Goal: Task Accomplishment & Management: Manage account settings

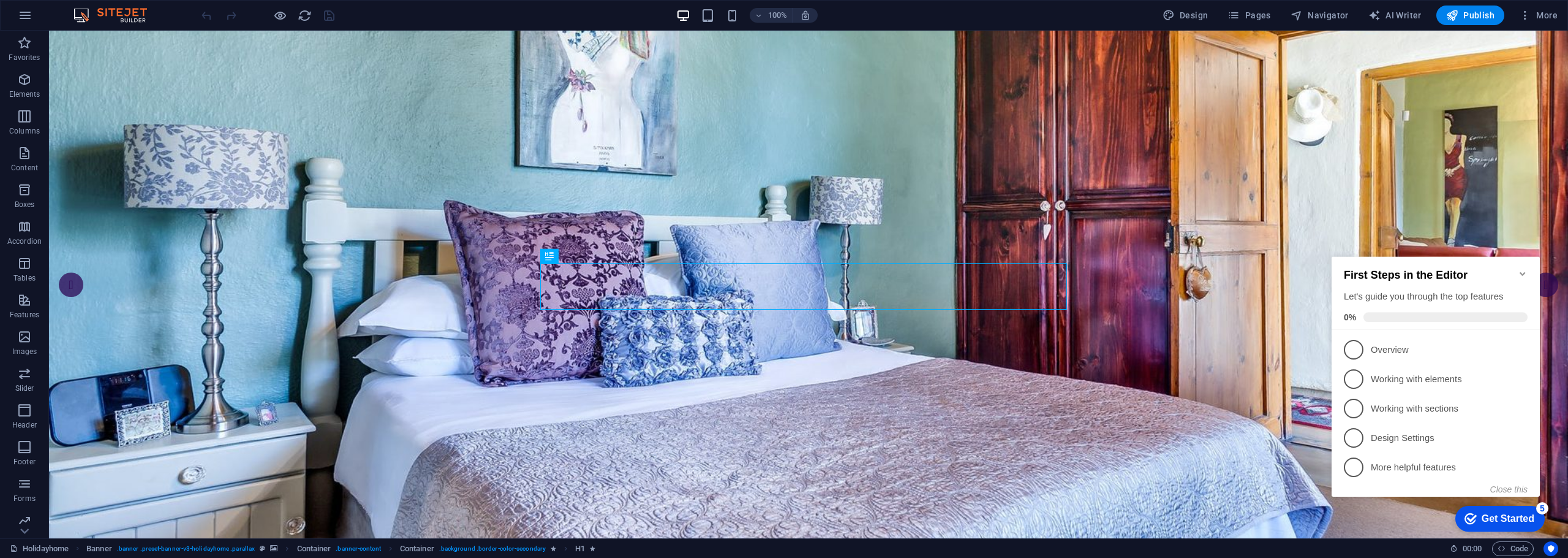
click at [1525, 269] on icon "Minimize checklist" at bounding box center [1522, 273] width 10 height 10
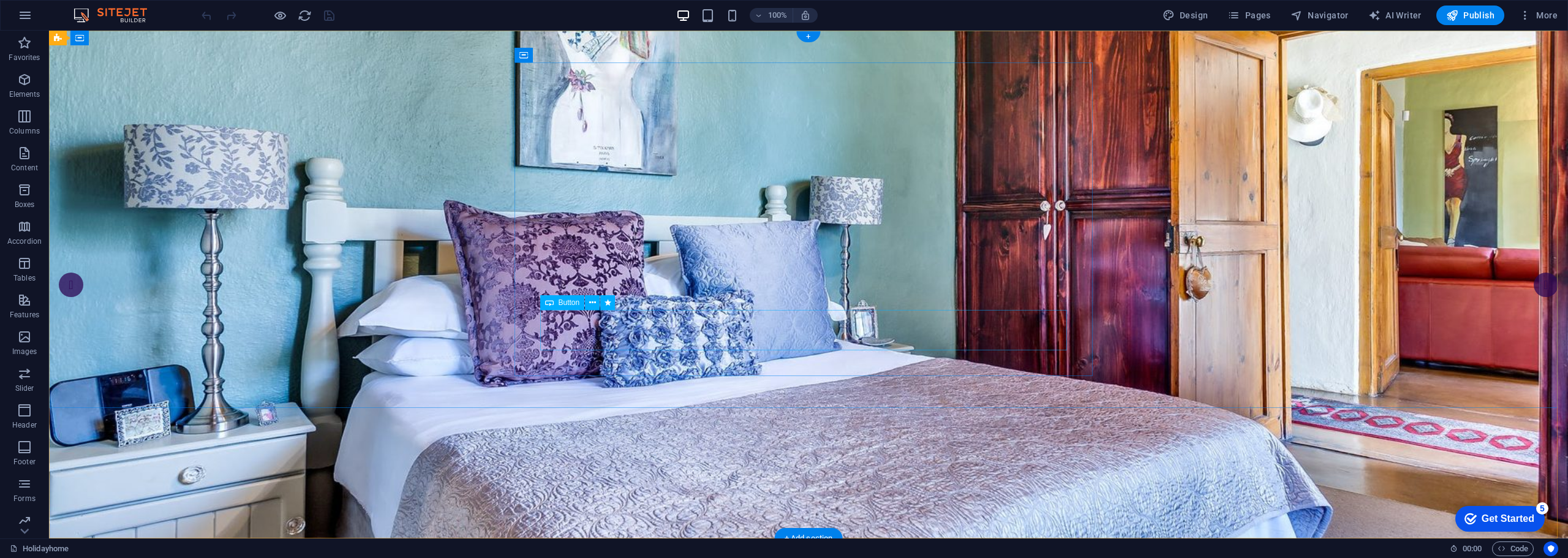
click at [566, 303] on span "Button" at bounding box center [569, 303] width 21 height 8
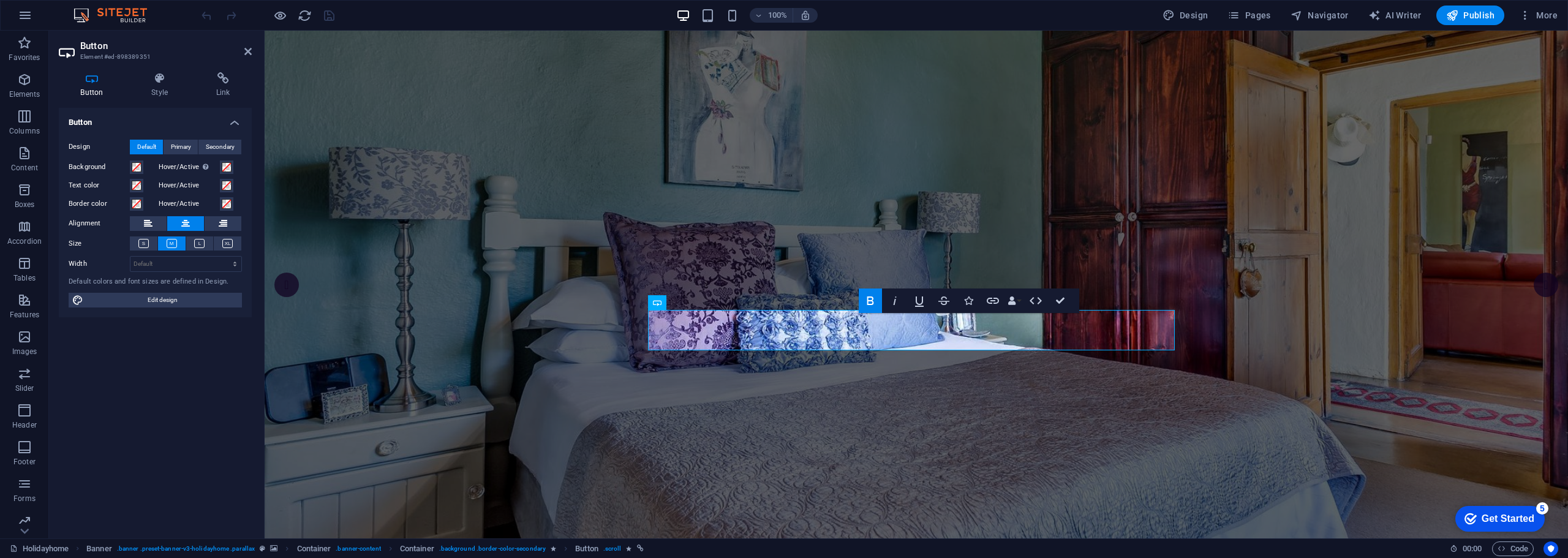
click at [166, 386] on div "Button Design Default Primary Secondary Background Hover/Active Switch to previ…" at bounding box center [155, 318] width 193 height 421
click at [158, 77] on icon at bounding box center [159, 78] width 60 height 12
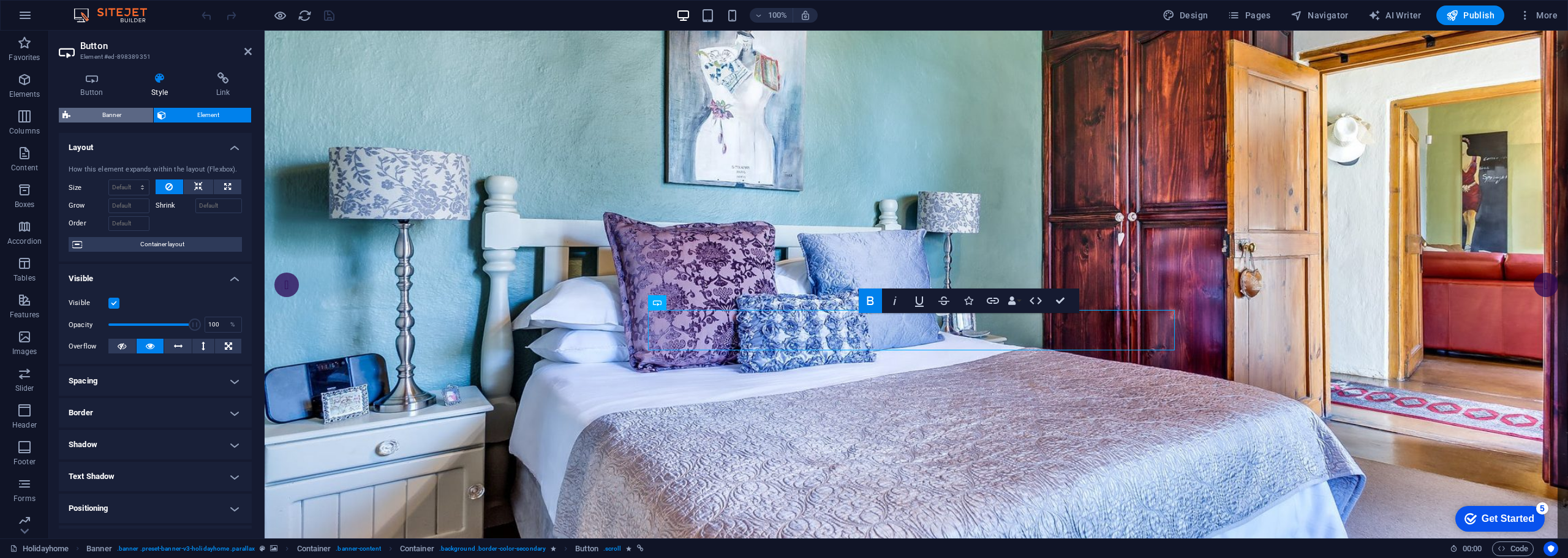
click at [108, 110] on span "Banner" at bounding box center [112, 115] width 75 height 14
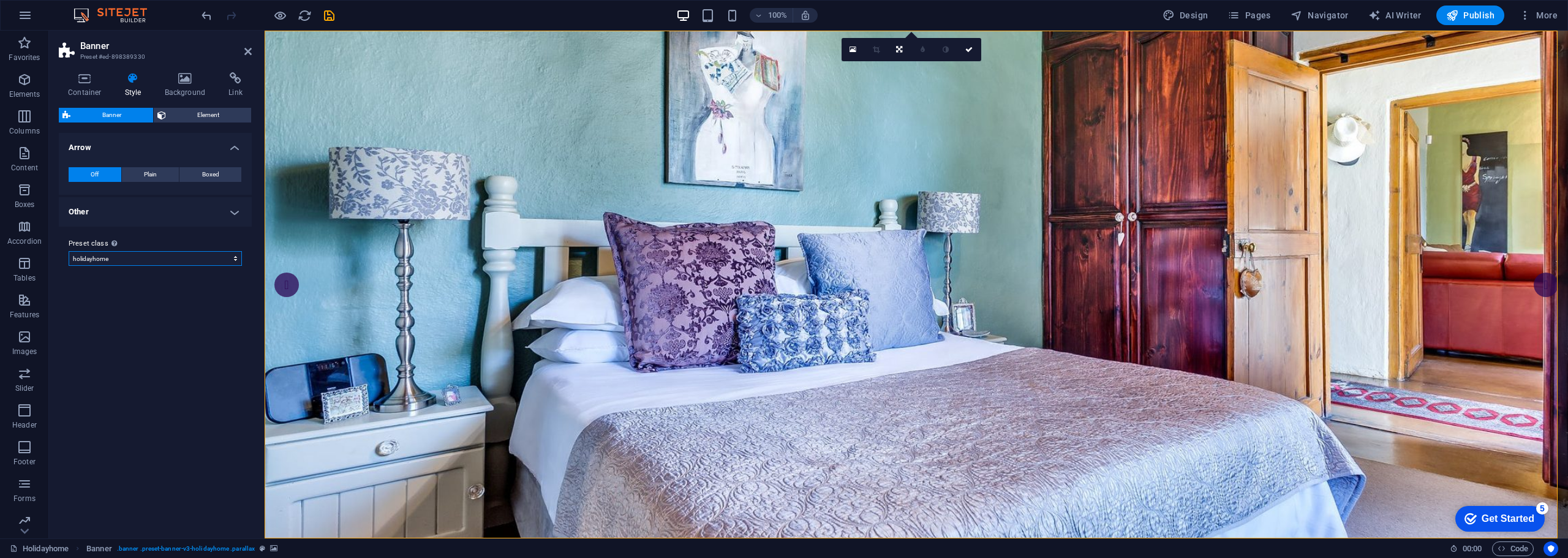
click at [215, 258] on select "holidayhome Add preset class" at bounding box center [155, 258] width 173 height 14
click at [223, 309] on div "Variants Default Arrow Off Plain Boxed Color Hover effect None Background Paddi…" at bounding box center [155, 330] width 193 height 396
click at [179, 80] on icon at bounding box center [185, 78] width 59 height 12
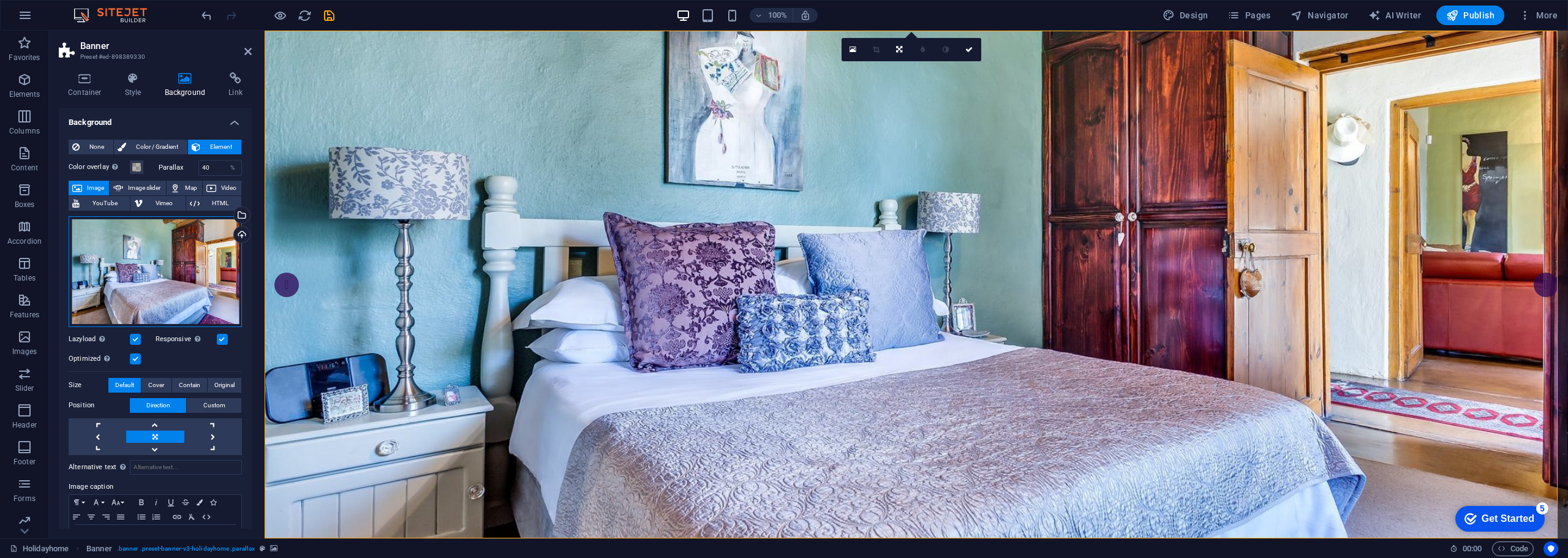
click at [147, 269] on div "Drag files here, click to choose files or select files from Files or our free s…" at bounding box center [155, 272] width 173 height 111
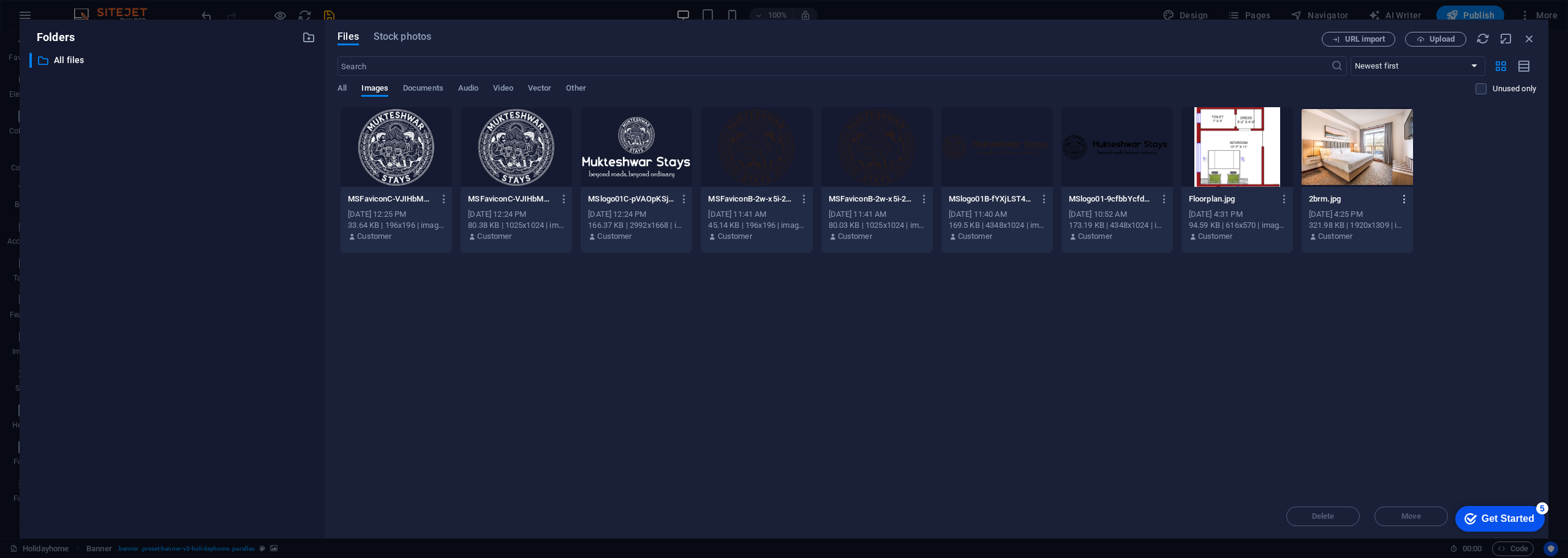
click at [1403, 197] on icon "button" at bounding box center [1405, 199] width 11 height 11
click at [1485, 178] on div at bounding box center [784, 279] width 1568 height 558
drag, startPoint x: 1526, startPoint y: 36, endPoint x: 1162, endPoint y: 144, distance: 379.7
click at [1526, 36] on icon "button" at bounding box center [1530, 39] width 14 height 14
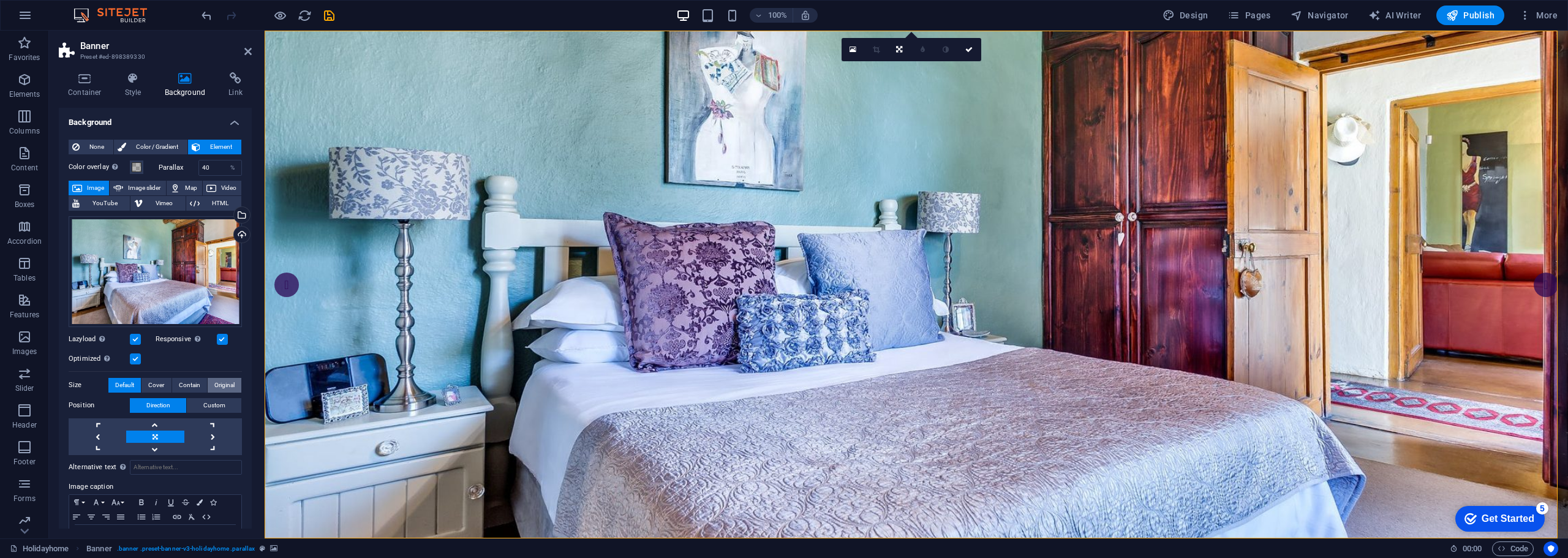
click at [228, 380] on span "Original" at bounding box center [224, 385] width 21 height 14
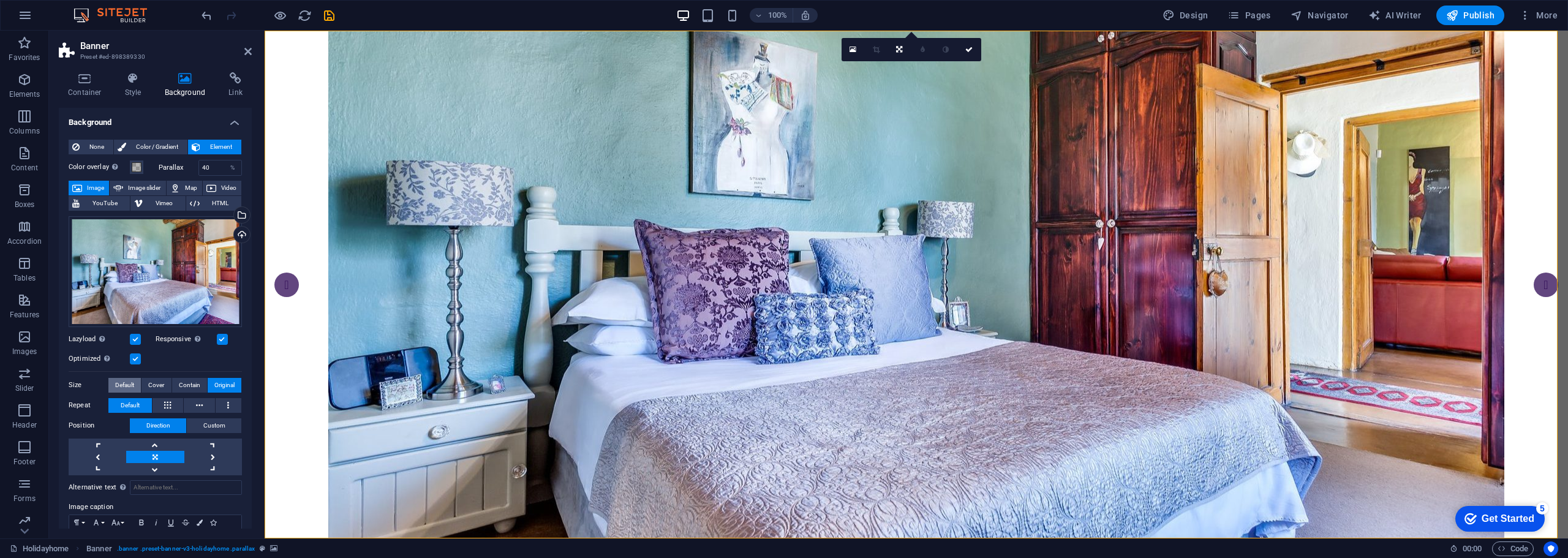
click at [123, 383] on span "Default" at bounding box center [125, 385] width 19 height 14
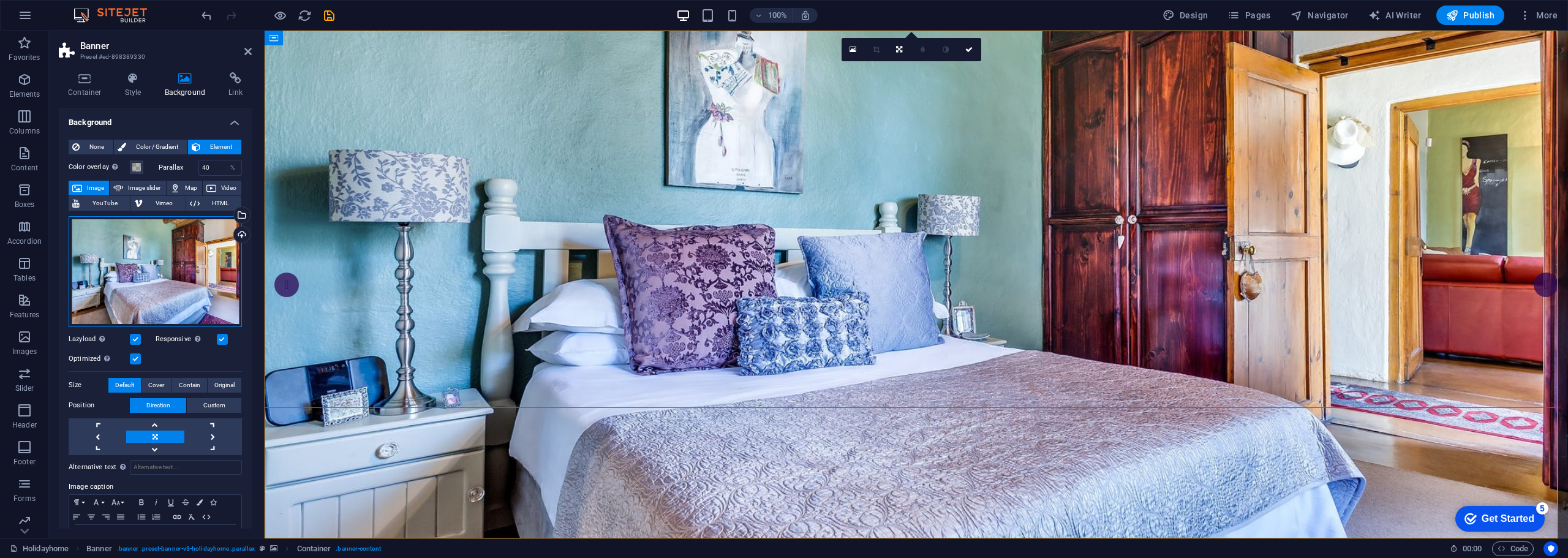
drag, startPoint x: 154, startPoint y: 267, endPoint x: 194, endPoint y: 233, distance: 52.5
click at [194, 233] on div "Drag files here, click to choose files or select files from Files or our free s…" at bounding box center [155, 272] width 173 height 111
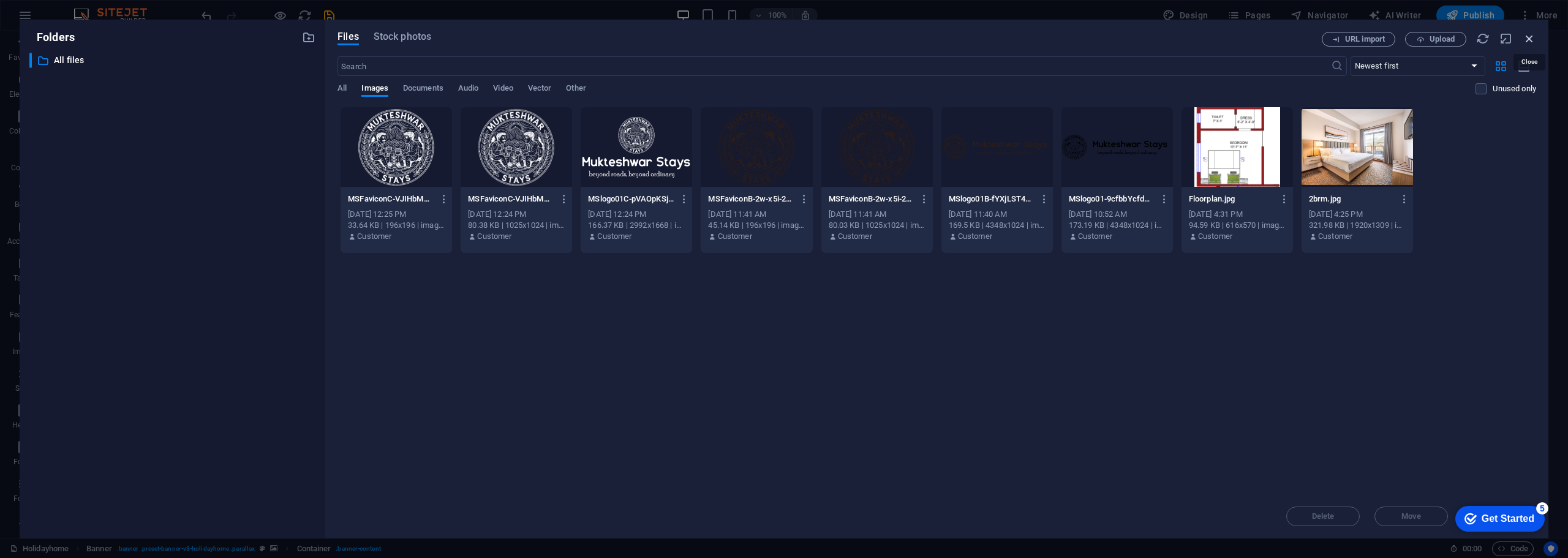
drag, startPoint x: 1530, startPoint y: 37, endPoint x: 1112, endPoint y: 86, distance: 420.9
click at [1530, 37] on icon "button" at bounding box center [1530, 39] width 14 height 14
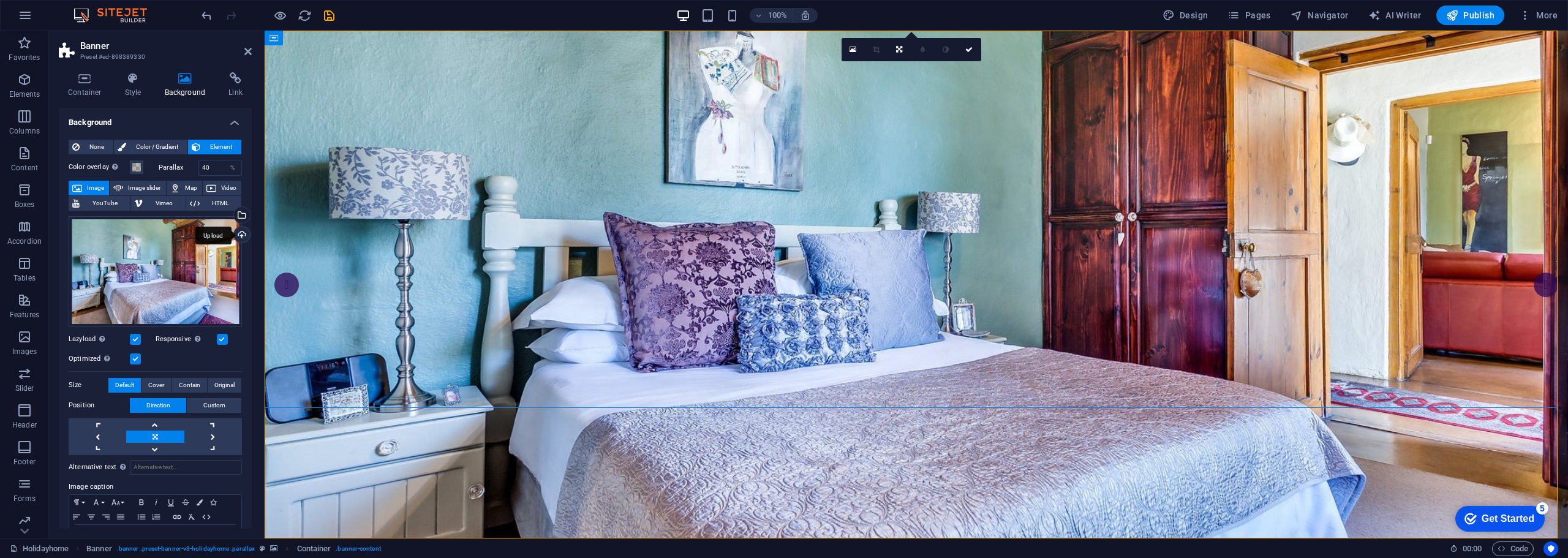
click at [240, 234] on div "Upload" at bounding box center [241, 235] width 18 height 18
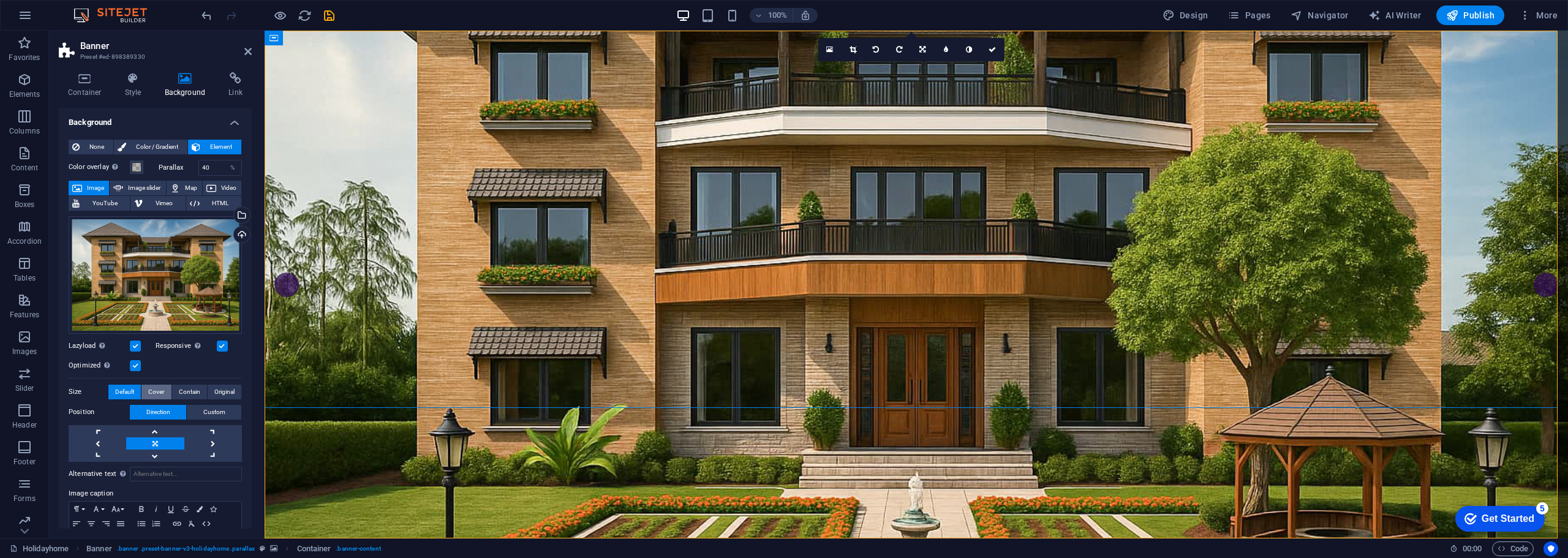
click at [153, 386] on span "Cover" at bounding box center [156, 392] width 16 height 14
click at [193, 392] on span "Contain" at bounding box center [190, 392] width 21 height 14
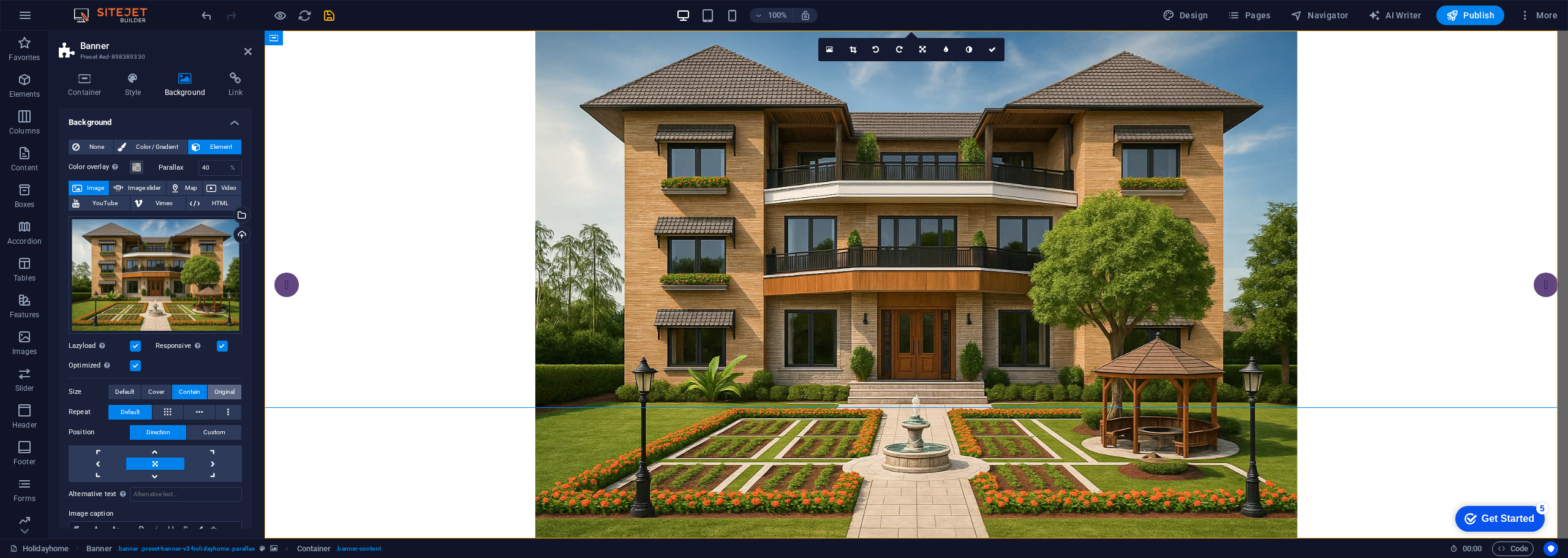
click at [233, 386] on button "Original" at bounding box center [224, 392] width 33 height 14
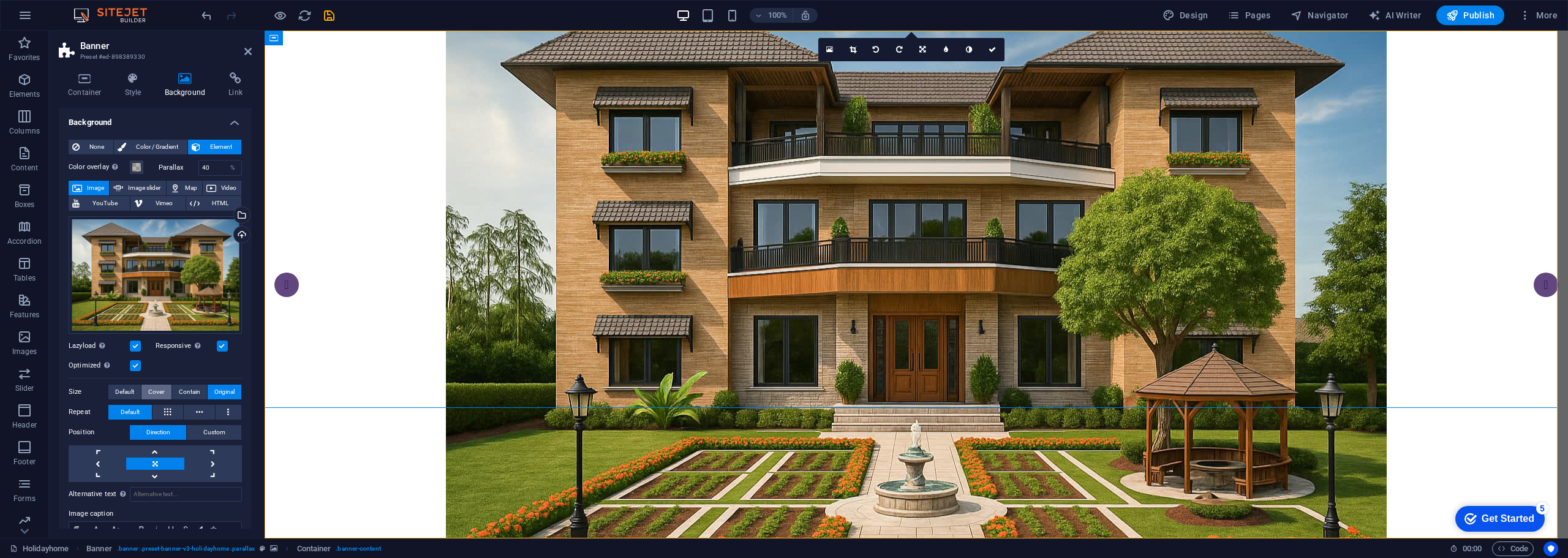
click at [160, 388] on span "Cover" at bounding box center [156, 392] width 16 height 14
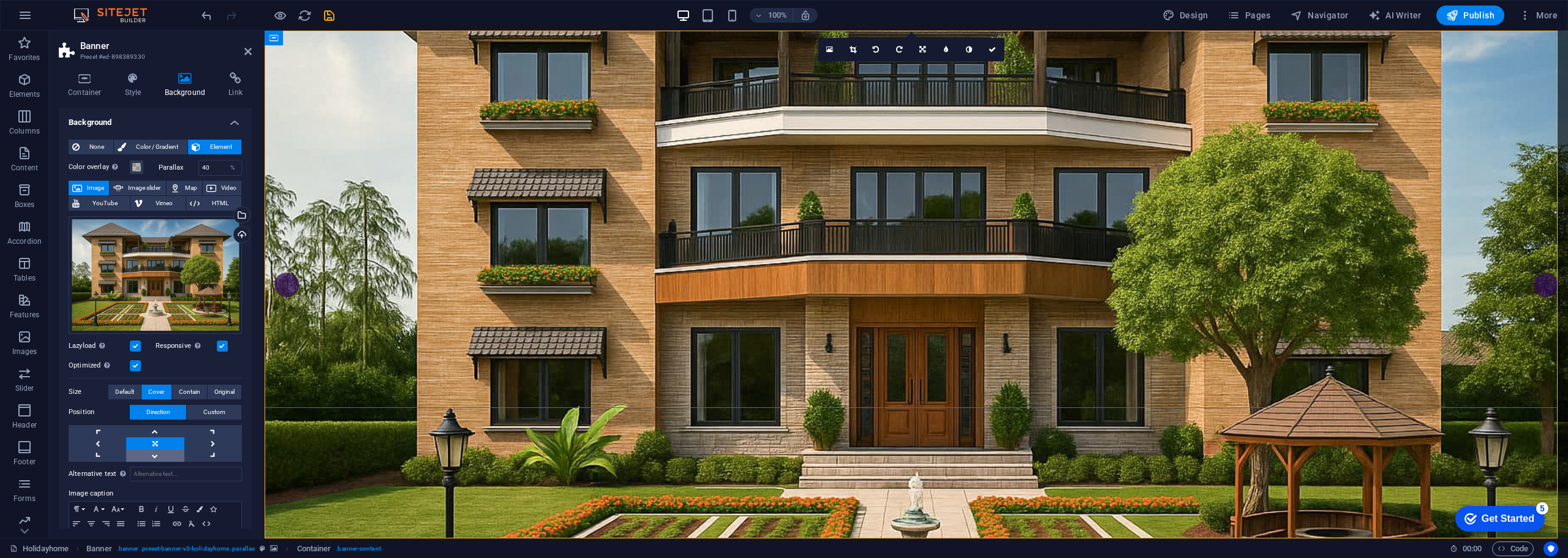
click at [156, 455] on link at bounding box center [155, 456] width 58 height 12
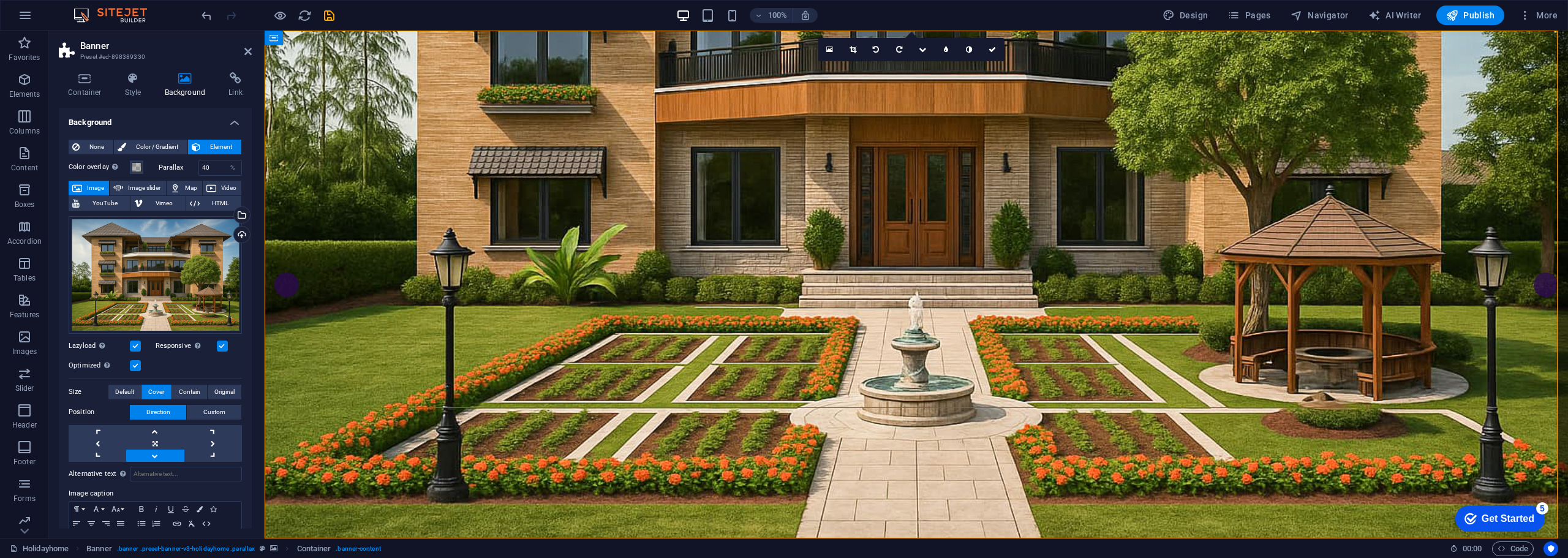
click at [156, 455] on link at bounding box center [155, 456] width 58 height 12
click at [154, 432] on link at bounding box center [155, 431] width 58 height 12
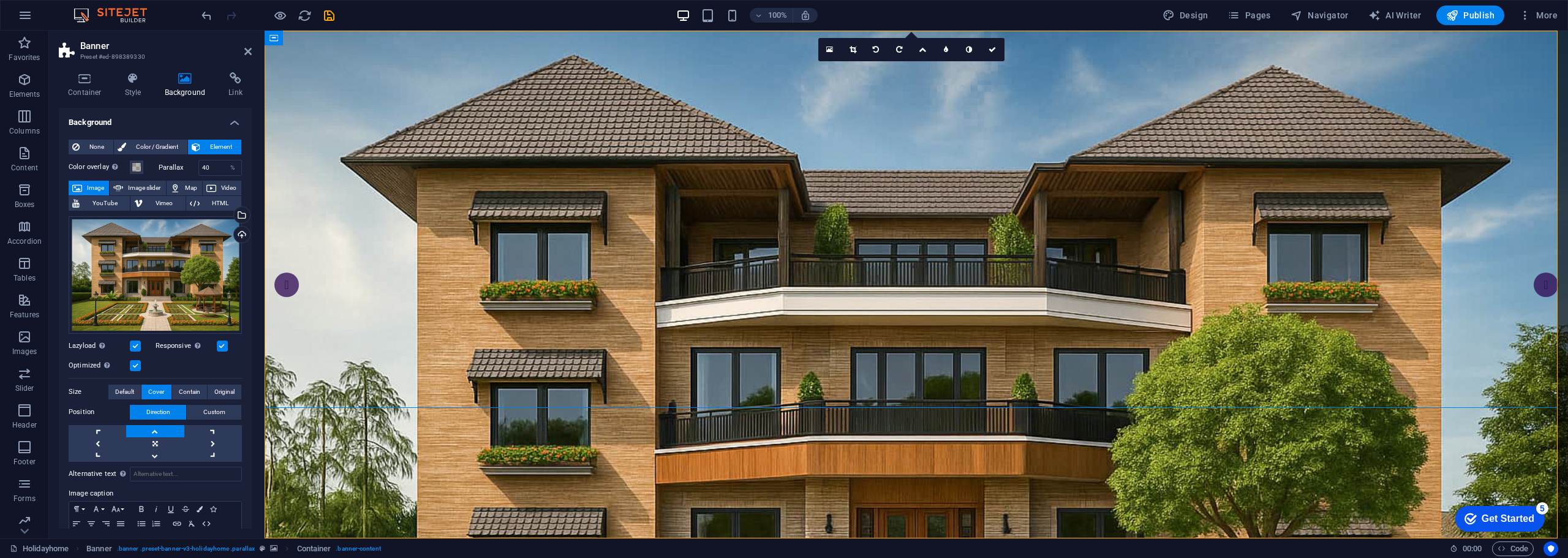
click at [154, 432] on link at bounding box center [155, 431] width 58 height 12
click at [153, 451] on link at bounding box center [155, 456] width 58 height 12
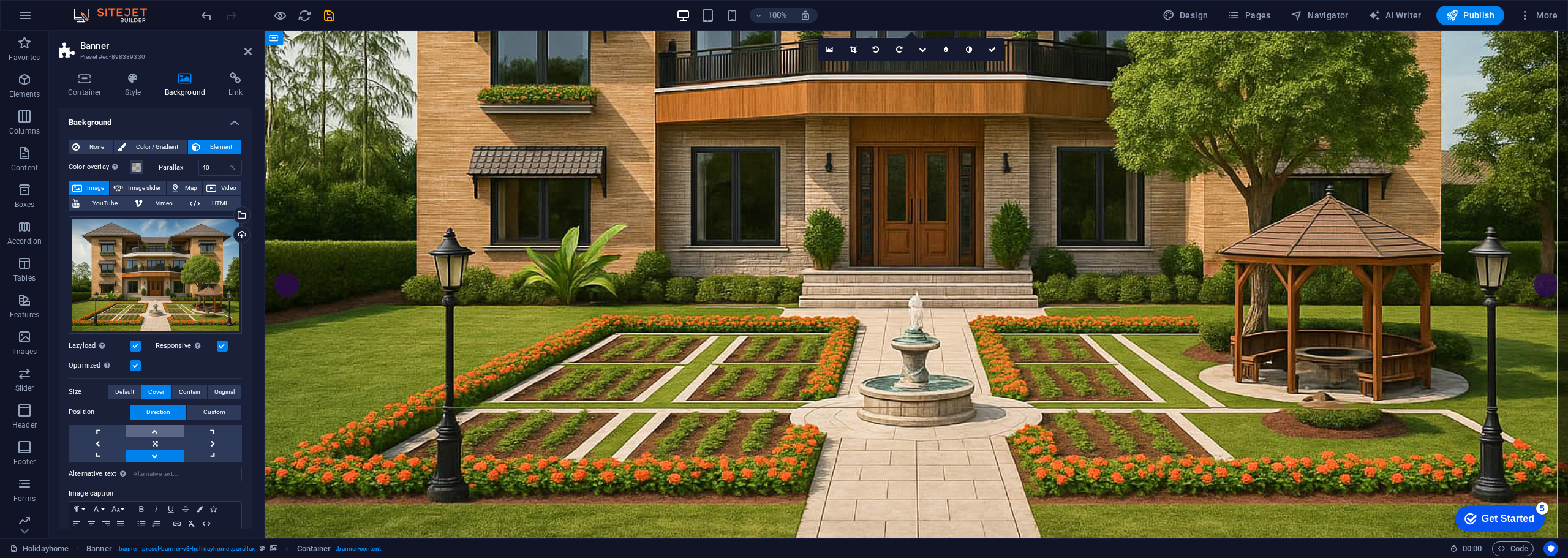
click at [156, 427] on link at bounding box center [155, 431] width 58 height 12
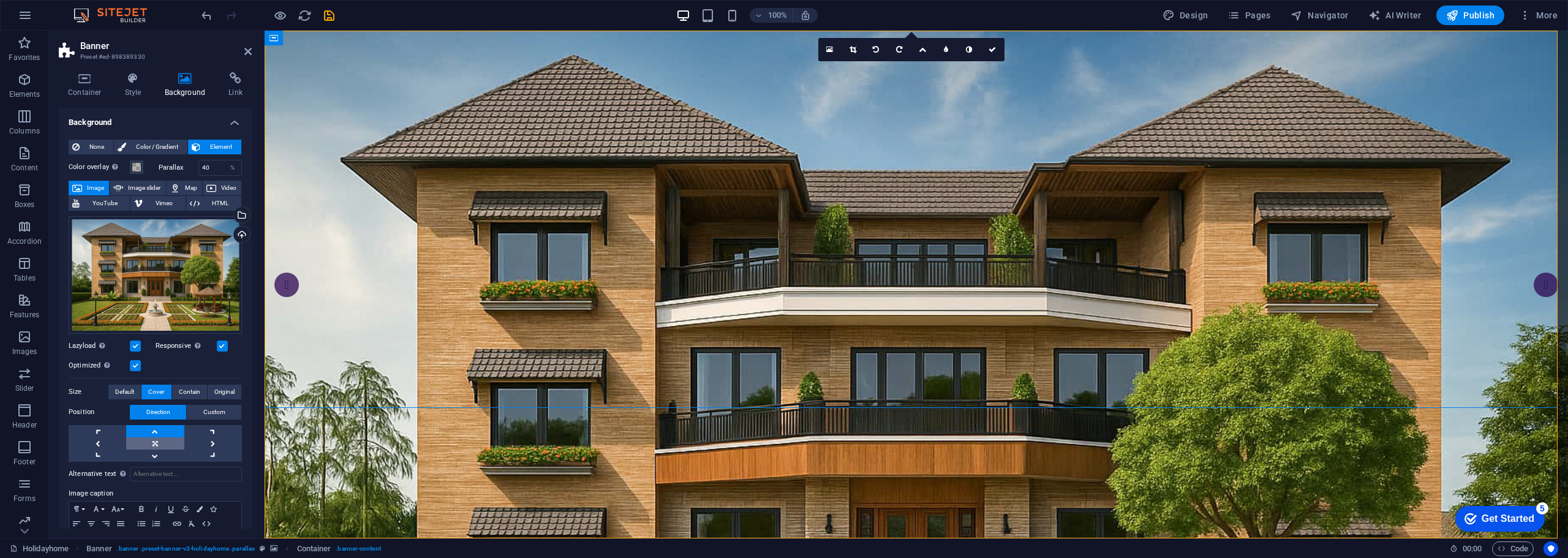
click at [154, 437] on link at bounding box center [155, 443] width 58 height 12
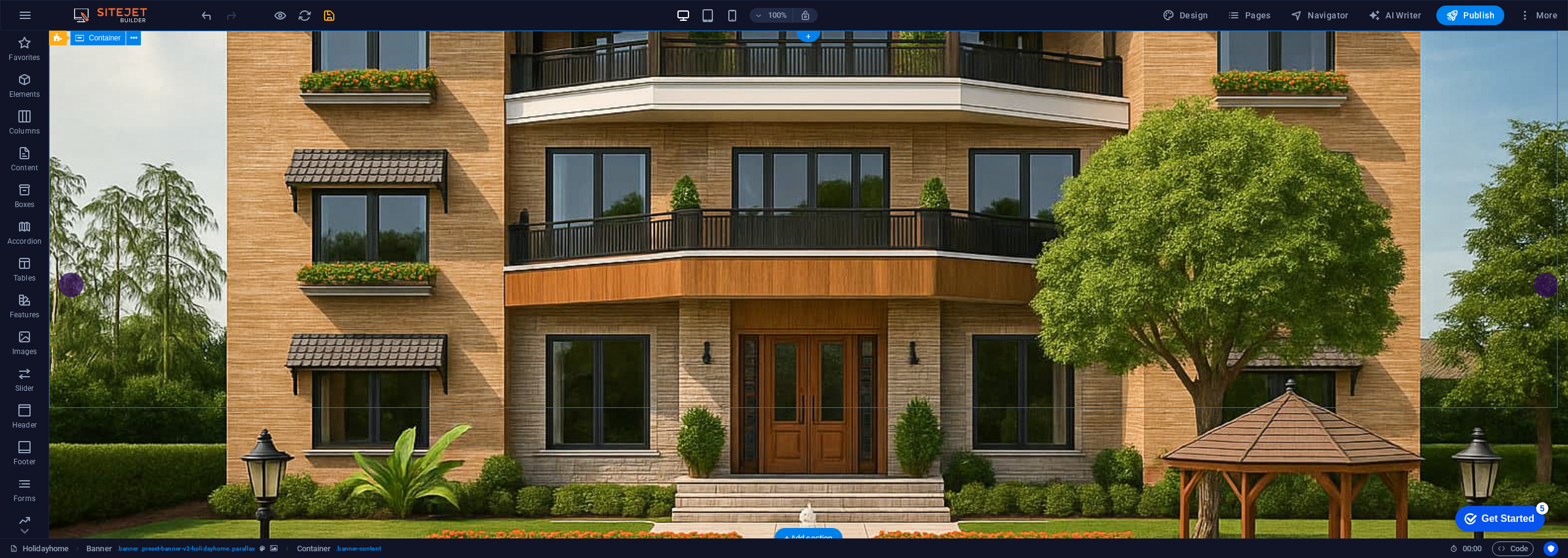
drag, startPoint x: 356, startPoint y: 202, endPoint x: 570, endPoint y: 220, distance: 214.8
drag, startPoint x: 391, startPoint y: 225, endPoint x: 395, endPoint y: 273, distance: 48.2
drag, startPoint x: 395, startPoint y: 250, endPoint x: 405, endPoint y: 181, distance: 69.7
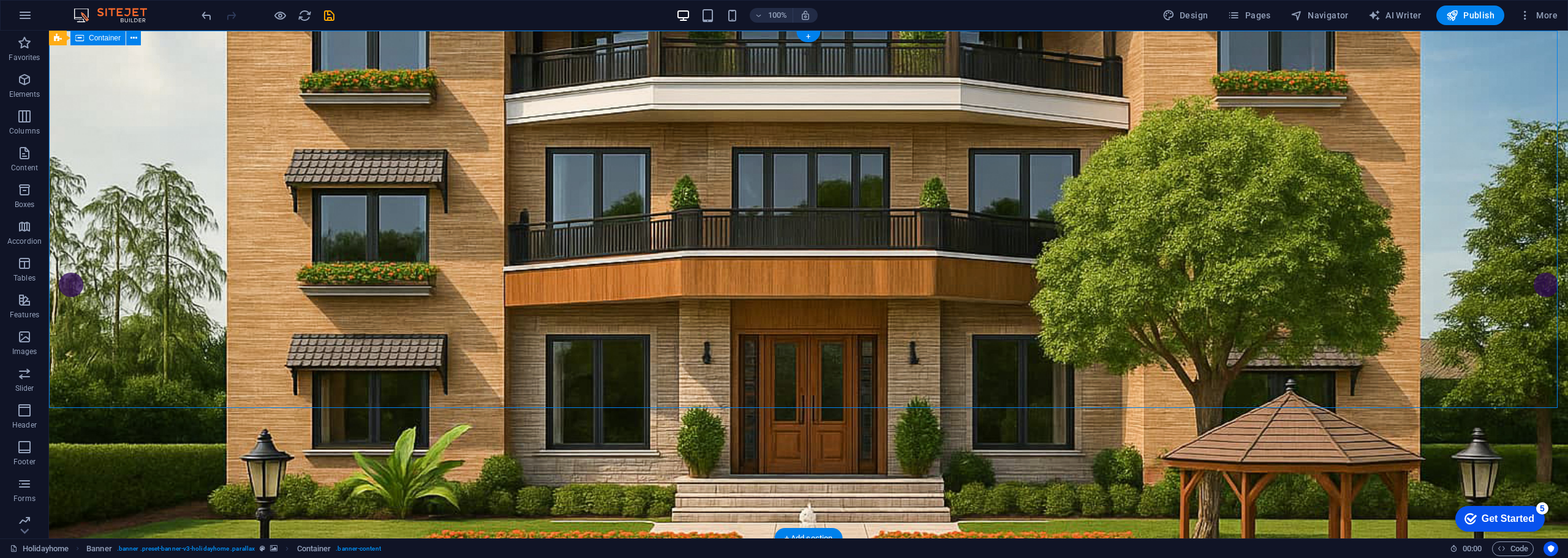
click at [93, 39] on span "Container" at bounding box center [105, 38] width 32 height 8
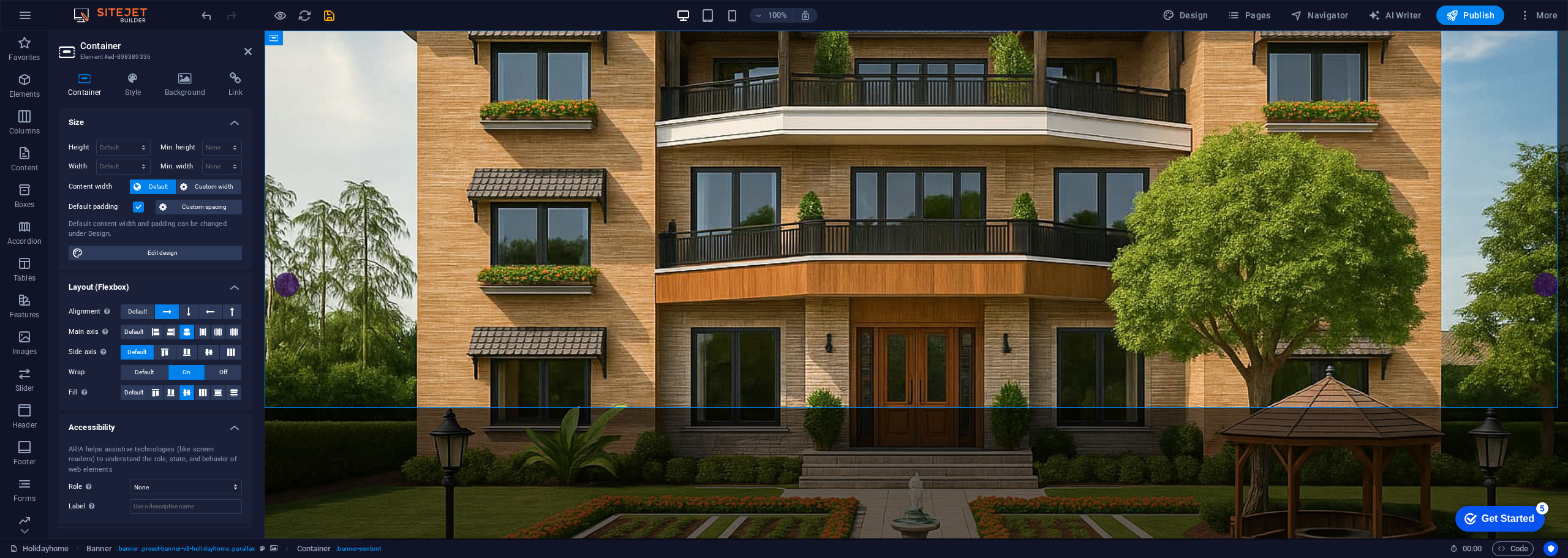
click at [93, 39] on header "Container Element #ed-898389336" at bounding box center [155, 46] width 193 height 32
click at [192, 84] on icon at bounding box center [185, 78] width 59 height 12
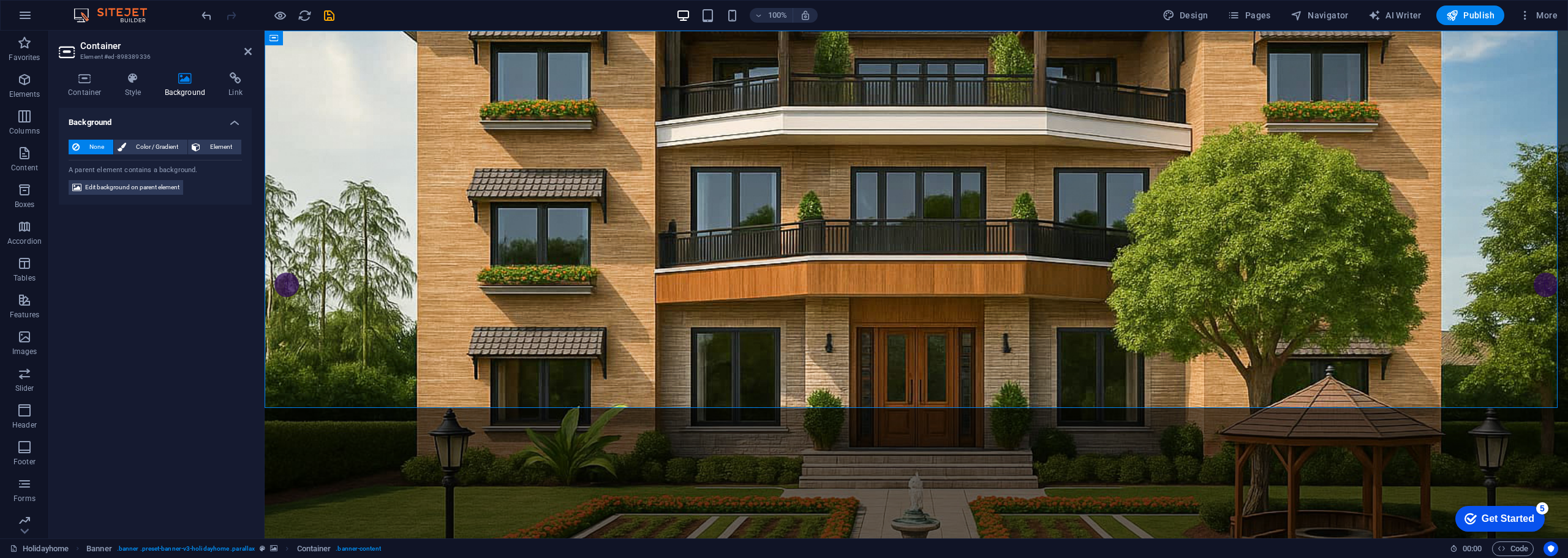
click at [181, 78] on icon at bounding box center [185, 78] width 59 height 12
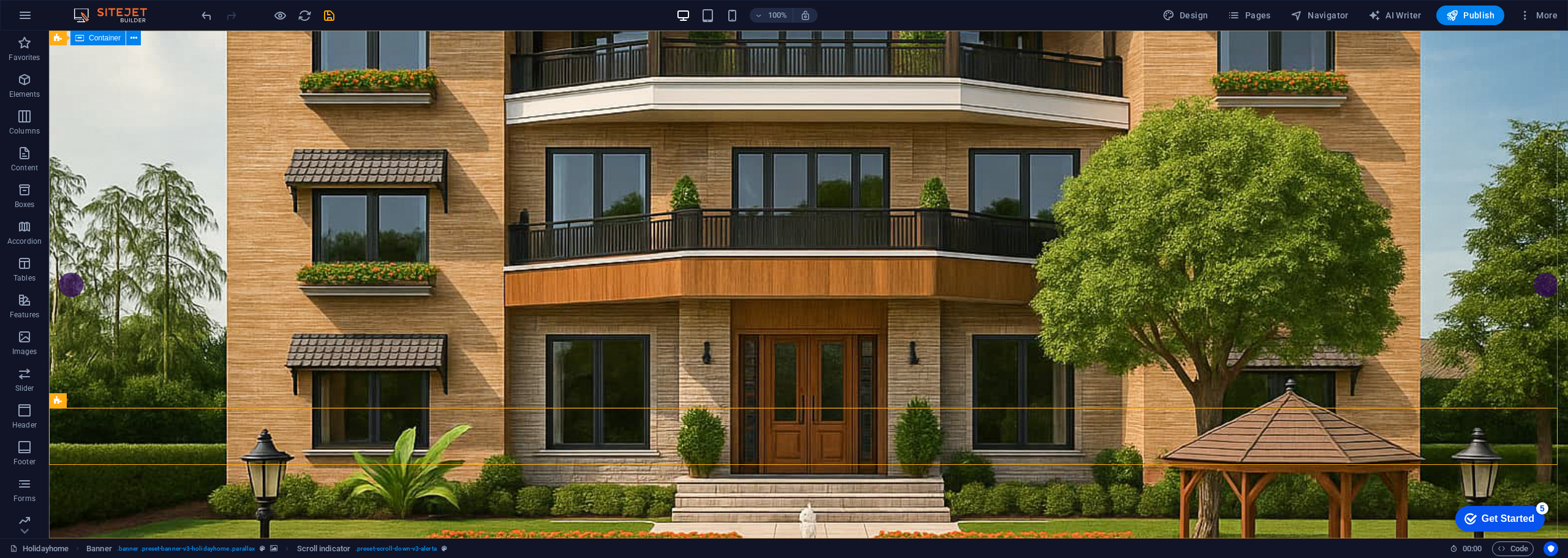
click at [112, 39] on span "Container" at bounding box center [105, 38] width 32 height 8
click at [137, 36] on button at bounding box center [133, 37] width 14 height 14
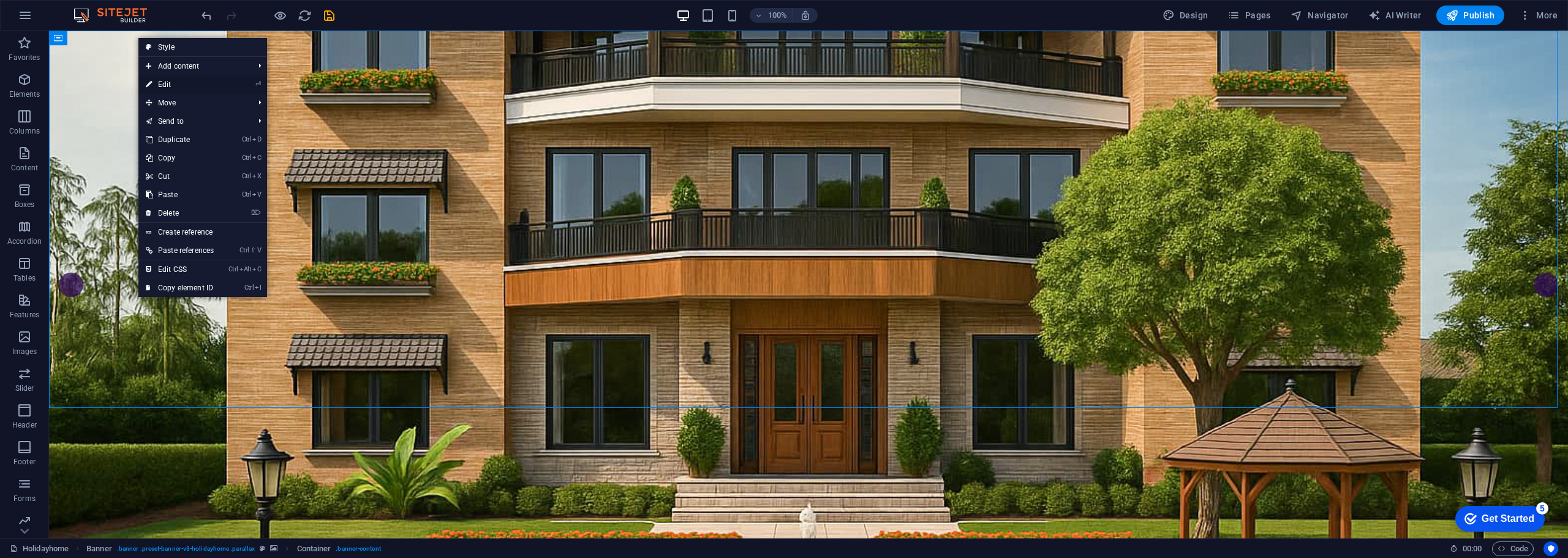
click at [169, 80] on link "⏎ Edit" at bounding box center [179, 84] width 83 height 18
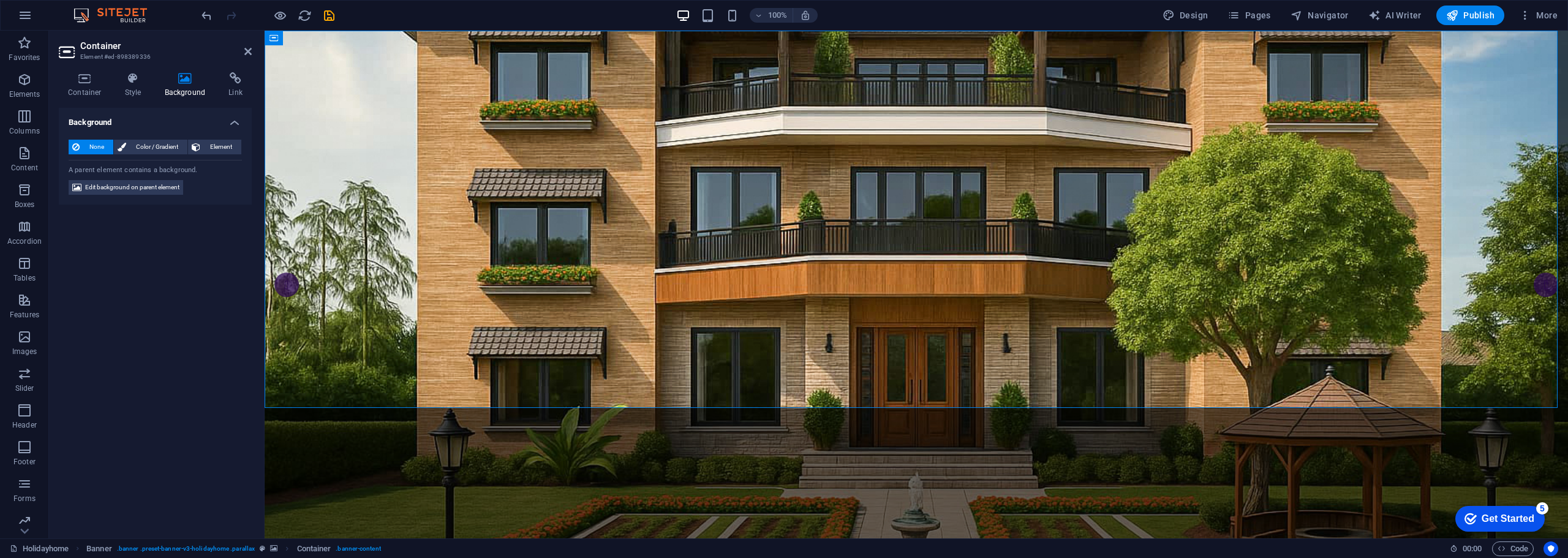
click at [181, 79] on icon at bounding box center [185, 78] width 59 height 12
click at [154, 144] on span "Color / Gradient" at bounding box center [156, 147] width 54 height 14
click at [94, 141] on span "None" at bounding box center [96, 147] width 27 height 14
click at [674, 306] on span "Button" at bounding box center [677, 303] width 21 height 8
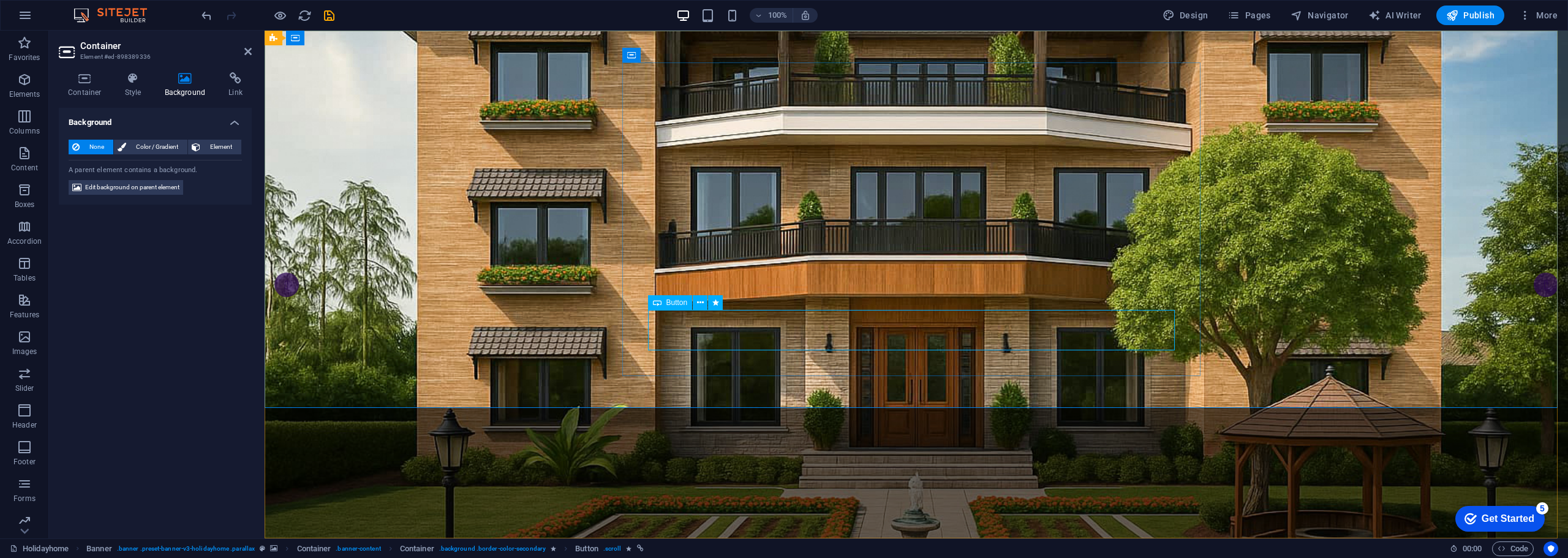
click at [675, 304] on span "Button" at bounding box center [677, 303] width 21 height 8
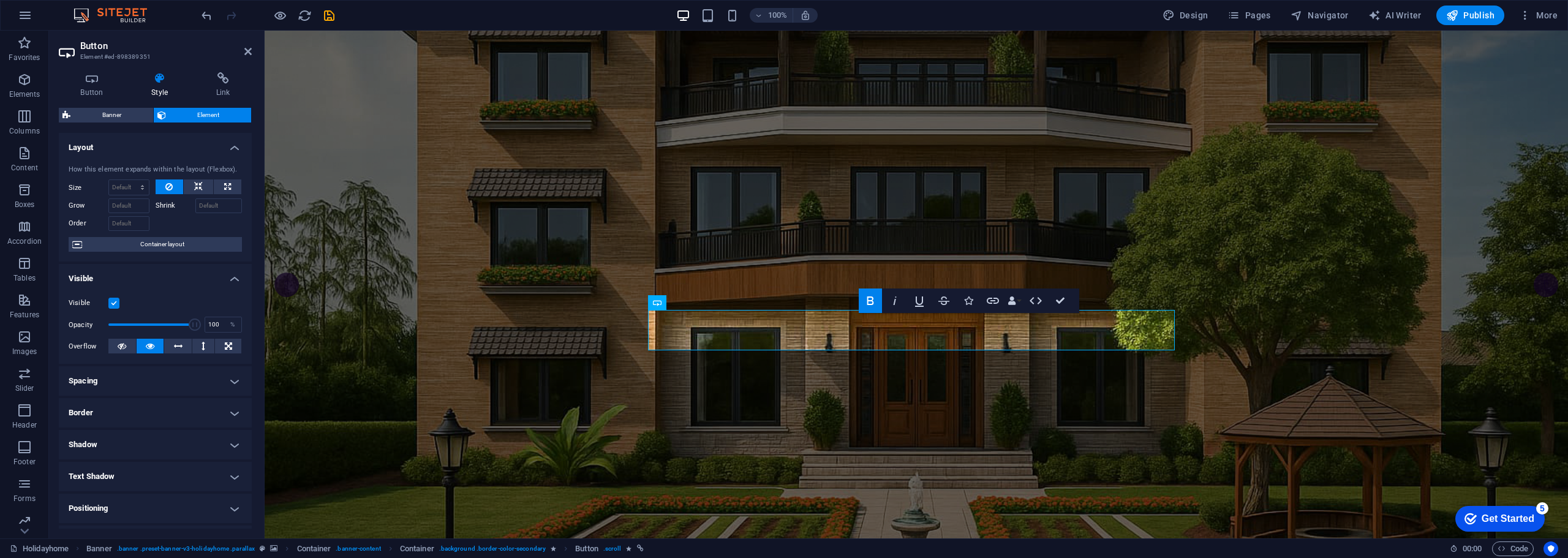
click at [160, 82] on icon at bounding box center [159, 78] width 60 height 12
click at [106, 80] on icon at bounding box center [91, 78] width 66 height 12
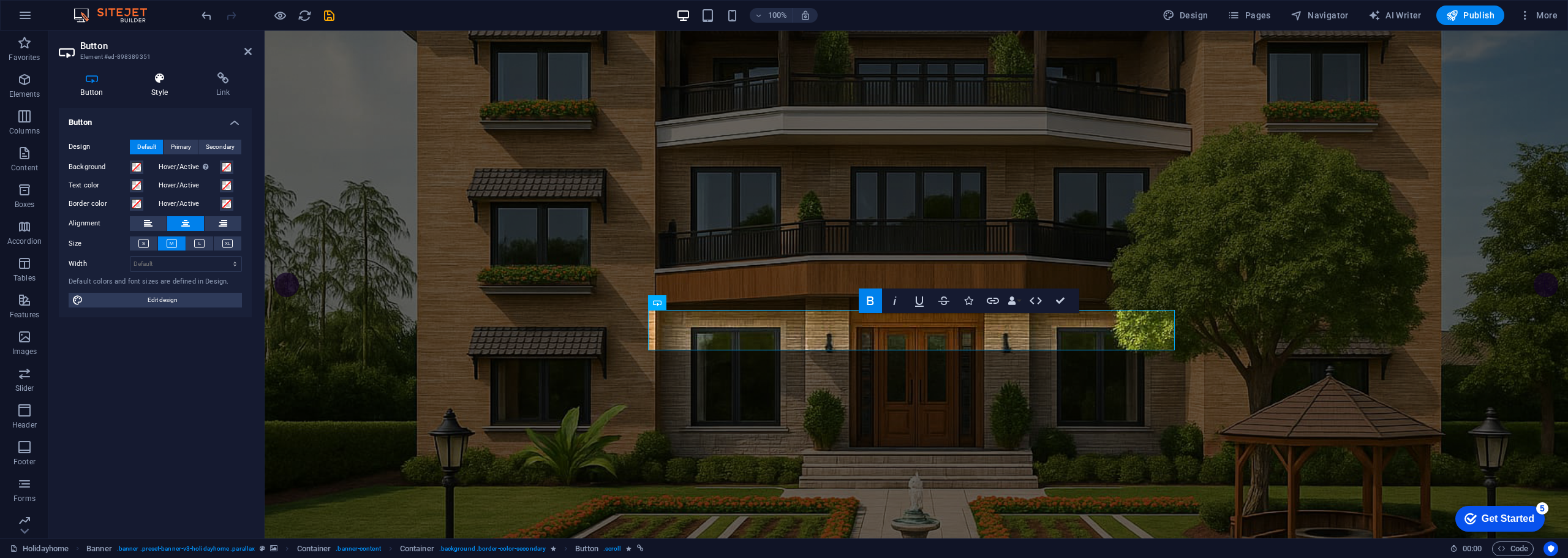
click at [169, 80] on icon at bounding box center [159, 78] width 60 height 12
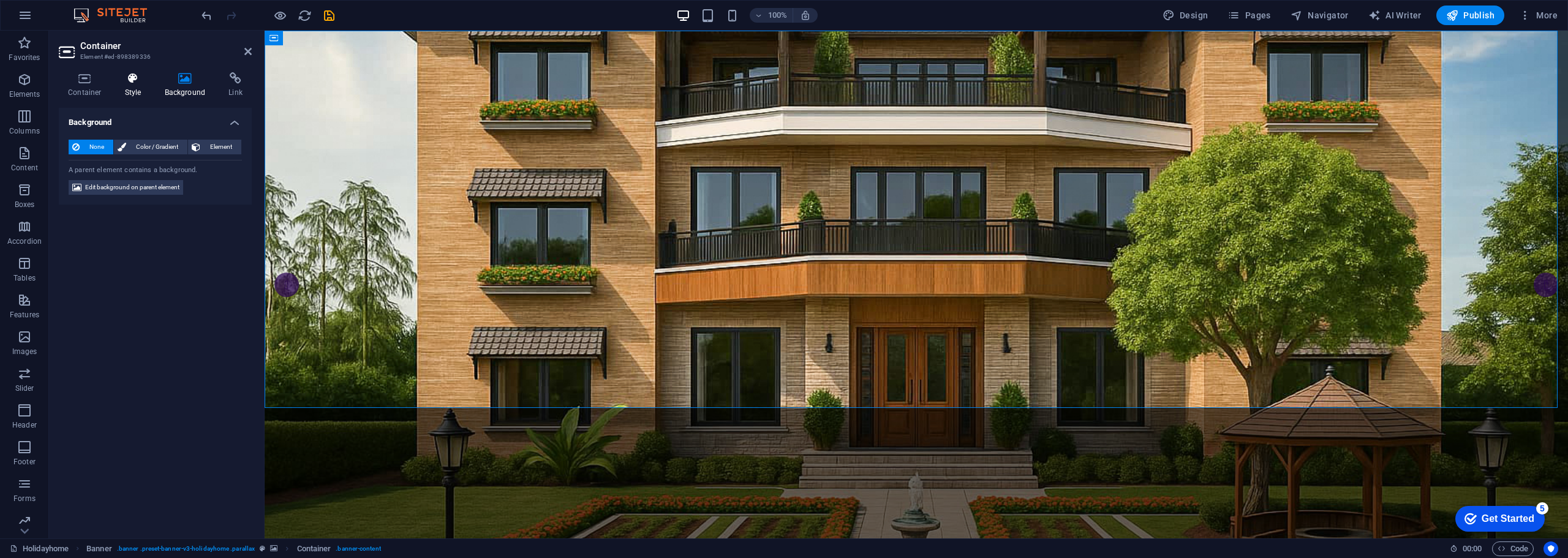
click at [119, 81] on icon at bounding box center [133, 78] width 35 height 12
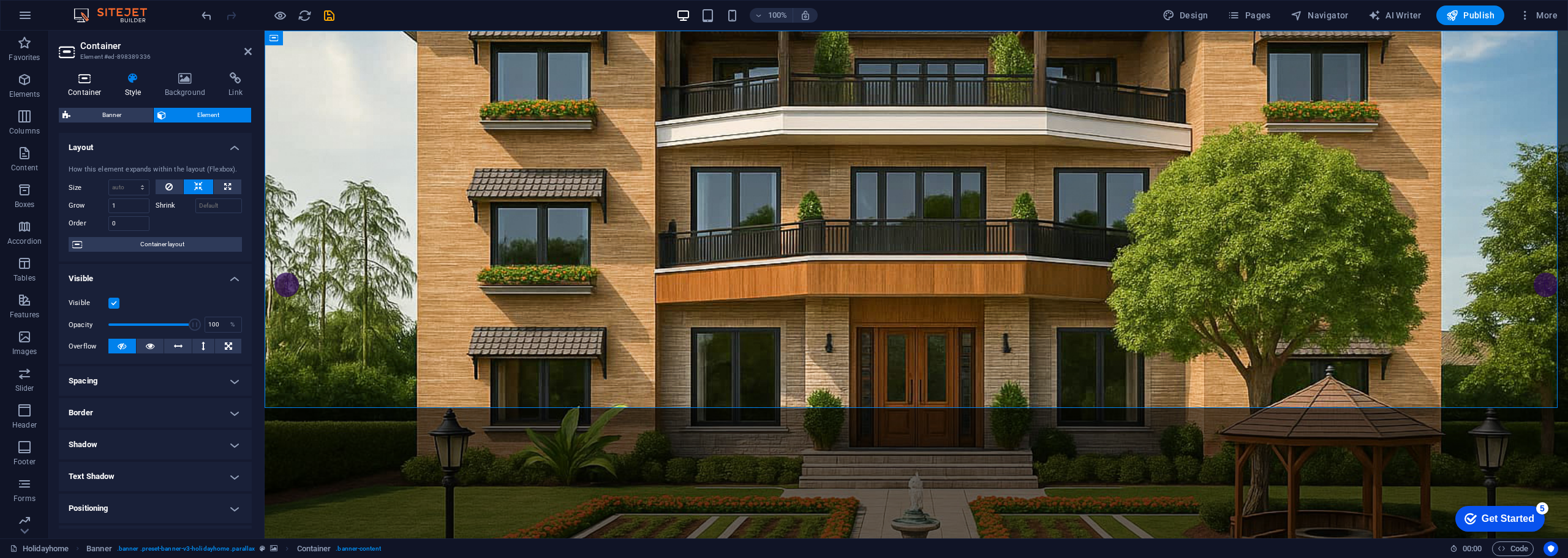
click at [89, 74] on icon at bounding box center [84, 78] width 52 height 12
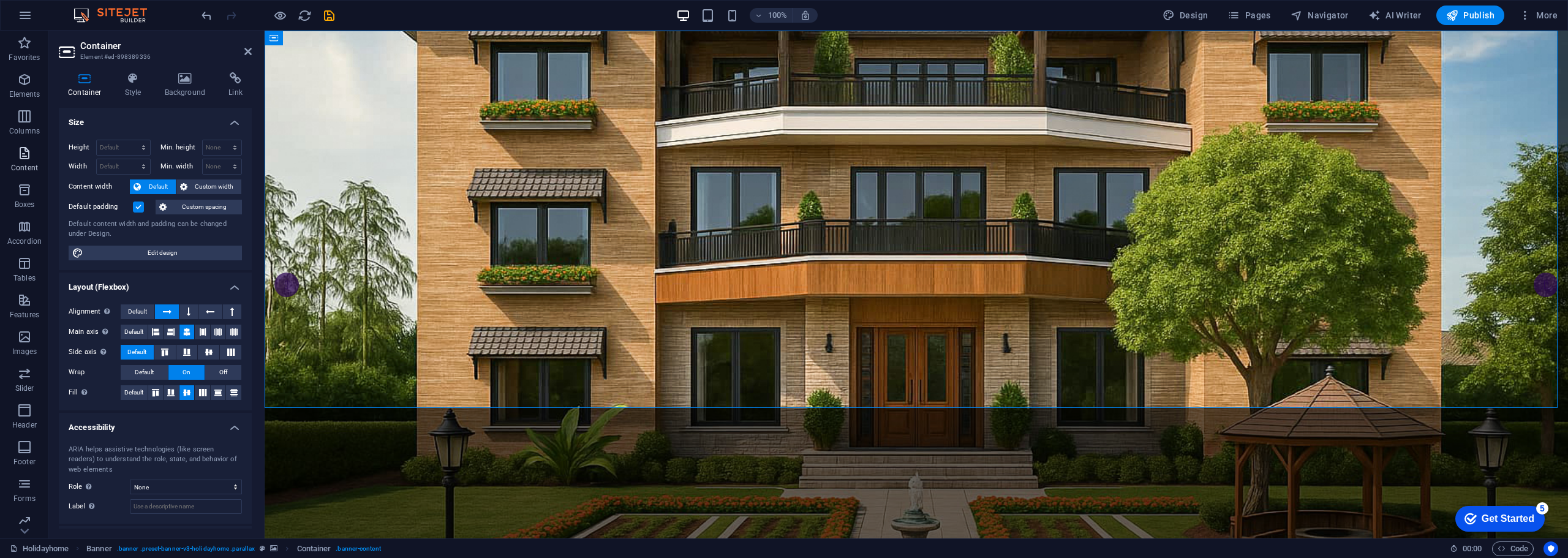
click at [32, 156] on icon "button" at bounding box center [24, 153] width 14 height 14
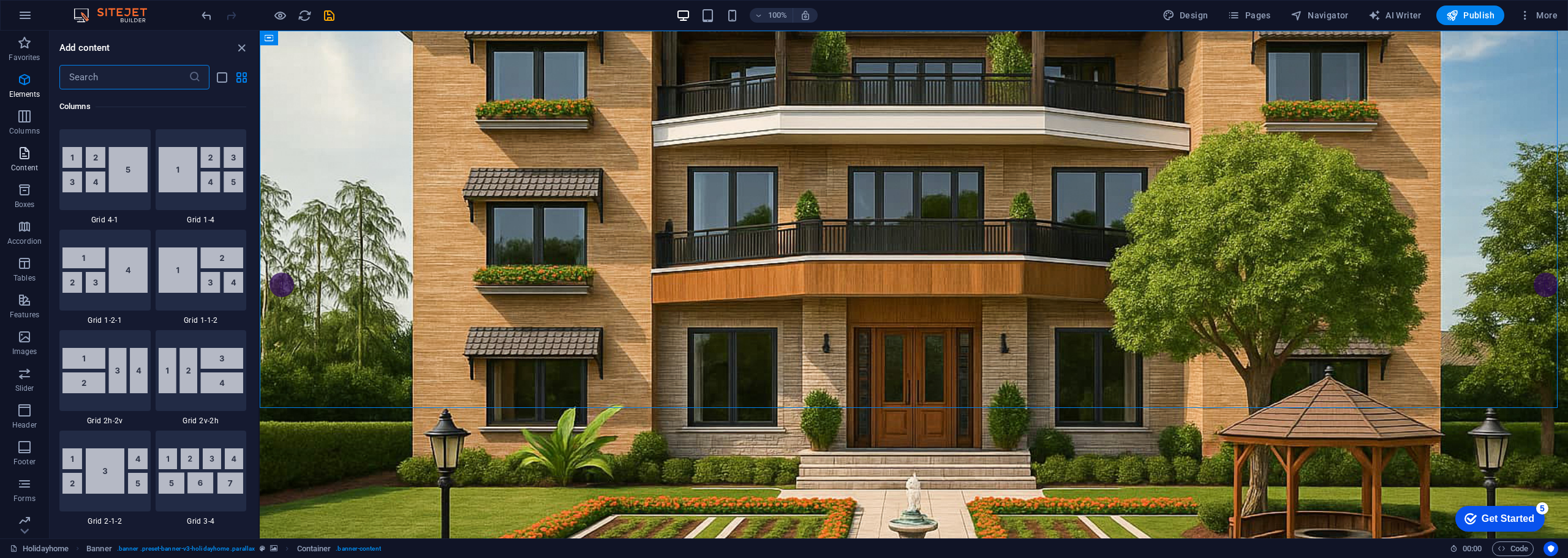
scroll to position [2143, 0]
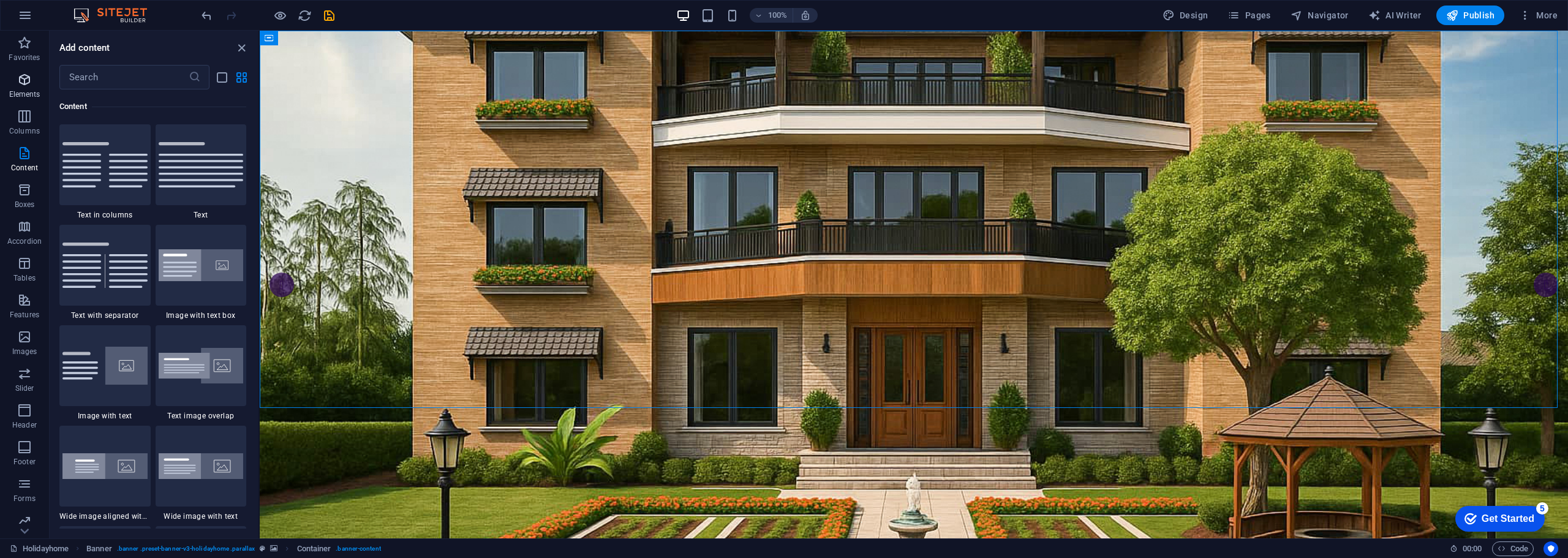
click at [32, 90] on p "Elements" at bounding box center [24, 94] width 31 height 10
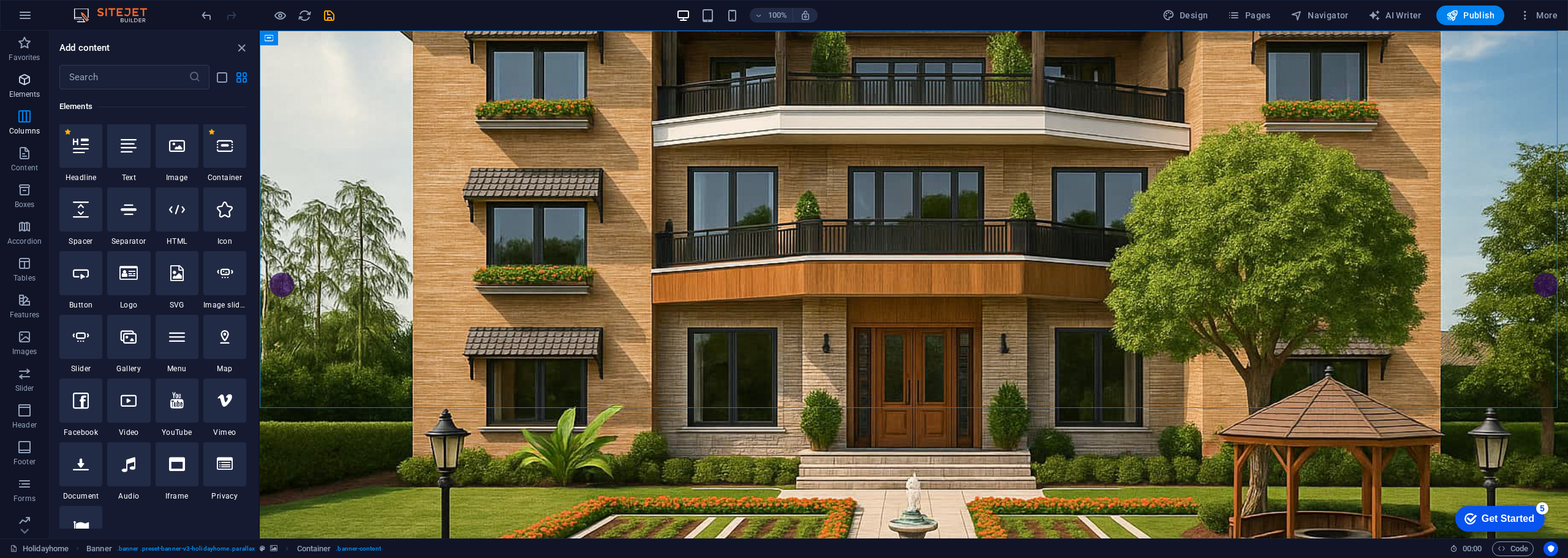
scroll to position [131, 0]
click at [26, 346] on span "Images" at bounding box center [24, 344] width 49 height 30
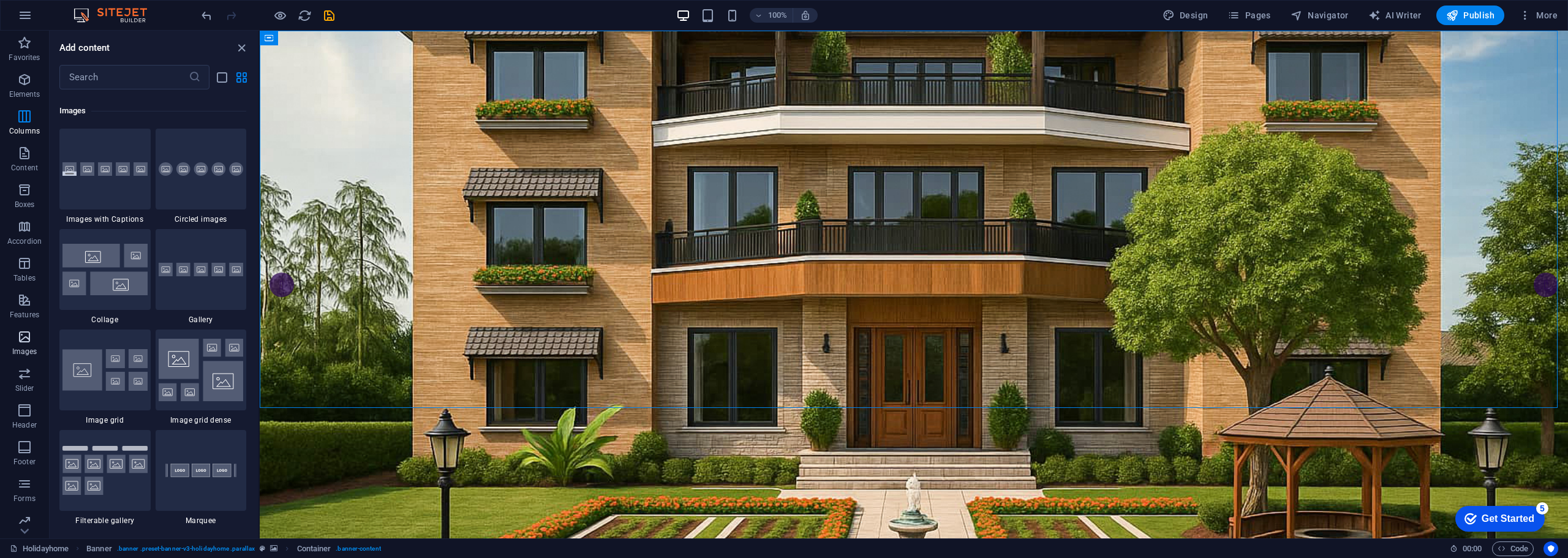
scroll to position [6210, 0]
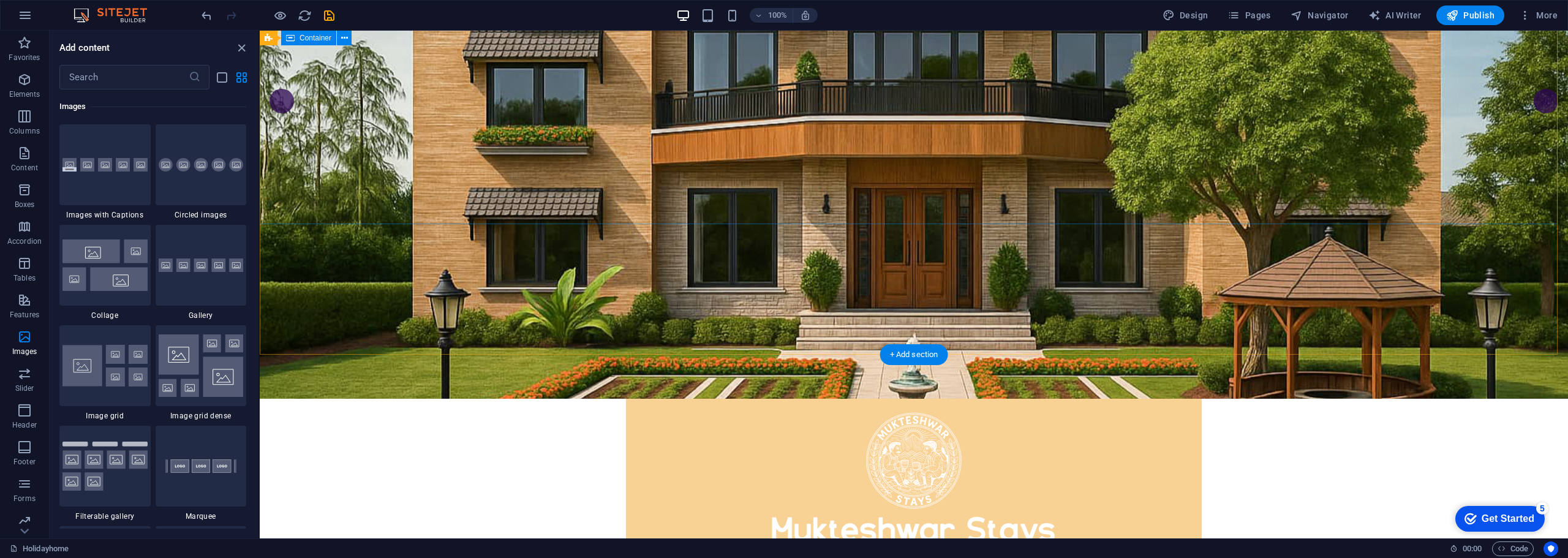
scroll to position [0, 0]
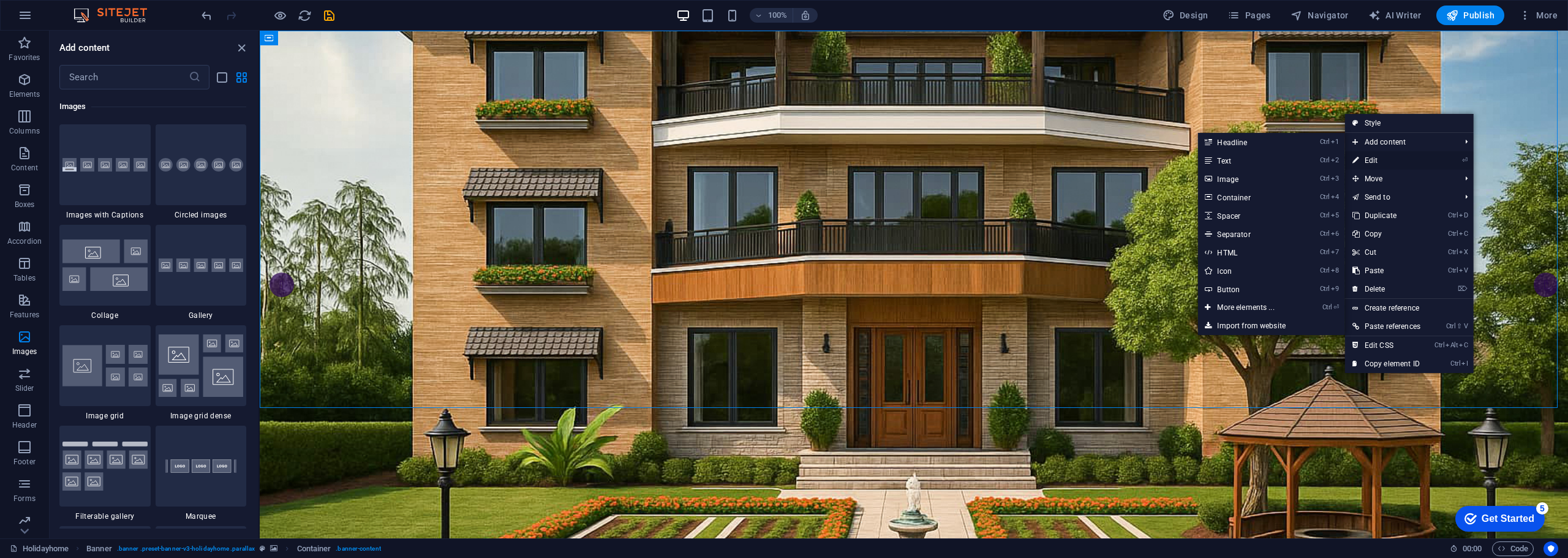
click at [1392, 156] on link "⏎ Edit" at bounding box center [1387, 160] width 83 height 18
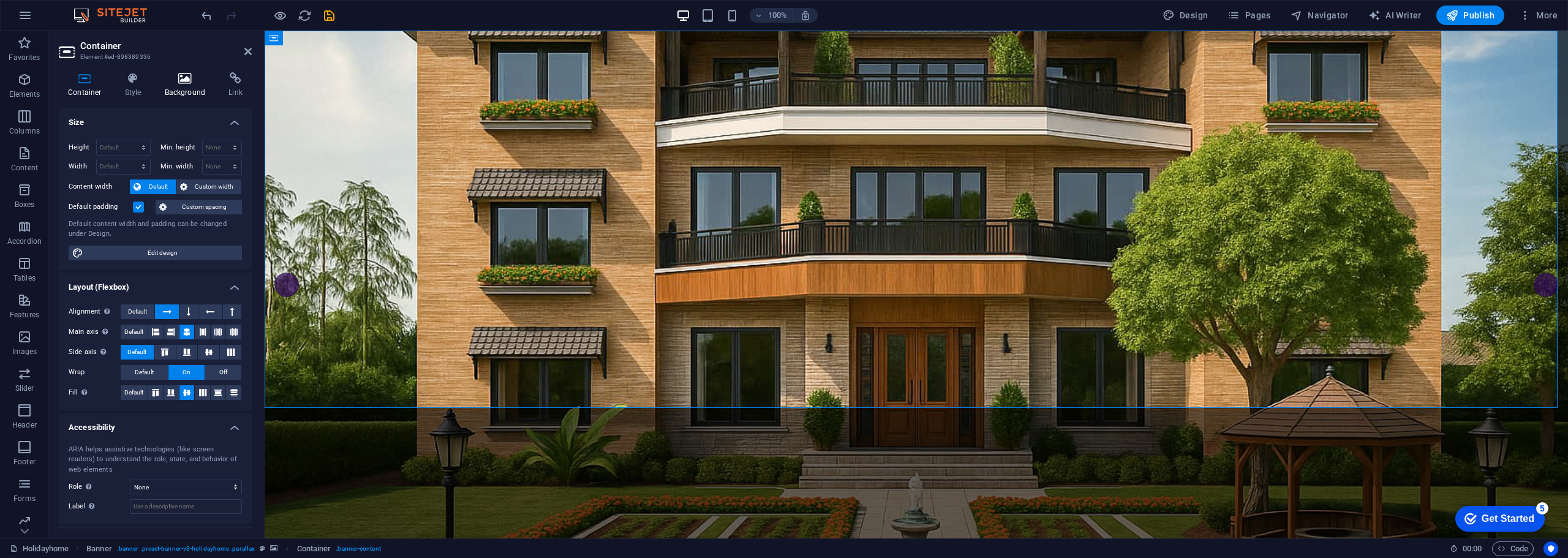
click at [189, 90] on h4 "Background" at bounding box center [188, 85] width 65 height 26
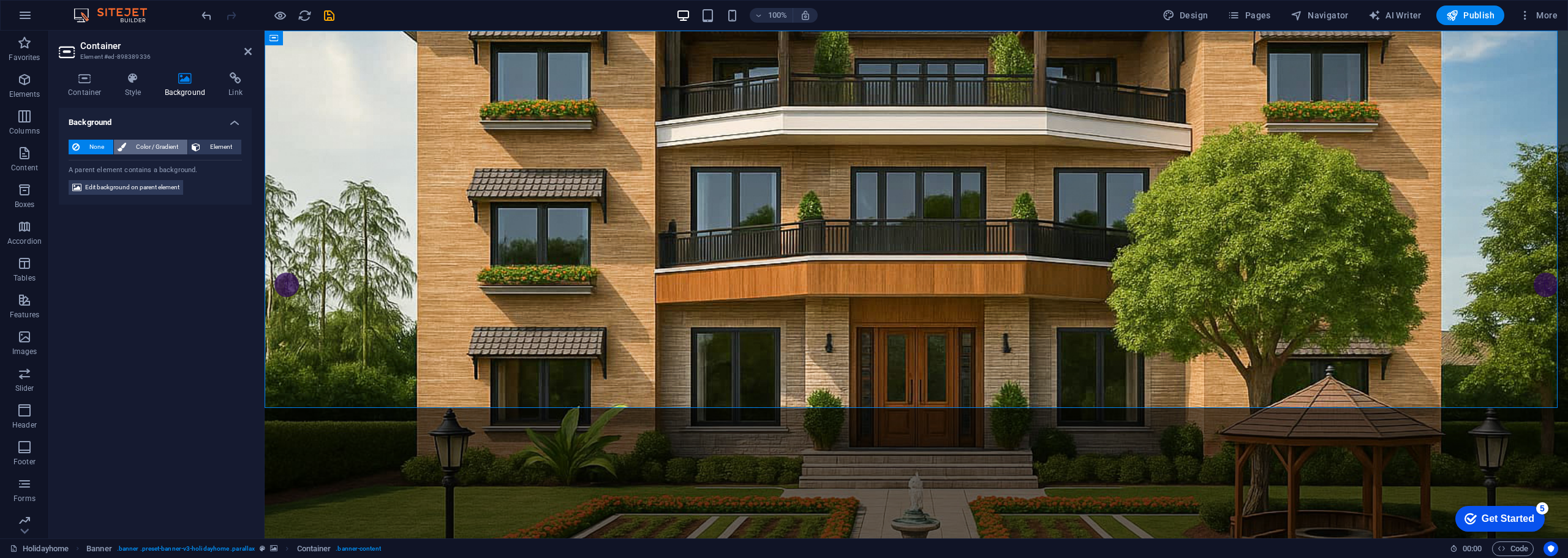
click at [150, 144] on span "Color / Gradient" at bounding box center [156, 147] width 54 height 14
click at [90, 147] on span "None" at bounding box center [96, 147] width 27 height 14
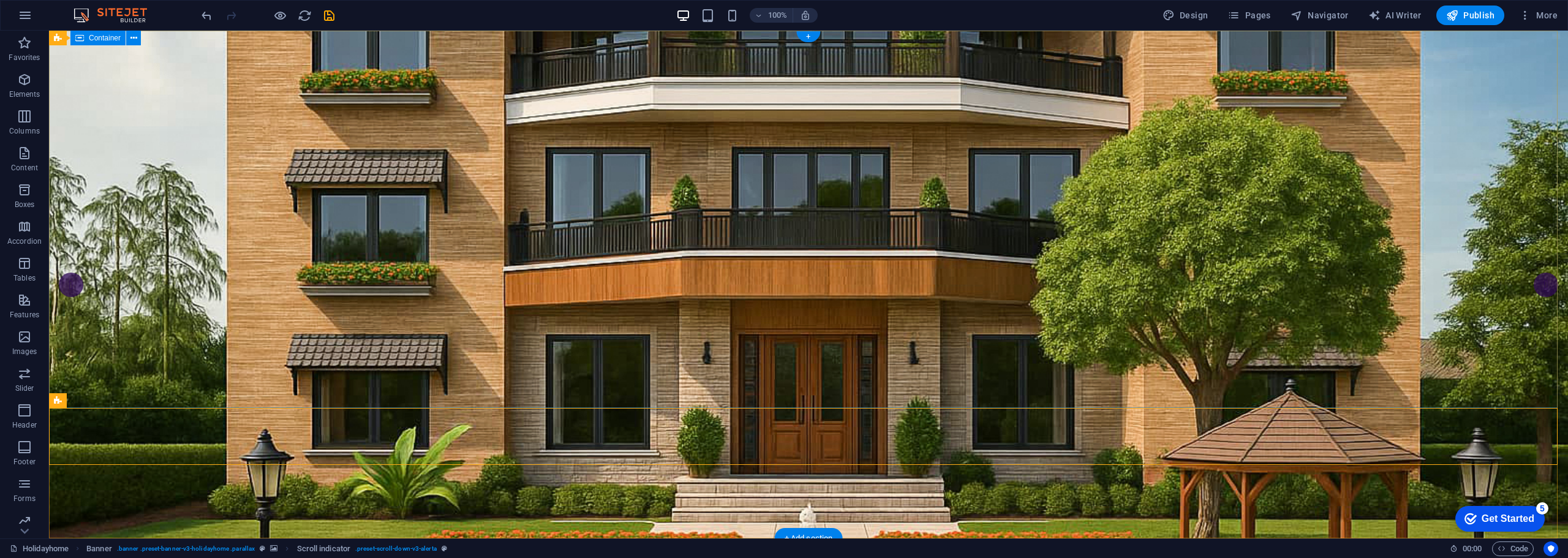
click at [809, 38] on div "+" at bounding box center [808, 36] width 24 height 11
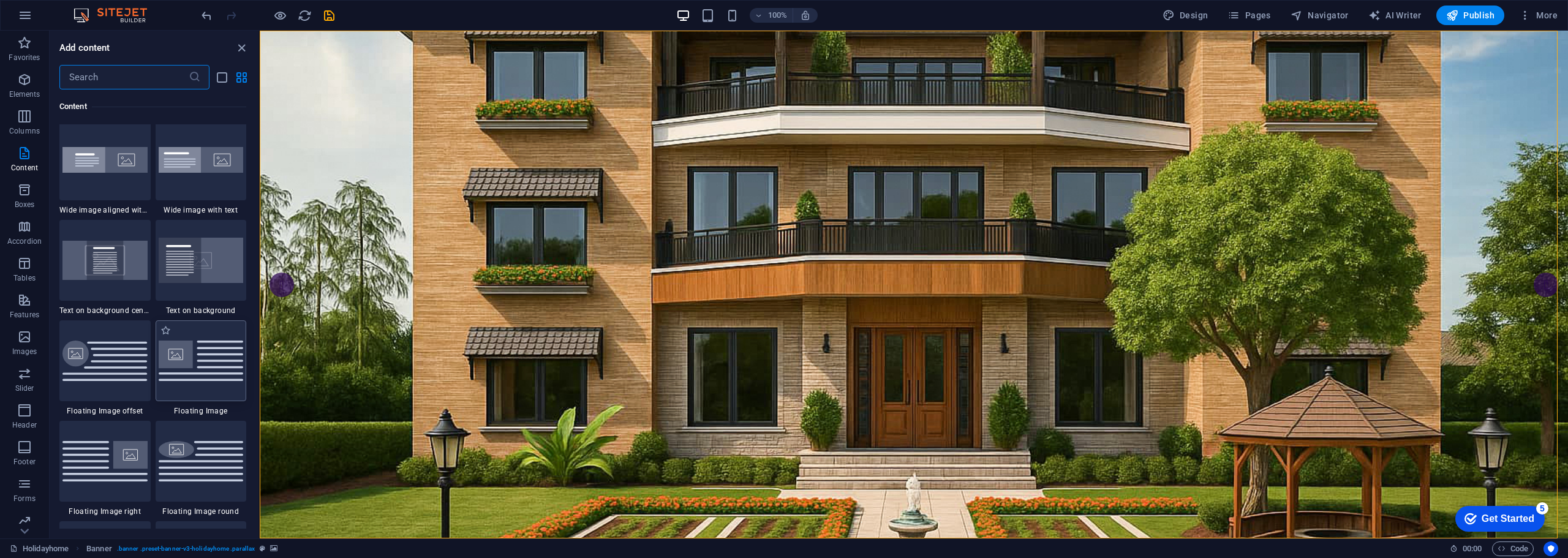
scroll to position [2511, 0]
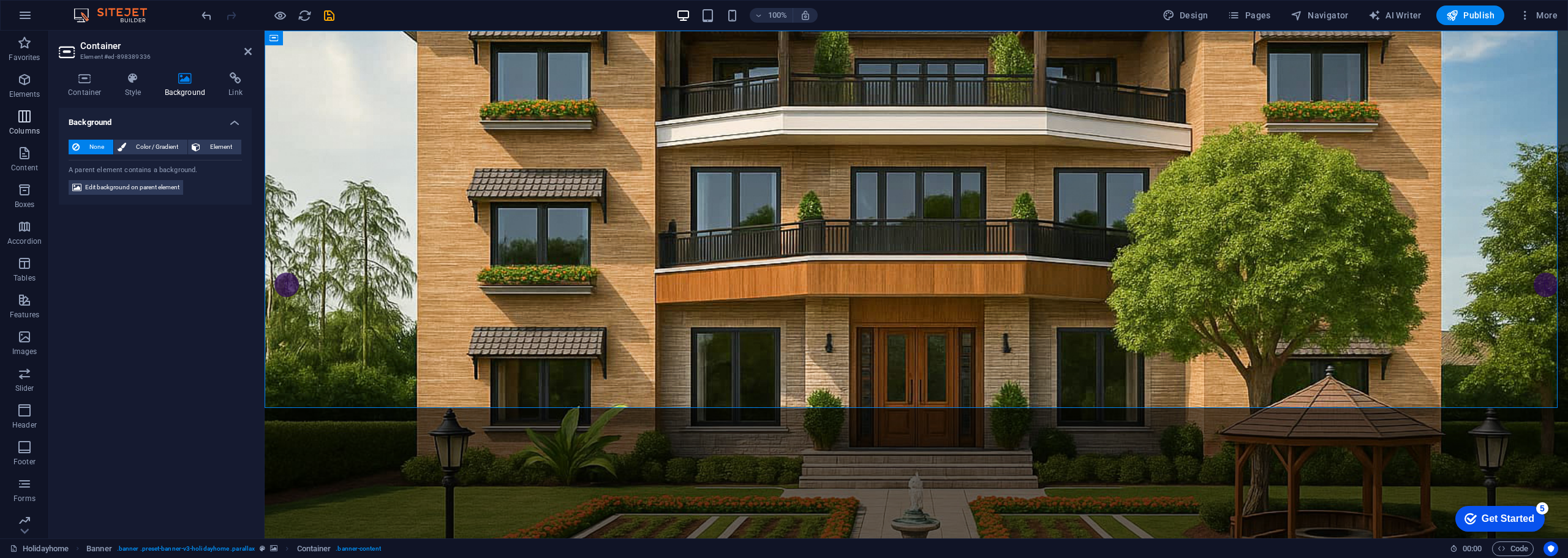
click at [31, 113] on icon "button" at bounding box center [24, 116] width 14 height 14
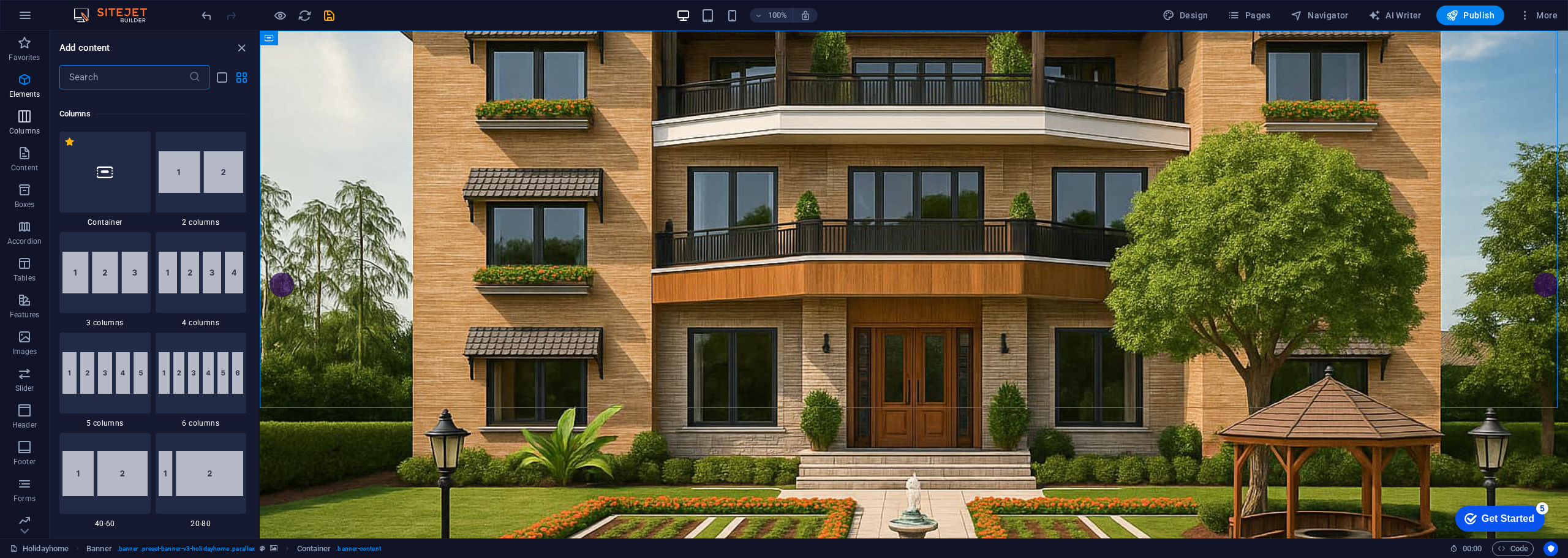
scroll to position [607, 0]
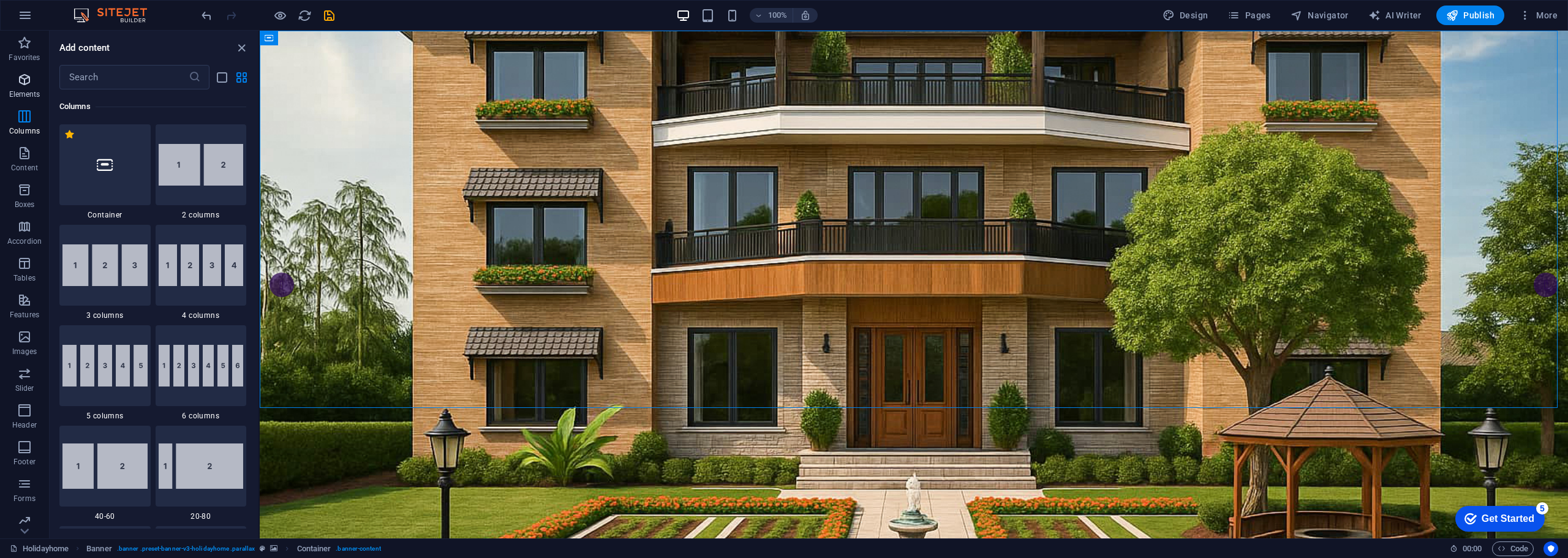
click at [25, 72] on icon "button" at bounding box center [24, 79] width 14 height 14
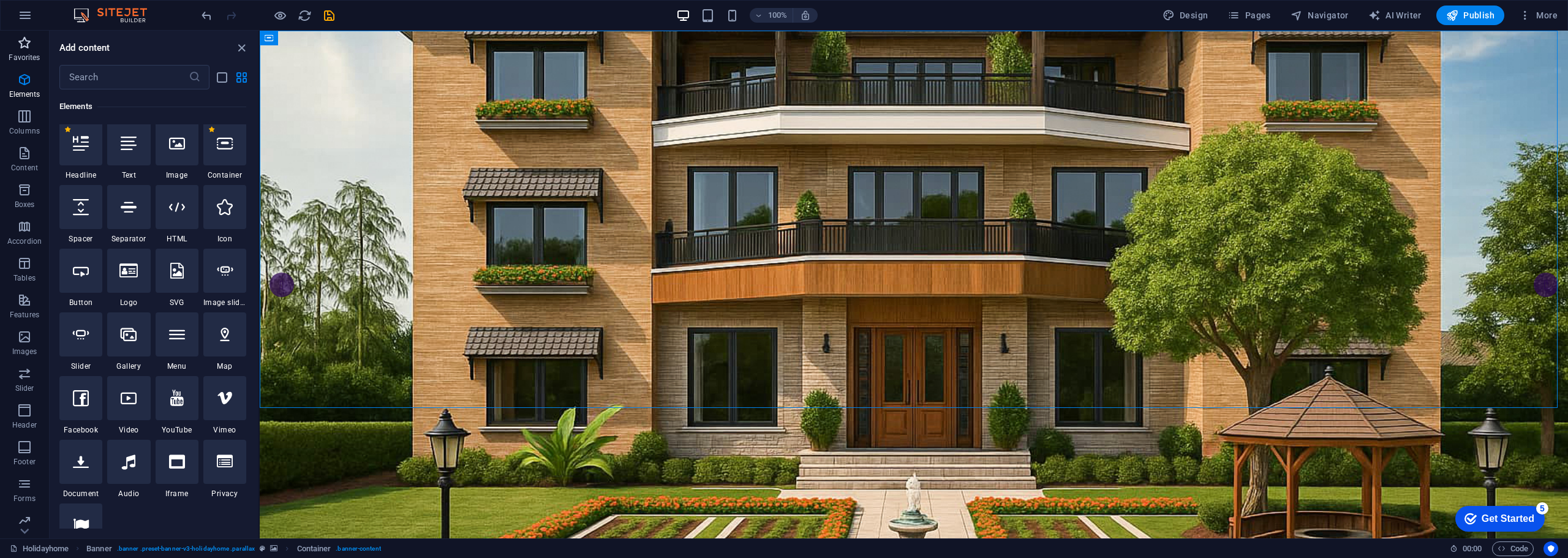
scroll to position [131, 0]
click at [0, 0] on icon "undo" at bounding box center [0, 0] width 0 height 0
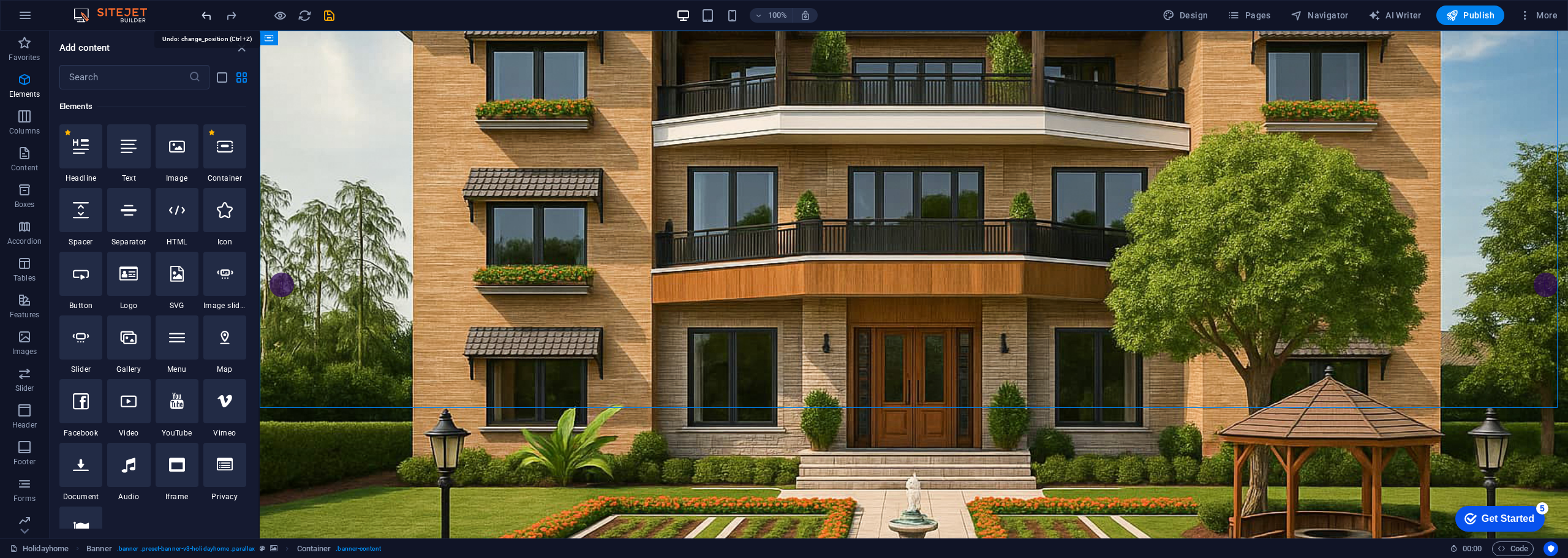
click at [0, 0] on icon "undo" at bounding box center [0, 0] width 0 height 0
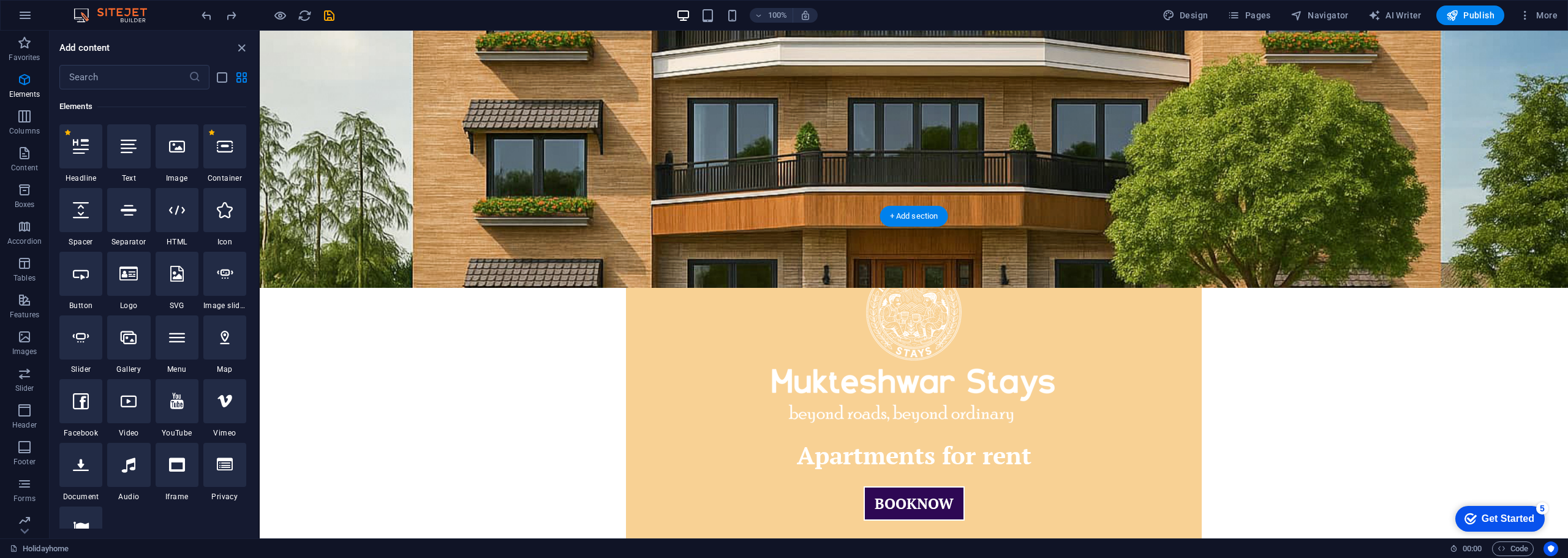
scroll to position [184, 0]
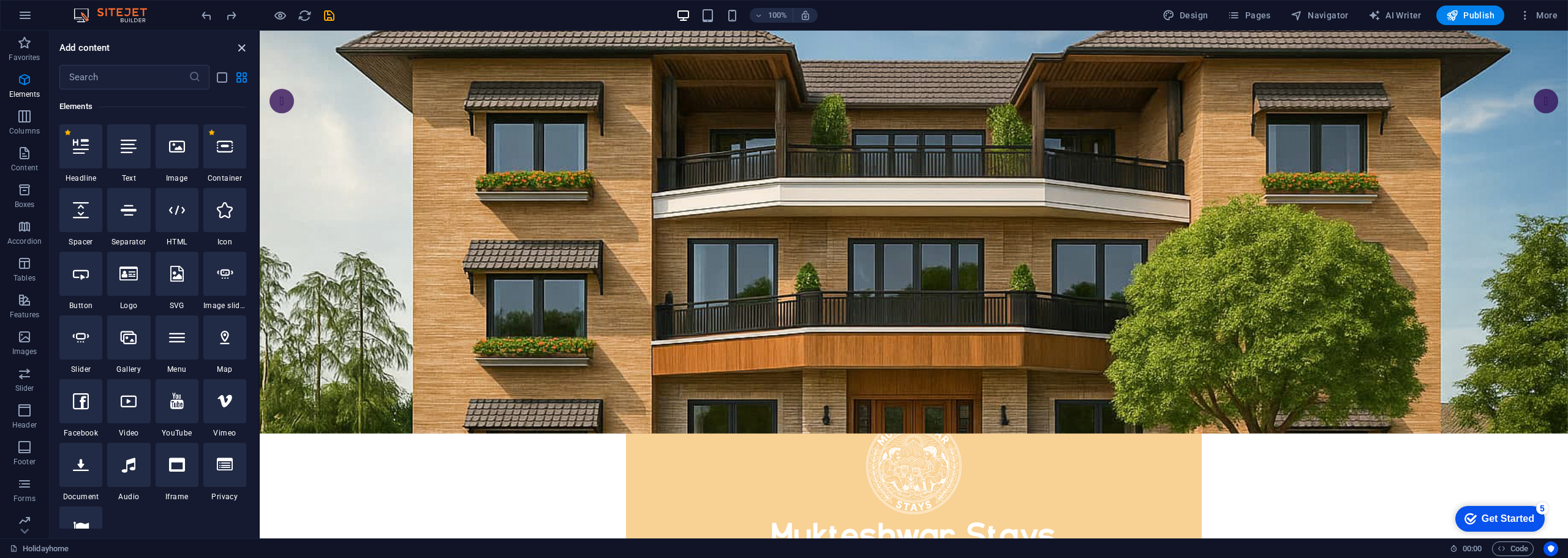
click at [242, 47] on icon "close panel" at bounding box center [241, 48] width 14 height 14
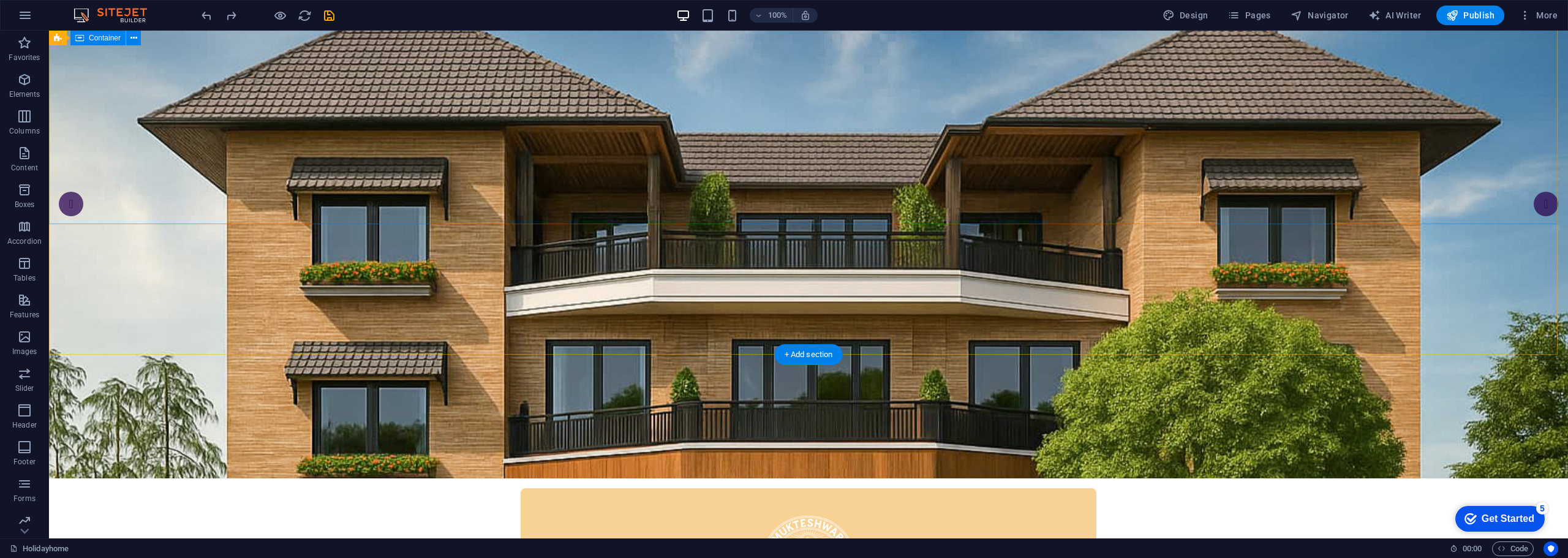
scroll to position [0, 0]
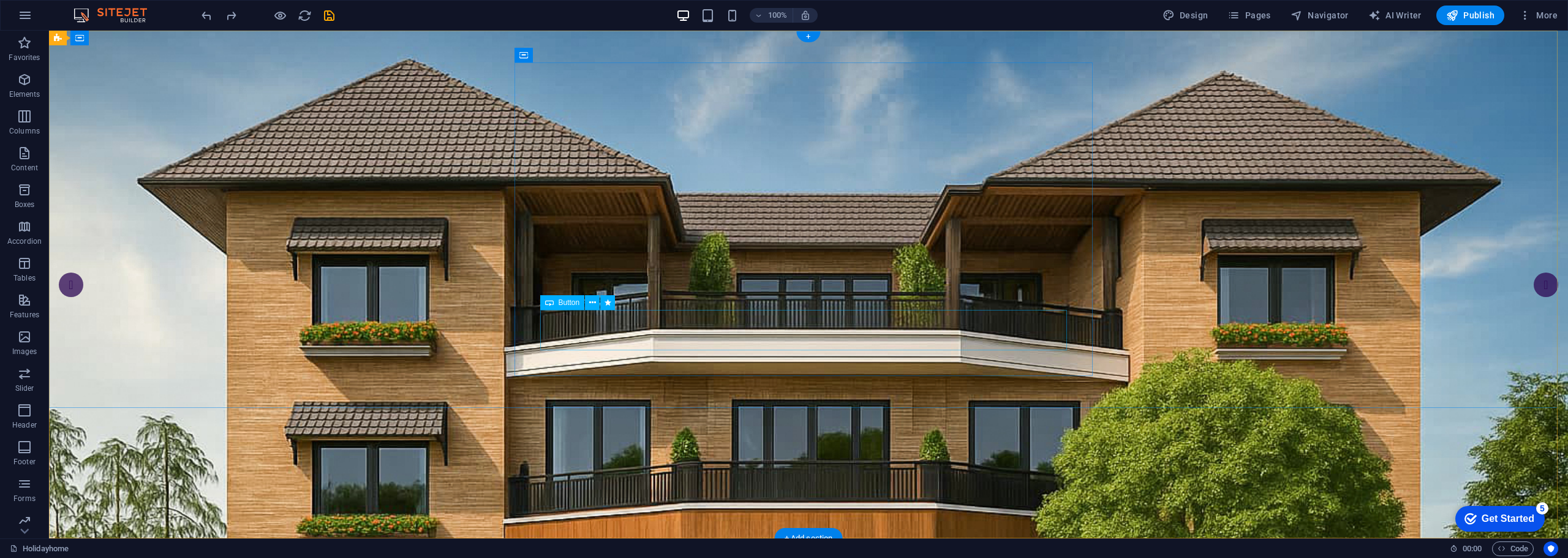
click at [560, 301] on span "Button" at bounding box center [569, 303] width 21 height 8
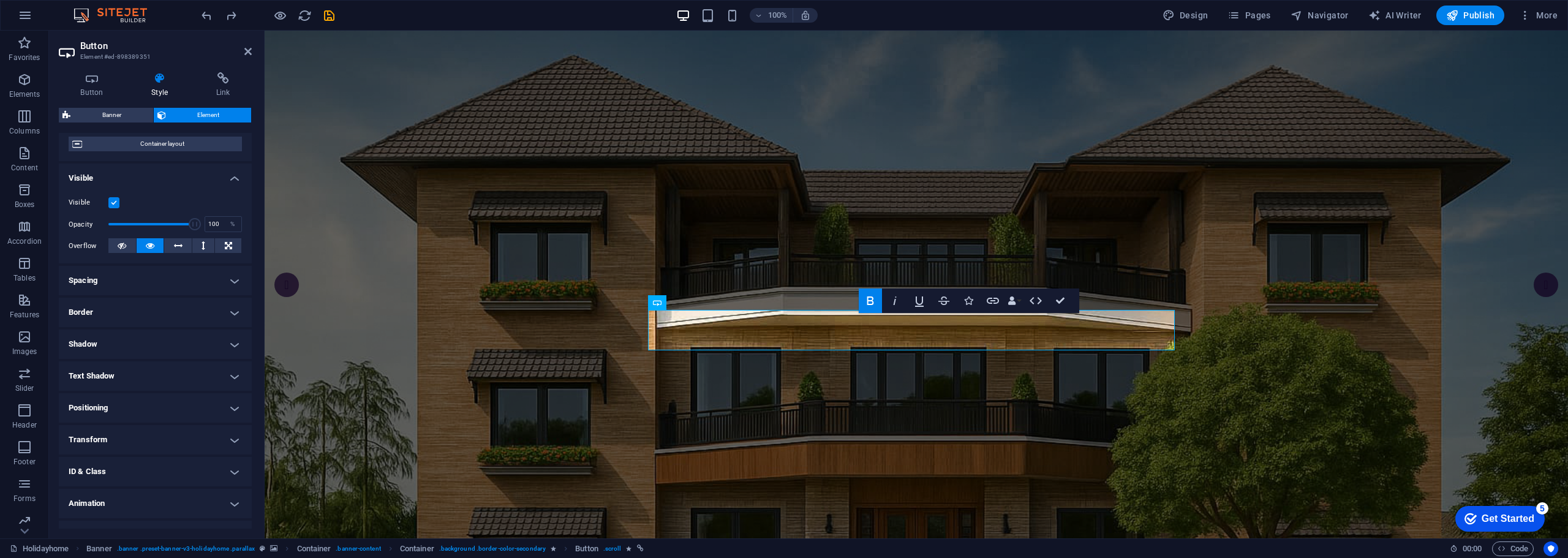
scroll to position [122, 0]
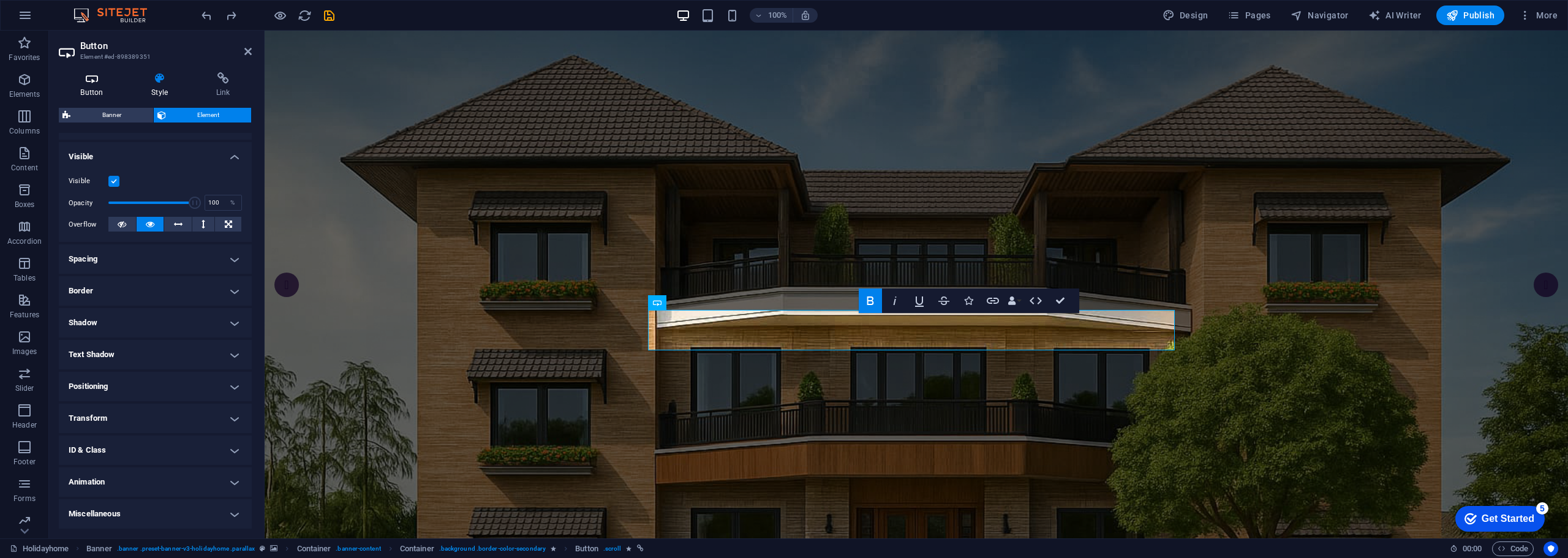
click at [96, 88] on h4 "Button" at bounding box center [94, 85] width 71 height 26
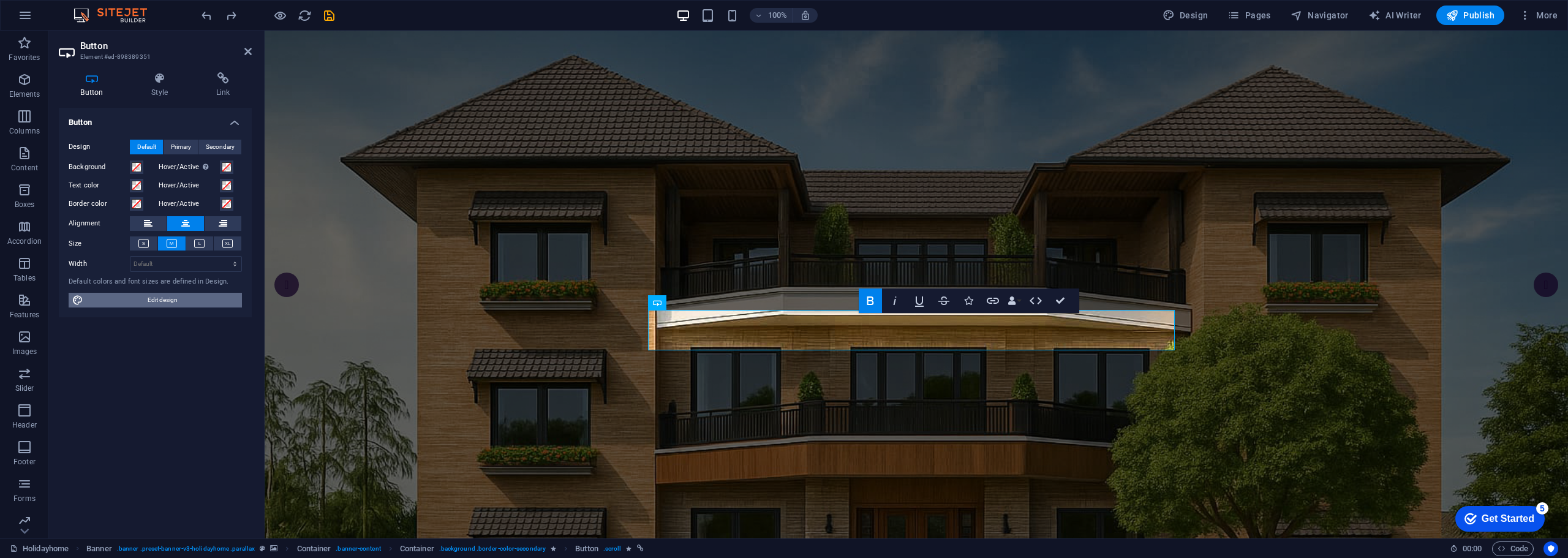
click at [171, 297] on span "Edit design" at bounding box center [162, 300] width 151 height 14
select select "rem"
select select "400"
select select "px"
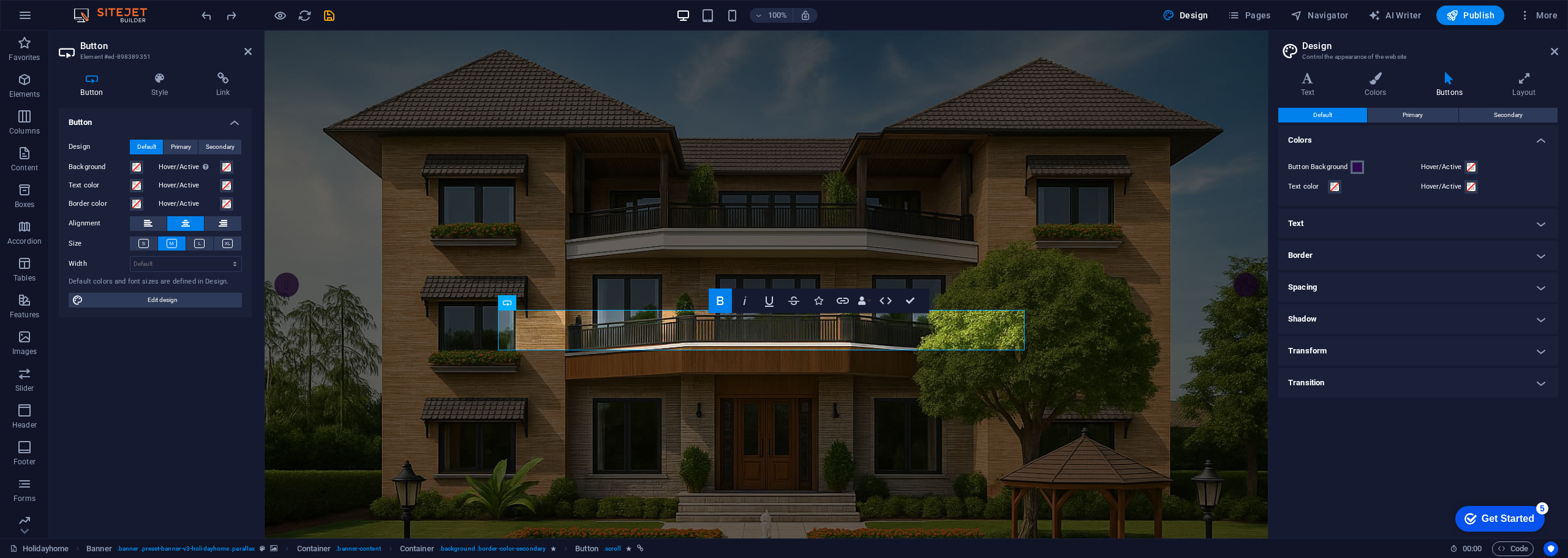
click at [1361, 164] on span at bounding box center [1357, 167] width 10 height 10
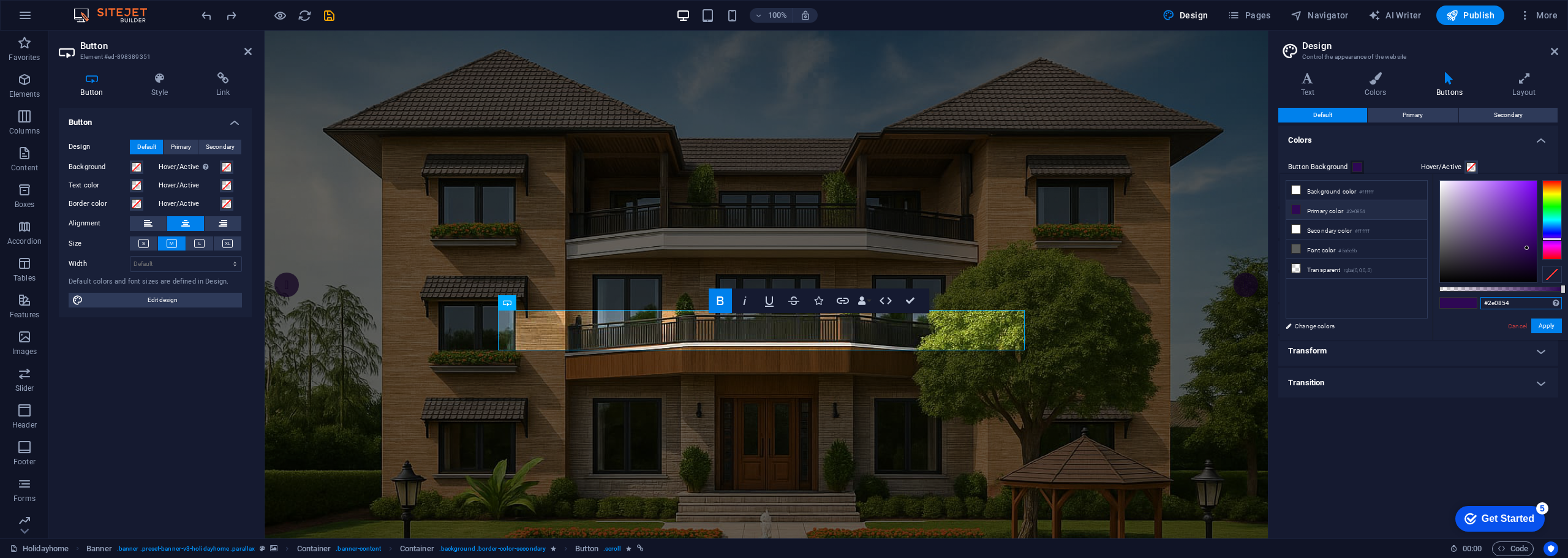
drag, startPoint x: 1518, startPoint y: 306, endPoint x: 1489, endPoint y: 301, distance: 29.4
click at [1489, 301] on input "#2e0854" at bounding box center [1521, 303] width 81 height 12
click at [1478, 315] on div "#17222b Supported formats #0852ed rgb(8, 82, 237) rgba(8, 82, 237, 90%) hsv(221…" at bounding box center [1500, 345] width 135 height 344
drag, startPoint x: 1516, startPoint y: 298, endPoint x: 1490, endPoint y: 298, distance: 26.0
click at [1490, 298] on input "#17222b" at bounding box center [1521, 303] width 81 height 12
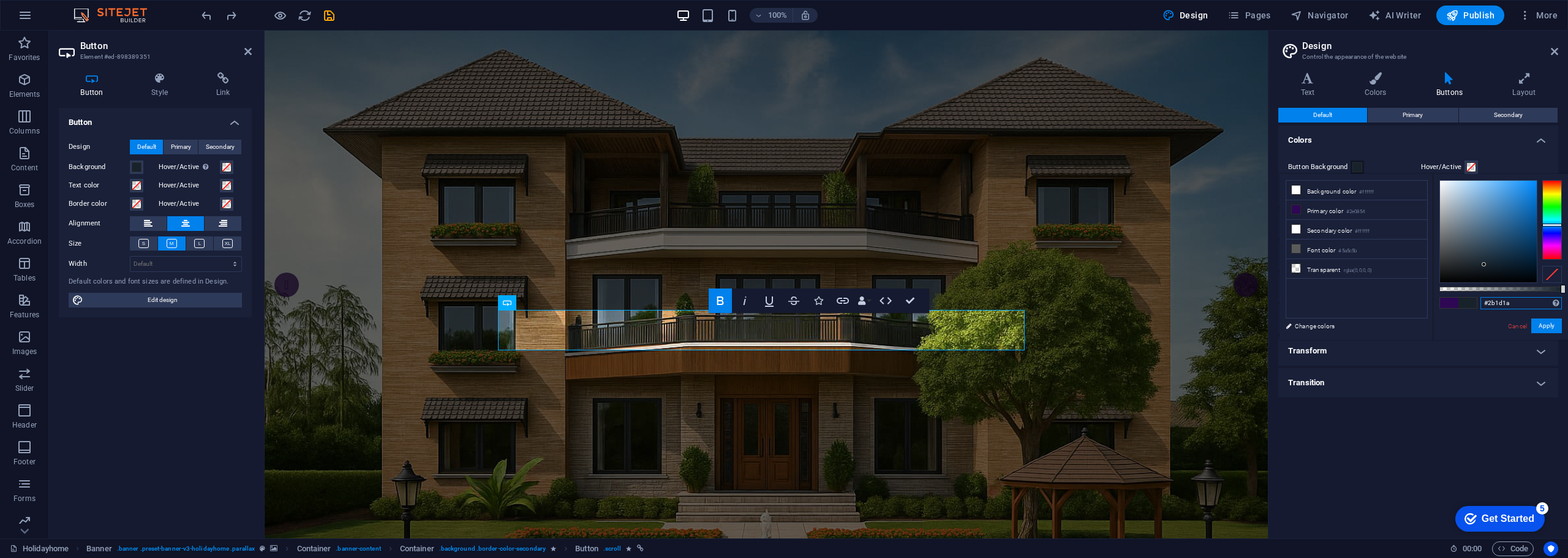
type input "#2b1d1a"
click at [1469, 319] on div "#2b1d1a Supported formats #0852ed rgb(8, 82, 237) rgba(8, 82, 237, 90%) hsv(221…" at bounding box center [1500, 345] width 135 height 344
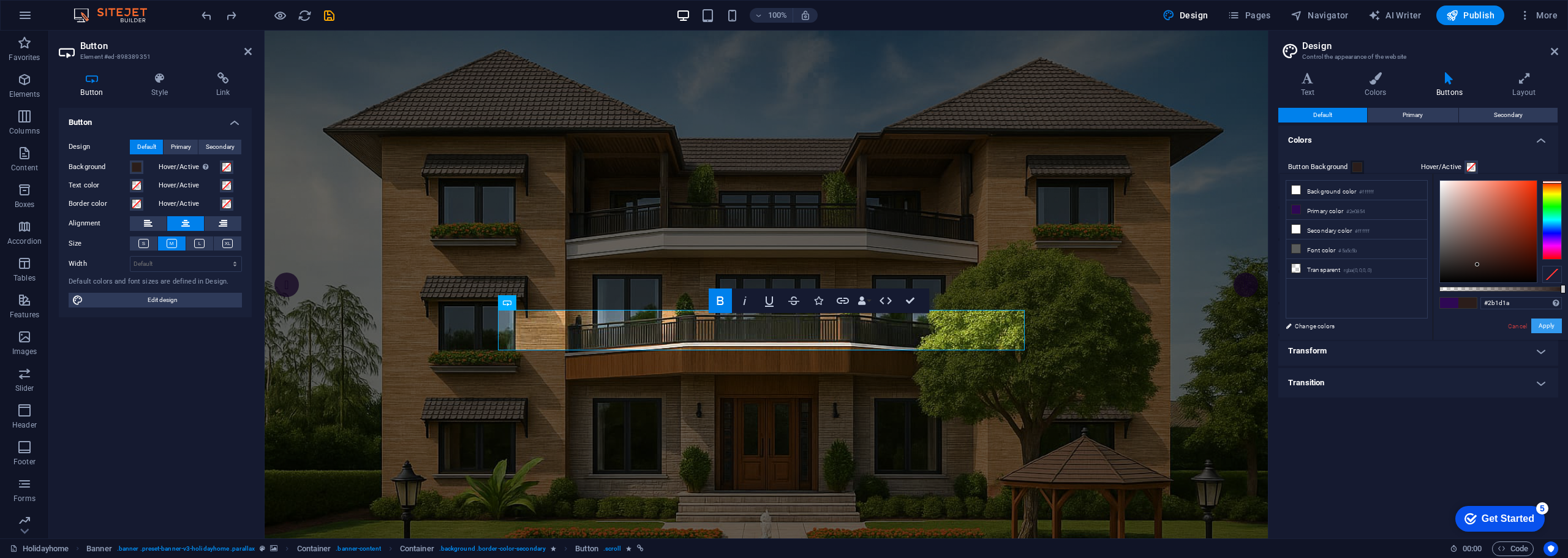
click at [1546, 327] on button "Apply" at bounding box center [1547, 326] width 30 height 14
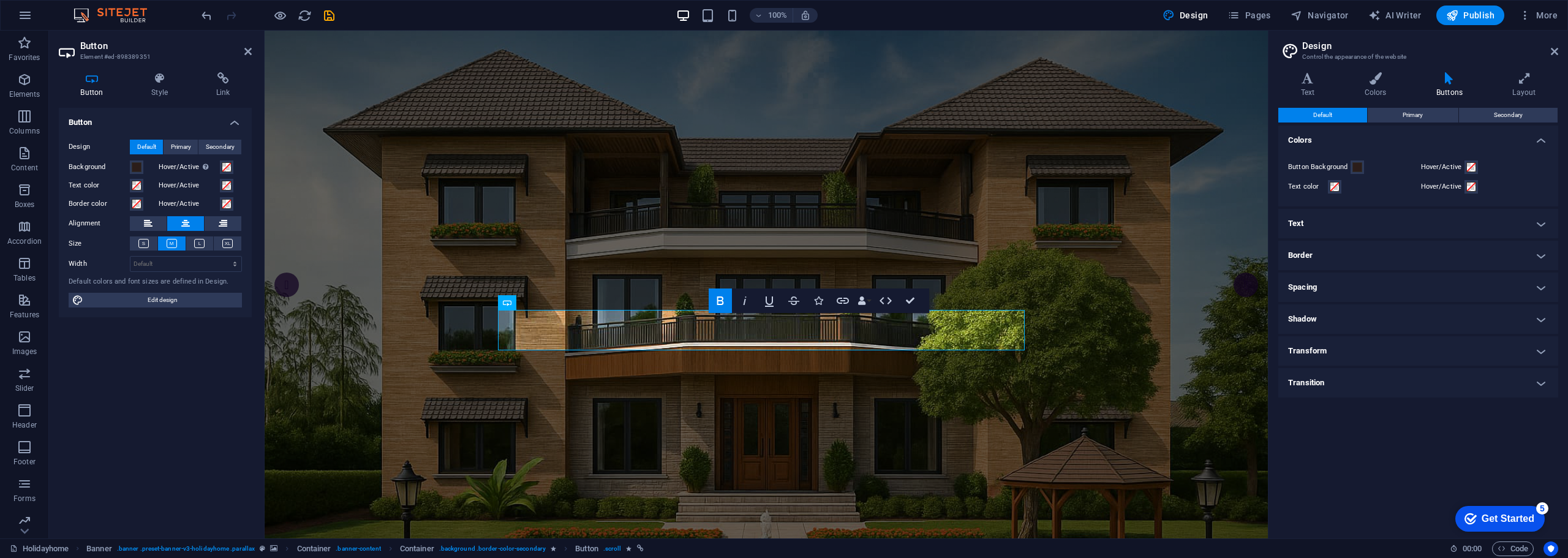
click at [1342, 452] on div "Default Primary Secondary Colors Button Background Hover/Active Text color Hove…" at bounding box center [1418, 318] width 280 height 421
click at [1363, 226] on h4 "Text" at bounding box center [1418, 223] width 280 height 30
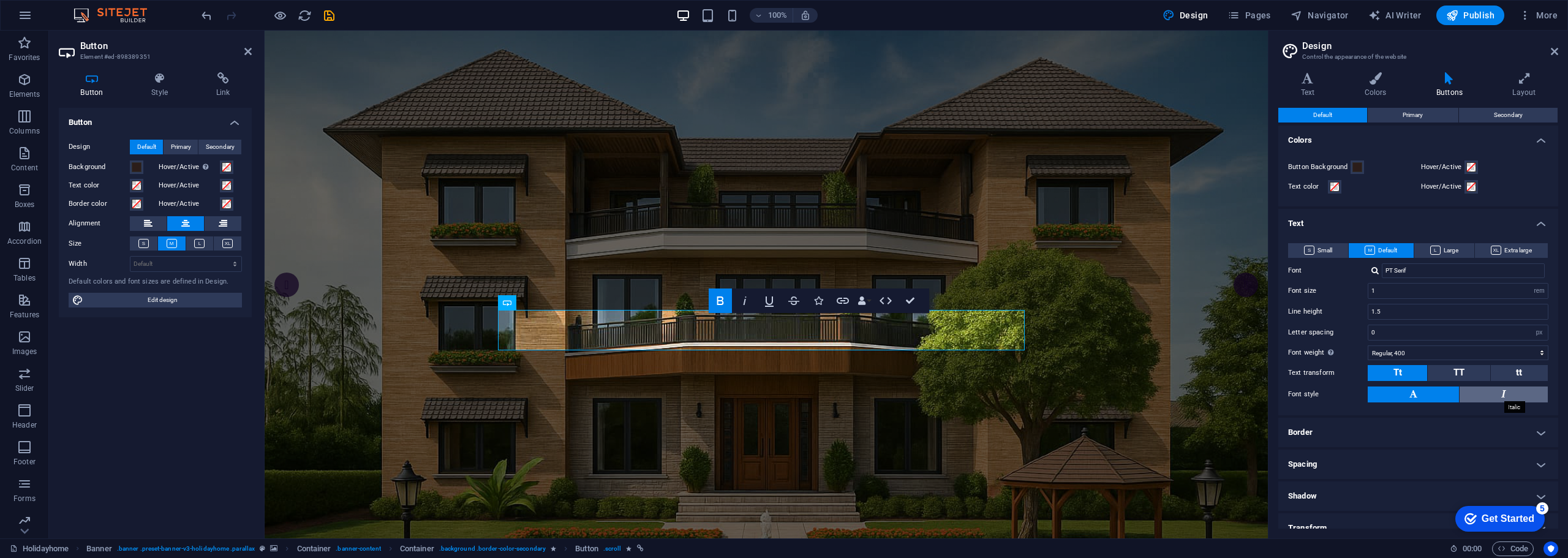
click at [1504, 398] on icon at bounding box center [1503, 393] width 5 height 14
click at [1415, 393] on icon at bounding box center [1413, 393] width 8 height 14
click at [1375, 86] on h4 "Colors" at bounding box center [1378, 85] width 71 height 26
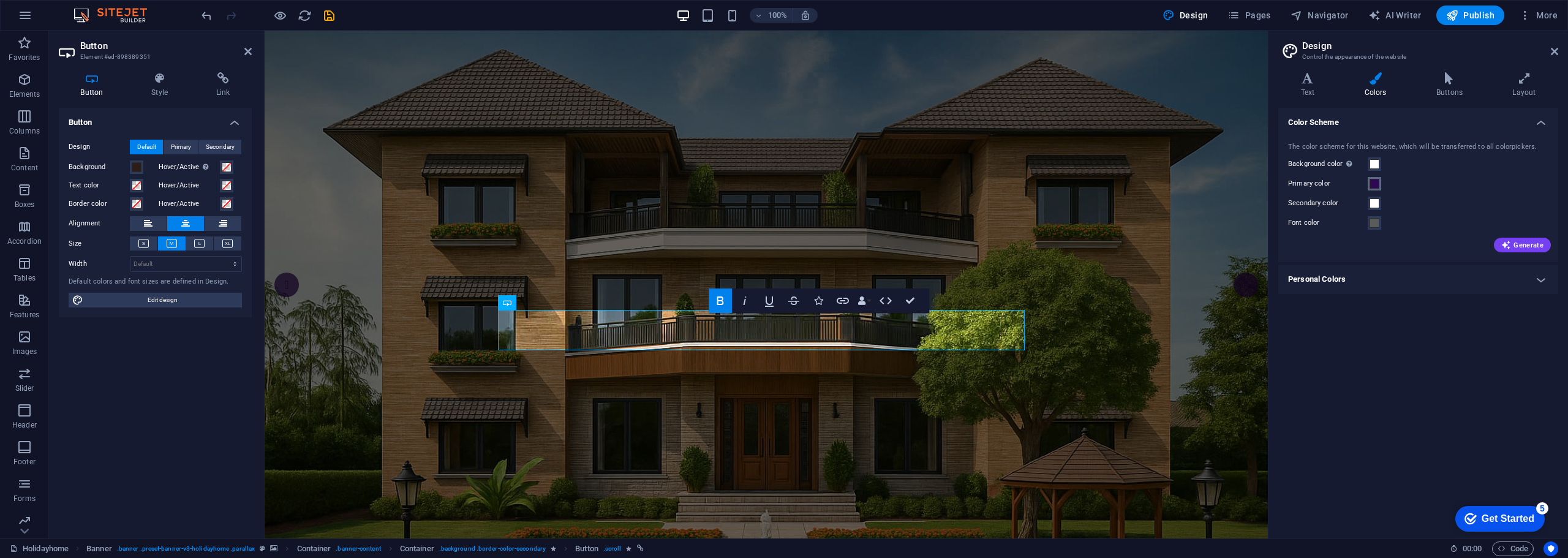
click at [1372, 182] on span at bounding box center [1374, 184] width 10 height 10
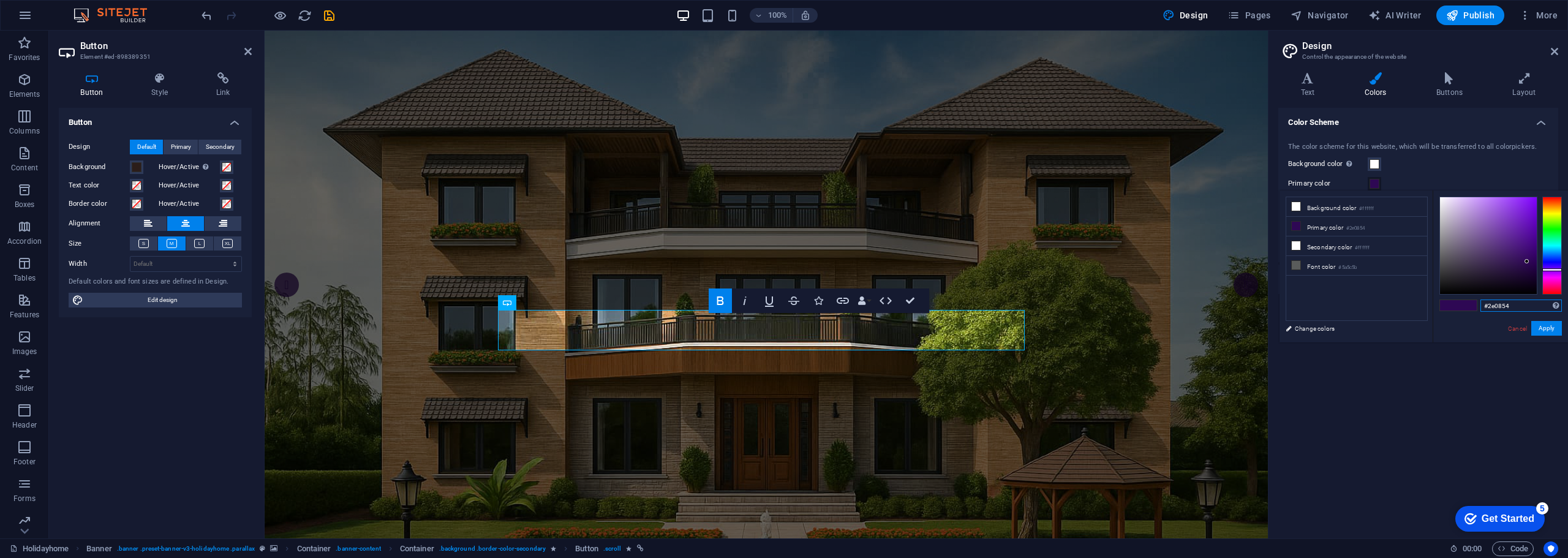
drag, startPoint x: 1514, startPoint y: 304, endPoint x: 1453, endPoint y: 300, distance: 61.1
click at [1453, 300] on div "#2e0854 Supported formats #0852ed rgb(8, 82, 237) rgba(8, 82, 237, 90%) hsv(221…" at bounding box center [1500, 355] width 135 height 329
type input "#f4b34d"
click at [1450, 322] on div "#f4b34d Supported formats #0852ed rgb(8, 82, 237) rgba(8, 82, 237, 90%) hsv(221…" at bounding box center [1500, 355] width 135 height 329
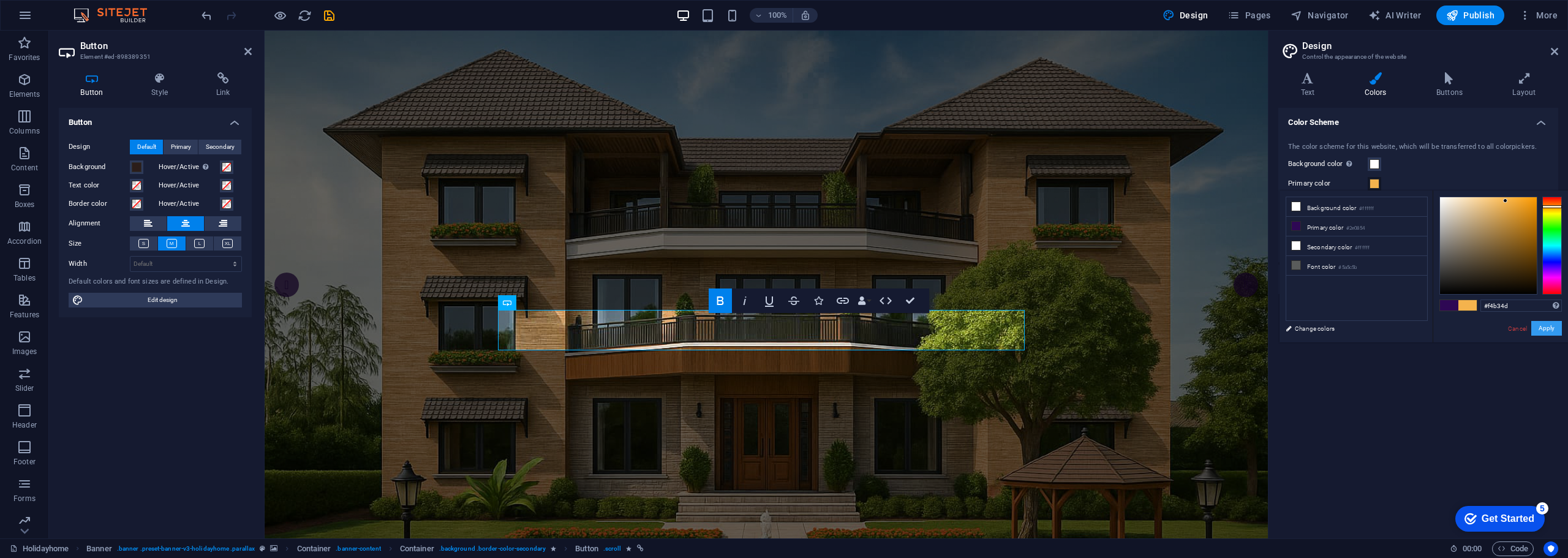
click at [1547, 327] on button "Apply" at bounding box center [1547, 328] width 30 height 14
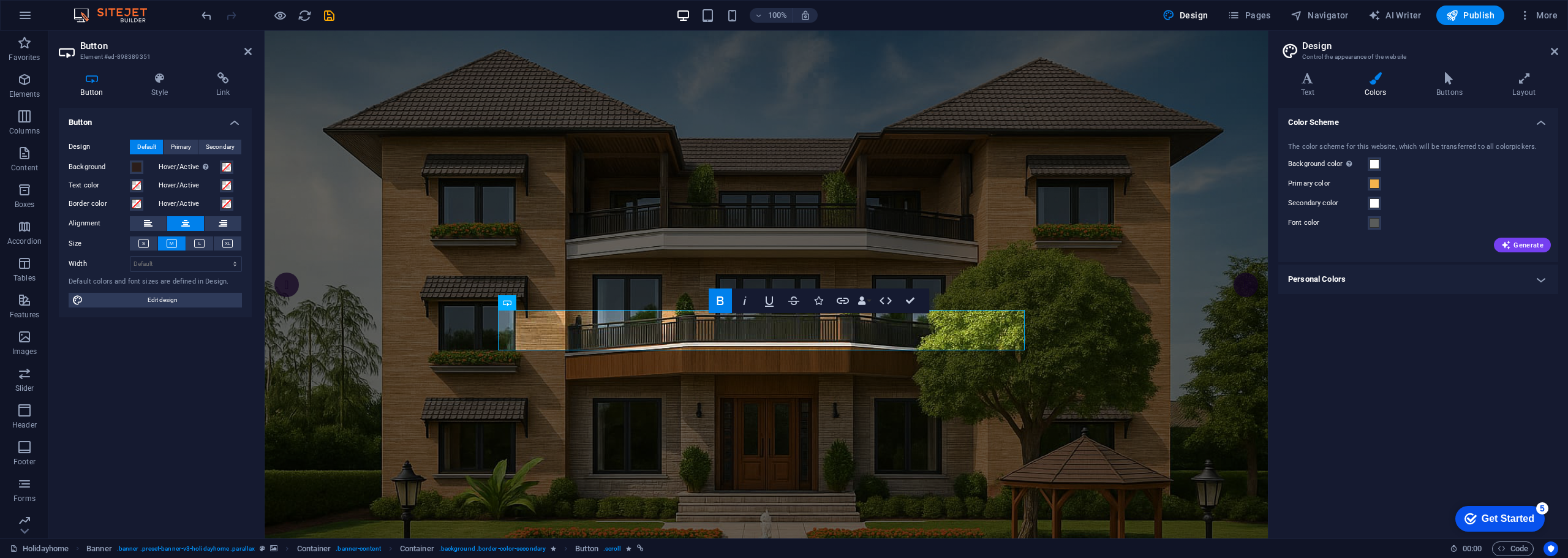
click at [1541, 280] on h4 "Personal Colors" at bounding box center [1418, 279] width 280 height 30
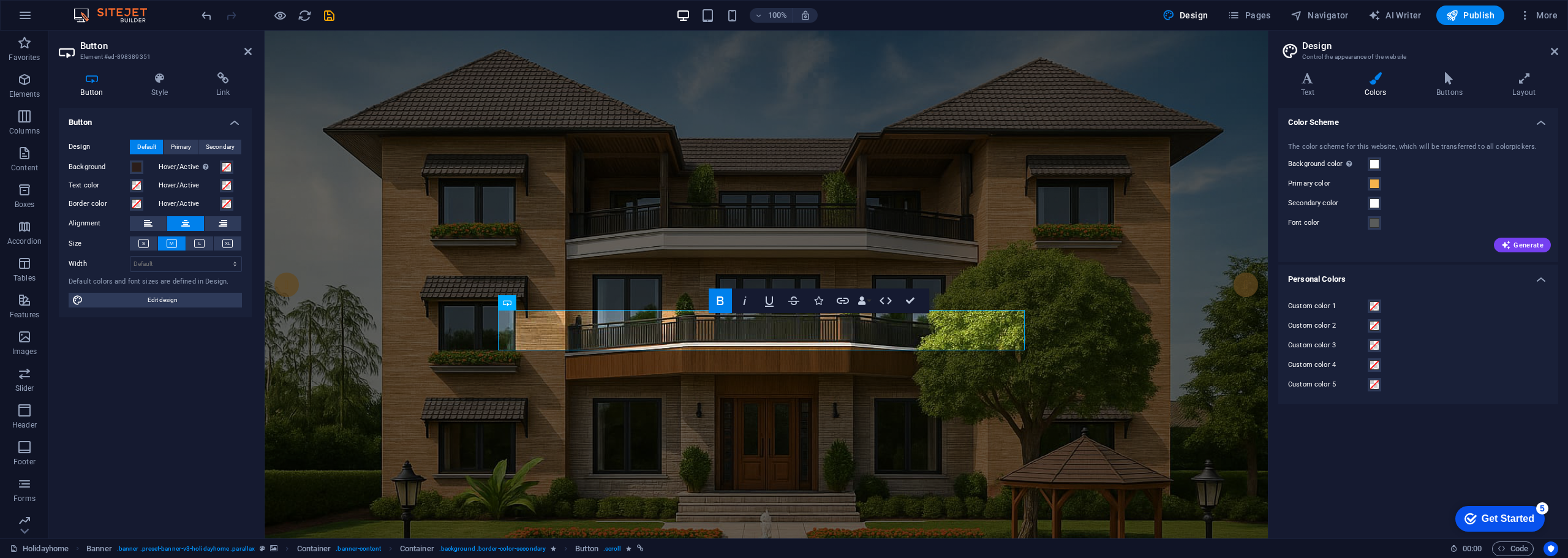
click at [1541, 280] on h4 "Personal Colors" at bounding box center [1418, 276] width 280 height 22
click at [1314, 84] on h4 "Text" at bounding box center [1311, 85] width 64 height 26
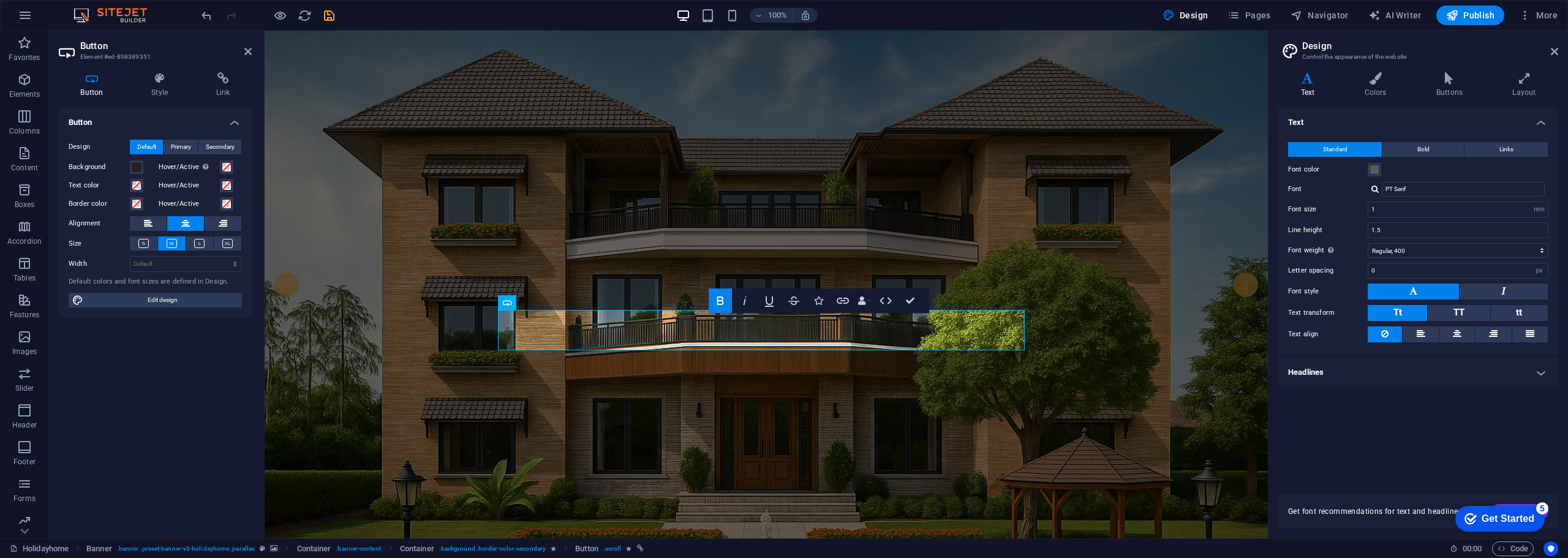
click at [1368, 189] on div "PT Serif" at bounding box center [1458, 189] width 181 height 14
click at [1373, 189] on div at bounding box center [1375, 189] width 8 height 8
click at [1412, 239] on div "Manage fonts →" at bounding box center [1465, 238] width 162 height 15
select select "popularity"
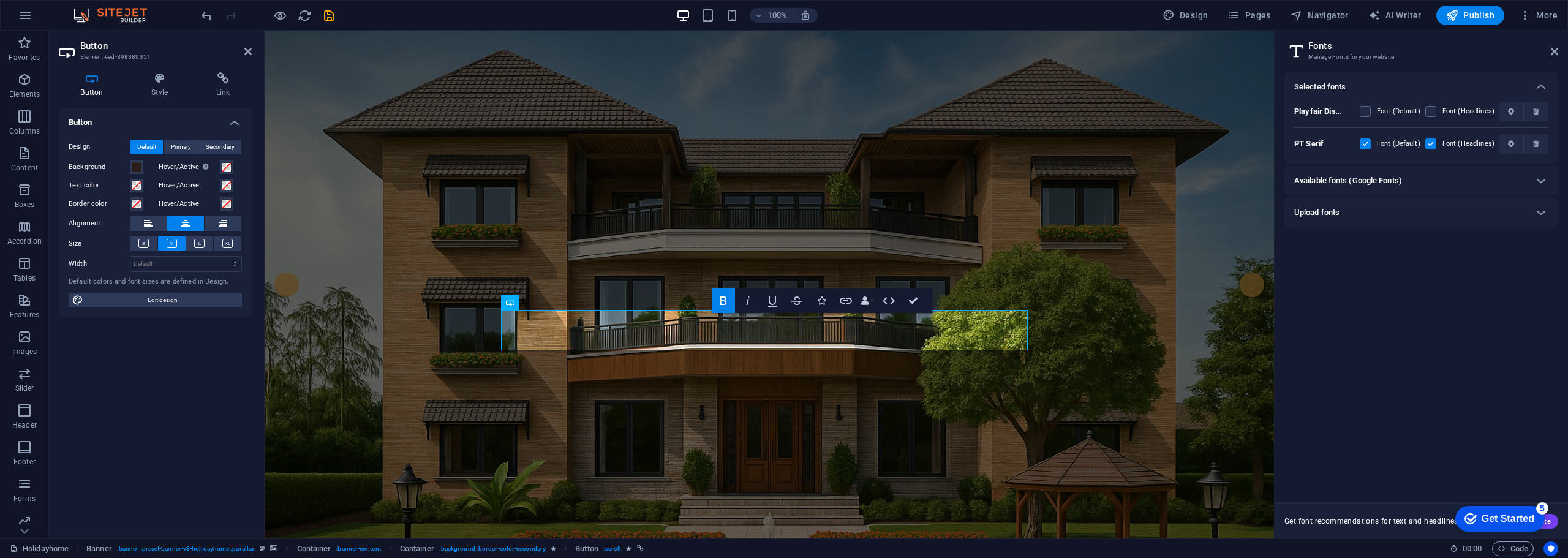
click at [1351, 181] on h6 "Available fonts (Google Fonts)" at bounding box center [1349, 180] width 108 height 14
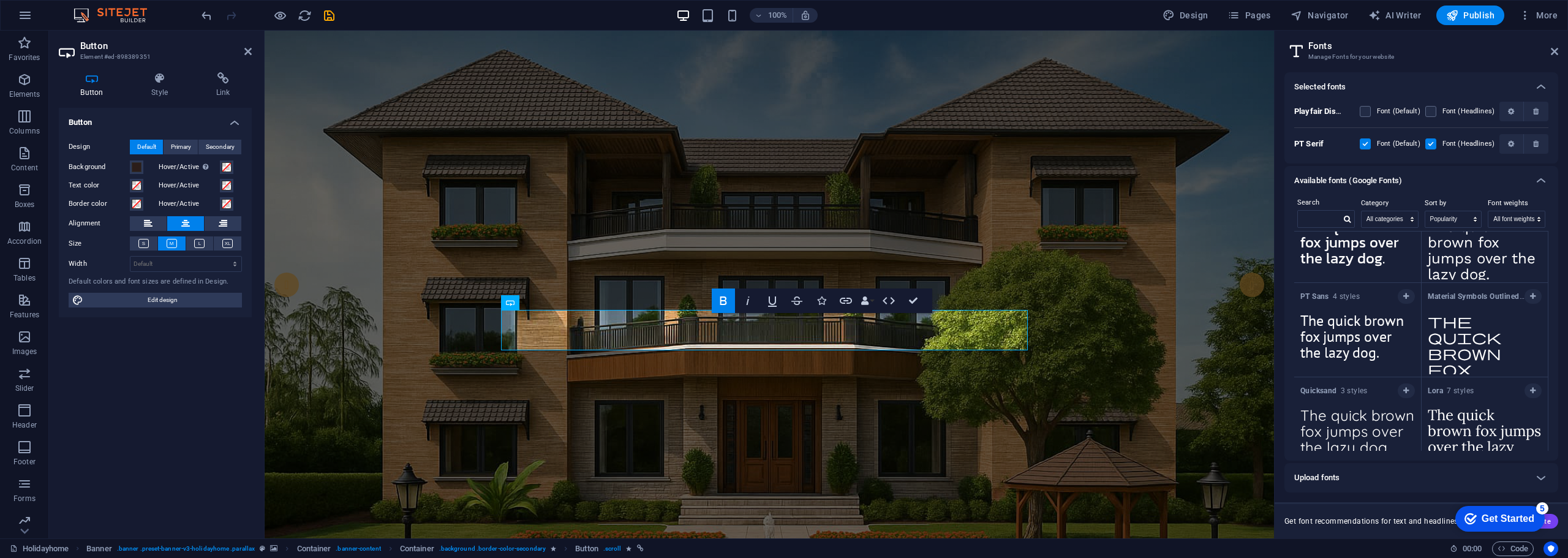
scroll to position [1092, 0]
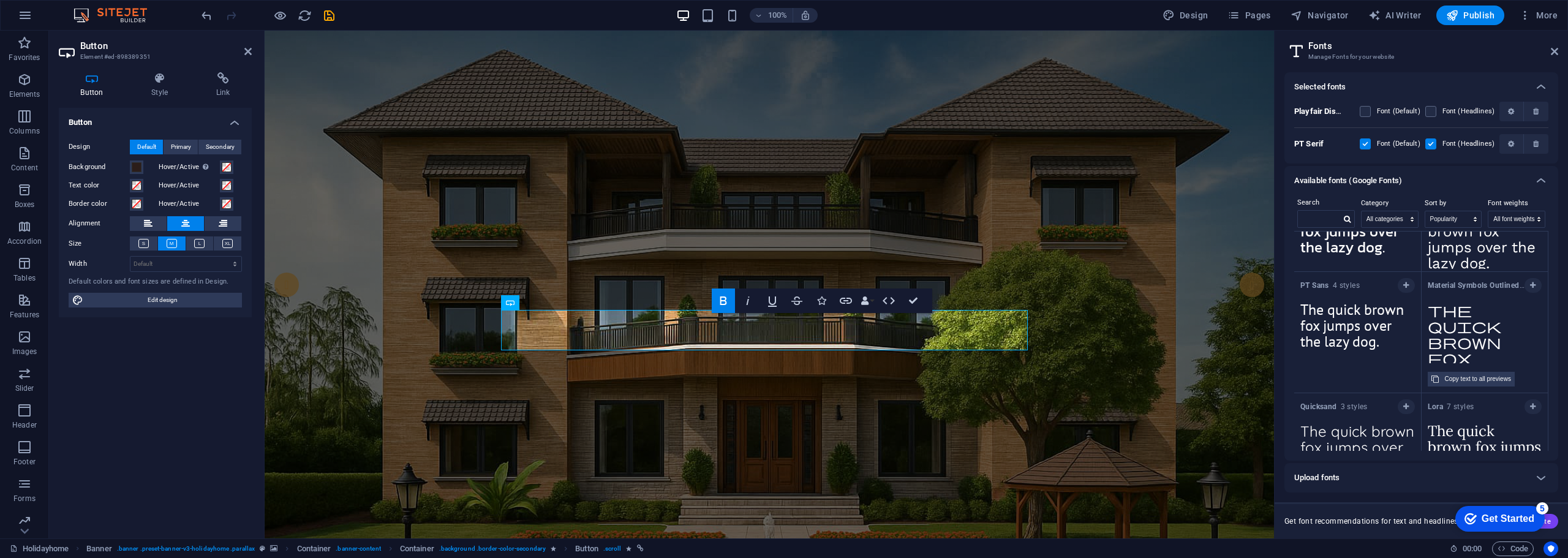
click at [1440, 329] on textarea "The quick brown fox jumps over the lazy dog." at bounding box center [1484, 329] width 127 height 68
click at [1530, 288] on icon "button" at bounding box center [1532, 285] width 5 height 8
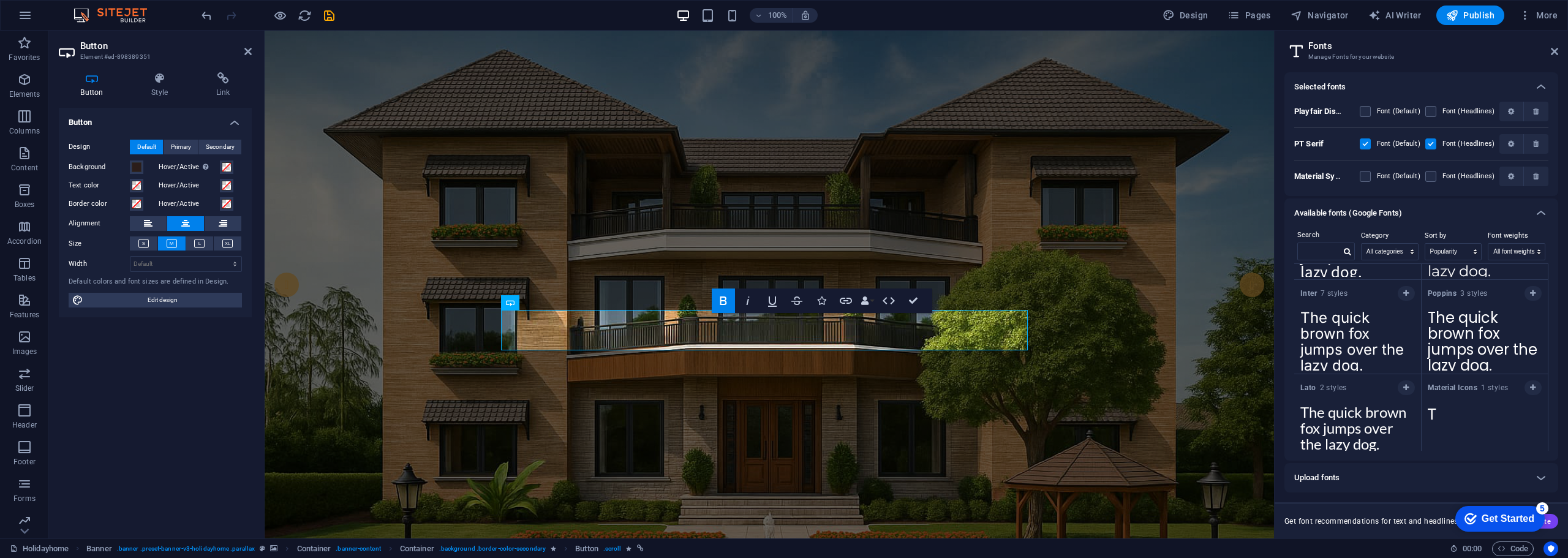
scroll to position [0, 0]
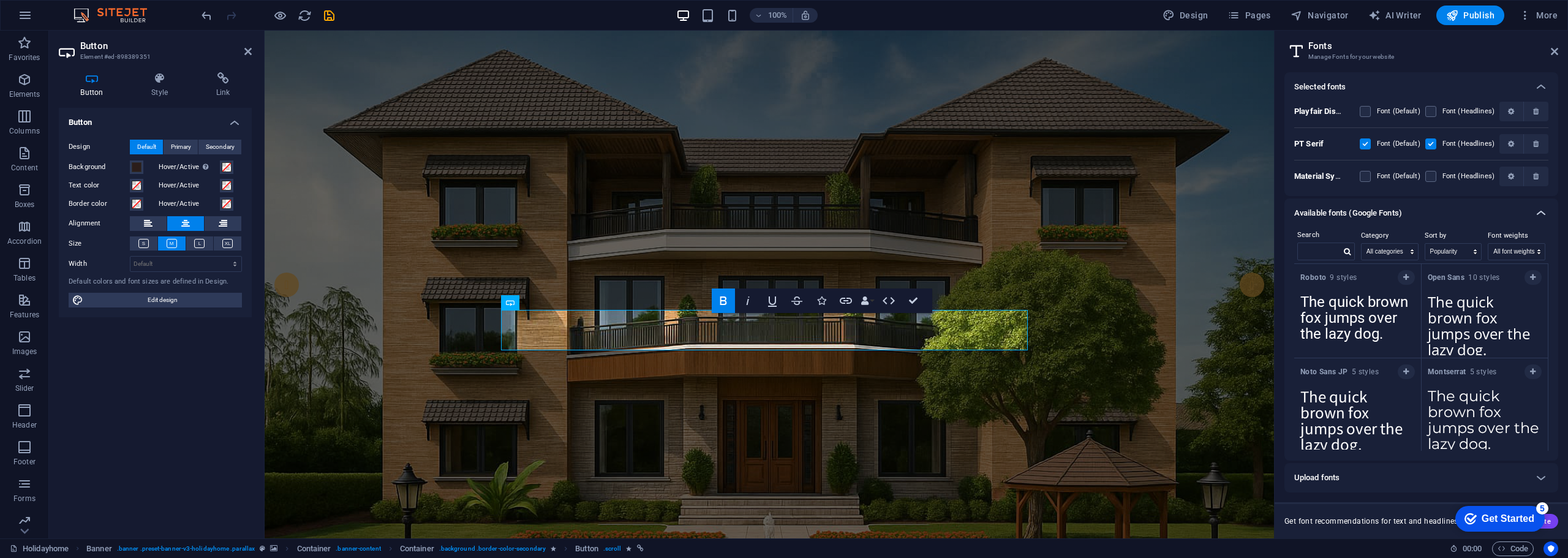
click at [1544, 211] on icon at bounding box center [1541, 213] width 14 height 14
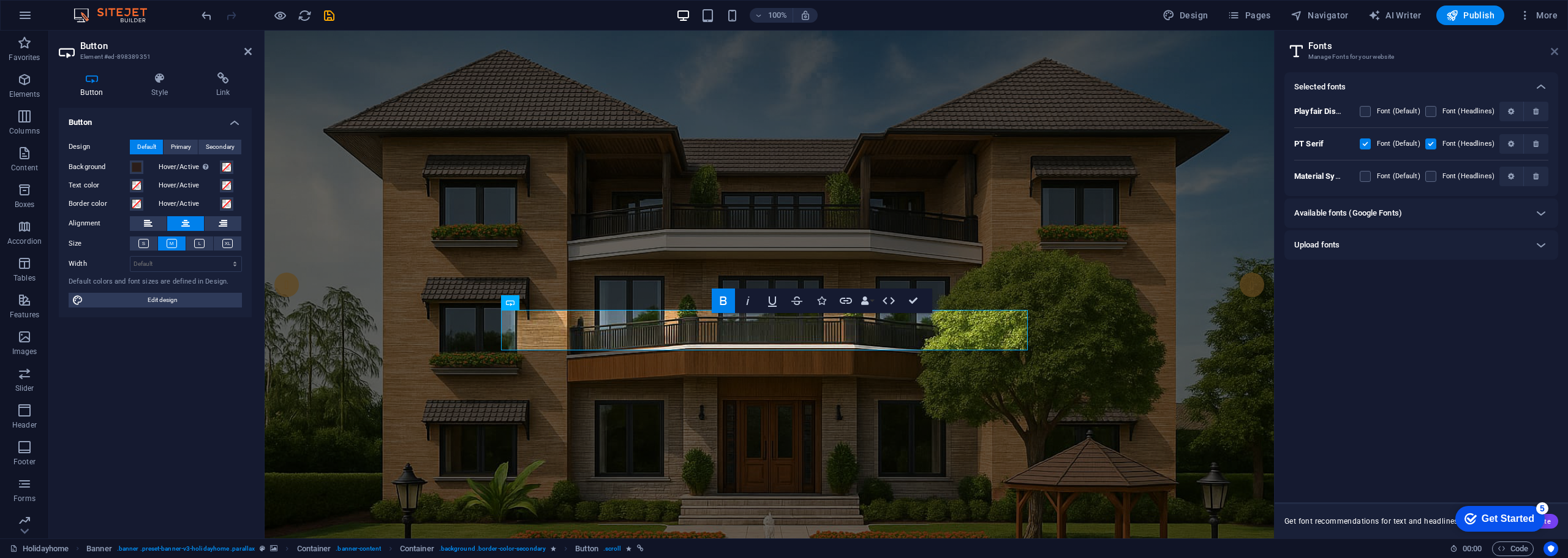
drag, startPoint x: 1554, startPoint y: 49, endPoint x: 1287, endPoint y: 27, distance: 267.9
click at [1554, 49] on icon at bounding box center [1555, 51] width 8 height 10
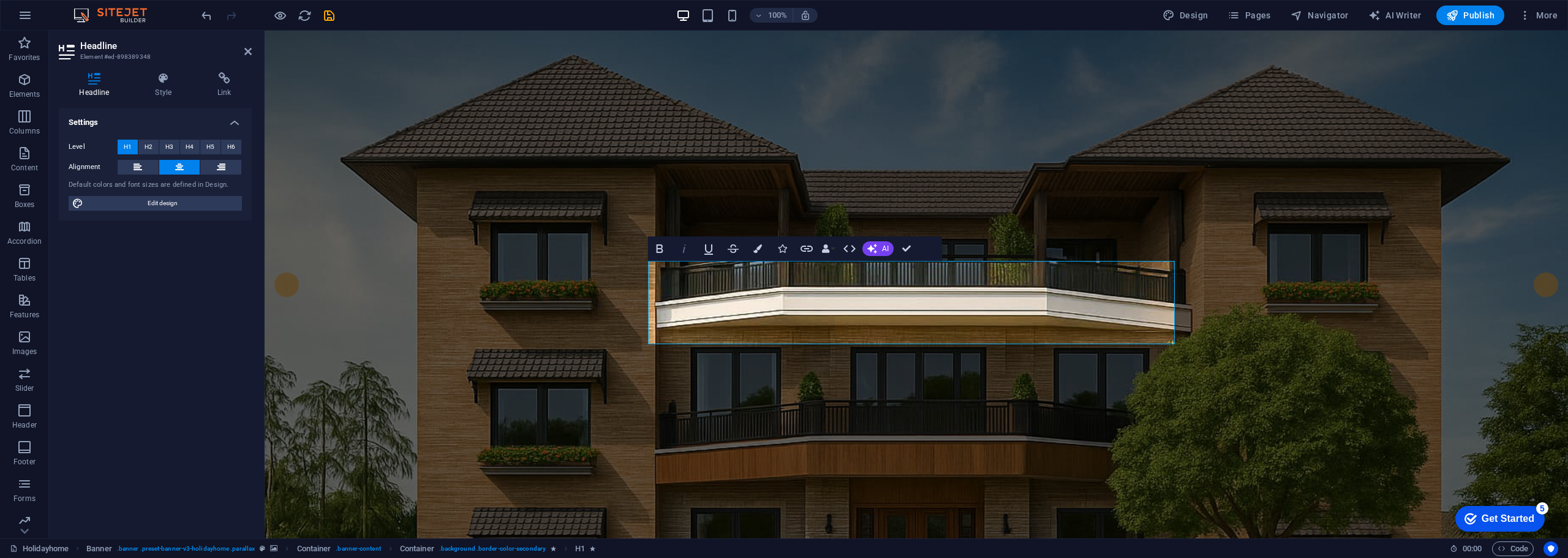
click at [685, 246] on icon "button" at bounding box center [683, 248] width 14 height 14
drag, startPoint x: 976, startPoint y: 317, endPoint x: 611, endPoint y: 270, distance: 368.0
click at [687, 252] on icon "button" at bounding box center [683, 248] width 14 height 14
click at [230, 147] on span "H6" at bounding box center [231, 147] width 8 height 14
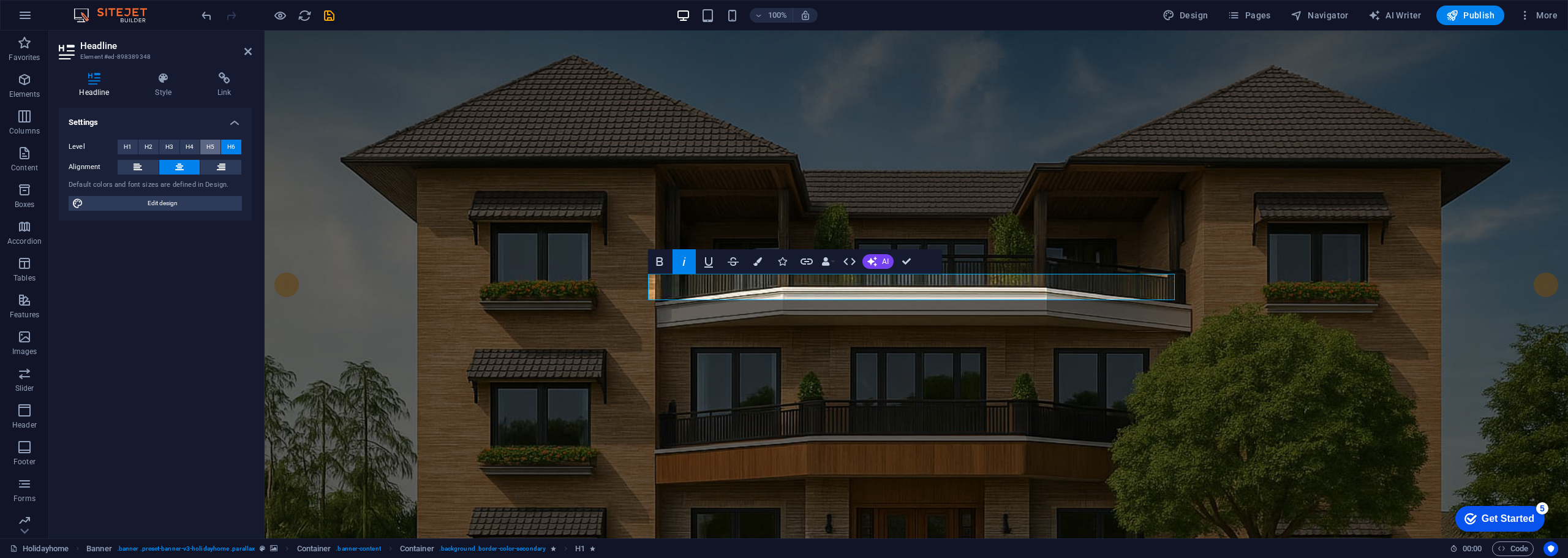
click at [207, 144] on span "H5" at bounding box center [210, 147] width 8 height 14
click at [193, 148] on span "H4" at bounding box center [189, 147] width 8 height 14
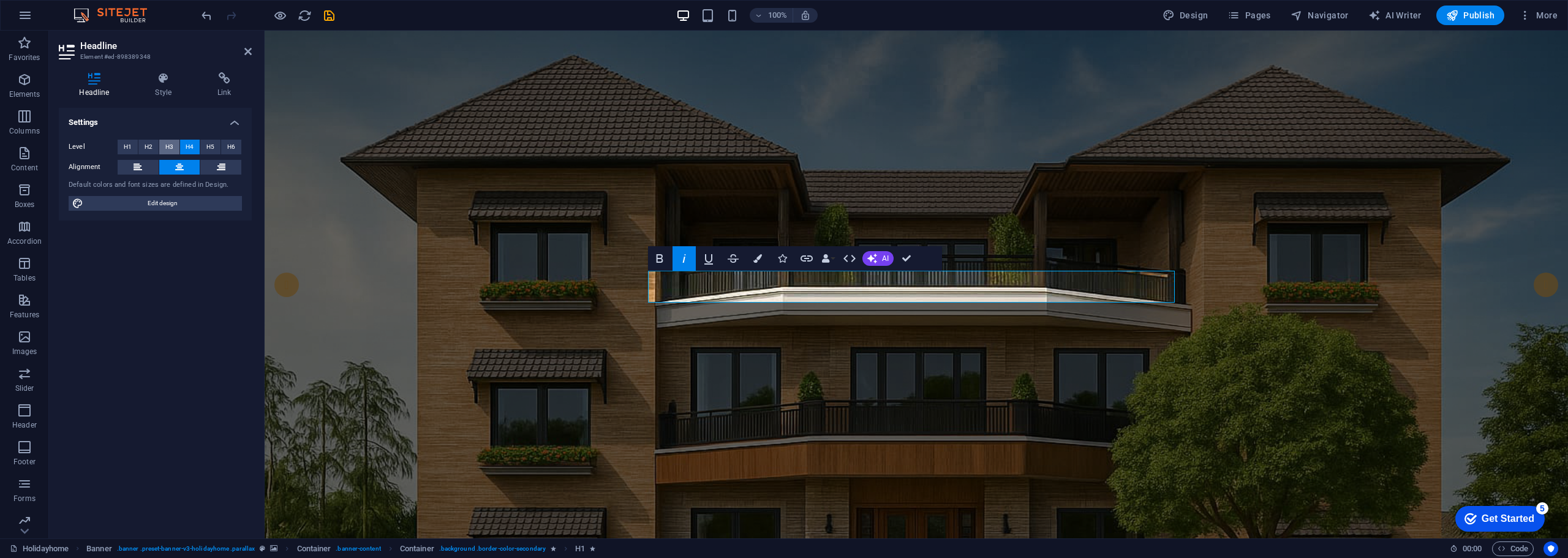
click at [170, 147] on span "H3" at bounding box center [169, 147] width 8 height 14
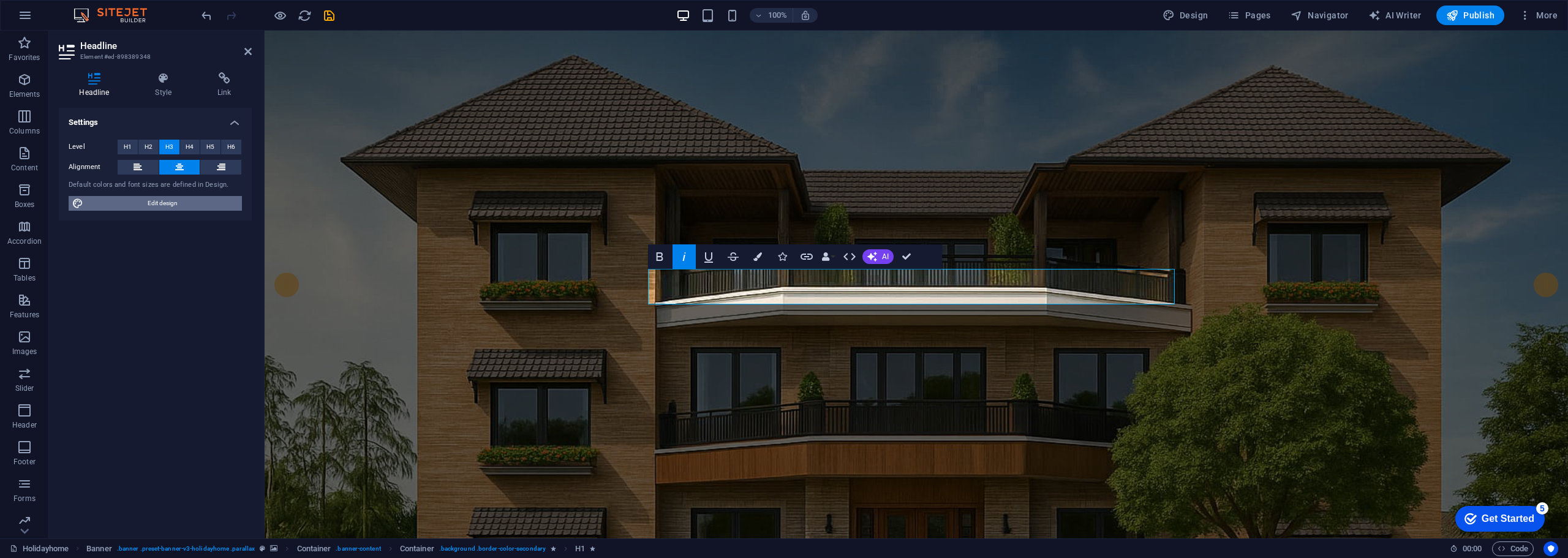
click at [176, 201] on span "Edit design" at bounding box center [162, 203] width 151 height 14
select select "rem"
select select "400"
select select "px"
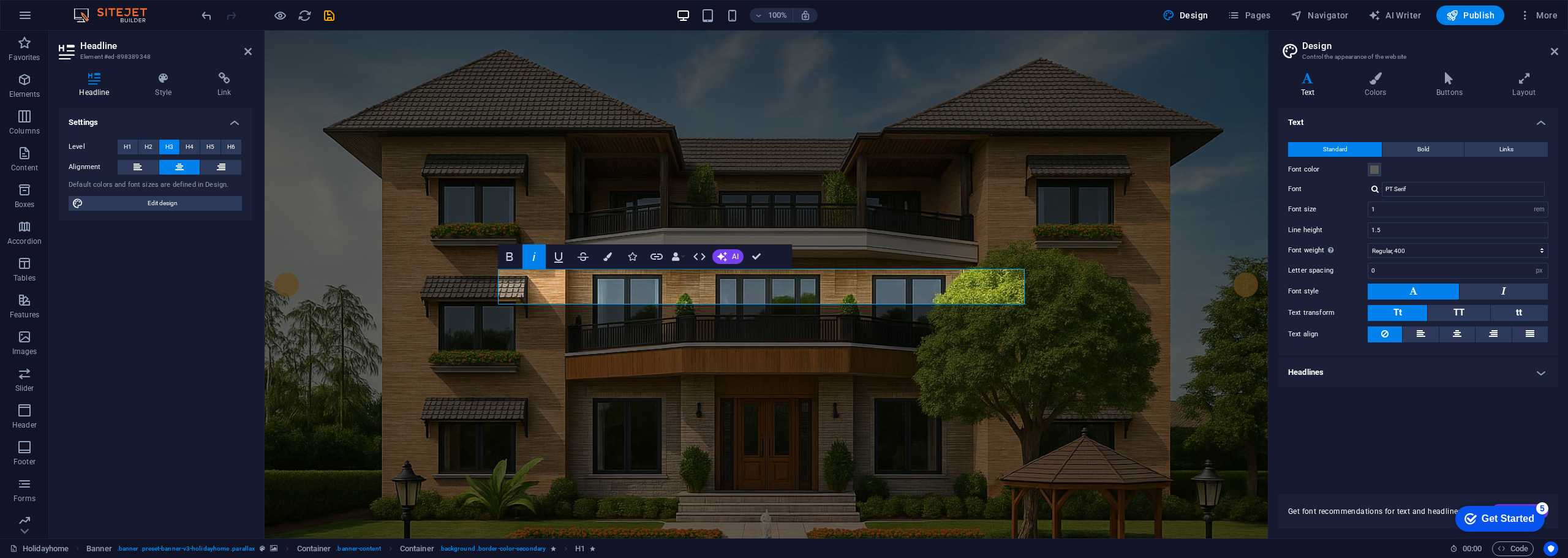
click at [1419, 289] on button at bounding box center [1413, 292] width 91 height 16
click at [1498, 293] on button at bounding box center [1503, 292] width 88 height 16
click at [1410, 293] on icon at bounding box center [1413, 291] width 8 height 14
drag, startPoint x: 1688, startPoint y: 298, endPoint x: 1249, endPoint y: 268, distance: 440.0
click at [1358, 402] on div "Text Standard Bold Links Font color Font PT Serif Playfair Display PT Serif Man…" at bounding box center [1418, 294] width 280 height 372
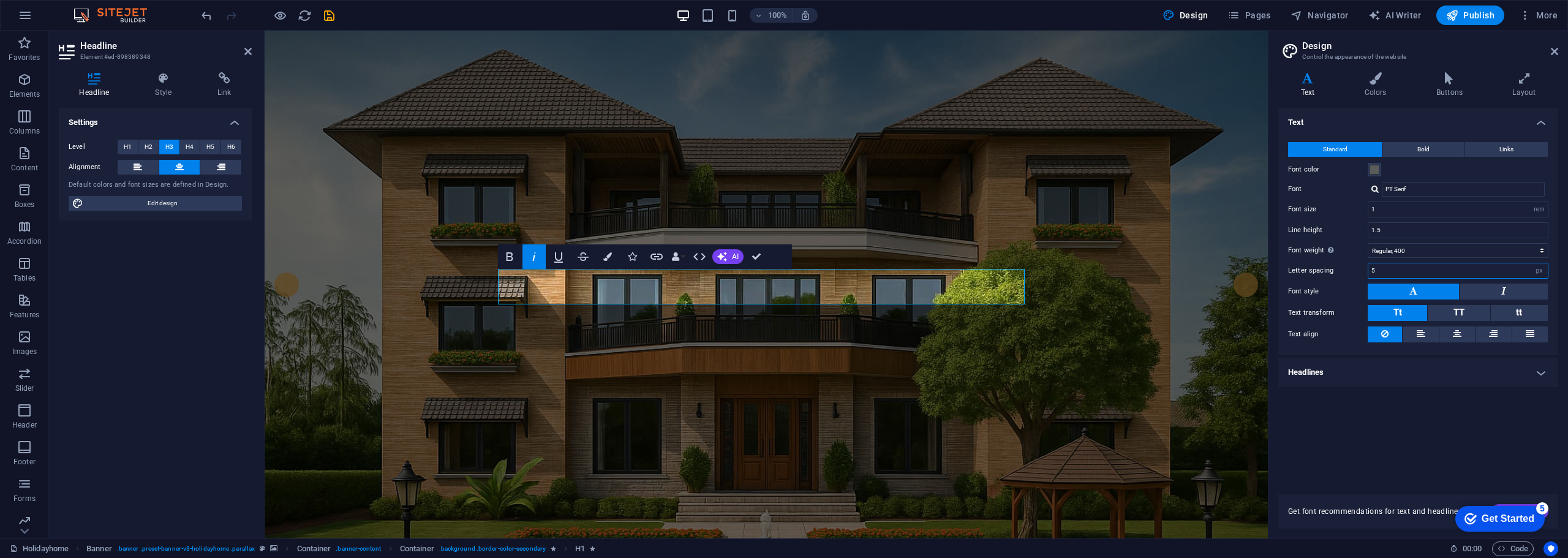
drag, startPoint x: 1424, startPoint y: 273, endPoint x: 1275, endPoint y: 269, distance: 149.1
click at [1275, 269] on div "Variants Text Colors Buttons Layout Text Standard Bold Links Font color Font PT…" at bounding box center [1418, 300] width 300 height 476
type input "10"
click at [1389, 414] on div "Text Standard Bold Links Font color Font PT Serif Playfair Display PT Serif Man…" at bounding box center [1418, 294] width 280 height 372
click at [1366, 424] on div "Text Standard Bold Links Font color Font PT Serif Playfair Display PT Serif Man…" at bounding box center [1418, 294] width 280 height 372
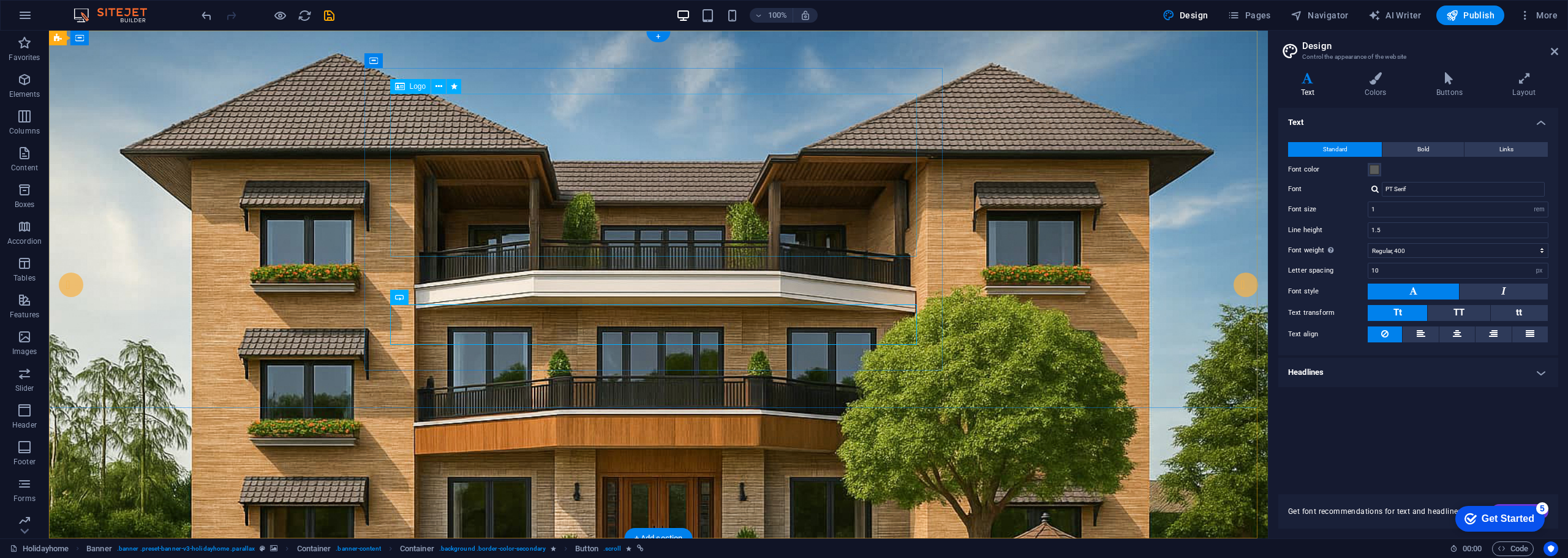
click at [402, 61] on span "Container" at bounding box center [399, 61] width 32 height 8
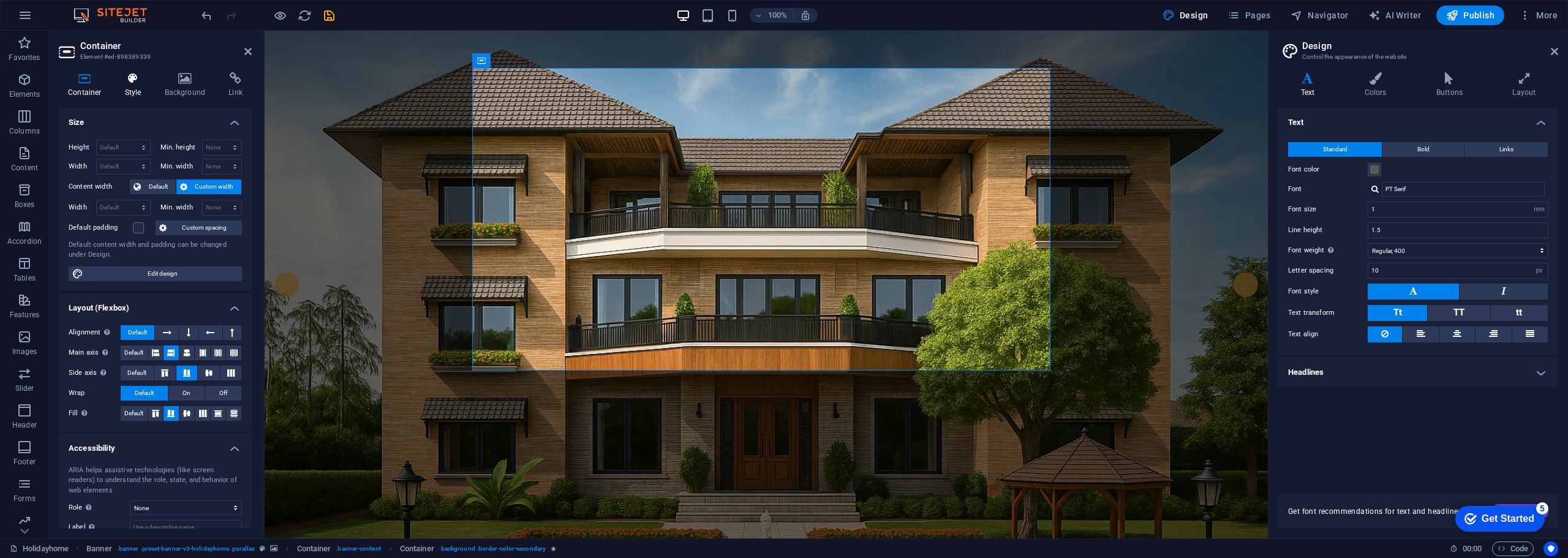
click at [134, 75] on icon at bounding box center [133, 78] width 35 height 12
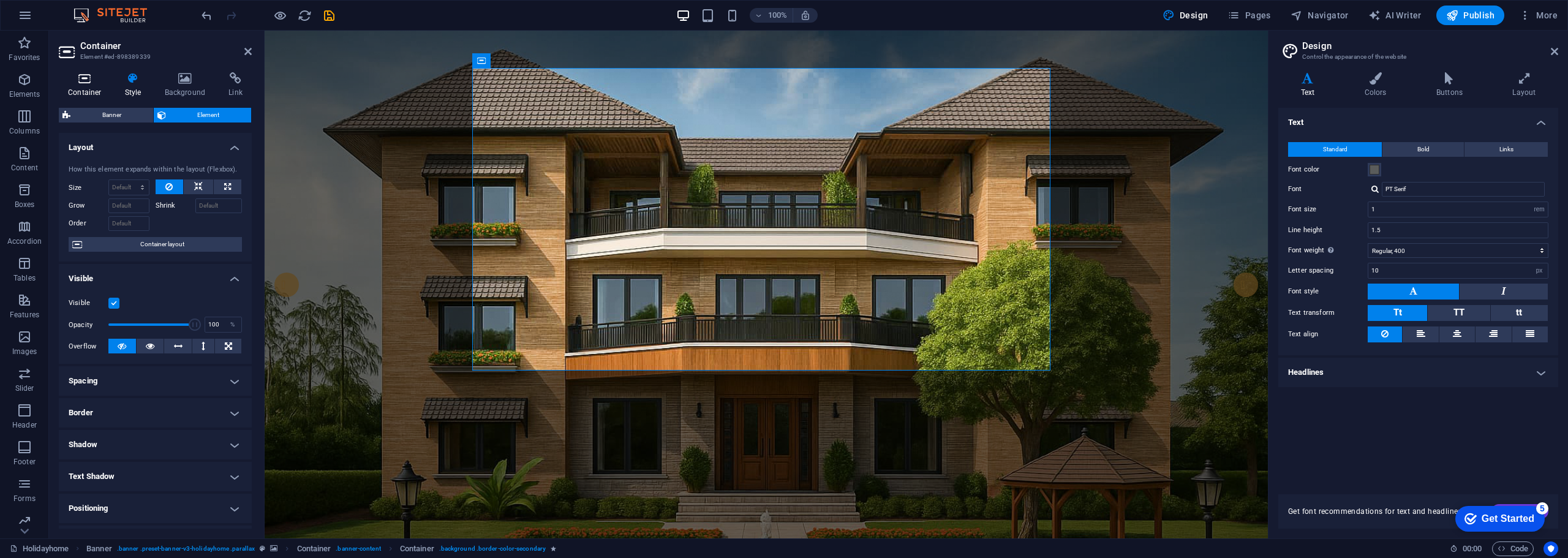
click at [88, 77] on icon at bounding box center [84, 78] width 52 height 12
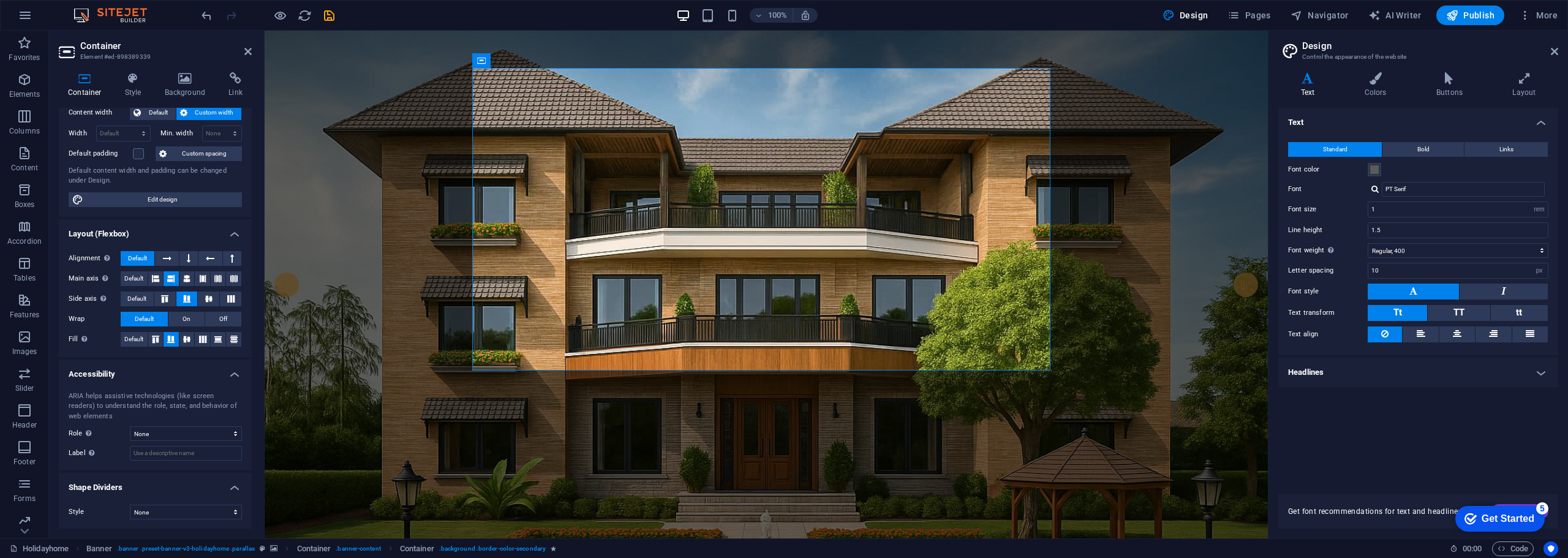
scroll to position [74, 0]
click at [131, 82] on icon at bounding box center [133, 78] width 35 height 12
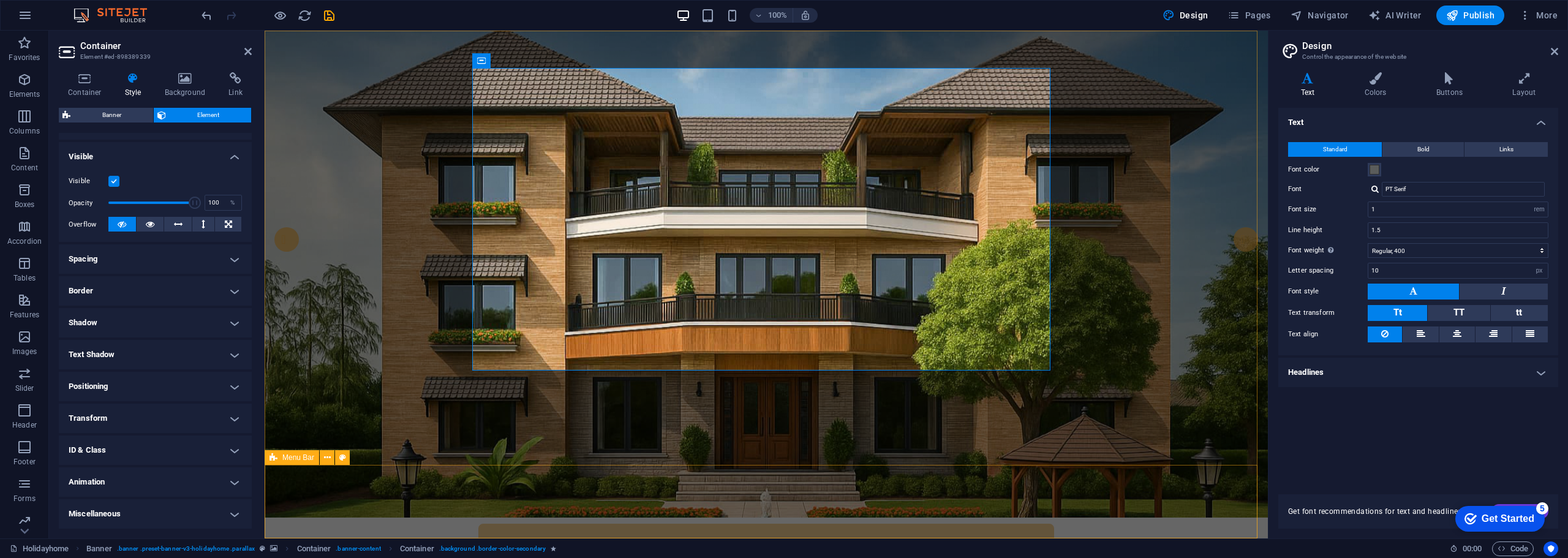
scroll to position [61, 0]
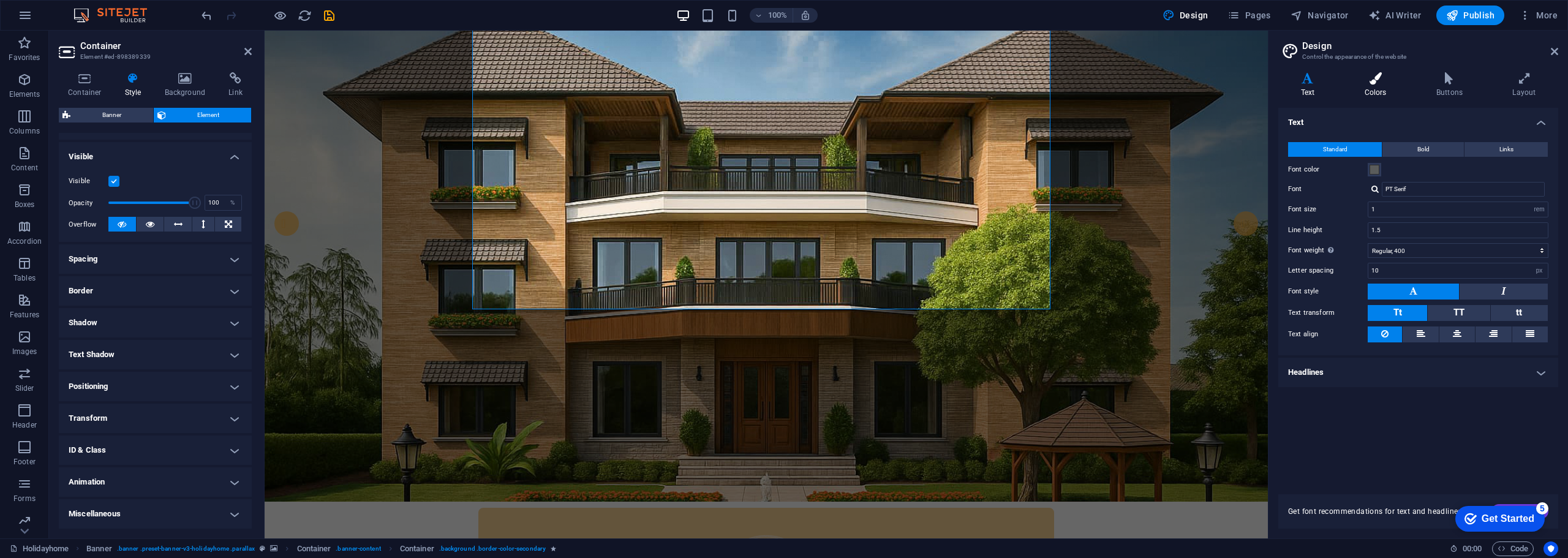
click at [1377, 82] on icon at bounding box center [1376, 78] width 67 height 12
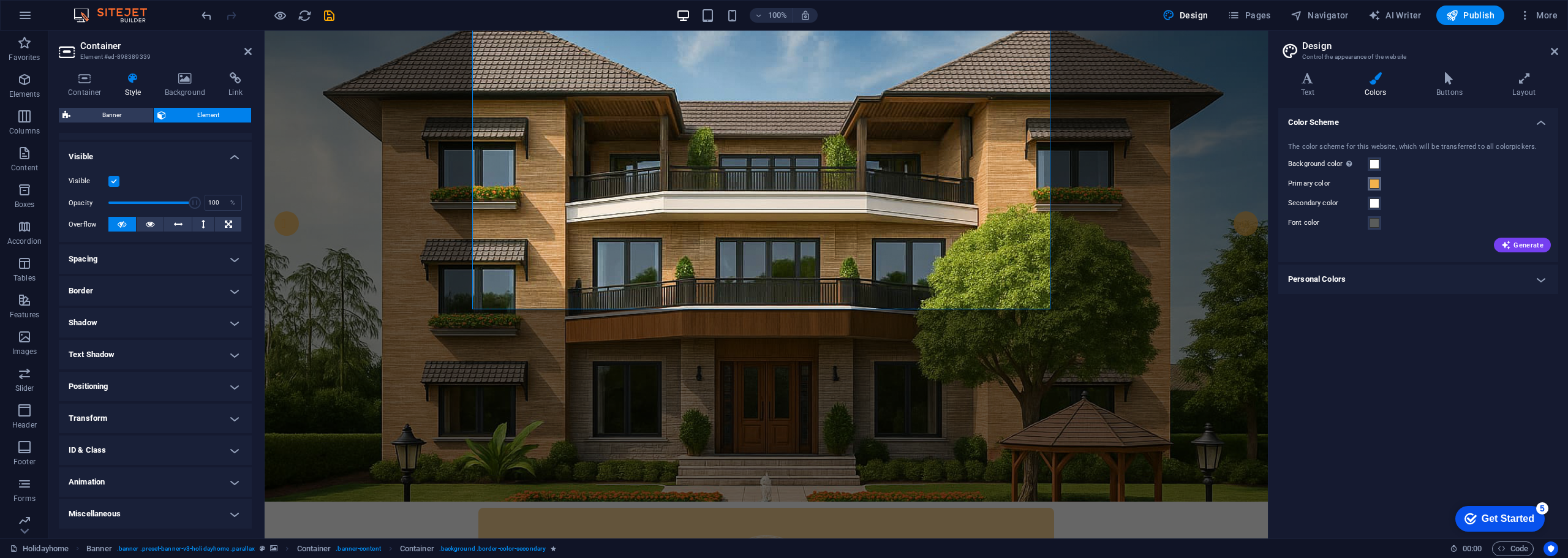
click at [1370, 184] on button "Primary color" at bounding box center [1374, 184] width 14 height 14
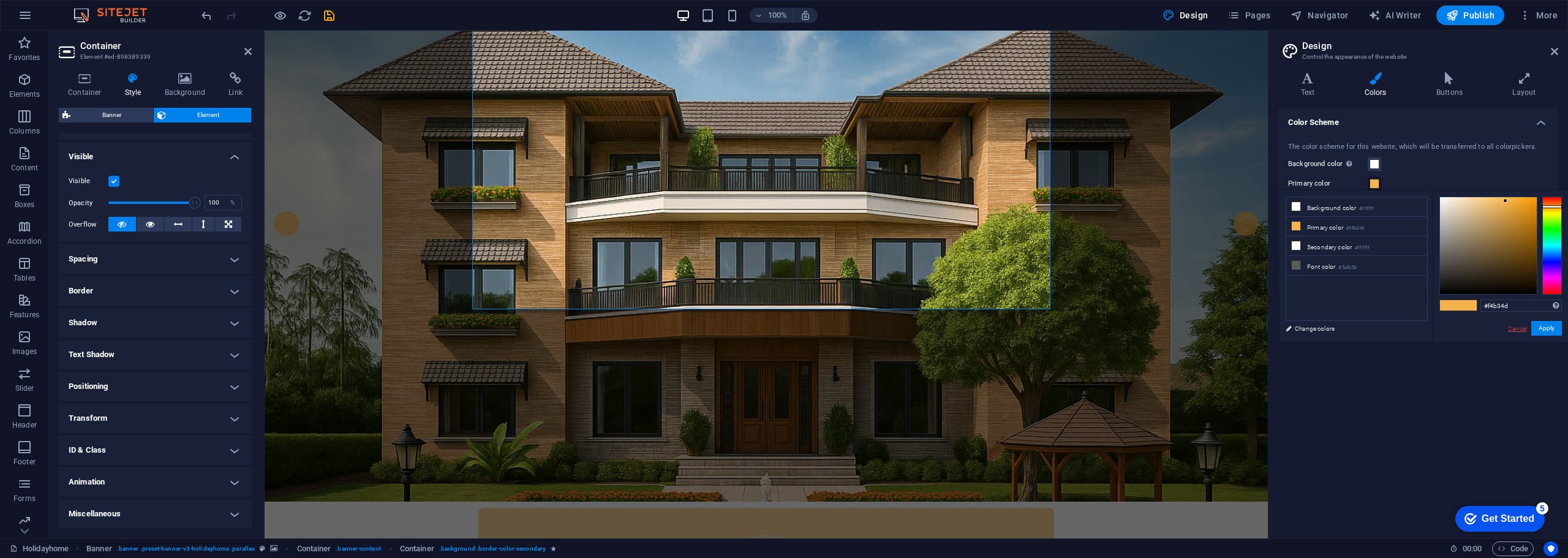
click at [1522, 329] on link "Cancel" at bounding box center [1518, 329] width 21 height 9
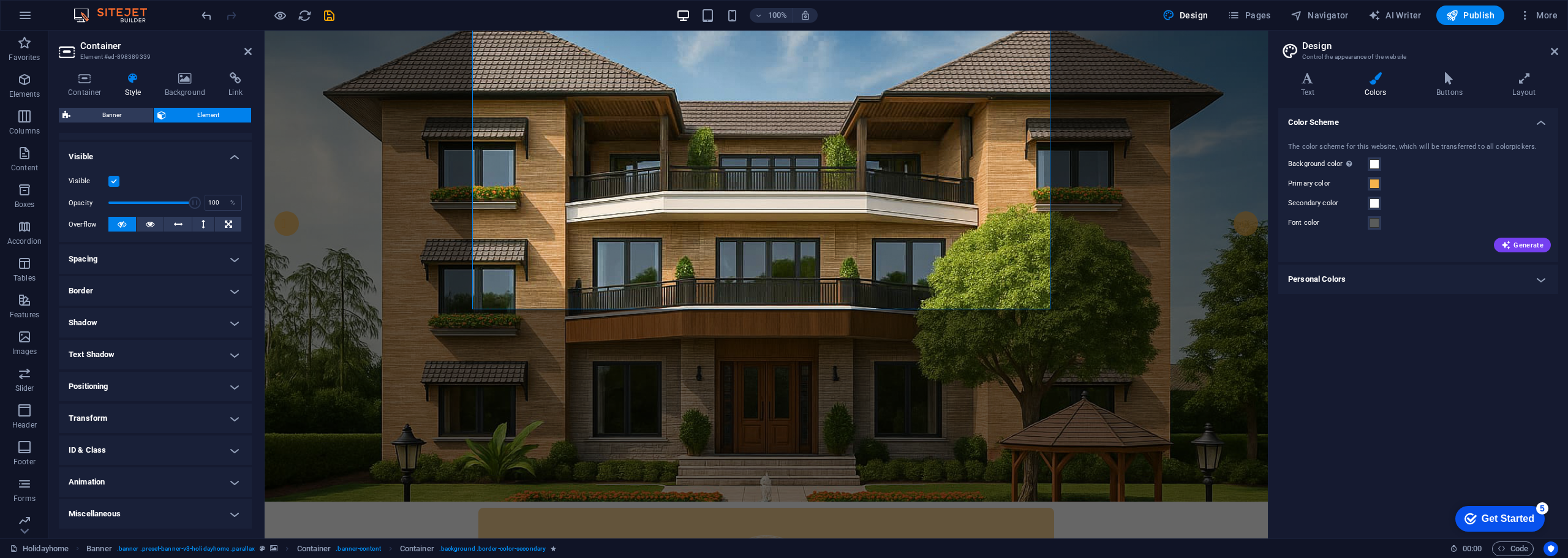
click at [1427, 427] on div "Color Scheme The color scheme for this website, which will be transferred to al…" at bounding box center [1418, 318] width 280 height 421
click at [535, 39] on icon at bounding box center [535, 38] width 7 height 13
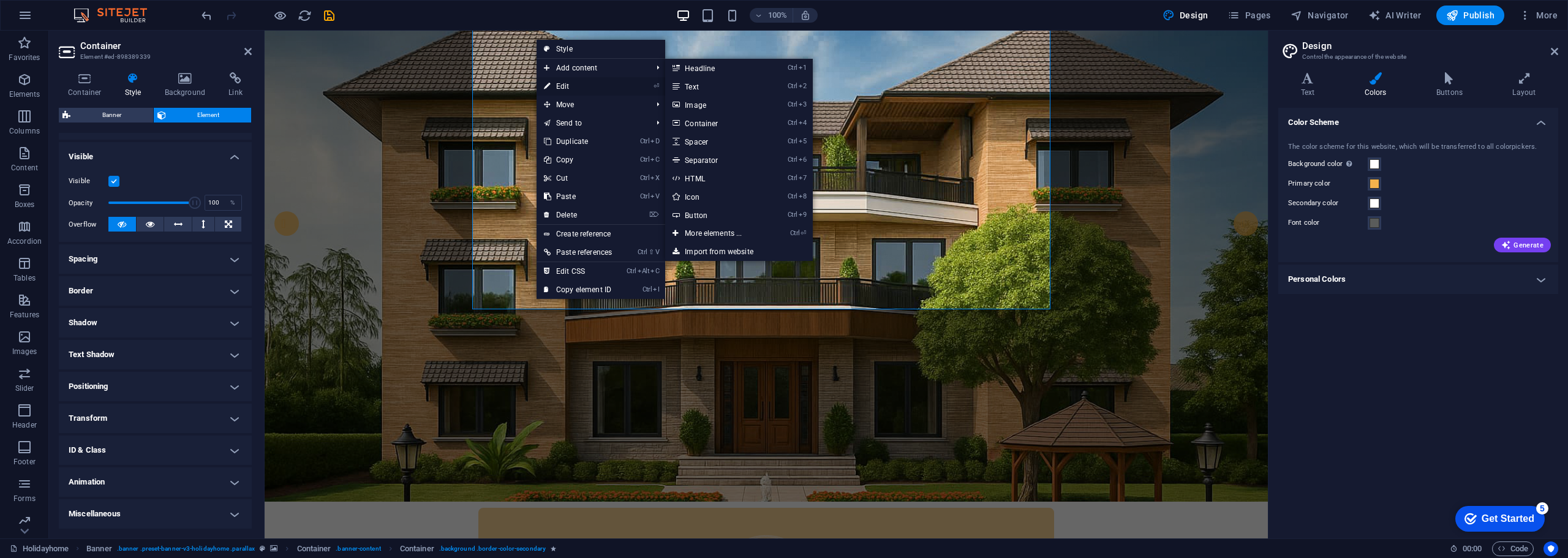
click at [563, 80] on link "⏎ Edit" at bounding box center [578, 87] width 83 height 18
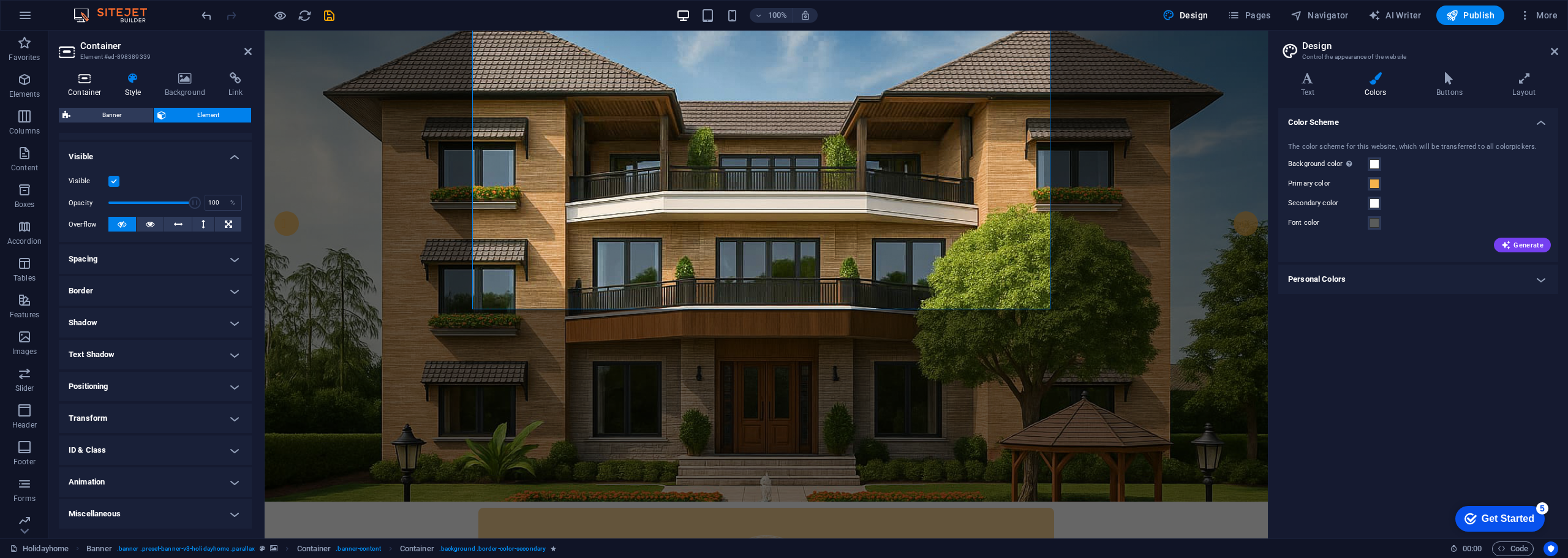
click at [90, 80] on icon at bounding box center [84, 78] width 52 height 12
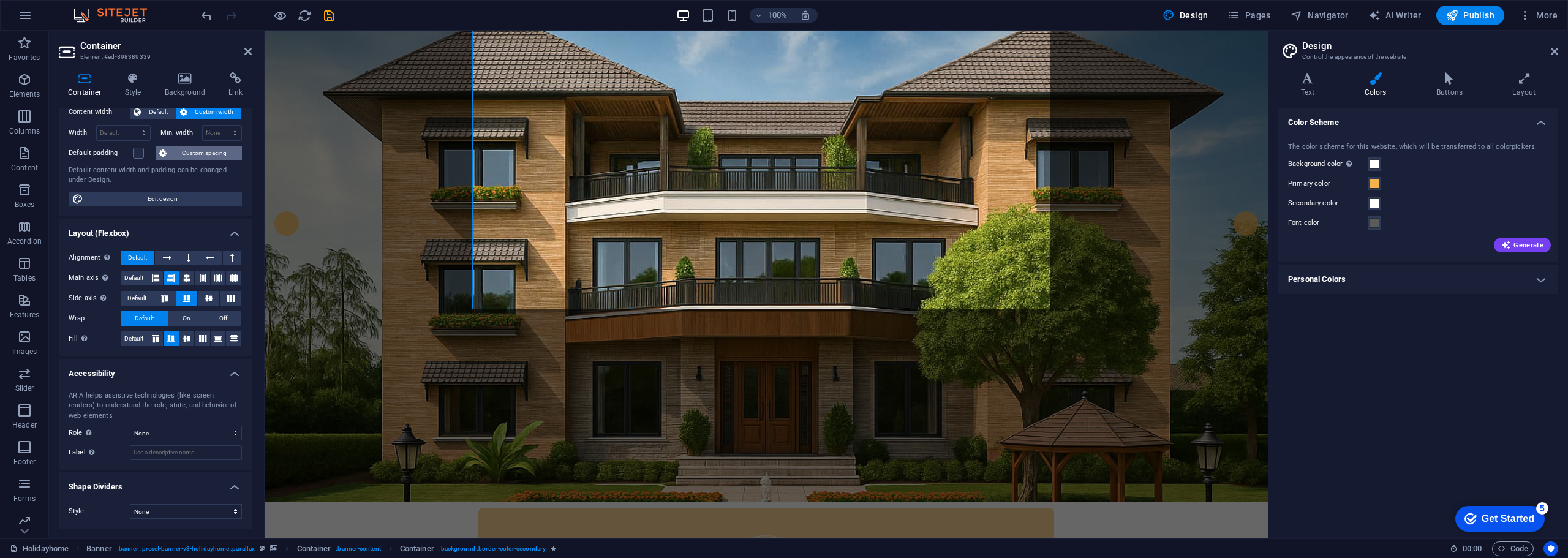
scroll to position [0, 0]
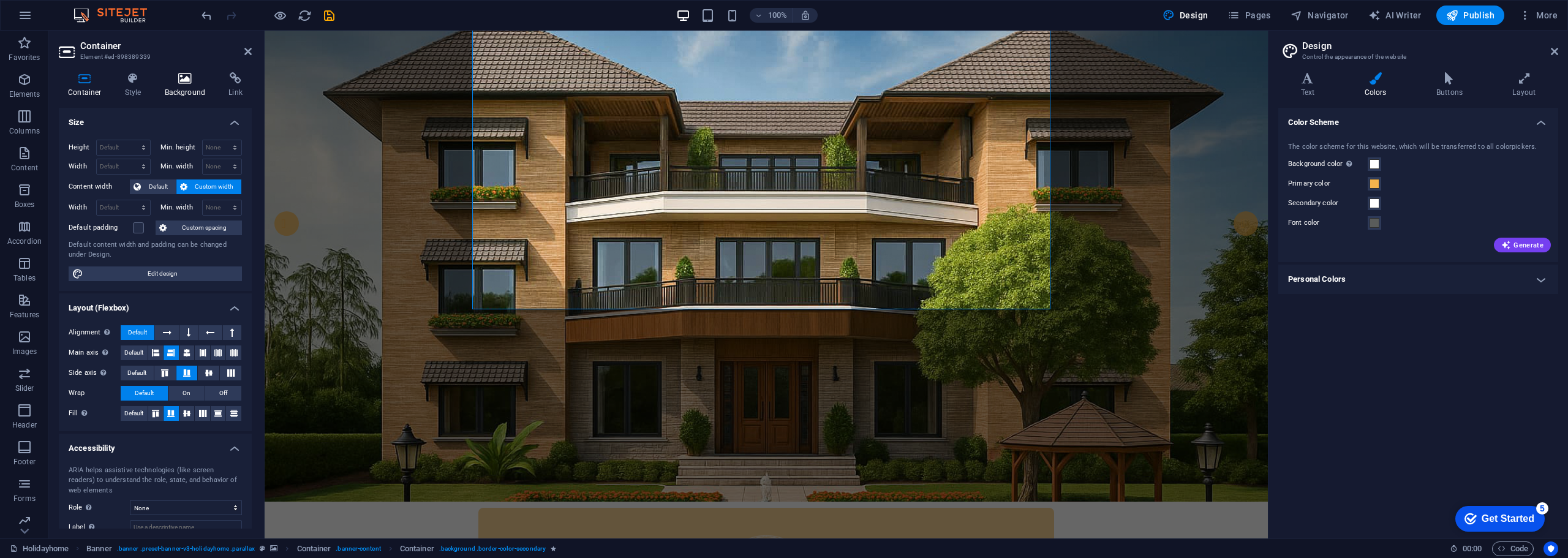
click at [192, 79] on icon at bounding box center [185, 78] width 59 height 12
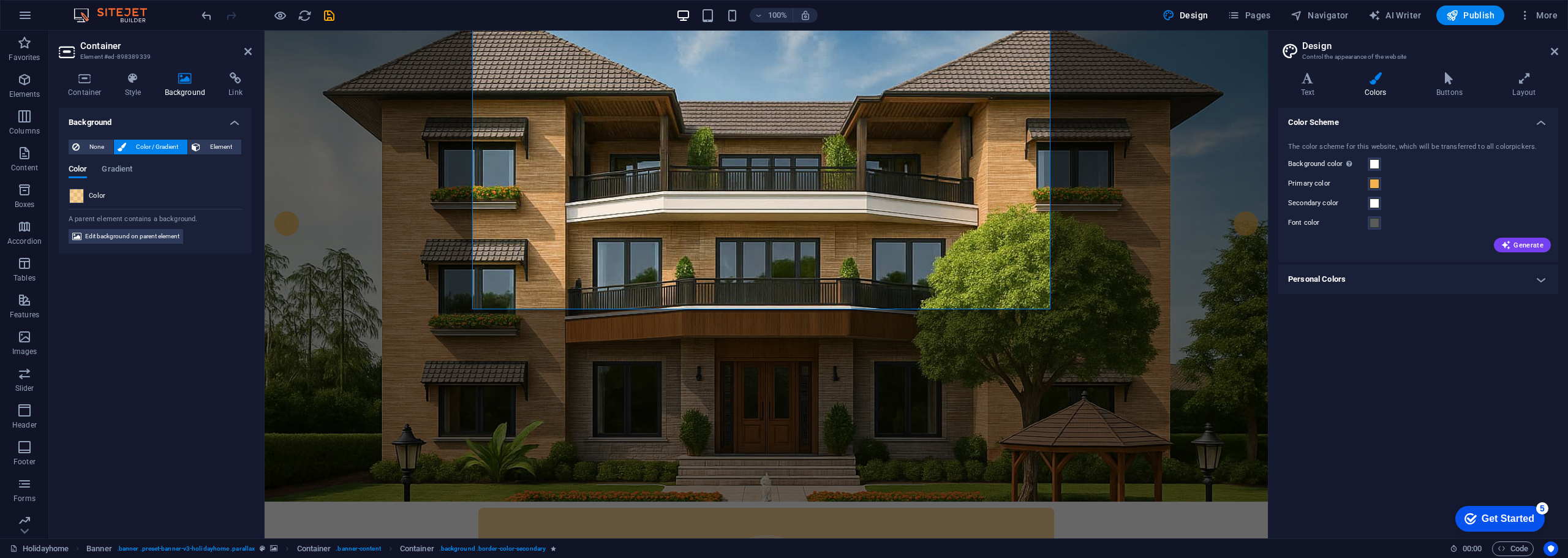
click at [74, 194] on span at bounding box center [77, 196] width 14 height 14
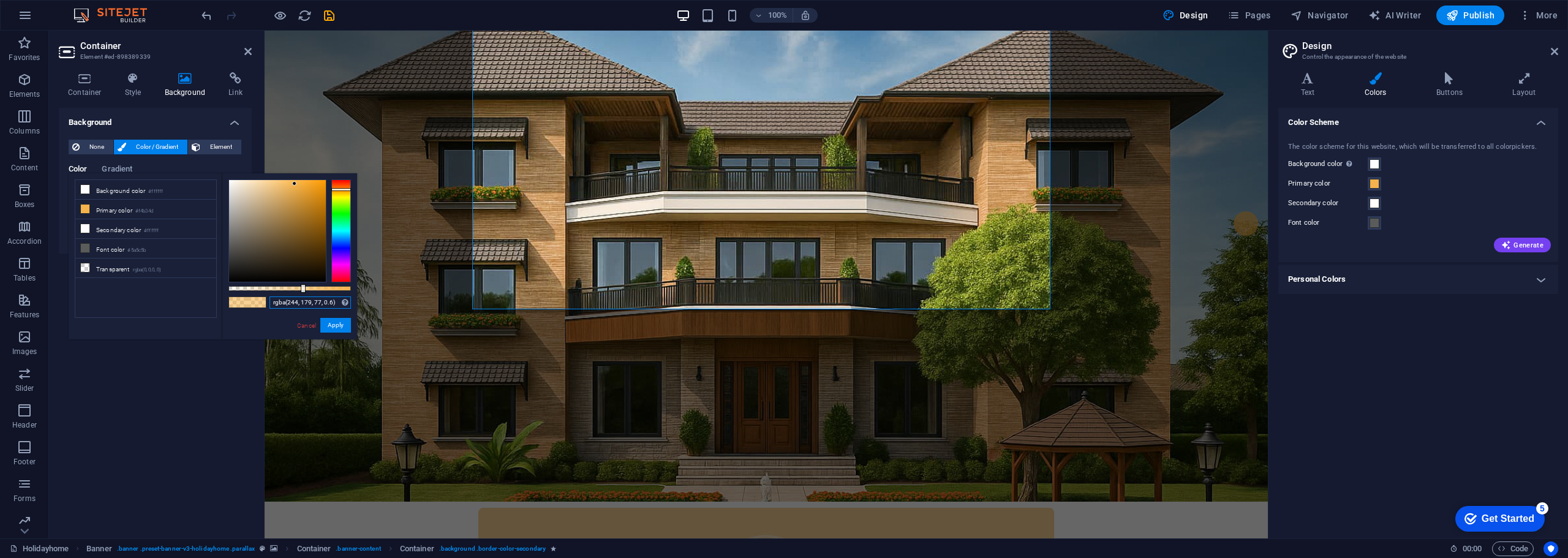
click at [284, 300] on input "rgba(244, 179, 77, 0.6)" at bounding box center [310, 302] width 81 height 12
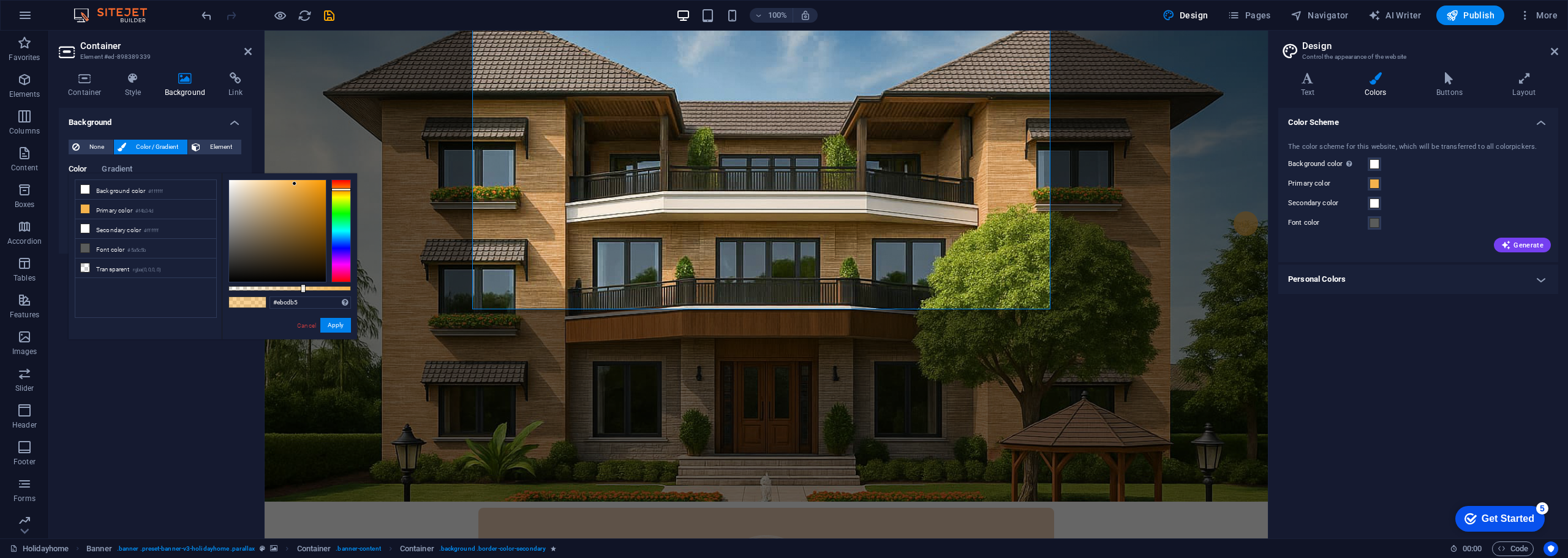
click at [268, 325] on div "#ebcdb5 Supported formats #0852ed rgb(8, 82, 237) rgba(8, 82, 237, 90%) hsv(221…" at bounding box center [289, 345] width 135 height 344
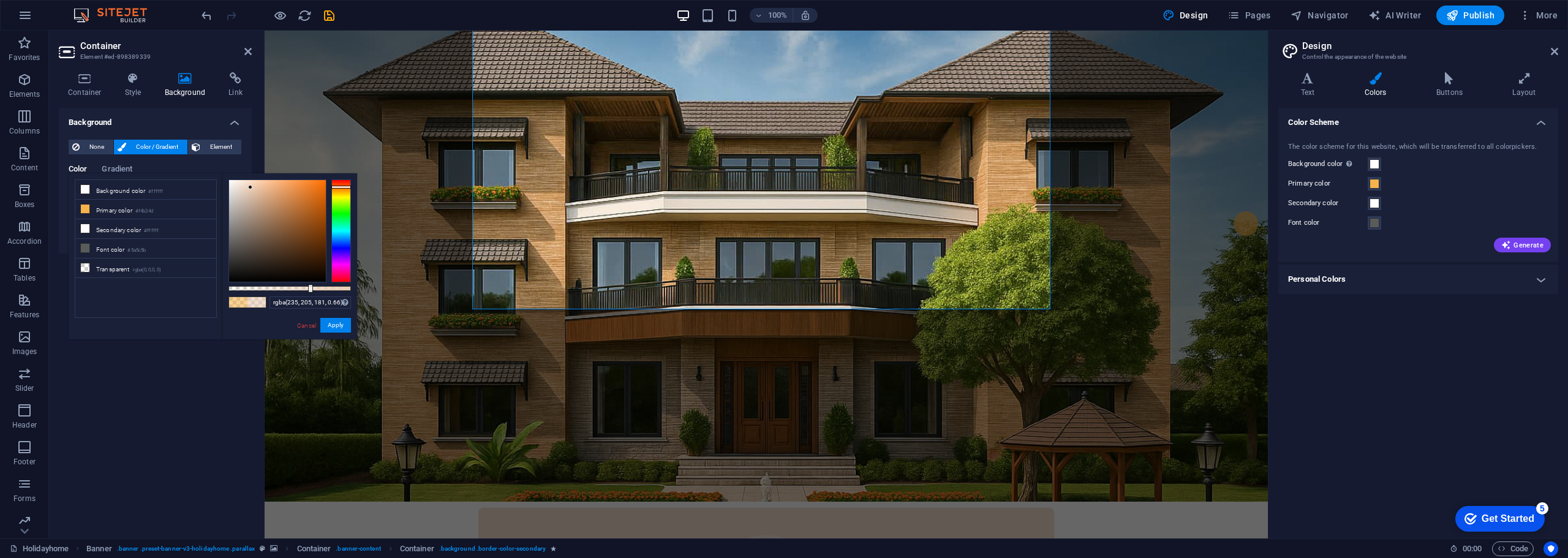
click at [309, 288] on div at bounding box center [289, 288] width 122 height 5
type input "rgba(235, 205, 181, 0.53)"
click at [293, 288] on div at bounding box center [289, 288] width 122 height 5
click at [331, 324] on button "Apply" at bounding box center [336, 325] width 30 height 14
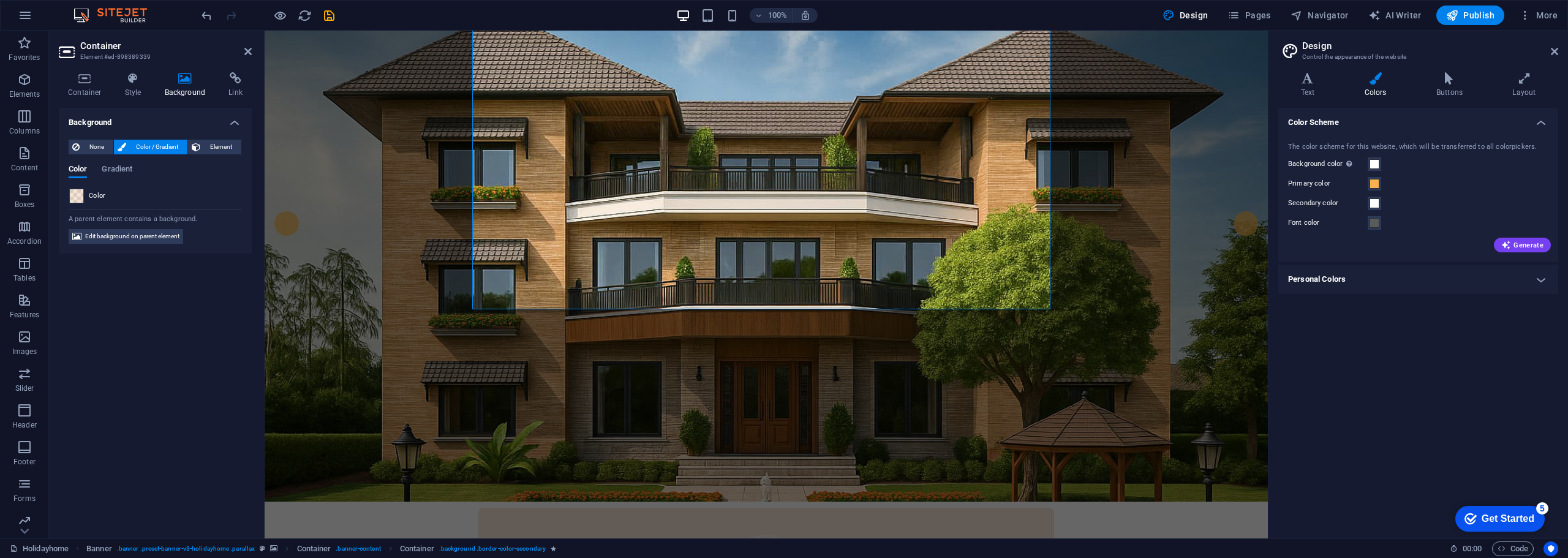
click at [74, 195] on span at bounding box center [77, 196] width 14 height 14
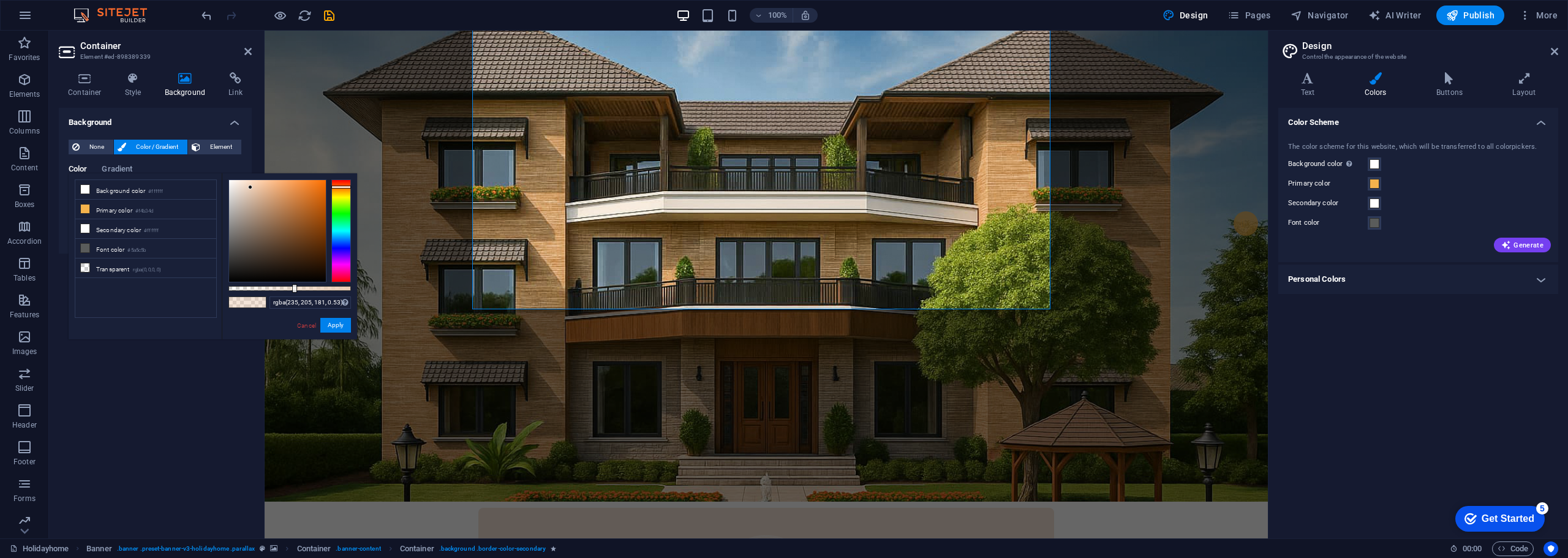
click at [137, 374] on div "Background None Color / Gradient Element Stretch background to full-width Color…" at bounding box center [155, 318] width 193 height 421
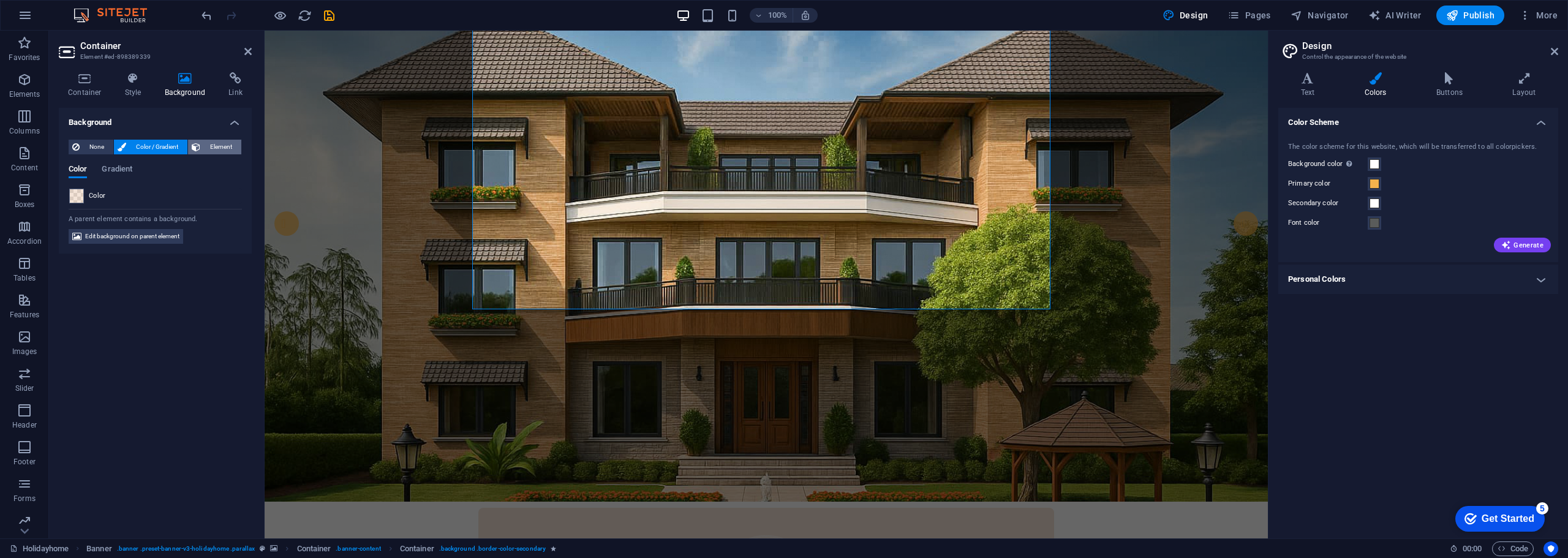
click at [226, 150] on span "Element" at bounding box center [221, 147] width 33 height 14
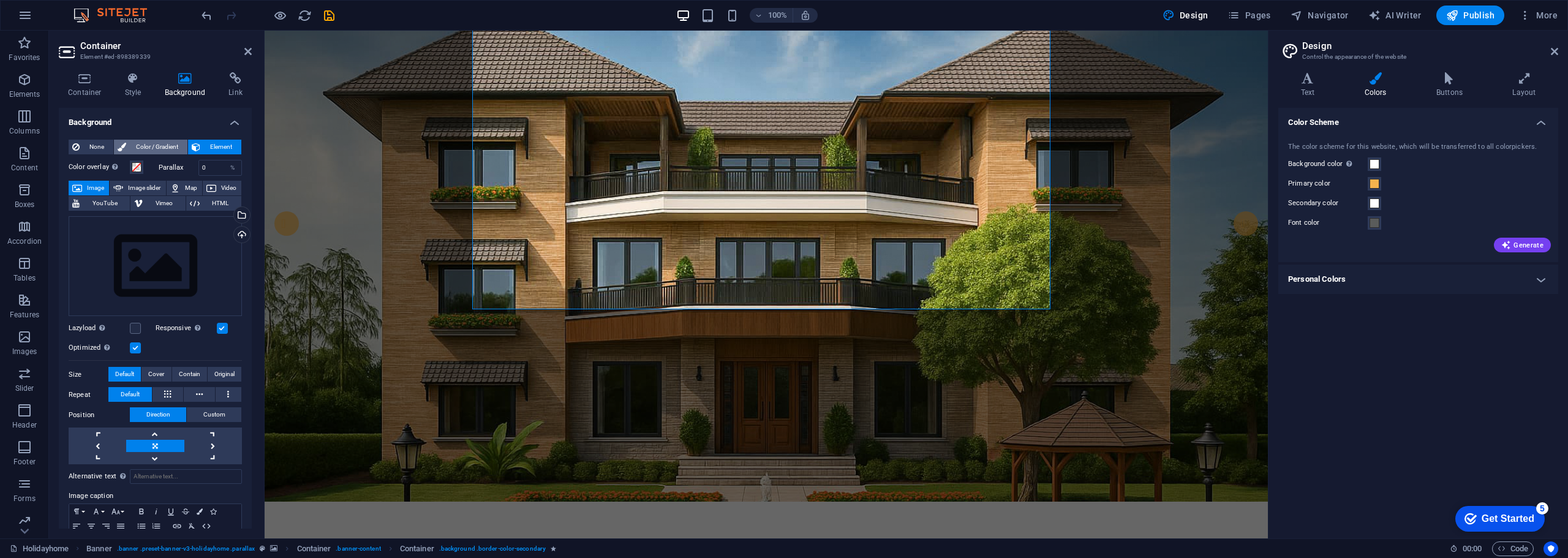
click at [173, 145] on span "Color / Gradient" at bounding box center [156, 147] width 54 height 14
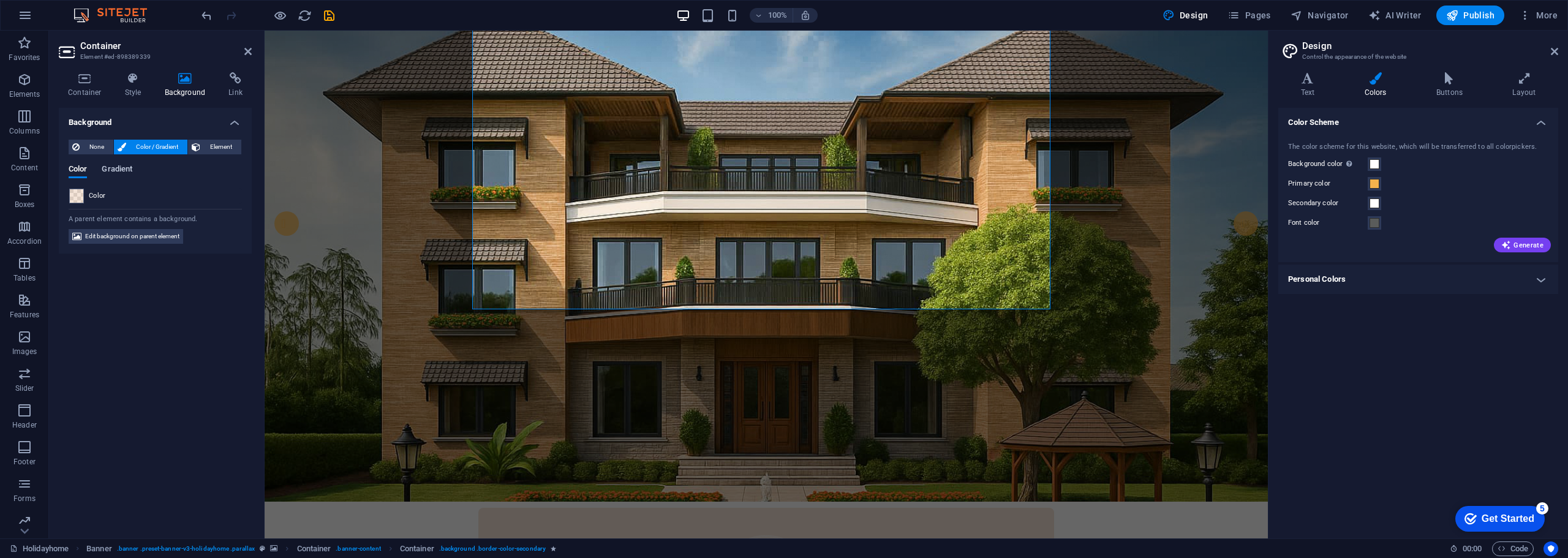
click at [107, 168] on span "Gradient" at bounding box center [117, 170] width 30 height 17
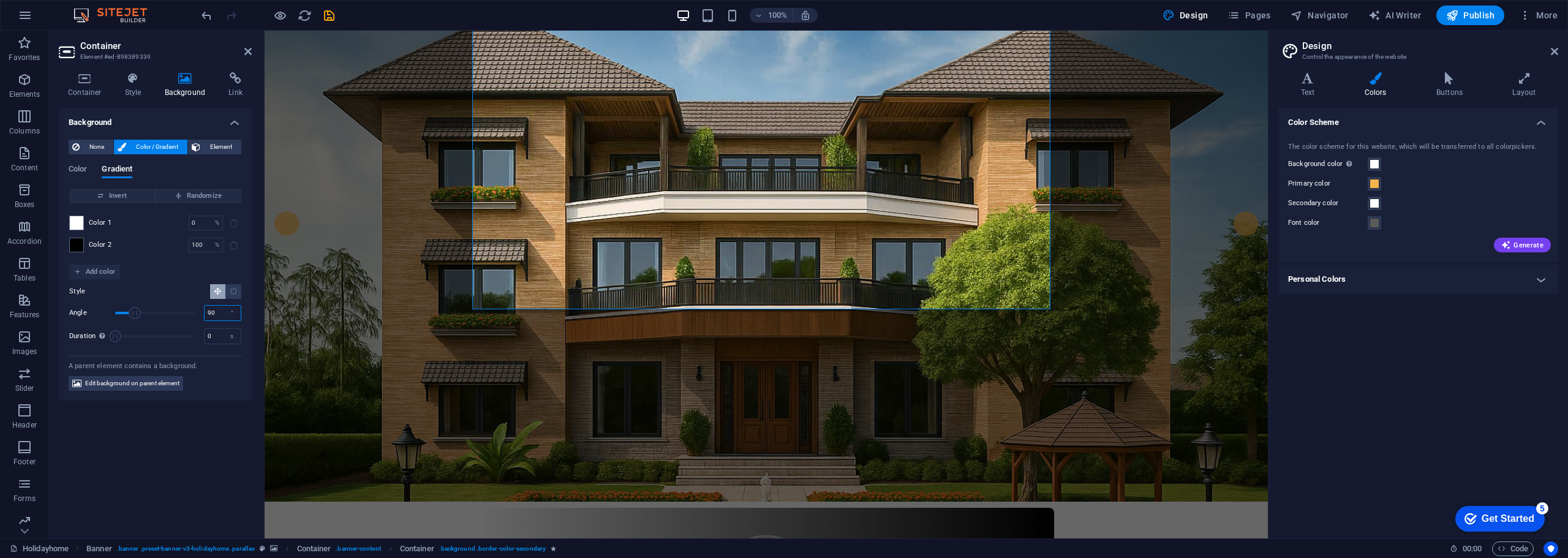
drag, startPoint x: 219, startPoint y: 311, endPoint x: 84, endPoint y: 304, distance: 135.2
click at [84, 304] on div "Angle 90 °" at bounding box center [155, 313] width 172 height 18
type input "0"
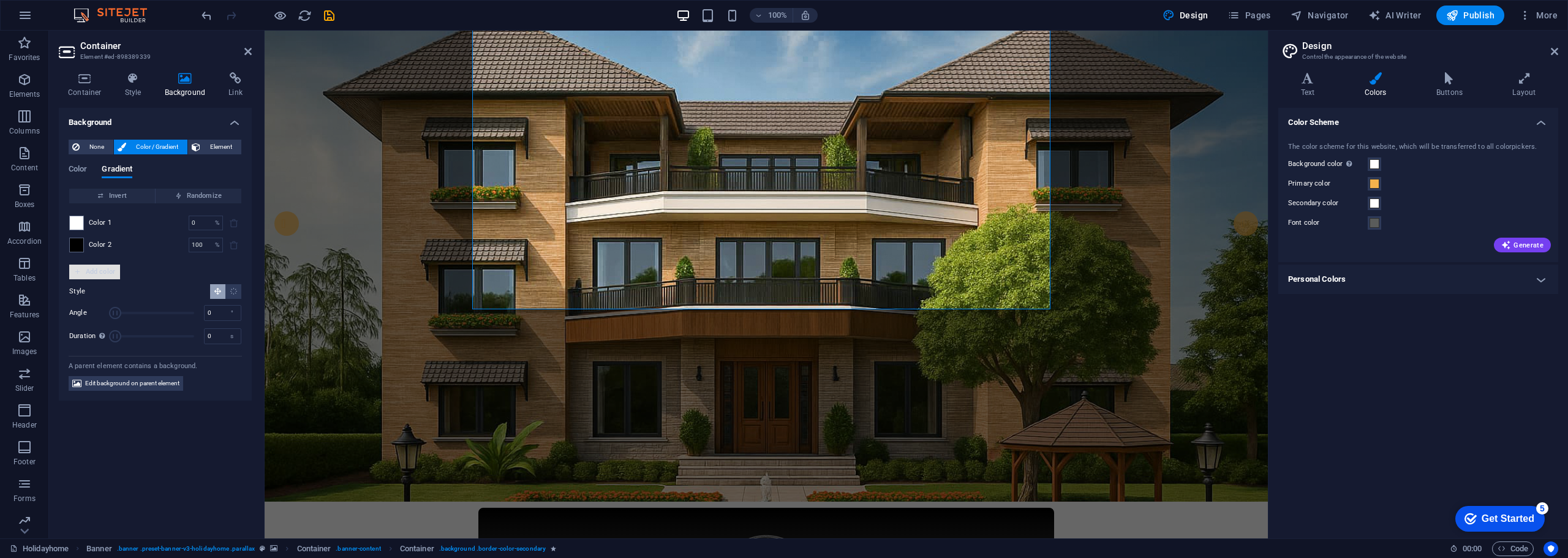
click at [84, 270] on span "Add color" at bounding box center [95, 272] width 41 height 14
click at [77, 222] on span at bounding box center [77, 223] width 14 height 14
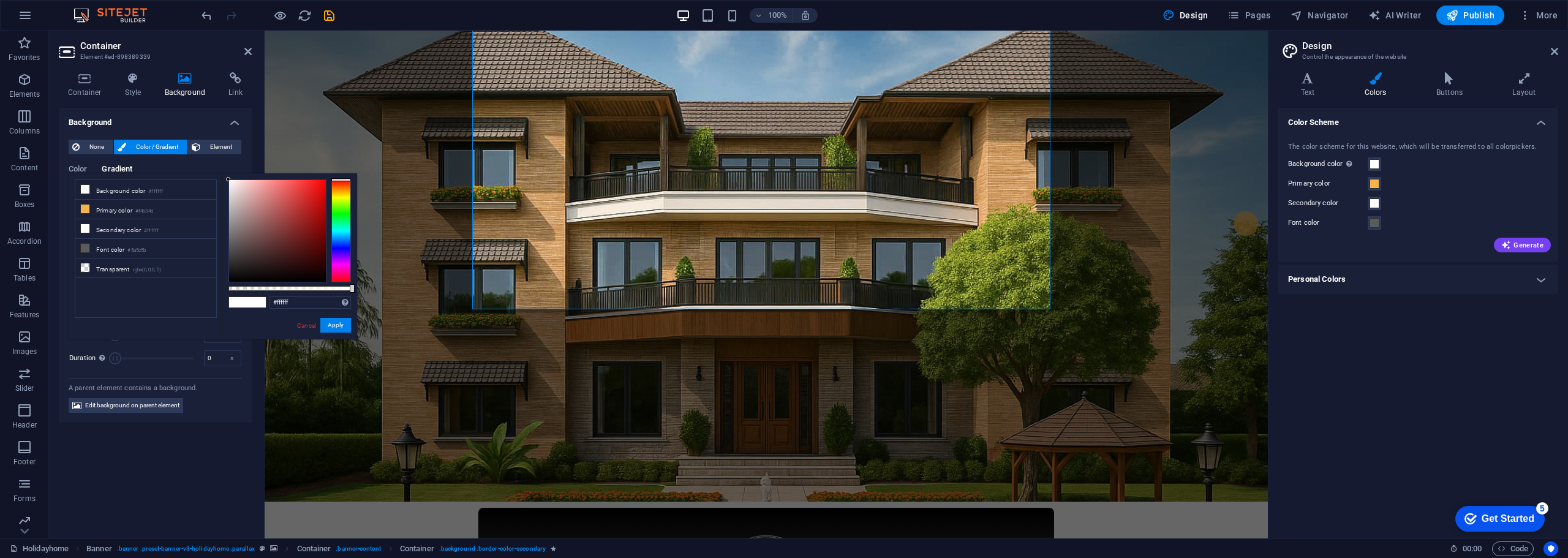
click at [77, 222] on li "Secondary color #ffffff" at bounding box center [146, 229] width 141 height 20
drag, startPoint x: 296, startPoint y: 303, endPoint x: 241, endPoint y: 304, distance: 55.0
click at [241, 304] on div "#ffffff Supported formats #0852ed rgb(8, 82, 237) rgba(8, 82, 237, 90%) hsv(221…" at bounding box center [289, 345] width 135 height 344
drag, startPoint x: 311, startPoint y: 323, endPoint x: 11, endPoint y: 293, distance: 301.5
click at [311, 323] on link "Cancel" at bounding box center [307, 326] width 21 height 9
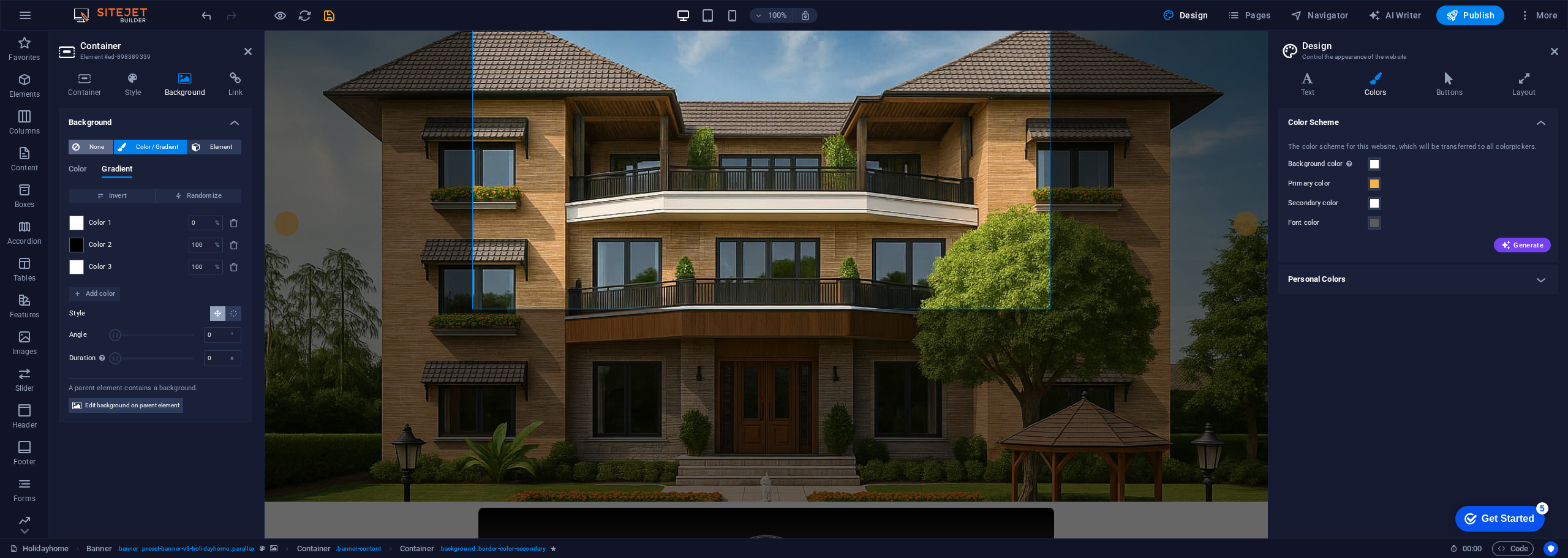
click at [96, 144] on span "None" at bounding box center [96, 147] width 27 height 14
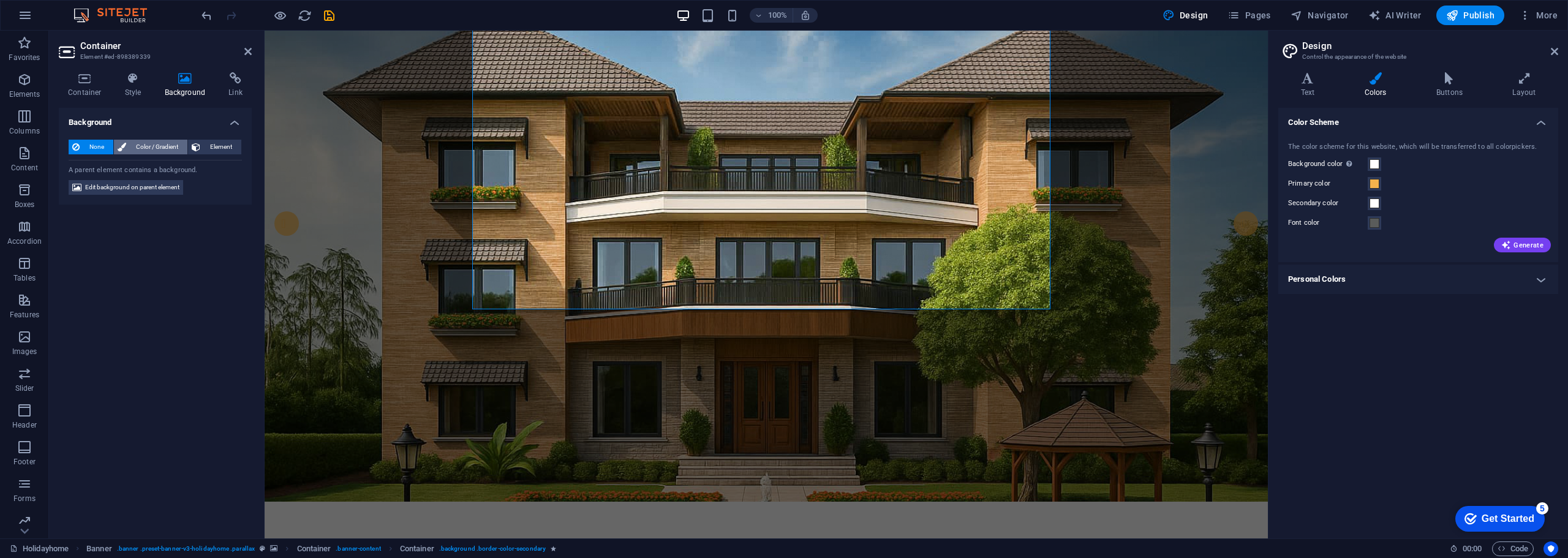
click at [153, 141] on span "Color / Gradient" at bounding box center [156, 147] width 54 height 14
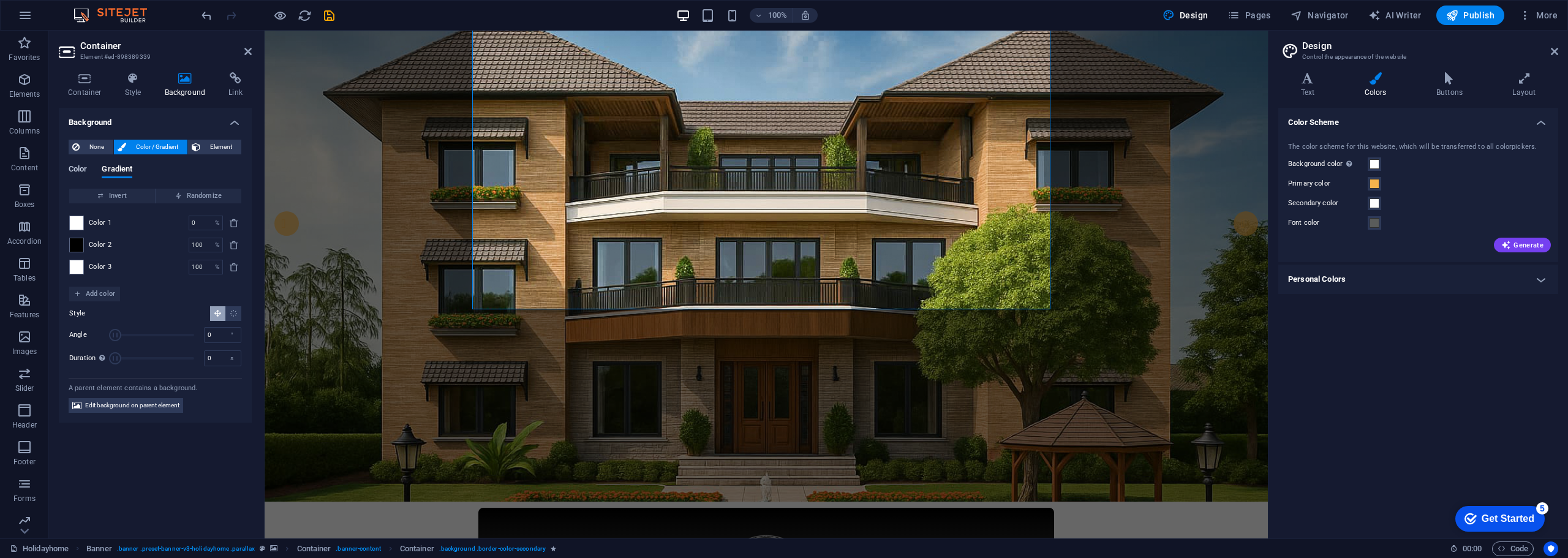
click at [80, 168] on span "Color" at bounding box center [77, 170] width 18 height 17
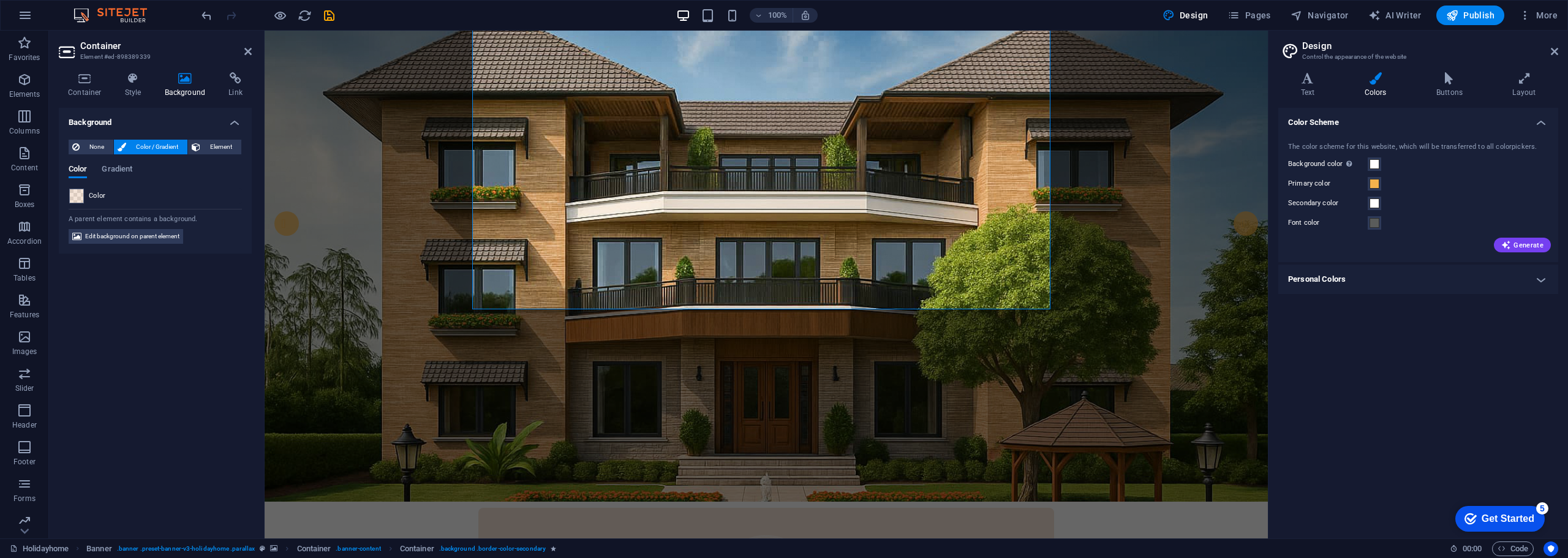
click at [141, 326] on div "Background None Color / Gradient Element Stretch background to full-width Color…" at bounding box center [155, 318] width 193 height 421
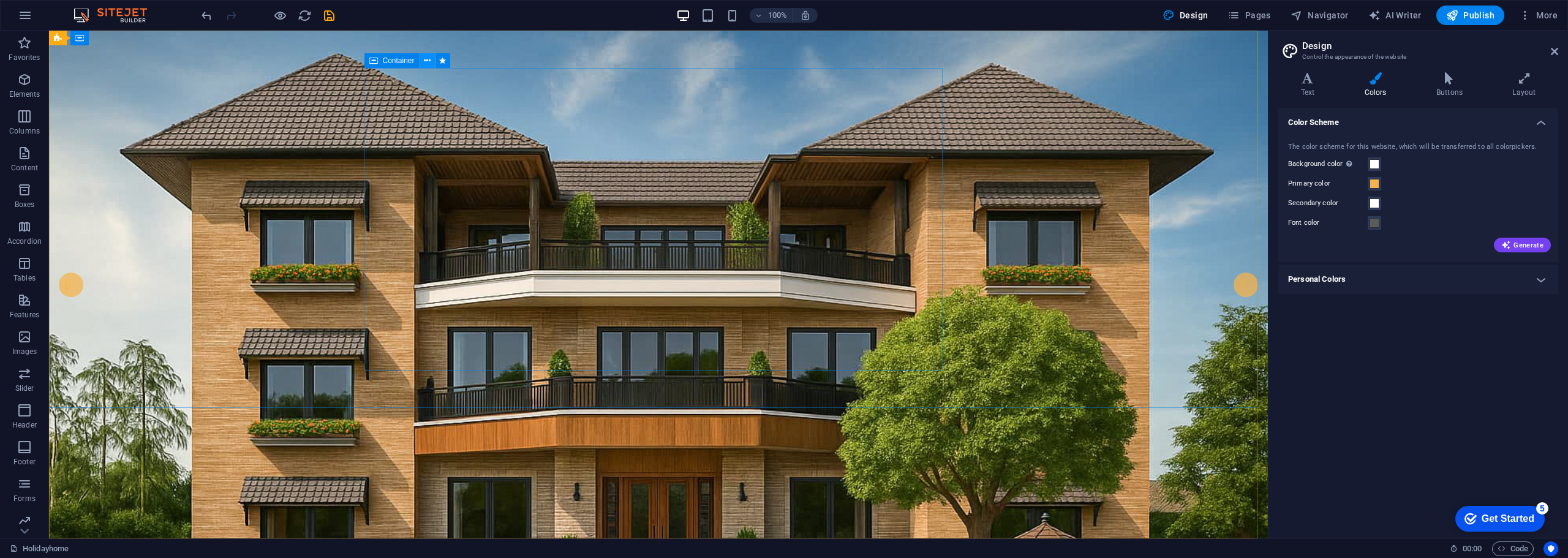
click at [425, 60] on icon at bounding box center [427, 61] width 7 height 13
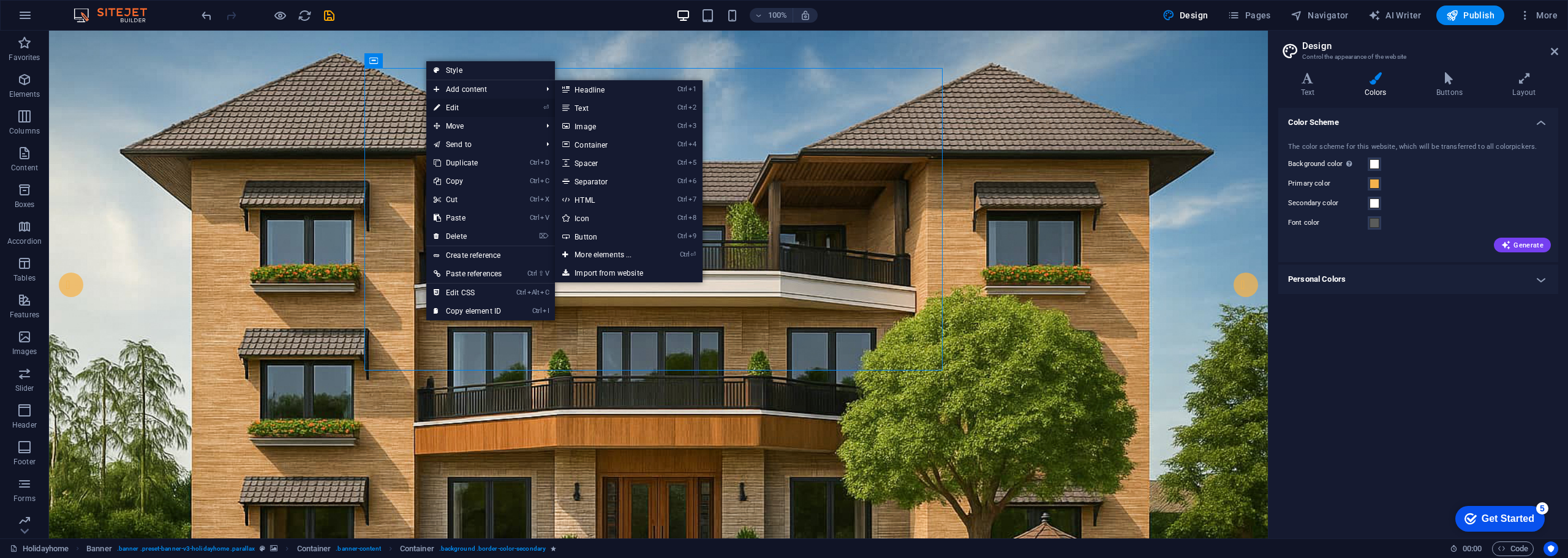
drag, startPoint x: 455, startPoint y: 106, endPoint x: 188, endPoint y: 74, distance: 268.9
click at [455, 106] on link "⏎ Edit" at bounding box center [467, 108] width 83 height 18
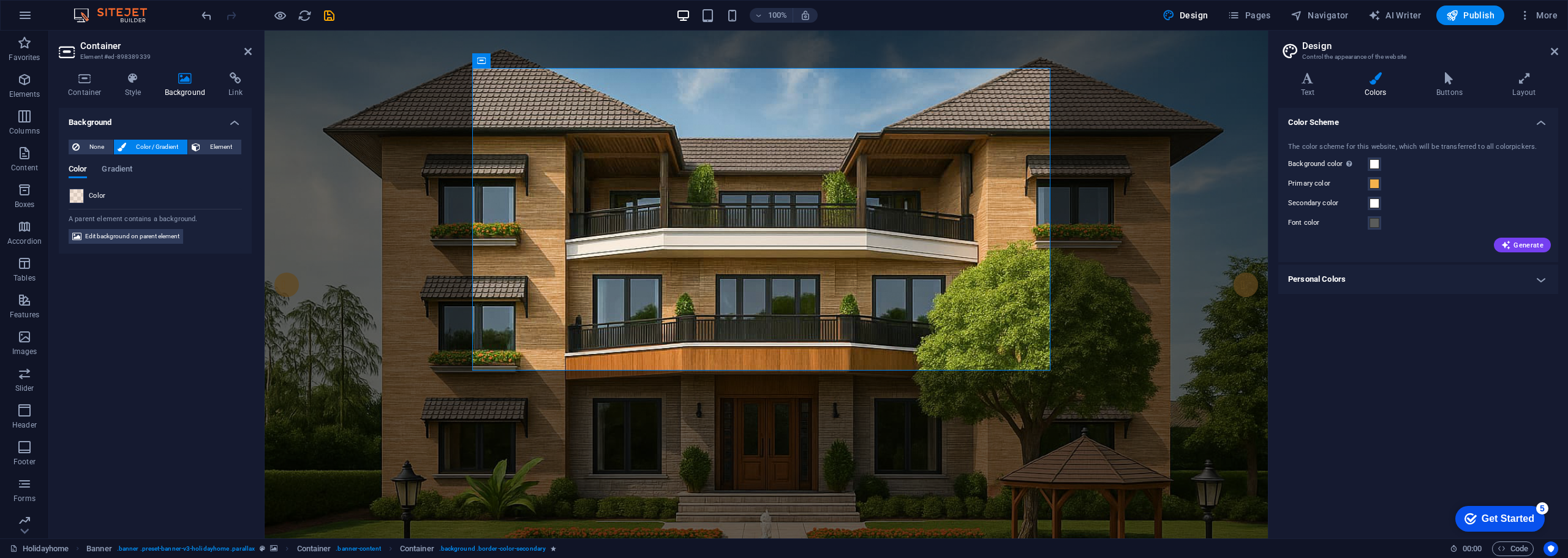
click at [75, 195] on span at bounding box center [77, 196] width 14 height 14
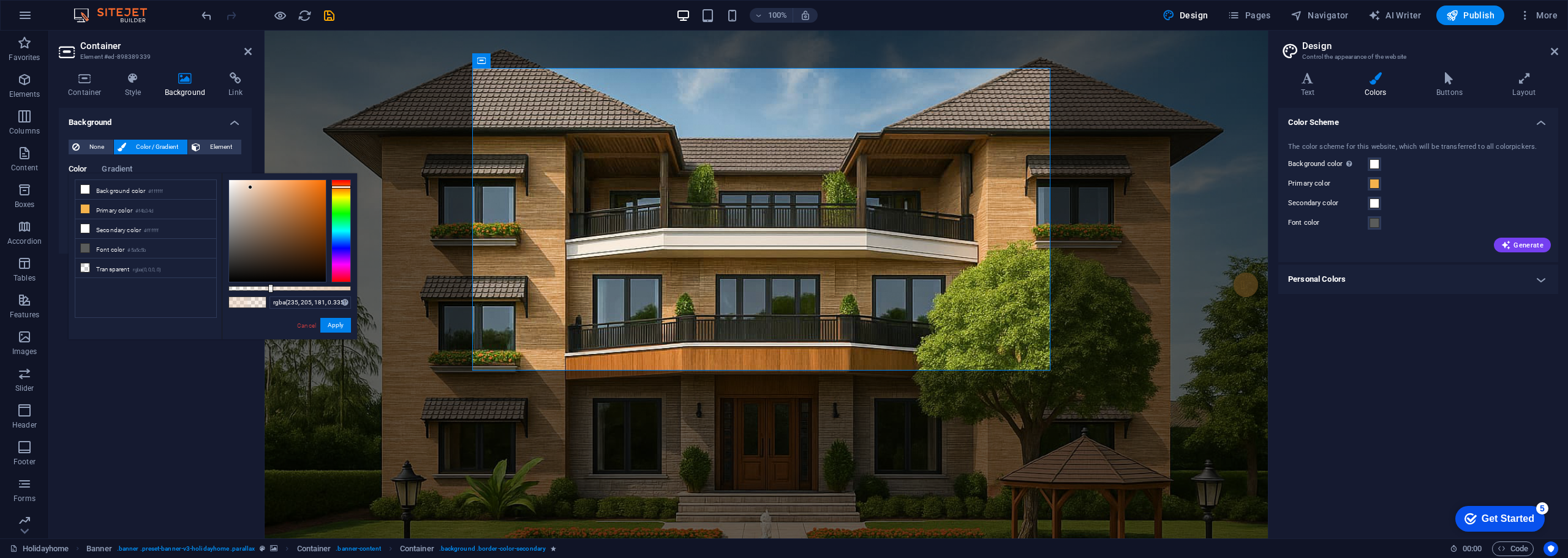
drag, startPoint x: 253, startPoint y: 289, endPoint x: 270, endPoint y: 289, distance: 17.0
click at [270, 289] on div at bounding box center [289, 288] width 122 height 5
click at [103, 142] on span "None" at bounding box center [96, 147] width 27 height 14
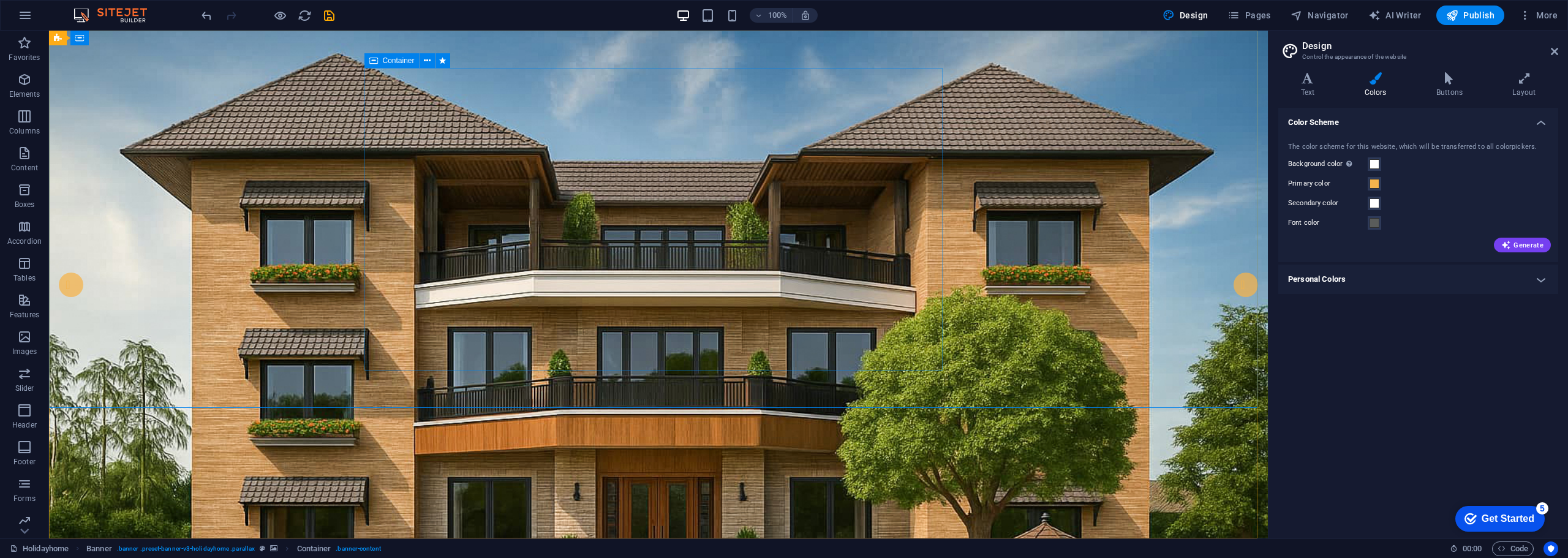
click at [402, 60] on span "Container" at bounding box center [399, 61] width 32 height 8
click at [433, 60] on button at bounding box center [427, 60] width 14 height 14
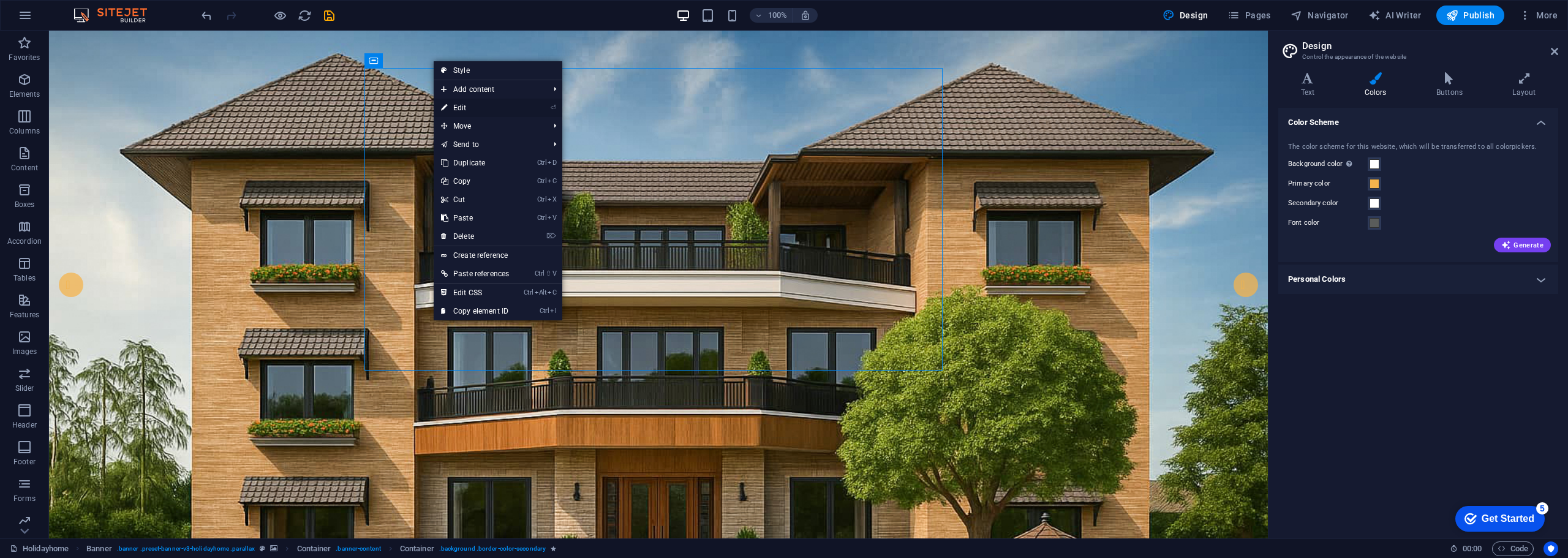
click at [462, 106] on link "⏎ Edit" at bounding box center [475, 108] width 83 height 18
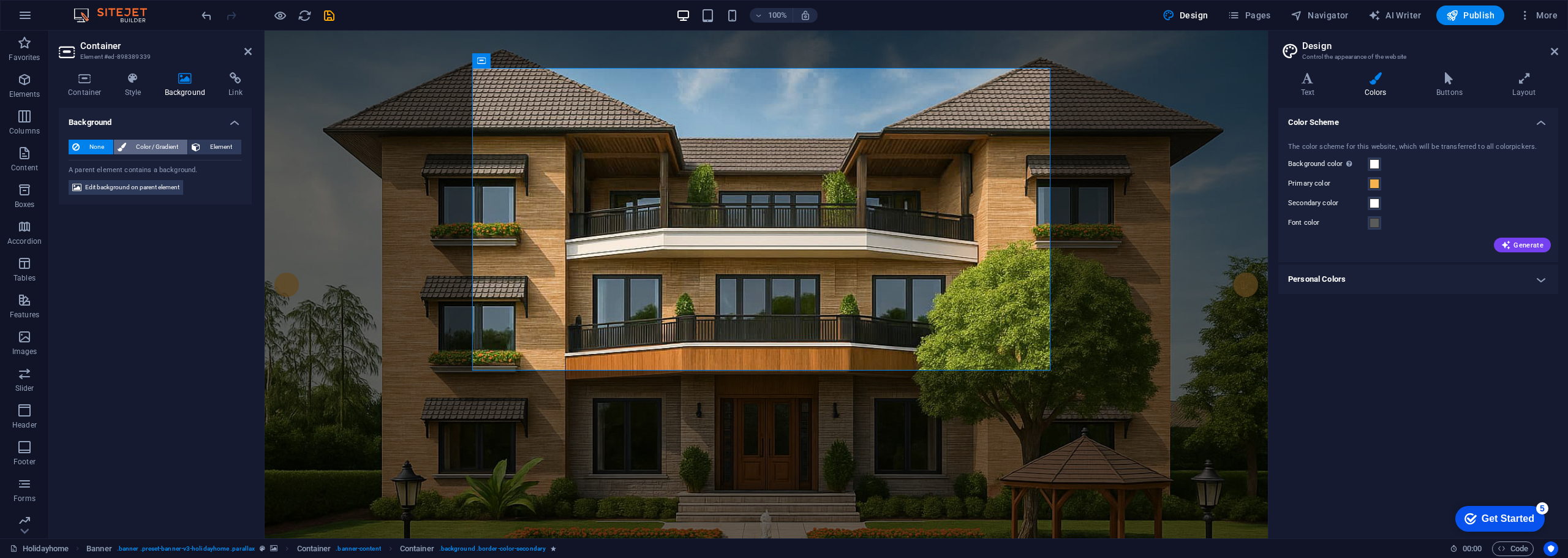
click at [158, 141] on span "Color / Gradient" at bounding box center [156, 147] width 54 height 14
click at [72, 197] on span at bounding box center [77, 196] width 14 height 14
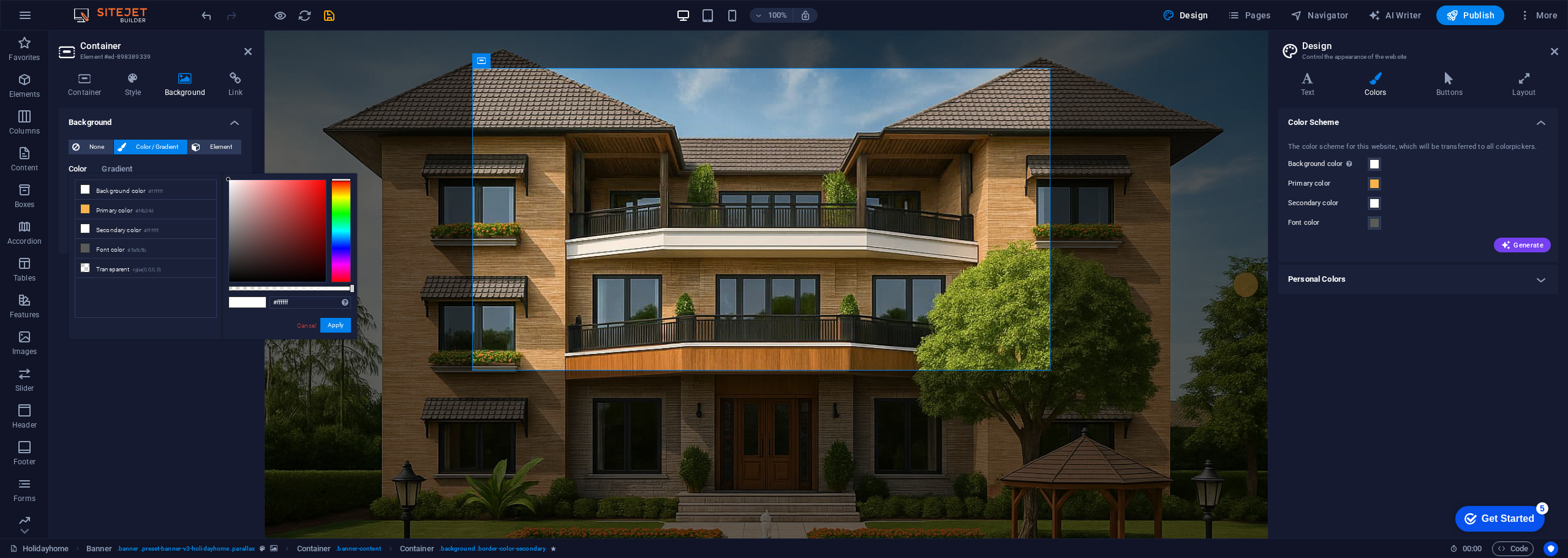
click at [273, 292] on div "#ffffff Supported formats #0852ed rgb(8, 82, 237) rgba(8, 82, 237, 90%) hsv(221…" at bounding box center [289, 345] width 135 height 344
type input "rgba(255, 255, 255, 0.38)"
click at [275, 289] on div at bounding box center [289, 288] width 122 height 5
click at [103, 141] on span "None" at bounding box center [96, 147] width 27 height 14
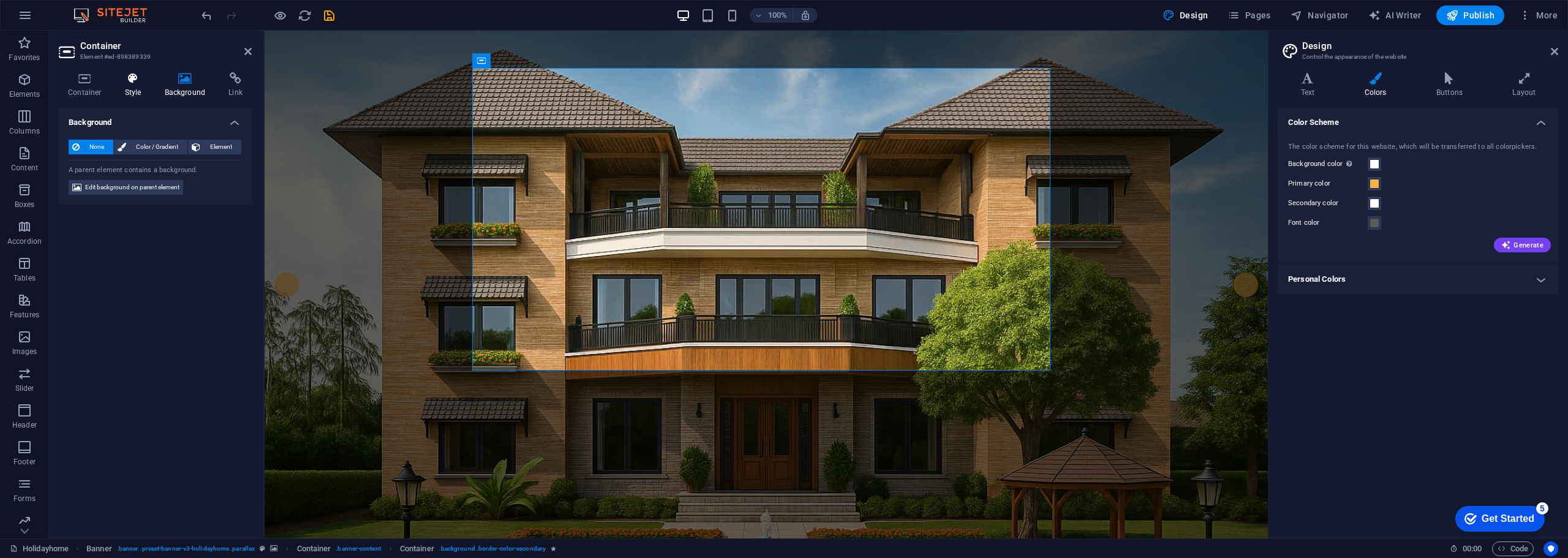
click at [137, 80] on icon at bounding box center [133, 78] width 35 height 12
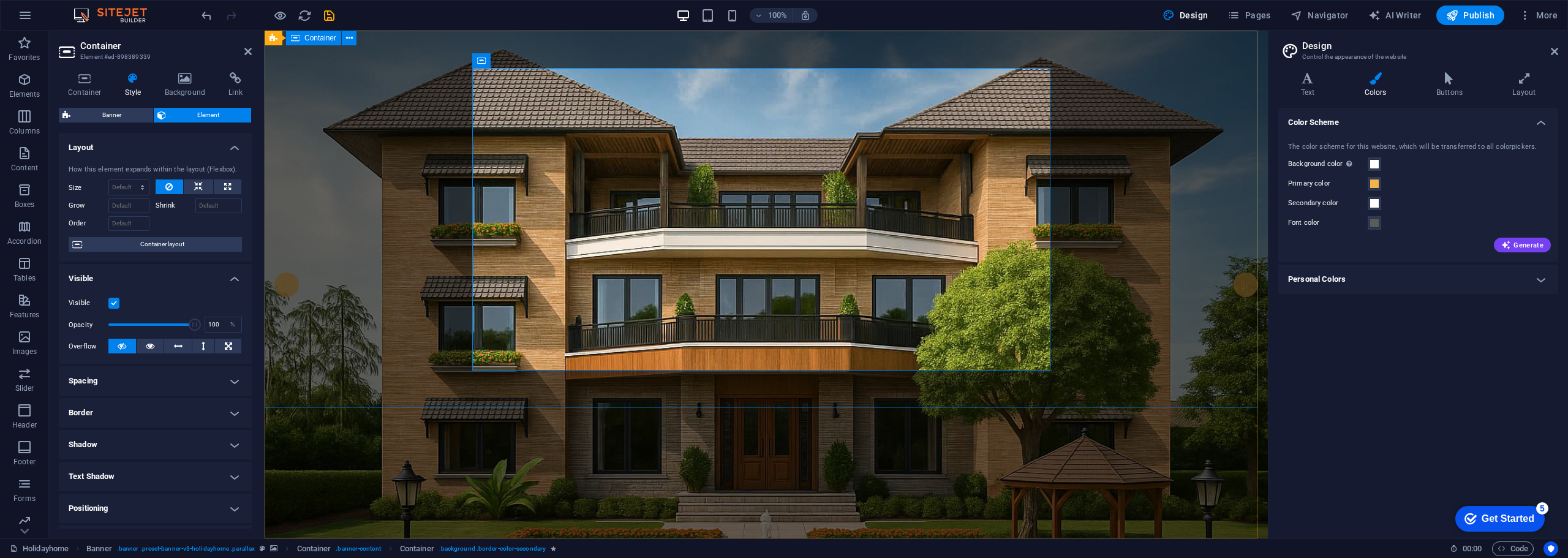
drag, startPoint x: 394, startPoint y: 357, endPoint x: 289, endPoint y: 336, distance: 107.1
click at [109, 301] on label at bounding box center [114, 303] width 11 height 11
click at [0, 0] on input "Visible" at bounding box center [0, 0] width 0 height 0
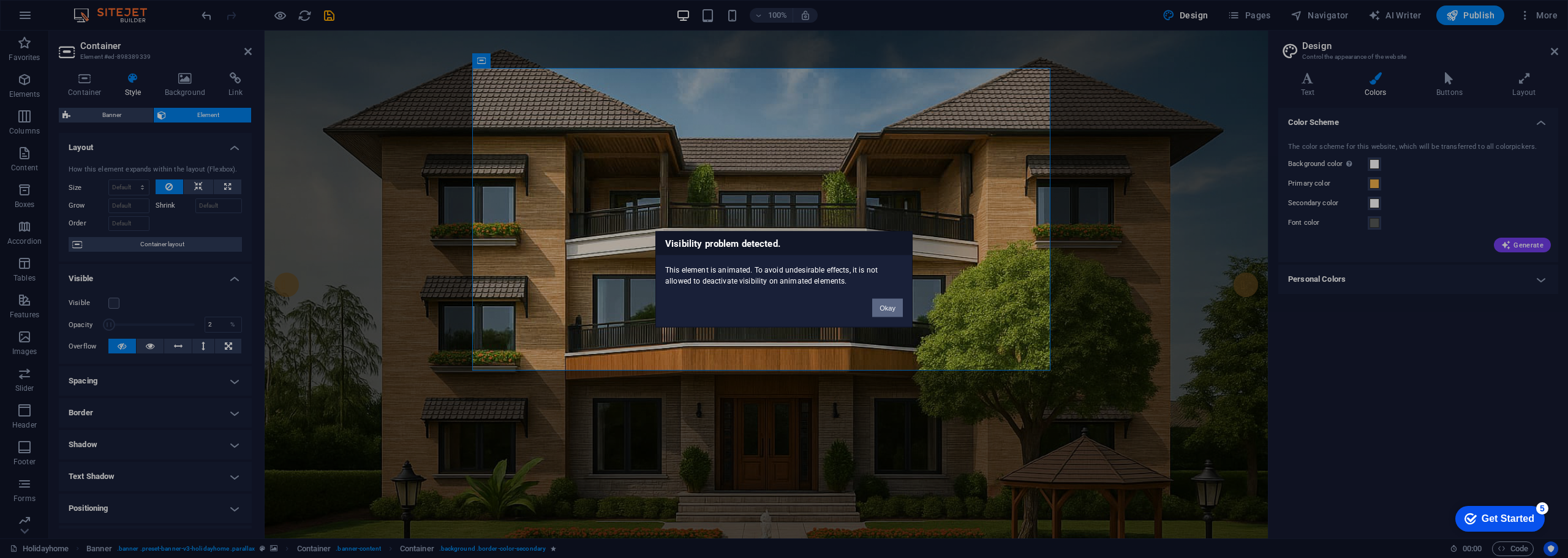
click at [890, 307] on button "Okay" at bounding box center [888, 307] width 30 height 18
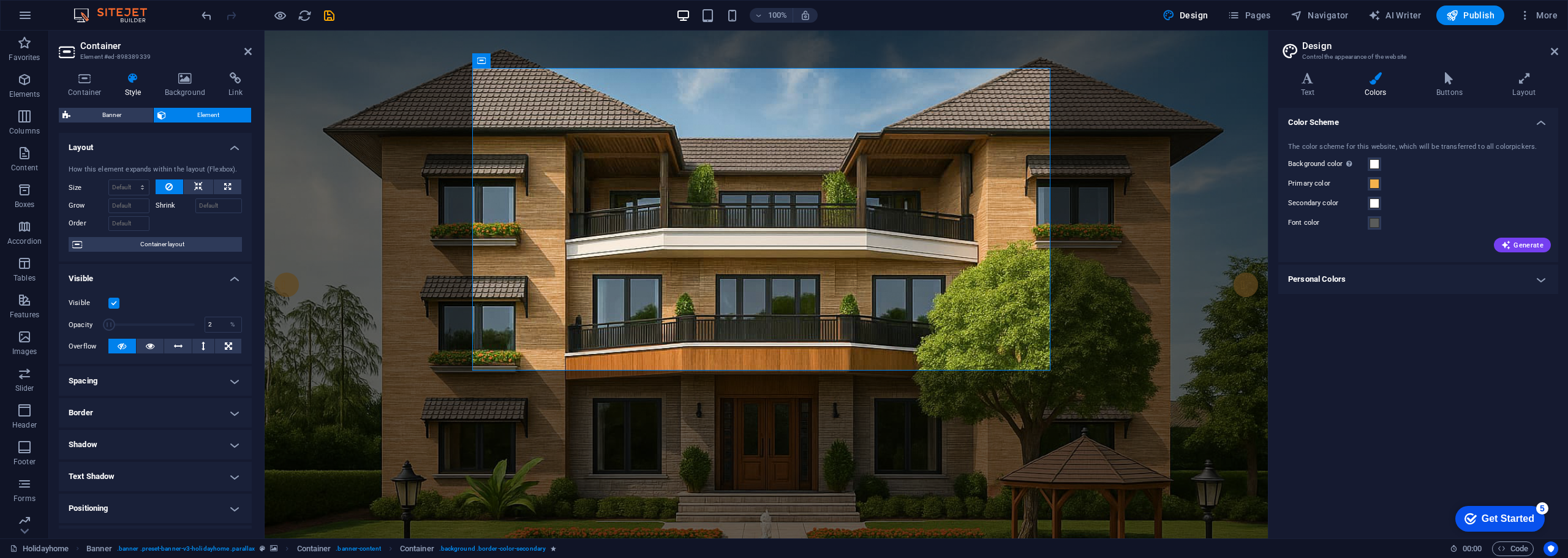
click at [112, 306] on label at bounding box center [114, 303] width 11 height 11
click at [0, 0] on input "Visible" at bounding box center [0, 0] width 0 height 0
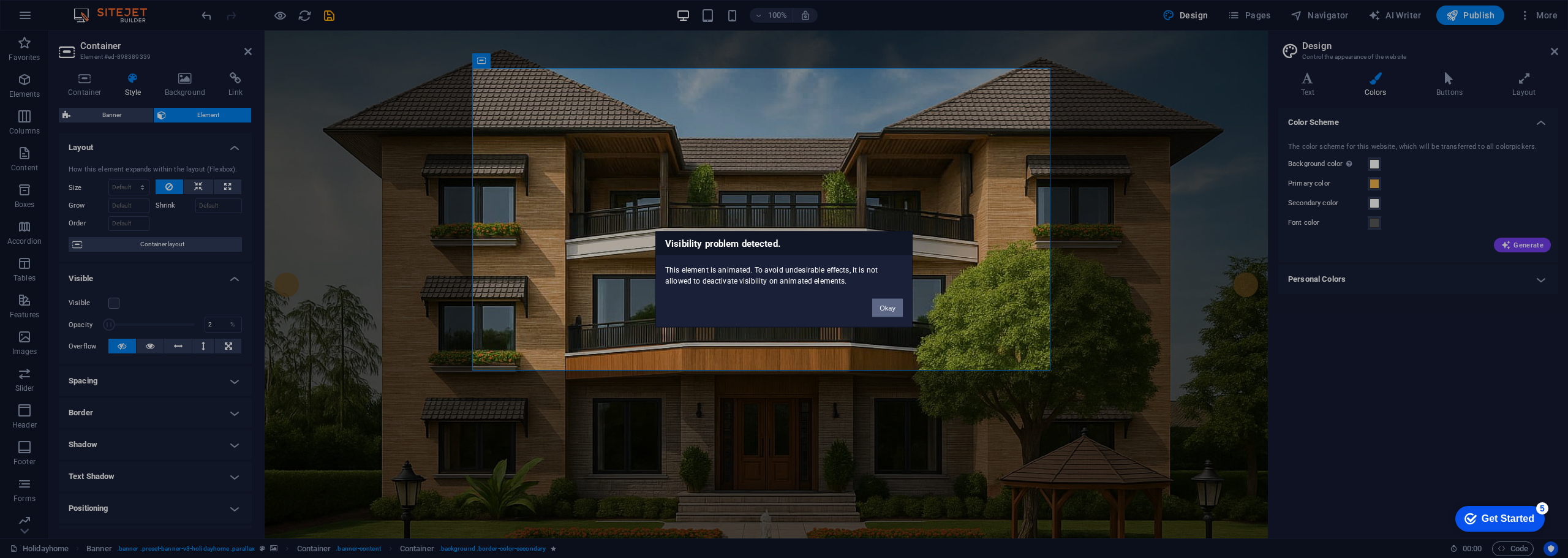
click at [891, 306] on button "Okay" at bounding box center [888, 307] width 30 height 18
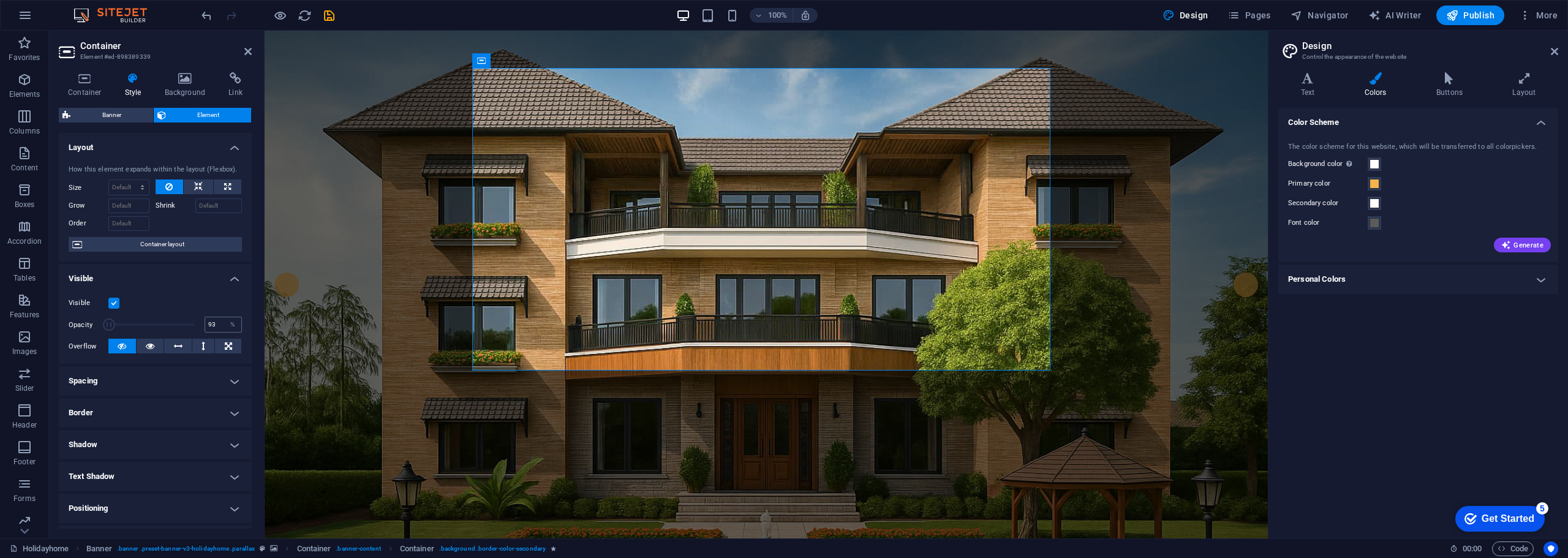
type input "100"
drag, startPoint x: 112, startPoint y: 321, endPoint x: 258, endPoint y: 325, distance: 146.1
click at [226, 325] on div "Opacity 100 %" at bounding box center [155, 324] width 173 height 18
click at [234, 409] on h4 "Border" at bounding box center [155, 412] width 193 height 30
click at [132, 438] on icon at bounding box center [135, 437] width 8 height 14
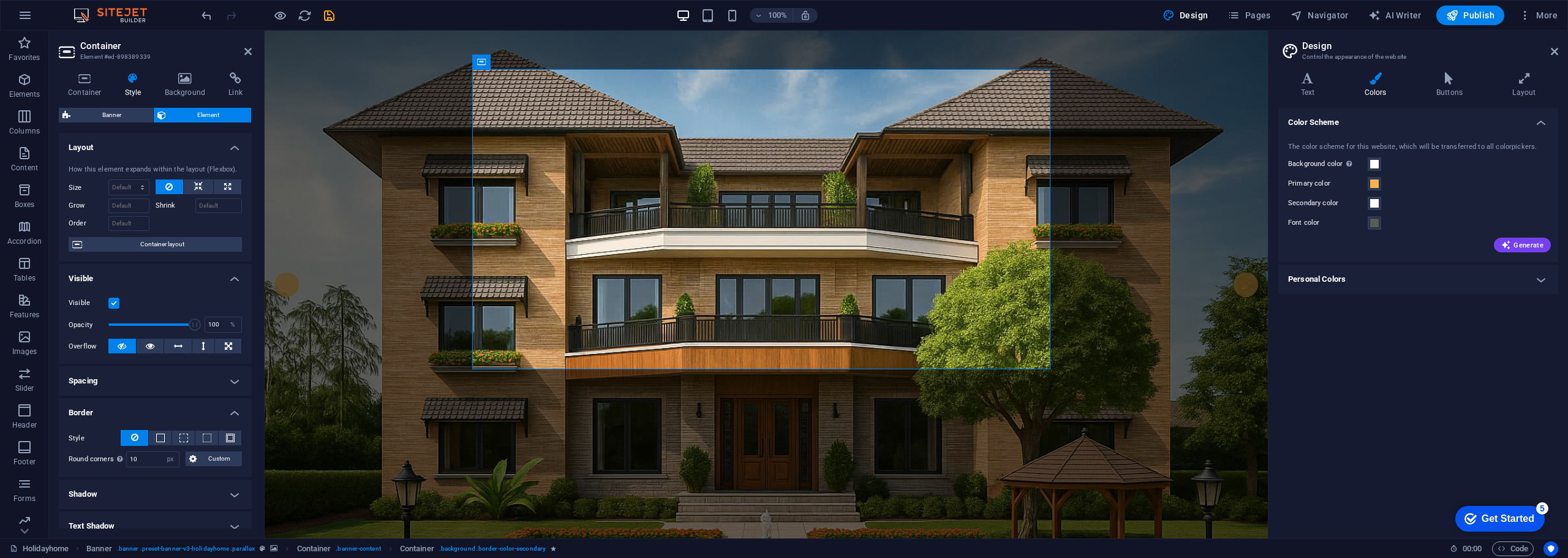
scroll to position [61, 0]
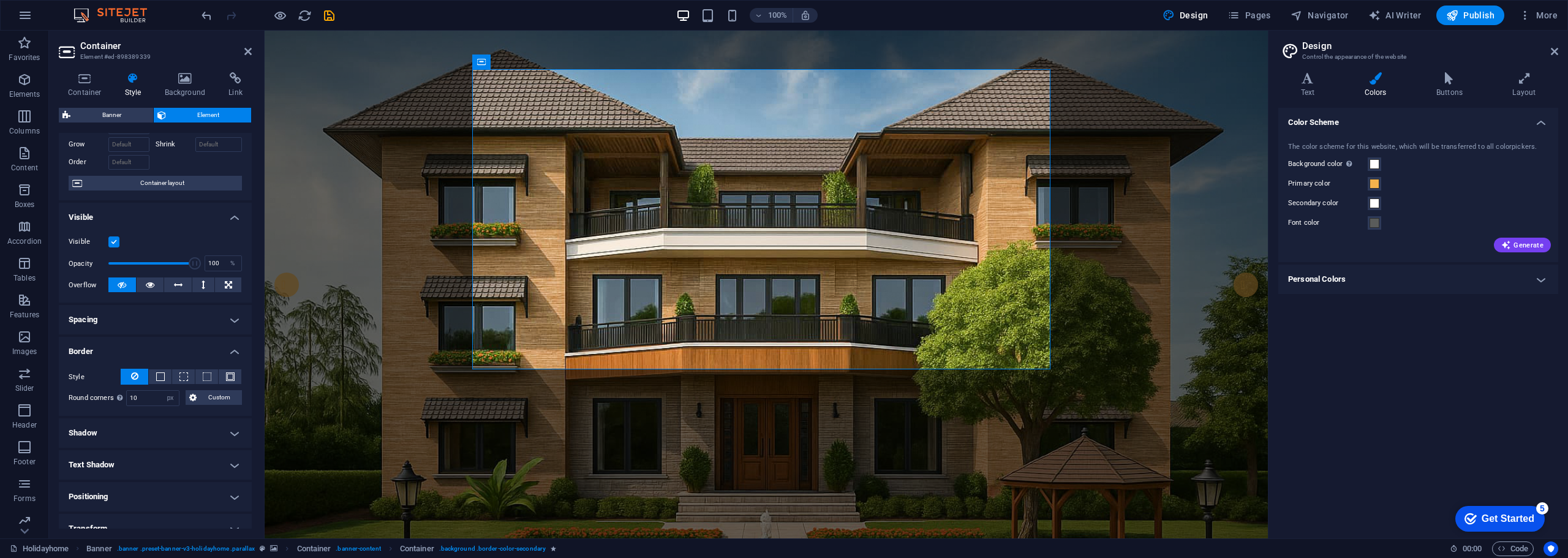
click at [134, 430] on h4 "Shadow" at bounding box center [155, 433] width 193 height 30
click at [168, 458] on span "Outside" at bounding box center [176, 457] width 21 height 14
type input "2"
type input "4"
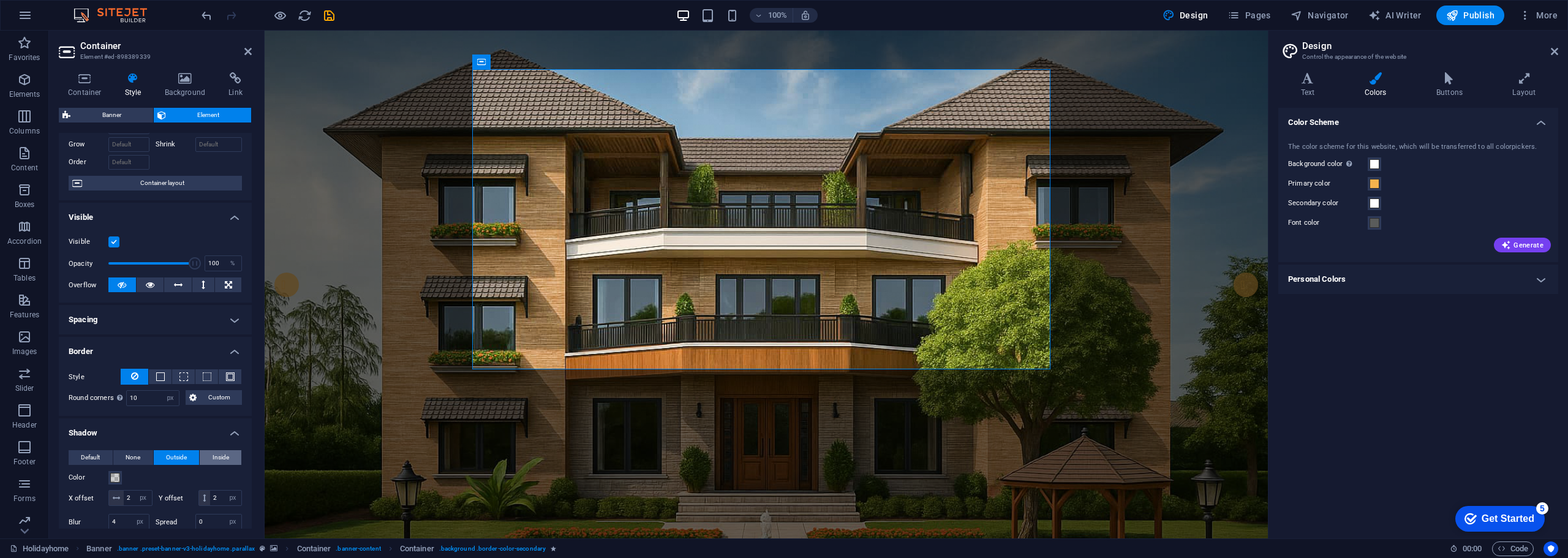
click at [230, 454] on button "Inside" at bounding box center [220, 457] width 42 height 14
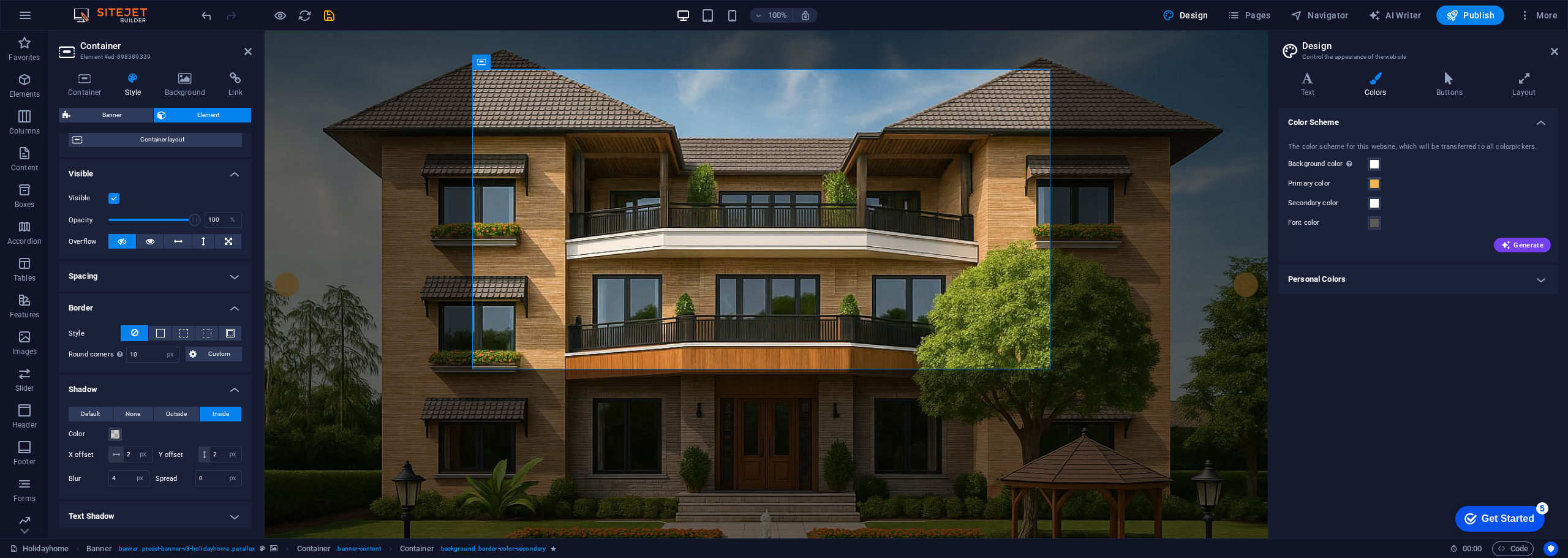
scroll to position [122, 0]
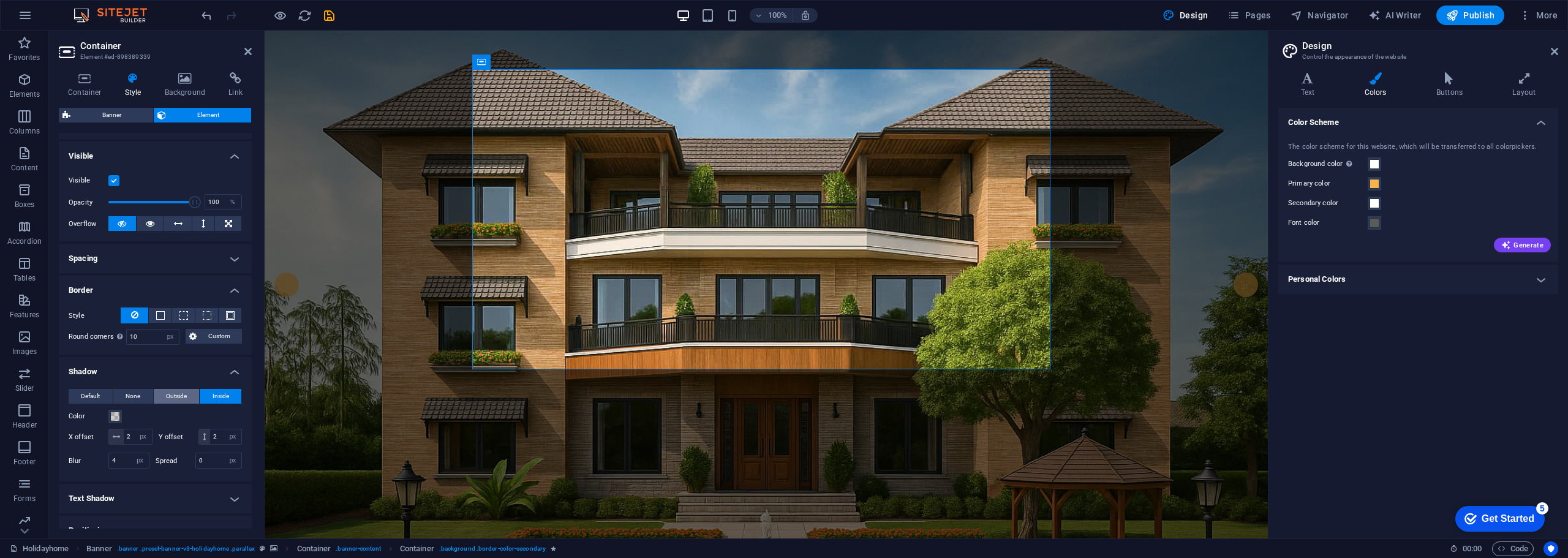
click at [169, 394] on span "Outside" at bounding box center [176, 396] width 21 height 14
click at [115, 417] on span at bounding box center [115, 416] width 10 height 10
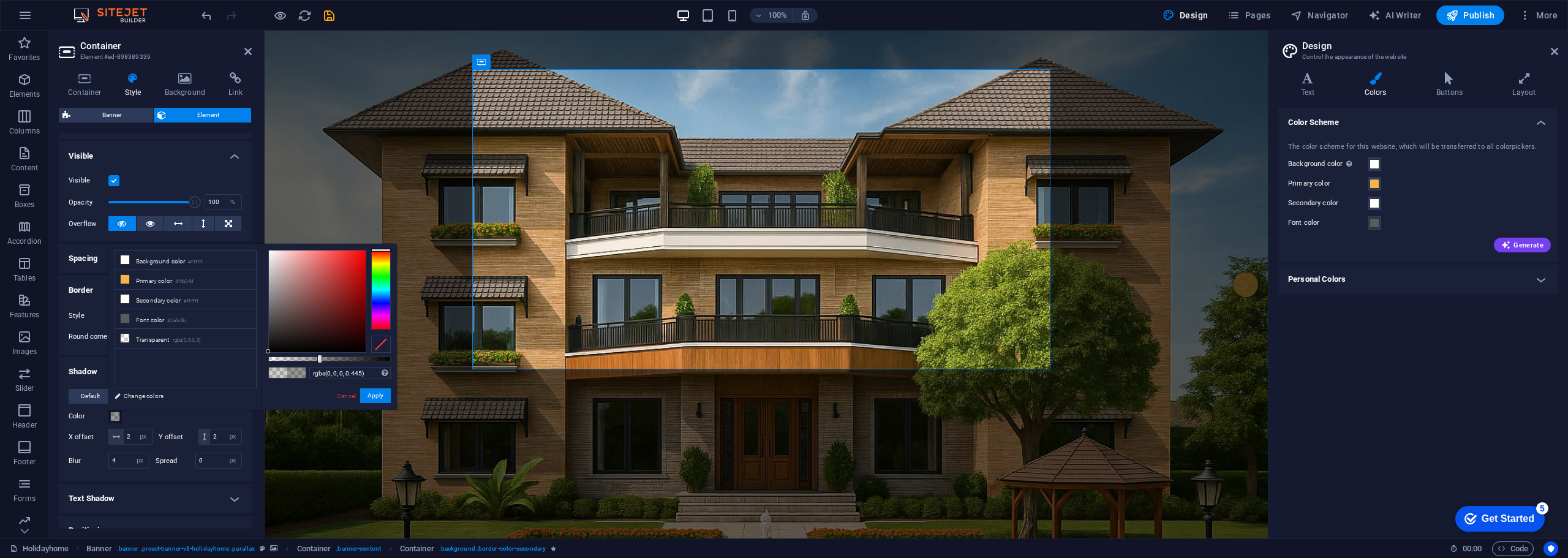
type input "rgba(0, 0, 0, 0.46)"
drag, startPoint x: 302, startPoint y: 360, endPoint x: 325, endPoint y: 357, distance: 23.2
click at [325, 357] on div at bounding box center [329, 359] width 122 height 5
drag, startPoint x: 370, startPoint y: 392, endPoint x: 100, endPoint y: 364, distance: 271.4
click at [370, 392] on button "Apply" at bounding box center [375, 395] width 30 height 14
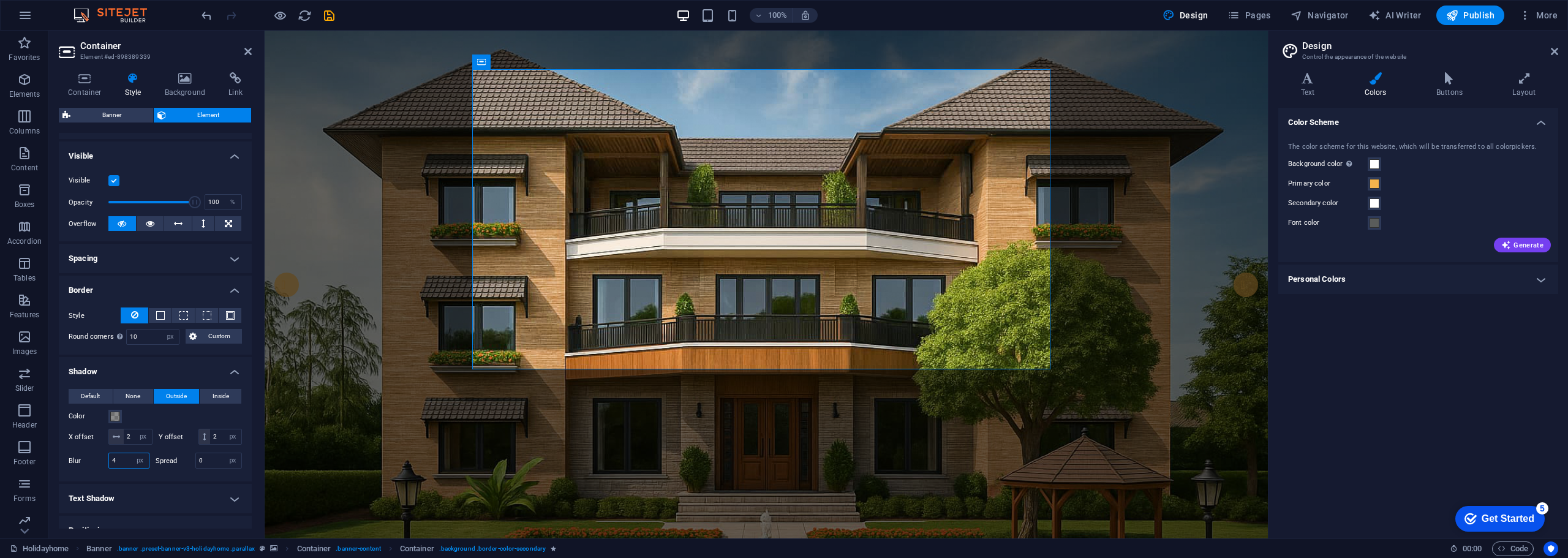
drag, startPoint x: 118, startPoint y: 460, endPoint x: 58, endPoint y: 461, distance: 60.0
click at [58, 461] on div "Default None Outside Inside Color X offset 2 px rem vh vw Y offset 2 px rem vh …" at bounding box center [155, 430] width 193 height 102
type input "10"
drag, startPoint x: 207, startPoint y: 465, endPoint x: 153, endPoint y: 462, distance: 54.1
click at [153, 462] on div "Blur 10 px rem % vh vw Spread 0 px rem vh vw" at bounding box center [155, 460] width 173 height 16
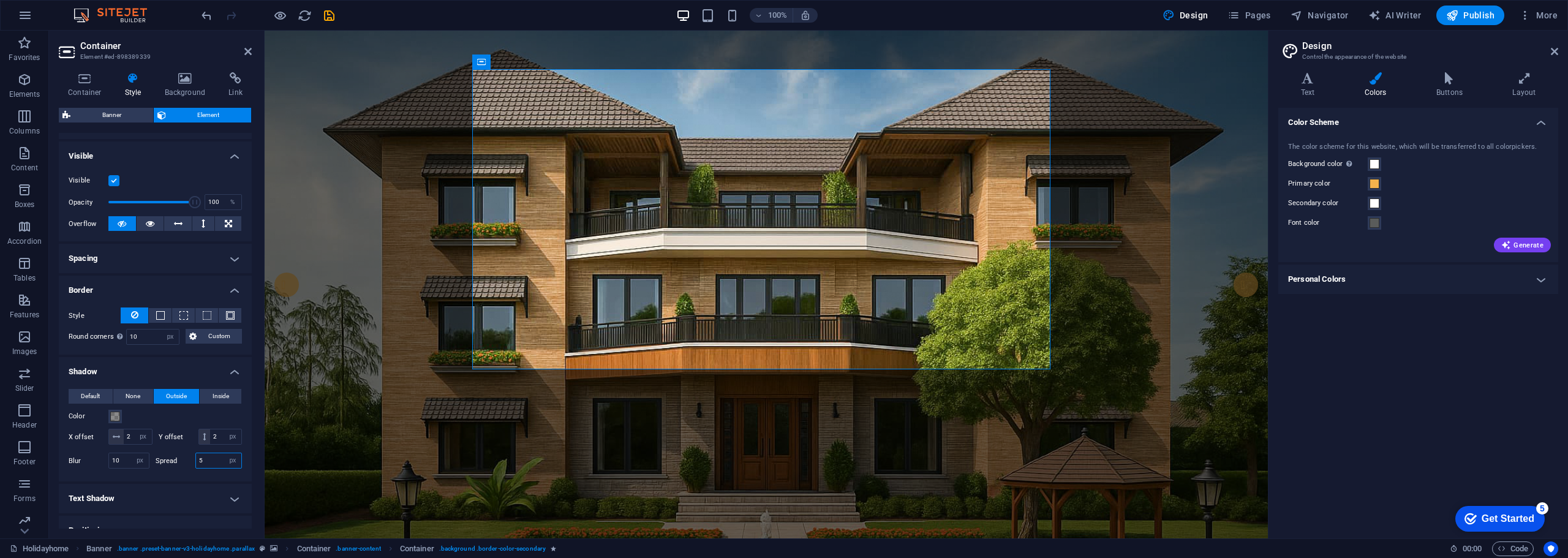
type input "5"
click at [160, 472] on div "Default None Outside Inside Color X offset 2 px rem vh vw Y offset 2 px rem vh …" at bounding box center [155, 430] width 193 height 102
click at [118, 417] on span at bounding box center [115, 416] width 10 height 10
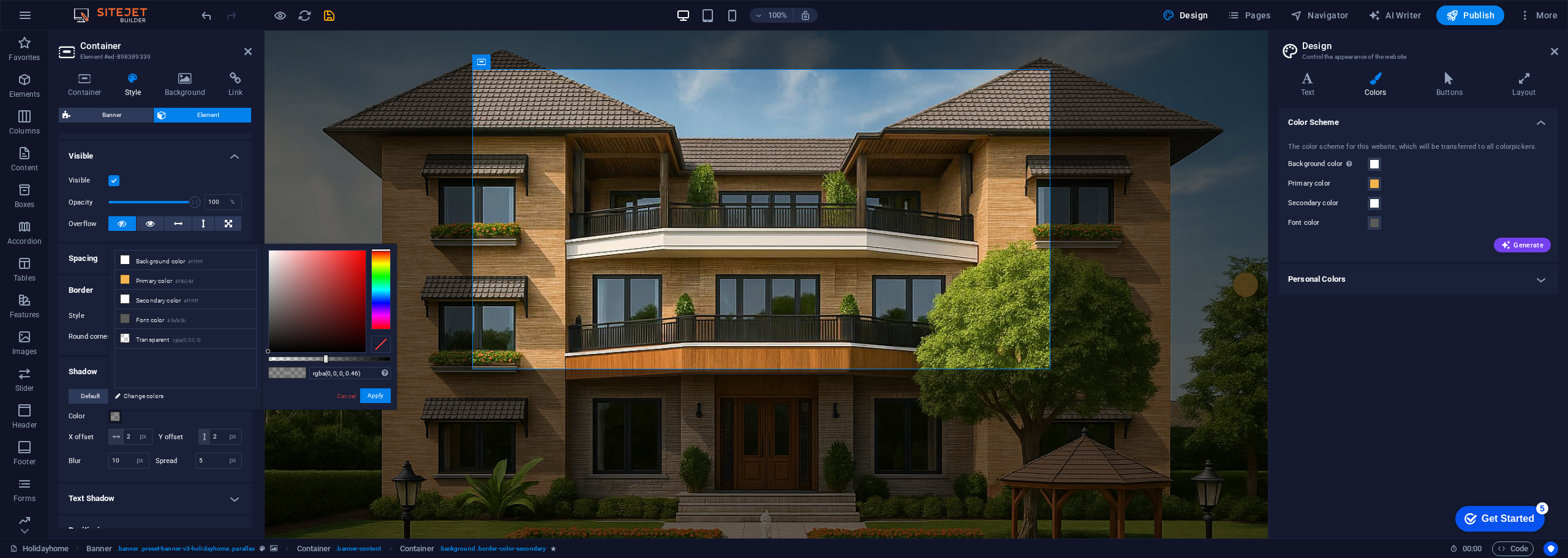
type input "rgba(0, 0, 0, 0.175)"
click at [290, 359] on div at bounding box center [329, 359] width 122 height 5
click at [192, 411] on div "Color" at bounding box center [155, 416] width 173 height 14
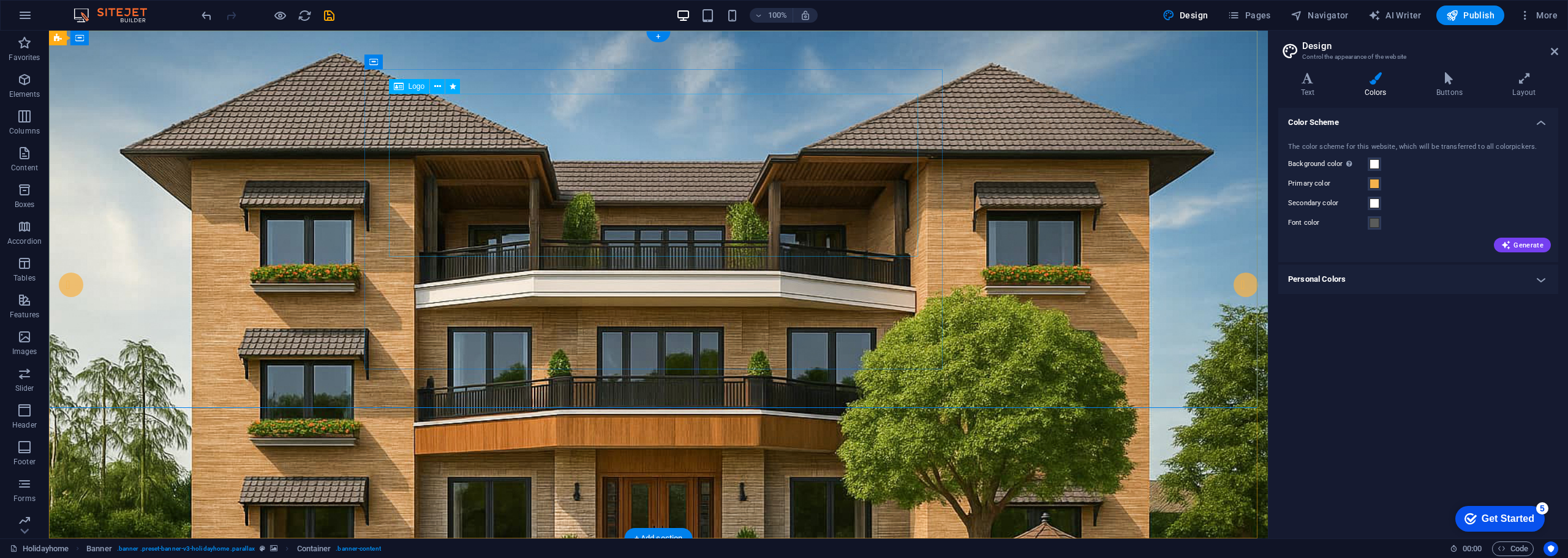
click at [442, 84] on button at bounding box center [437, 86] width 14 height 14
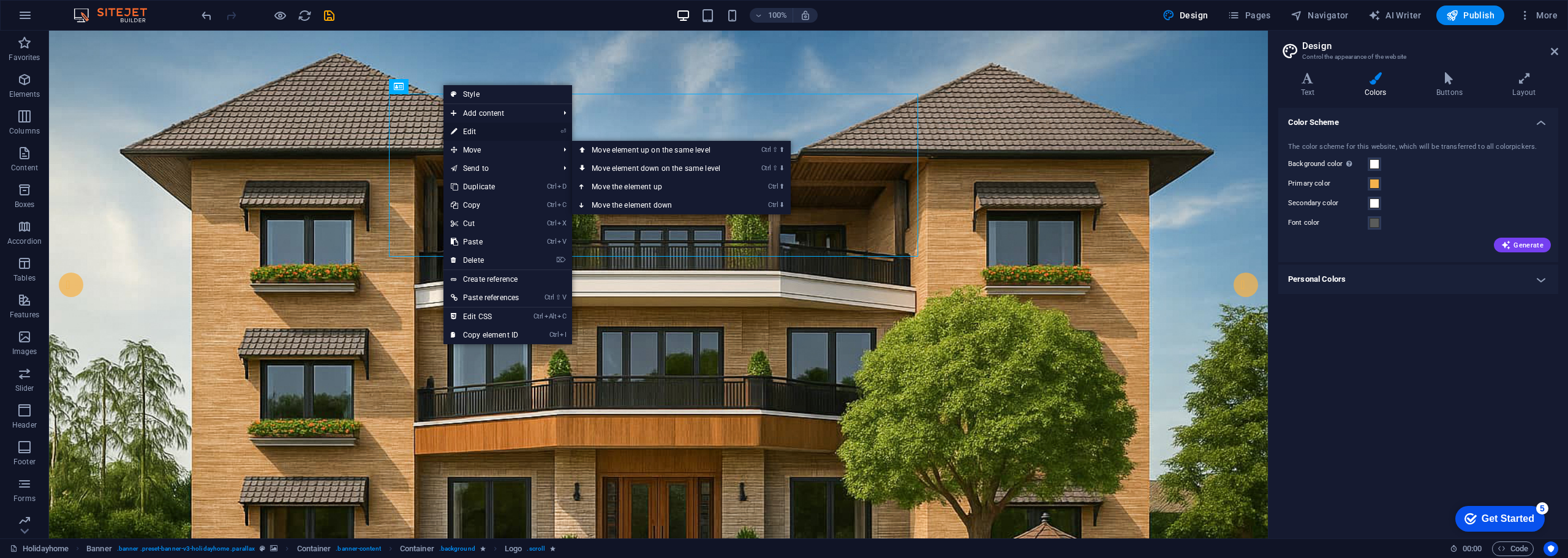
drag, startPoint x: 474, startPoint y: 128, endPoint x: 276, endPoint y: 112, distance: 198.6
click at [474, 128] on link "⏎ Edit" at bounding box center [484, 131] width 83 height 18
select select "px"
select select "%"
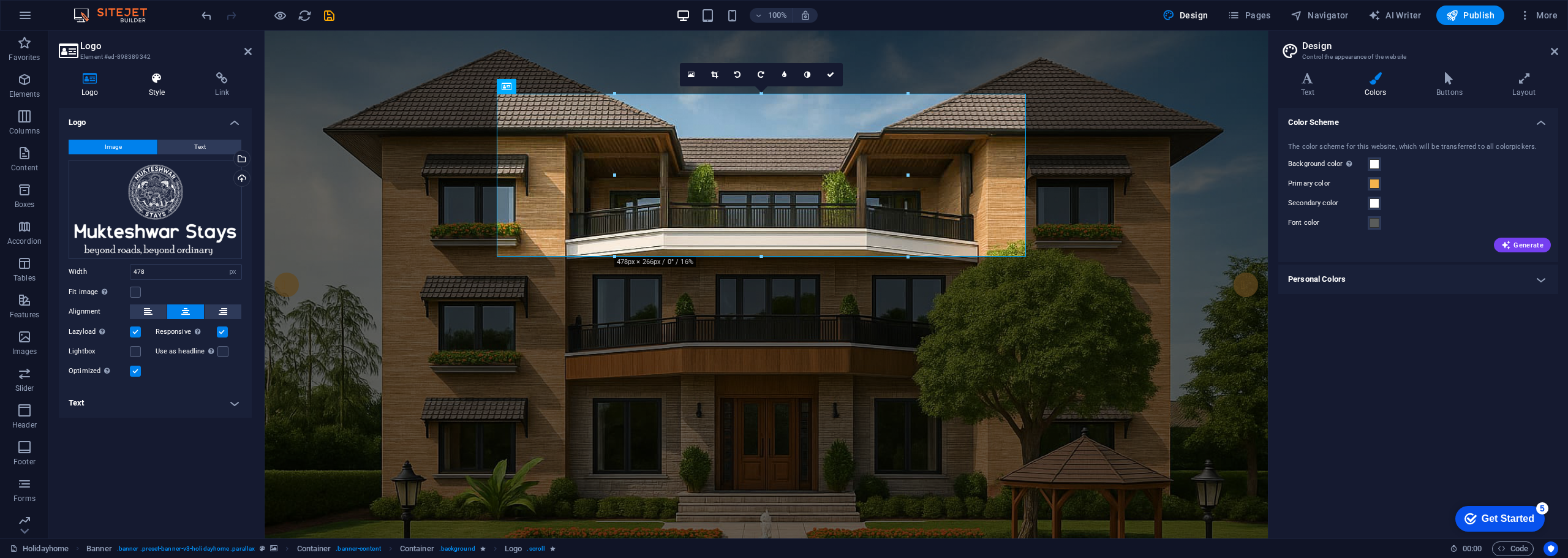
click at [153, 81] on icon at bounding box center [156, 78] width 62 height 12
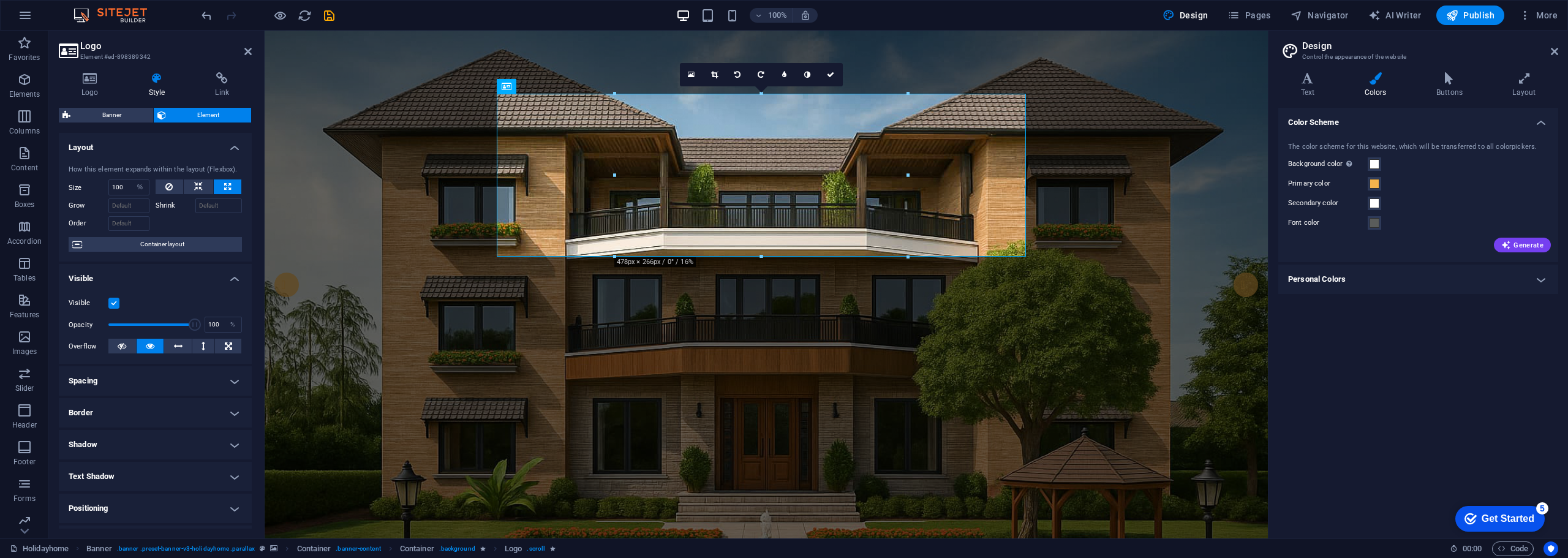
click at [139, 433] on h4 "Shadow" at bounding box center [155, 444] width 193 height 30
click at [172, 473] on span "Outside" at bounding box center [176, 468] width 21 height 14
type input "2"
type input "4"
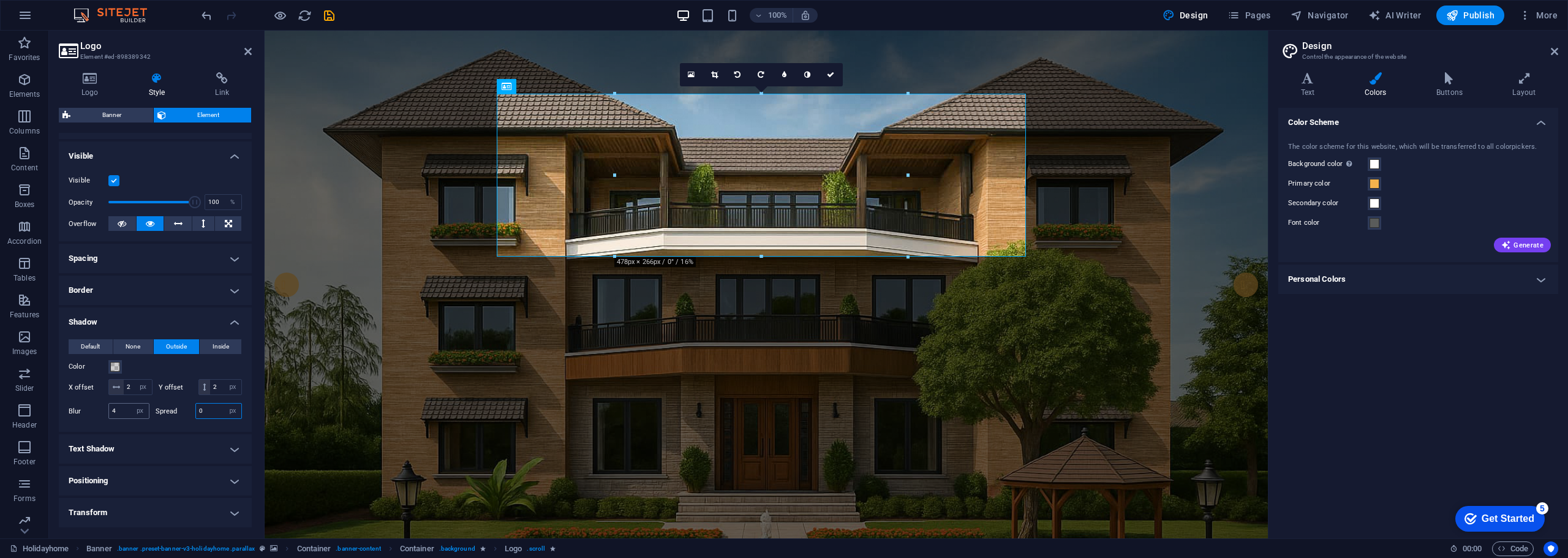
drag, startPoint x: 210, startPoint y: 409, endPoint x: 123, endPoint y: 409, distance: 87.0
click at [123, 409] on div "Blur 4 px rem % vh vw Spread 0 px rem vh vw" at bounding box center [155, 411] width 173 height 16
click at [180, 370] on div "Color" at bounding box center [155, 367] width 173 height 14
drag, startPoint x: 122, startPoint y: 405, endPoint x: 52, endPoint y: 411, distance: 70.3
click at [52, 411] on div "Logo Style Link Logo Image Text Drag files here, click to choose files or selec…" at bounding box center [156, 300] width 213 height 476
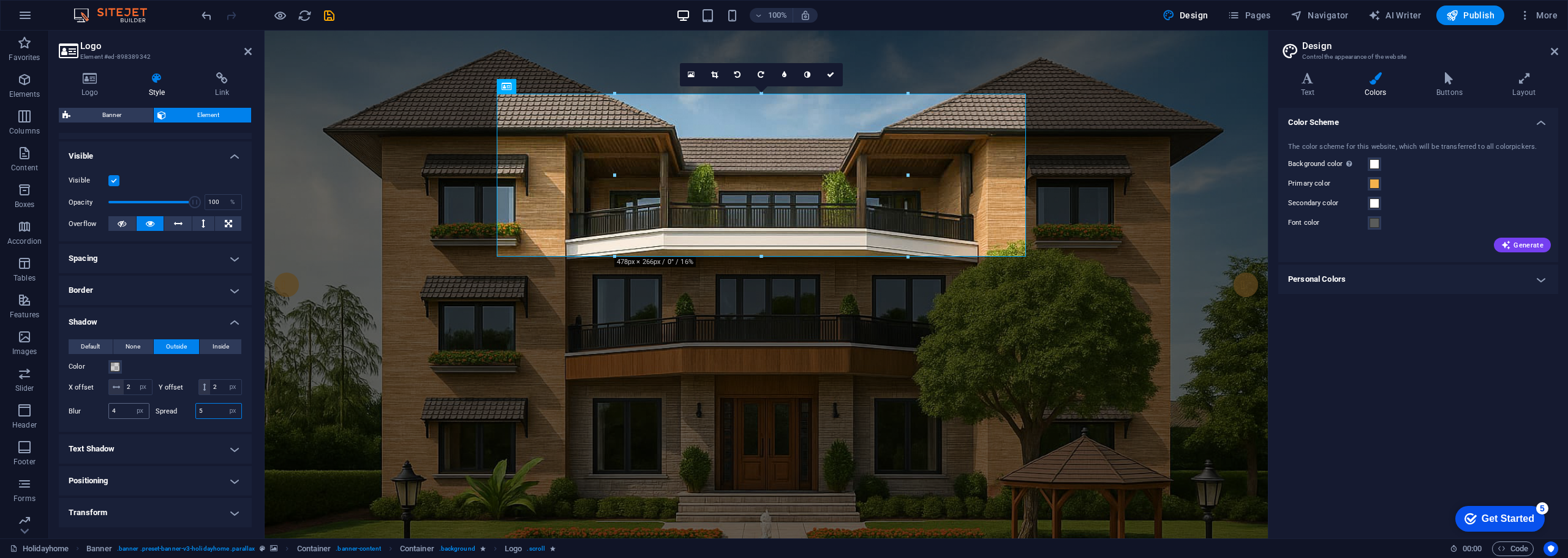
drag, startPoint x: 208, startPoint y: 413, endPoint x: 117, endPoint y: 413, distance: 91.0
click at [117, 413] on div "Blur 4 px rem % vh vw Spread 5 px rem vh vw" at bounding box center [155, 411] width 173 height 16
type input "0"
click at [176, 426] on div "Default None Outside Inside Color X offset 2 px rem vh vw Y offset 2 px rem vh …" at bounding box center [155, 380] width 193 height 102
click at [128, 344] on span "None" at bounding box center [132, 346] width 14 height 14
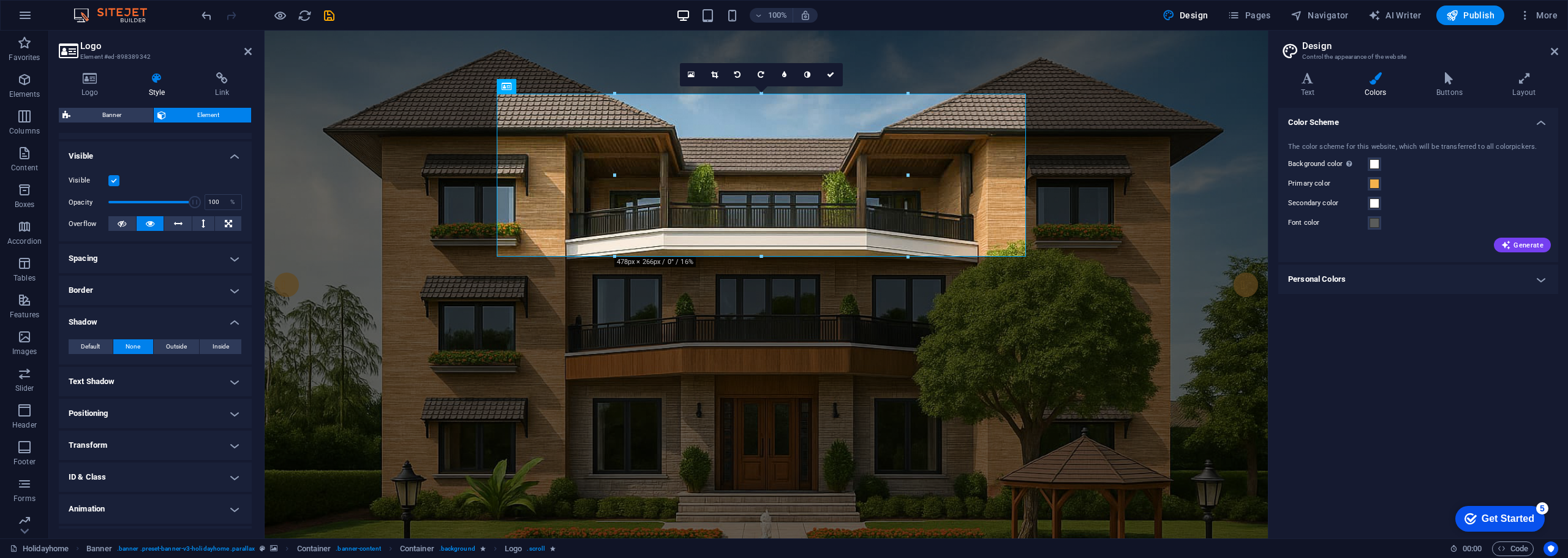
scroll to position [150, 0]
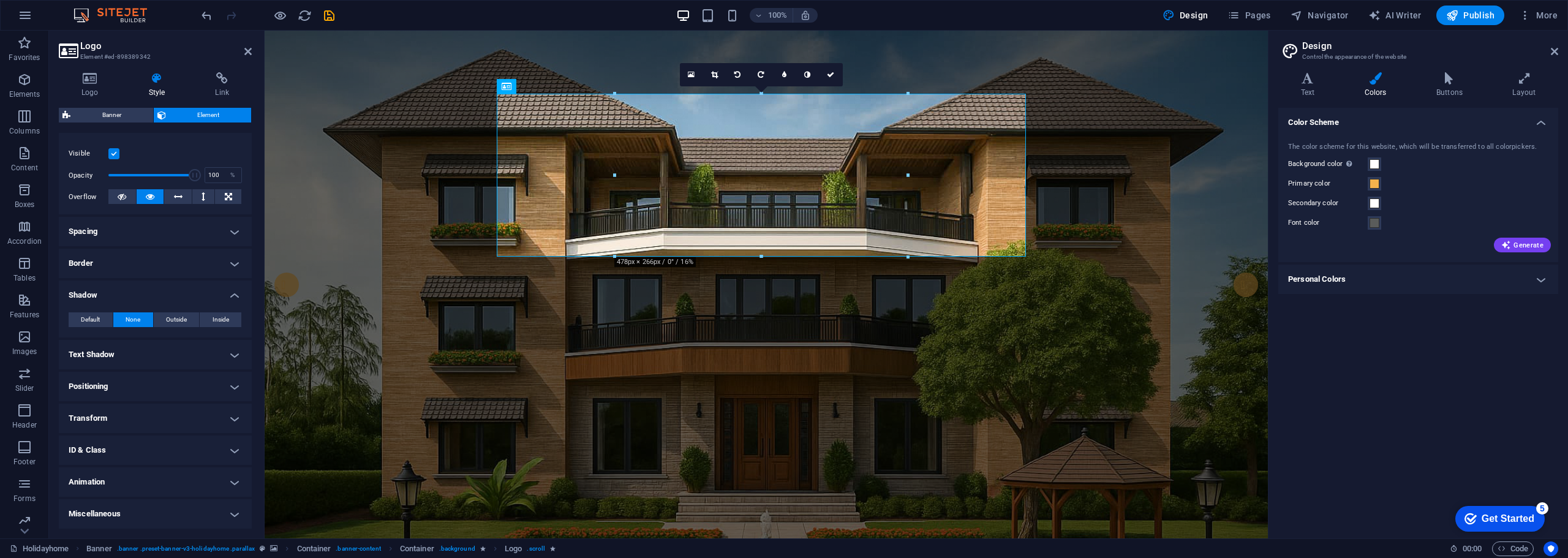
click at [124, 477] on h4 "Animation" at bounding box center [155, 482] width 193 height 30
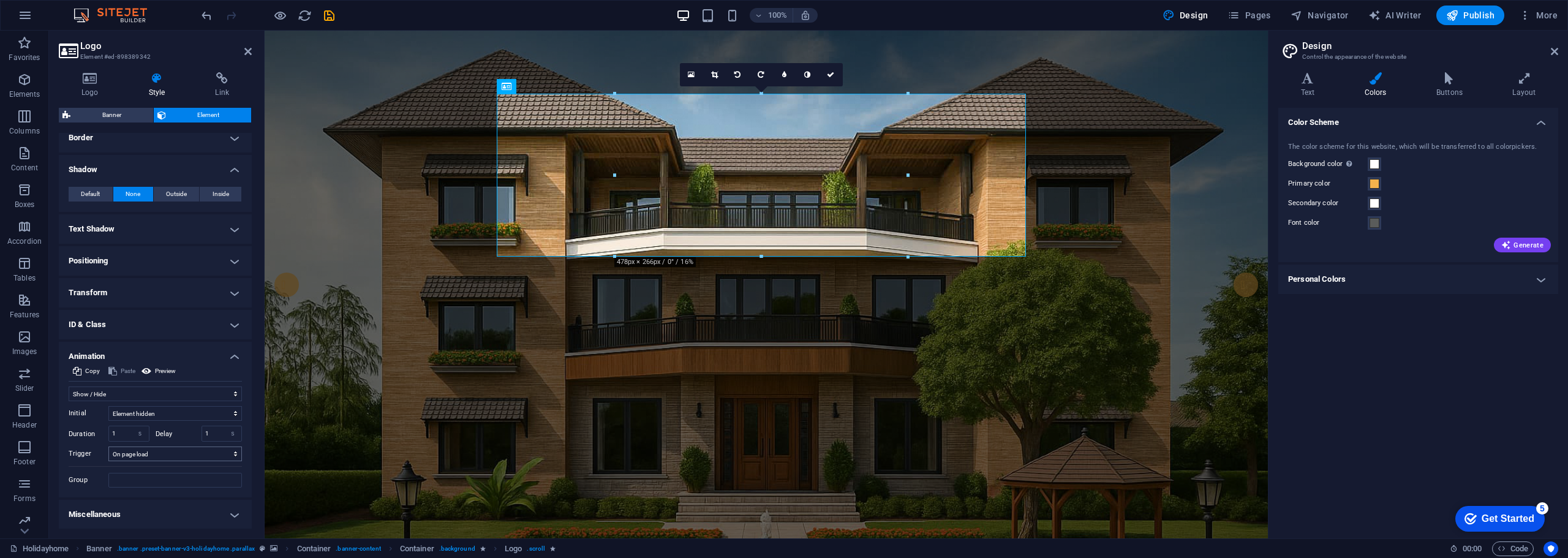
scroll to position [276, 0]
click at [231, 393] on select "Don't animate Show / Hide Slide up/down Zoom in/out Slide left to right Slide r…" at bounding box center [155, 392] width 173 height 14
click at [231, 362] on h4 "Animation" at bounding box center [155, 352] width 193 height 22
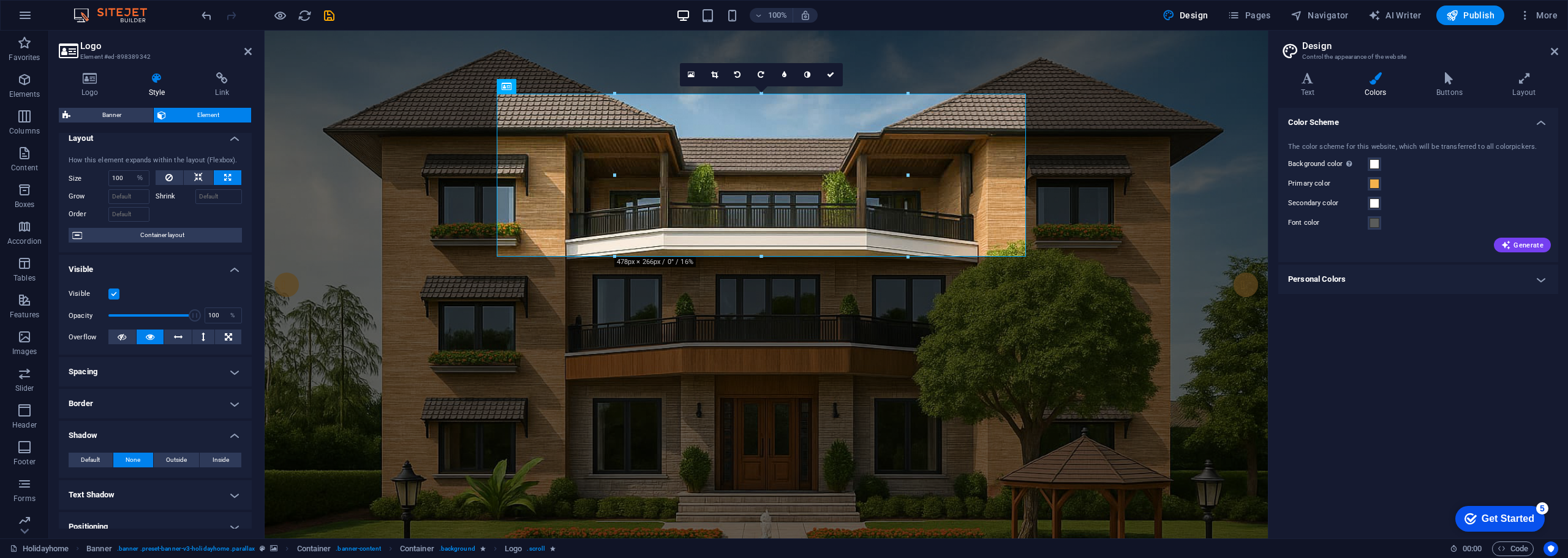
scroll to position [0, 0]
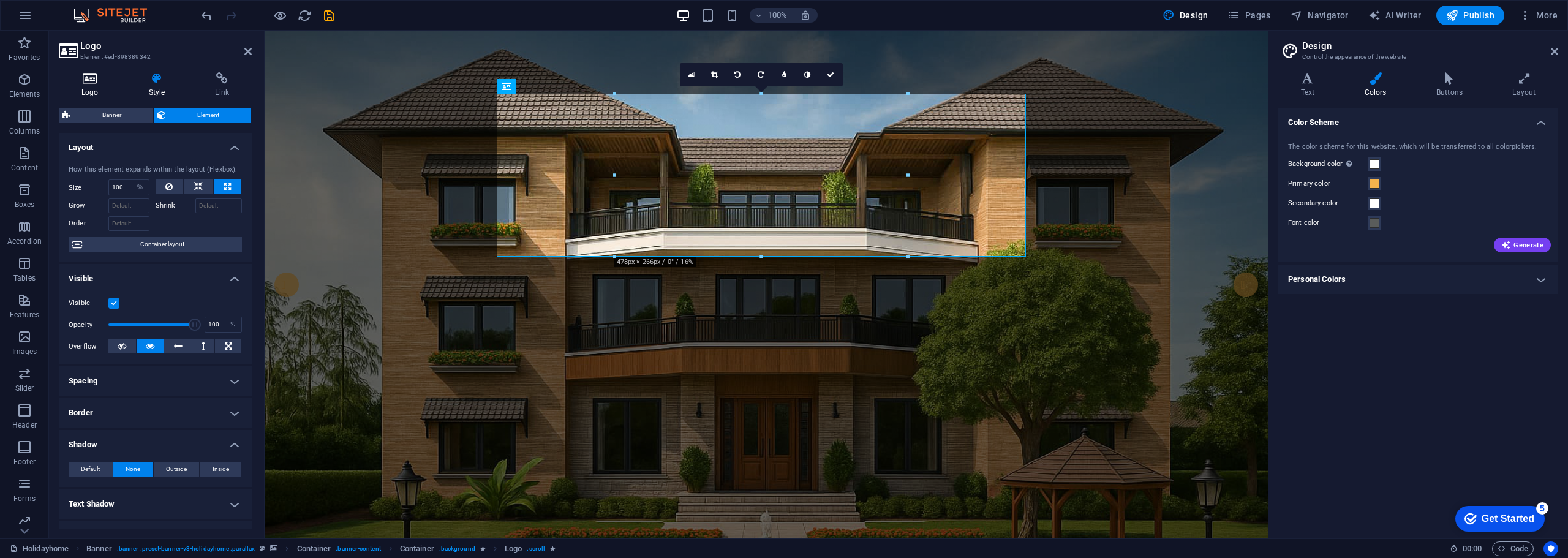
click at [87, 80] on icon at bounding box center [90, 78] width 62 height 12
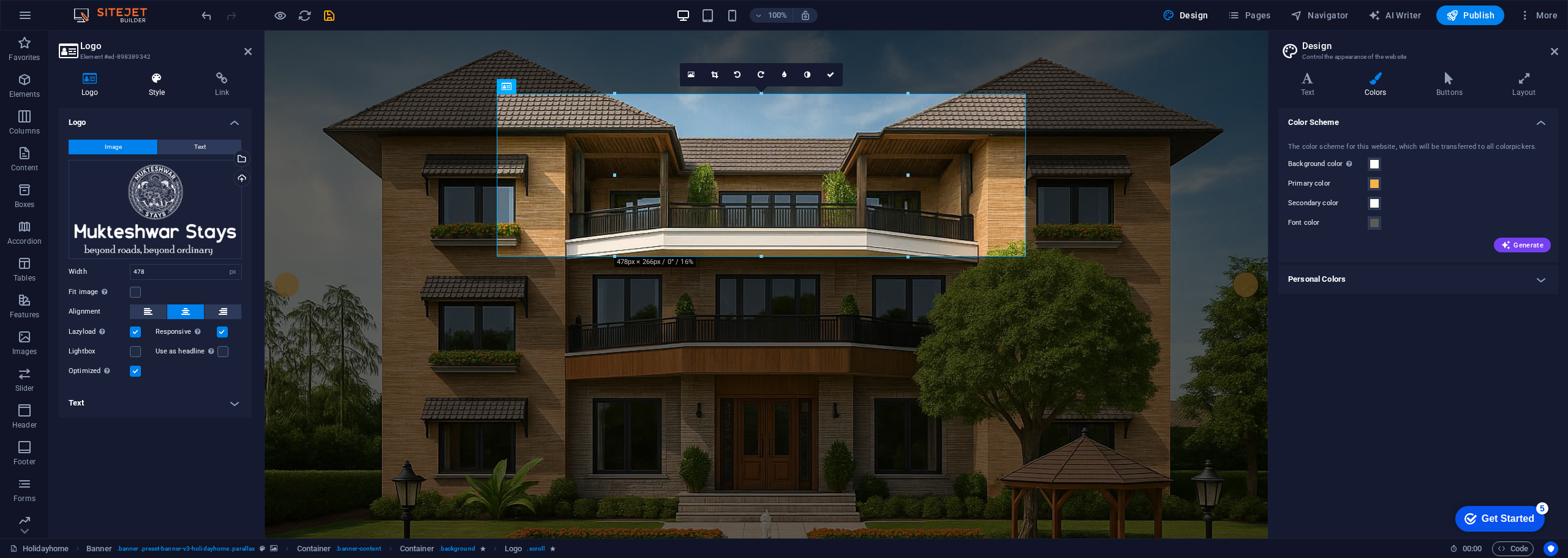
click at [163, 87] on h4 "Style" at bounding box center [159, 85] width 67 height 26
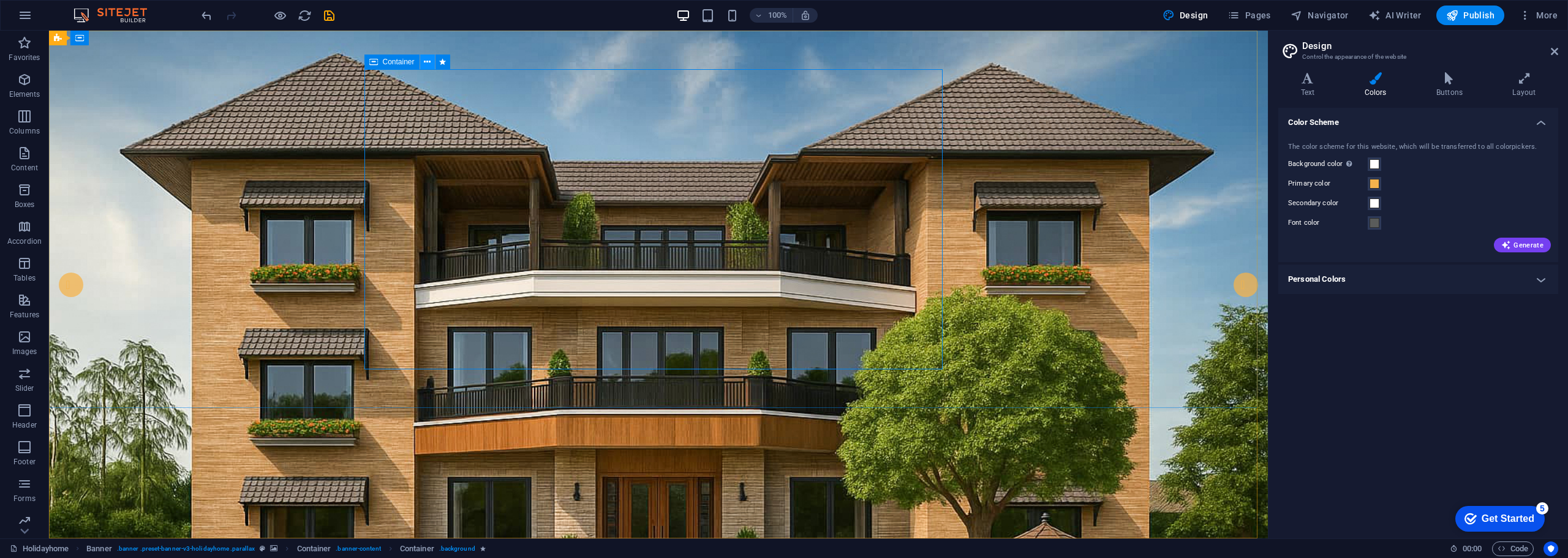
click at [428, 60] on icon at bounding box center [427, 61] width 7 height 13
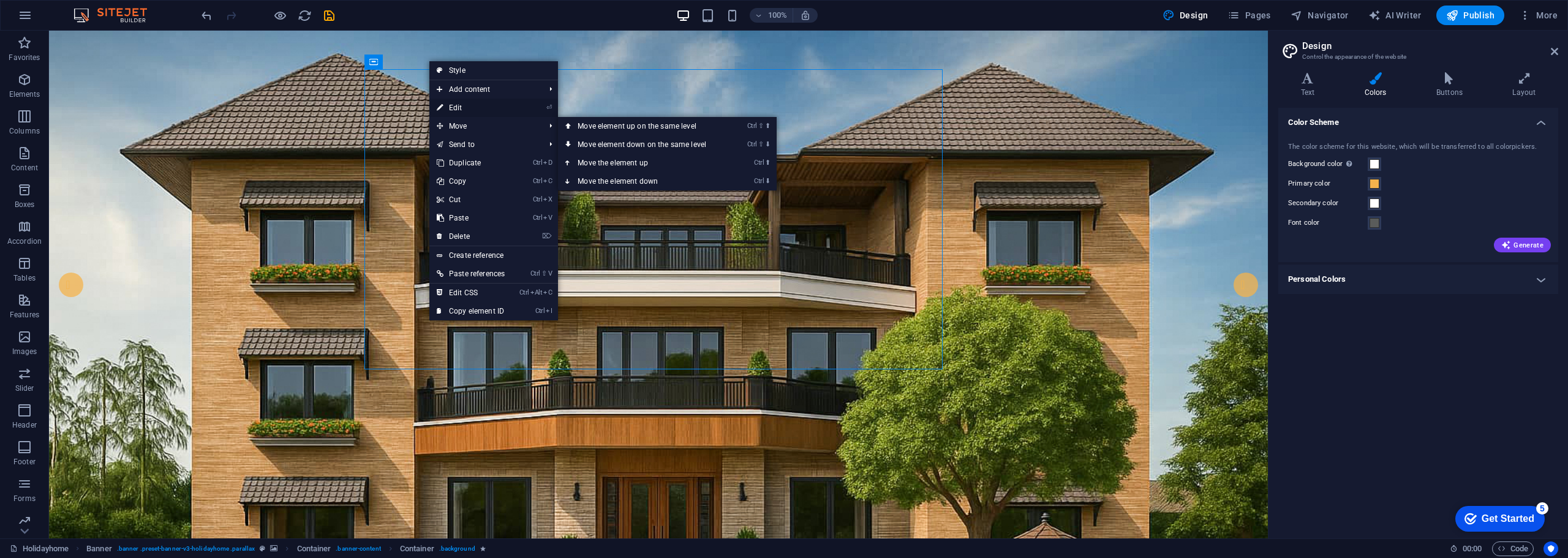
click at [456, 103] on link "⏎ Edit" at bounding box center [471, 108] width 83 height 18
select select "px"
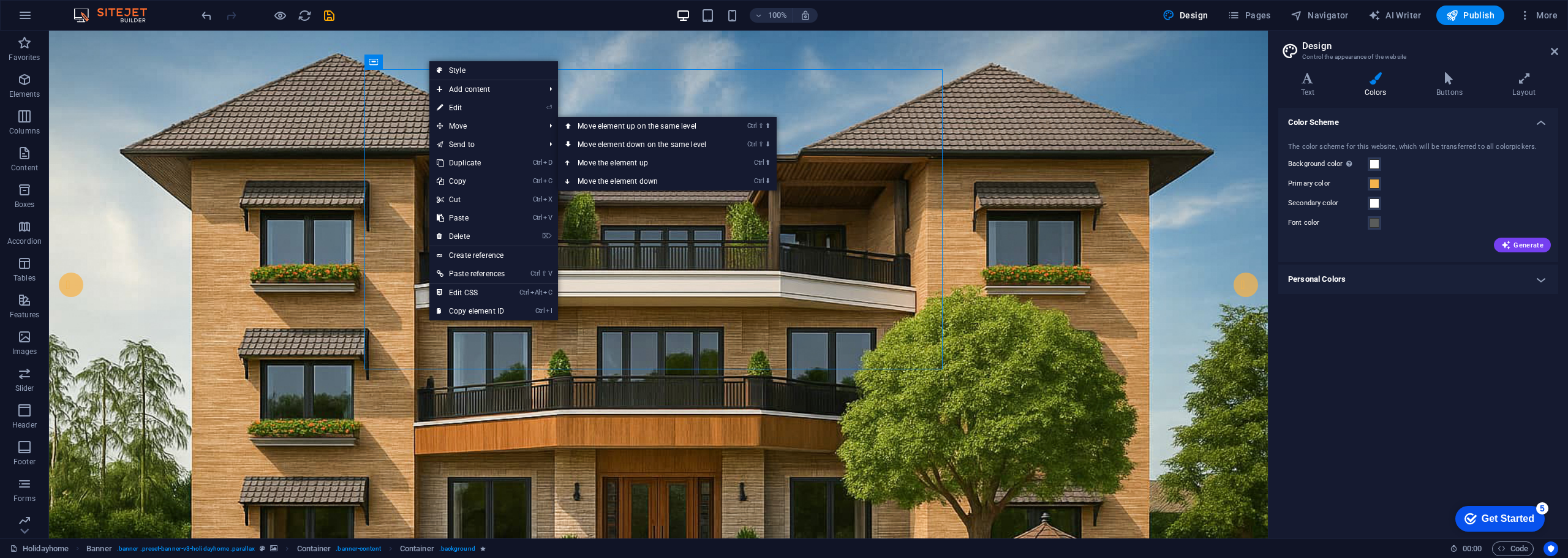
select select "px"
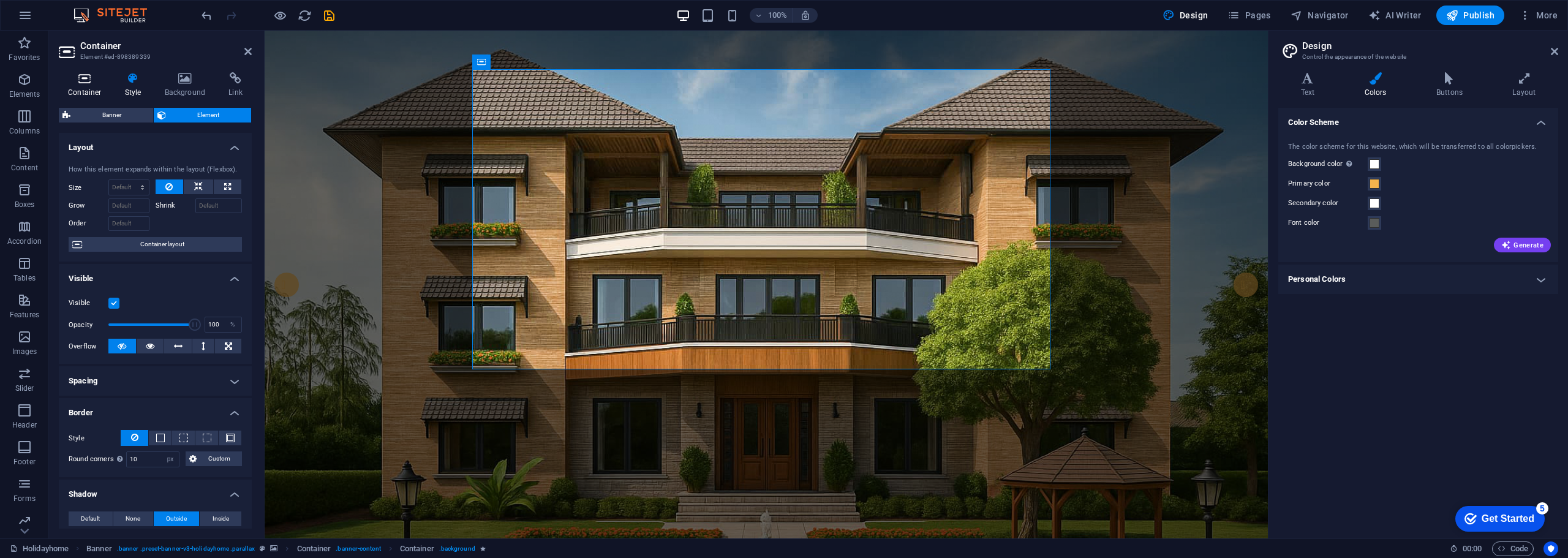
click at [82, 87] on h4 "Container" at bounding box center [87, 85] width 57 height 26
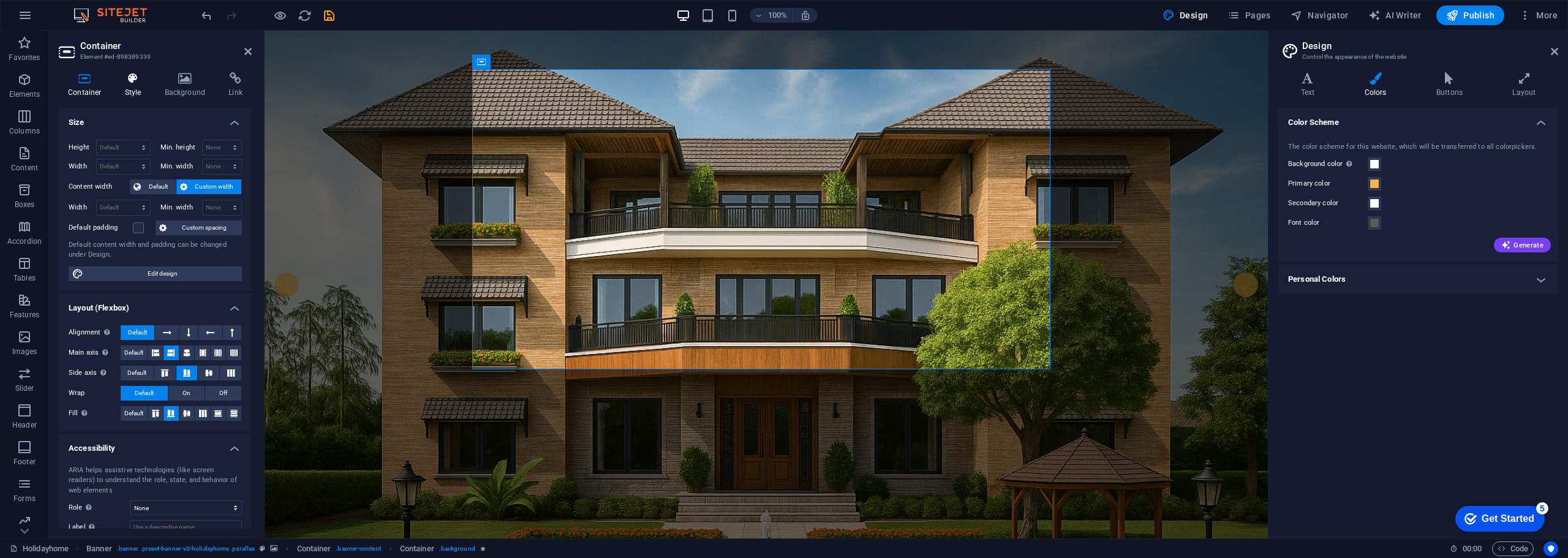
click at [134, 84] on icon at bounding box center [133, 78] width 35 height 12
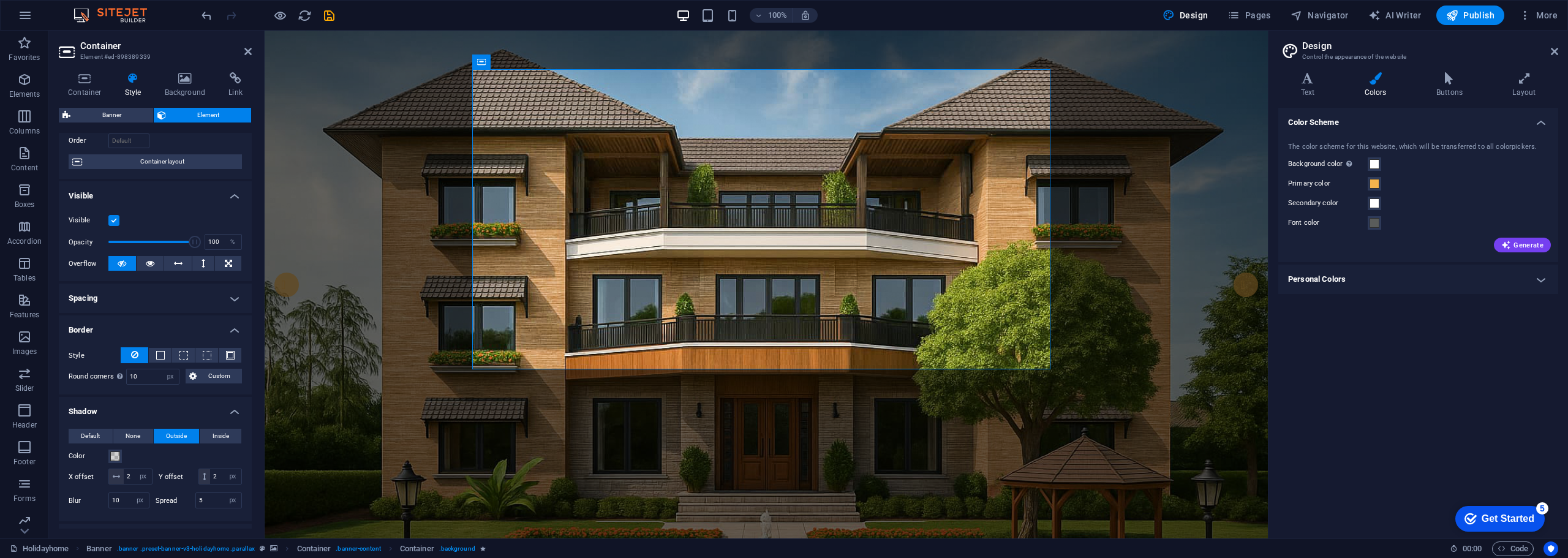
scroll to position [61, 0]
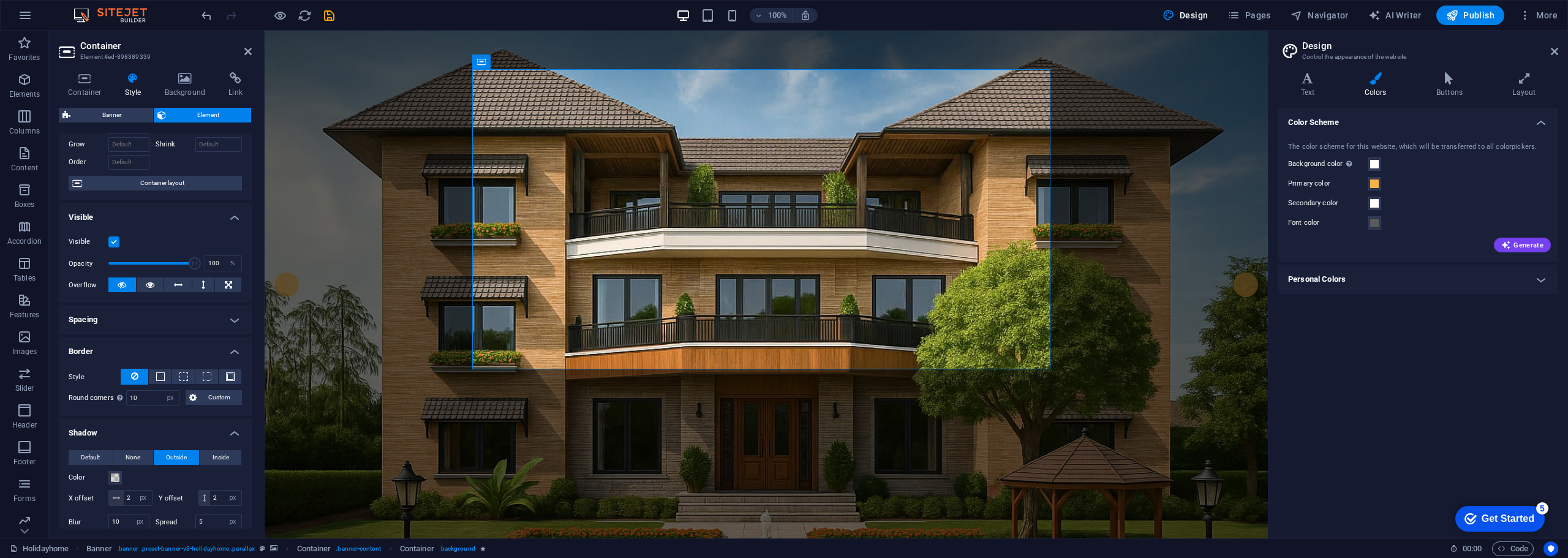
click at [131, 78] on icon at bounding box center [133, 78] width 35 height 12
click at [88, 85] on h4 "Container" at bounding box center [87, 85] width 57 height 26
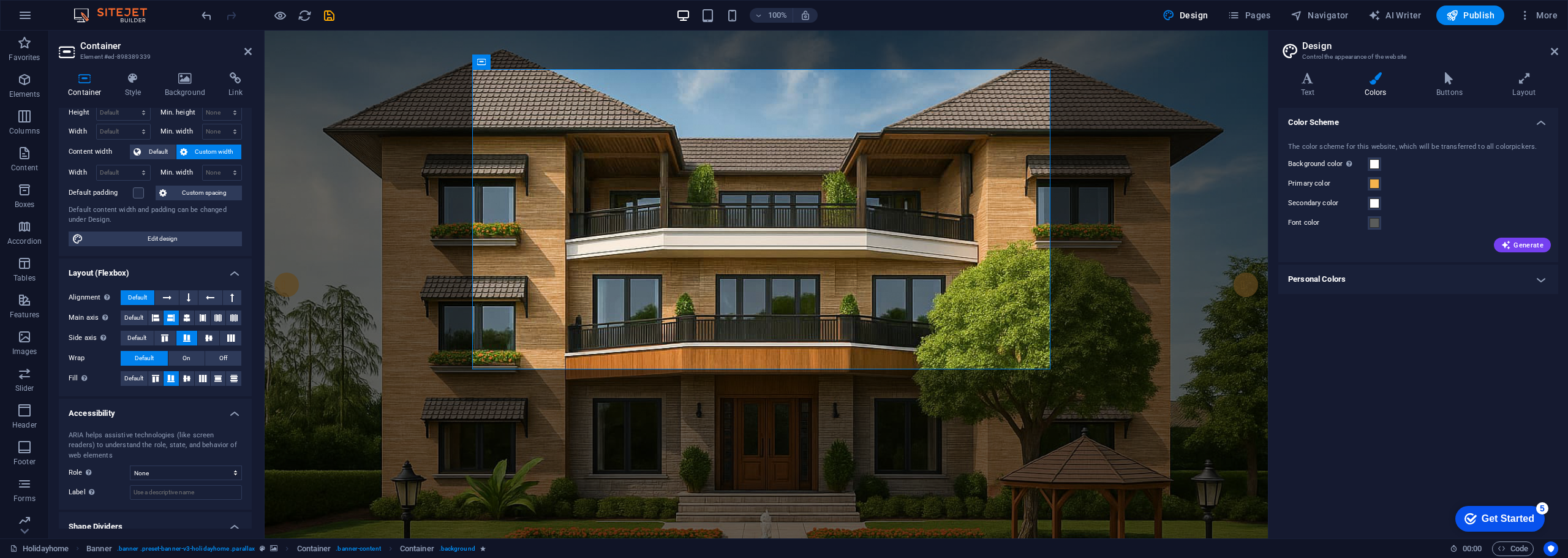
scroll to position [0, 0]
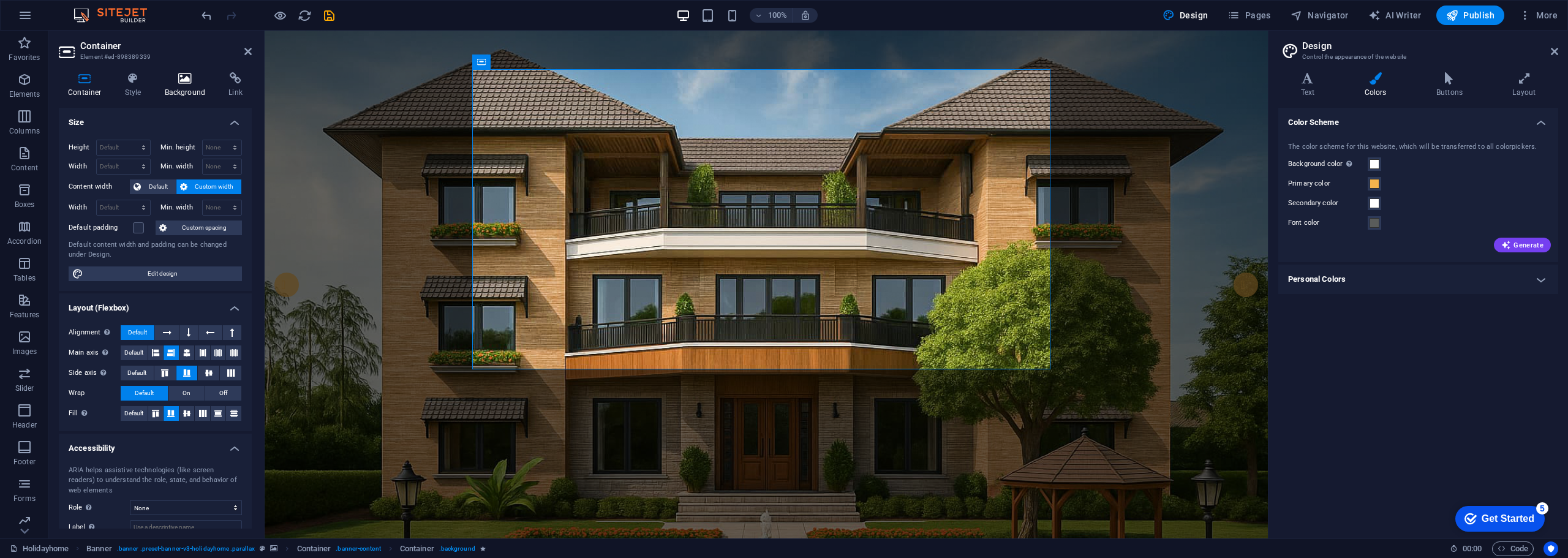
click at [180, 78] on icon at bounding box center [185, 78] width 59 height 12
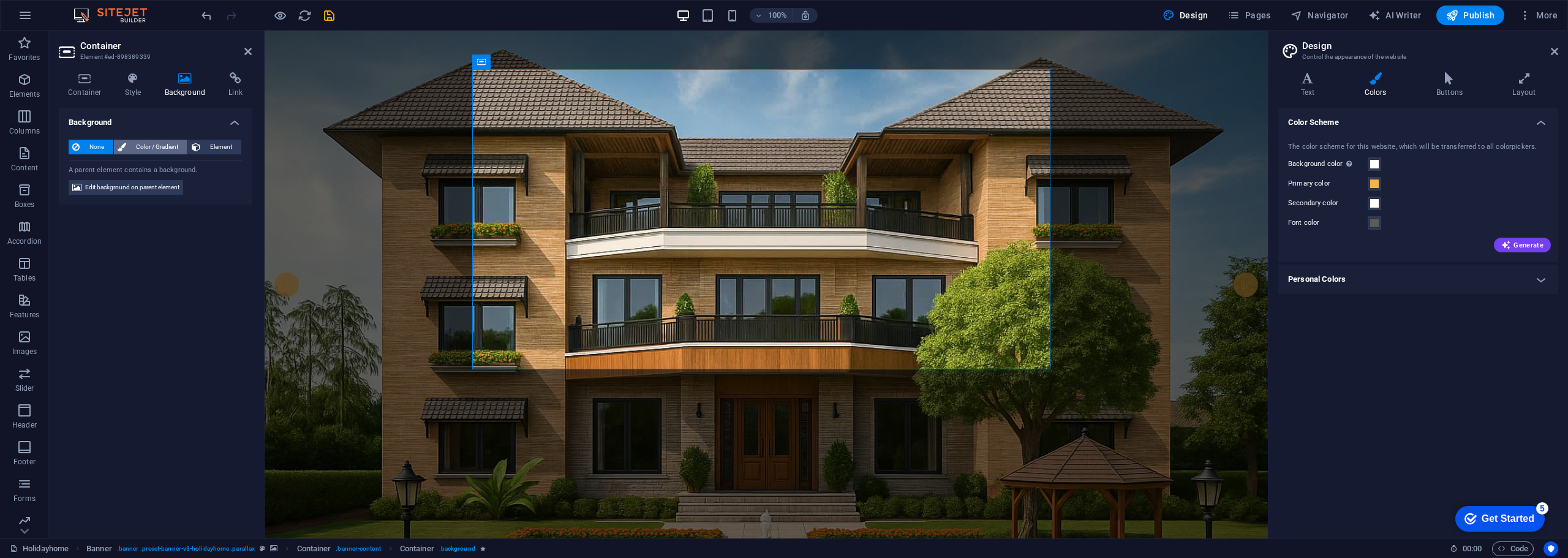
click at [151, 146] on span "Color / Gradient" at bounding box center [156, 147] width 54 height 14
click at [74, 200] on span at bounding box center [77, 196] width 14 height 14
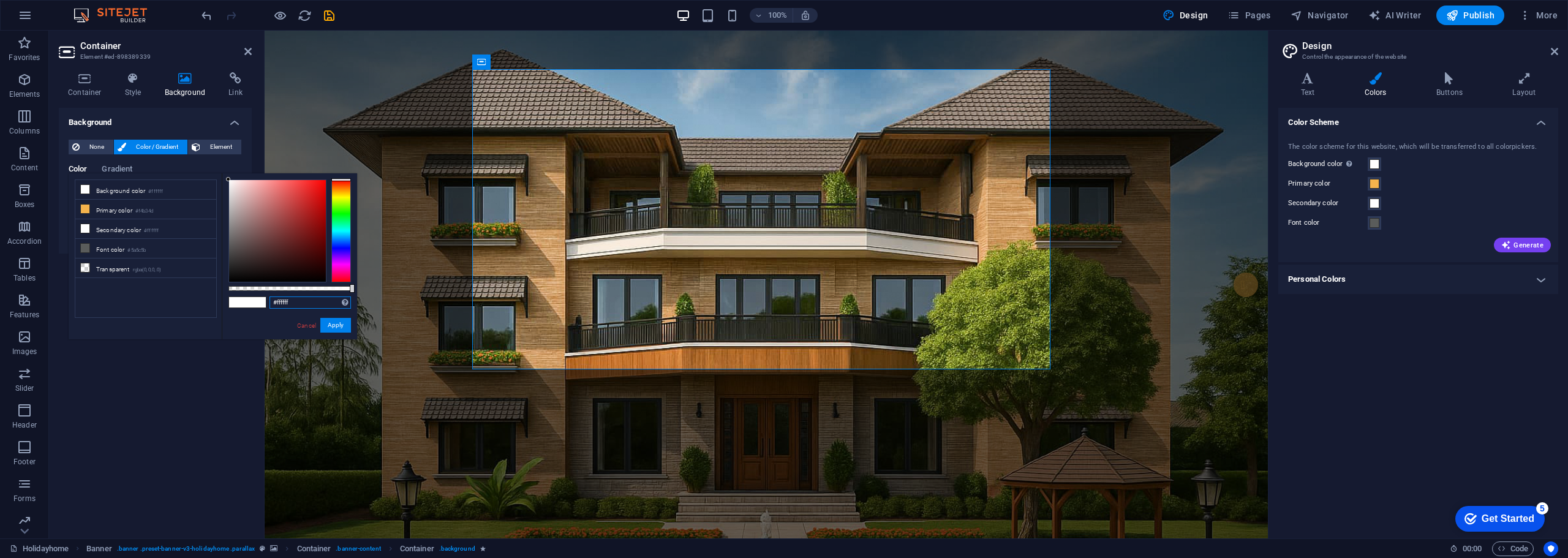
drag, startPoint x: 304, startPoint y: 306, endPoint x: 166, endPoint y: 295, distance: 138.4
click at [166, 295] on div "less Background color #ffffff Primary color #f4b34d Secondary color #ffffff Fon…" at bounding box center [213, 256] width 289 height 166
click at [267, 330] on div "#e8e3d0 Supported formats #0852ed rgb(8, 82, 237) rgba(8, 82, 237, 90%) hsv(221…" at bounding box center [289, 345] width 135 height 344
type input "rgba(232, 227, 208, 0.345)"
drag, startPoint x: 300, startPoint y: 285, endPoint x: 271, endPoint y: 288, distance: 29.2
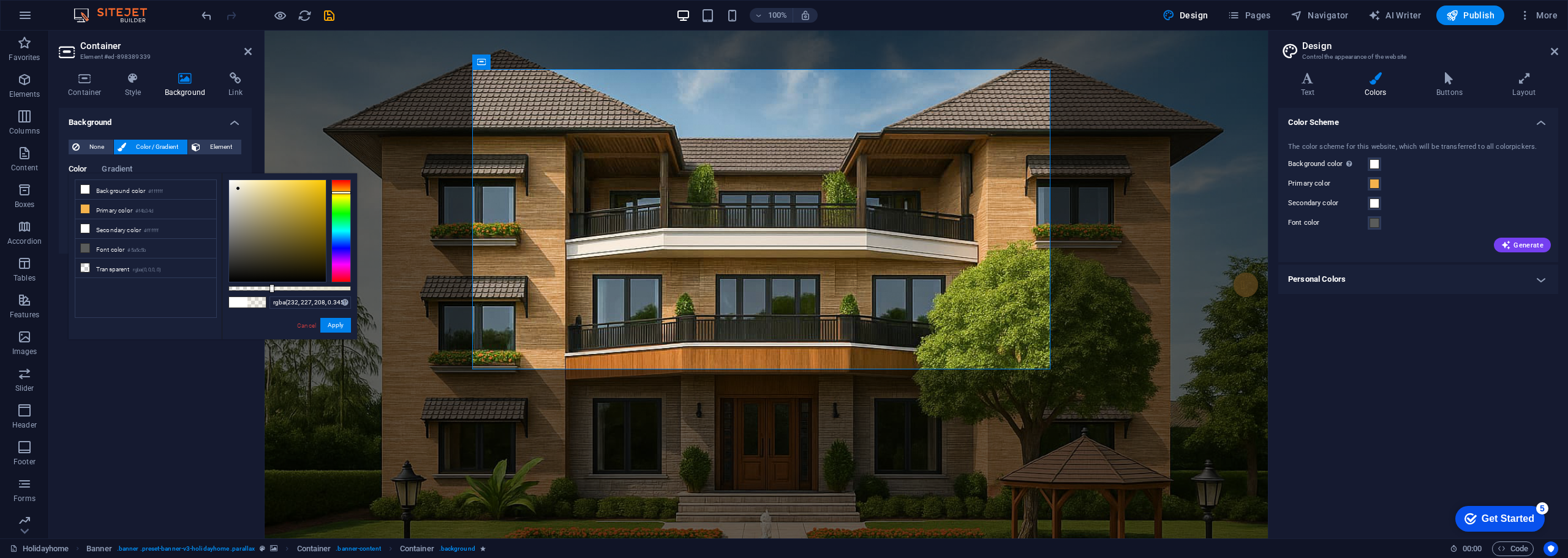
click at [271, 288] on div at bounding box center [289, 288] width 122 height 5
click at [342, 327] on button "Apply" at bounding box center [336, 325] width 30 height 14
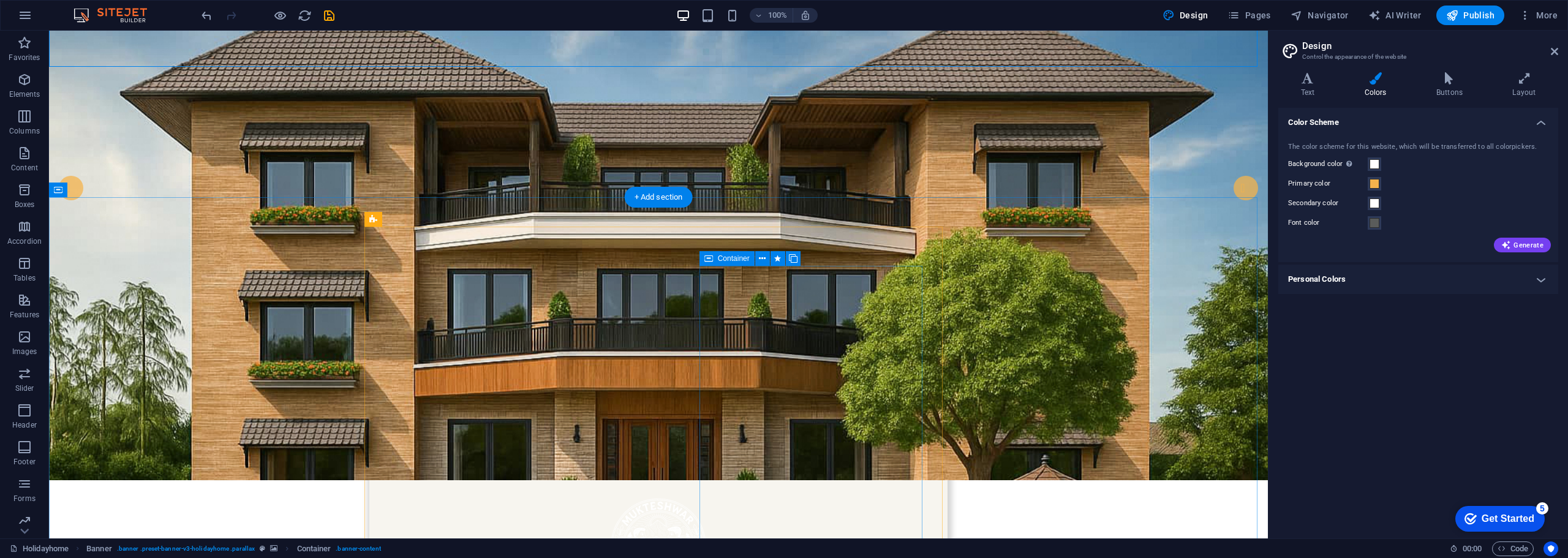
scroll to position [61, 0]
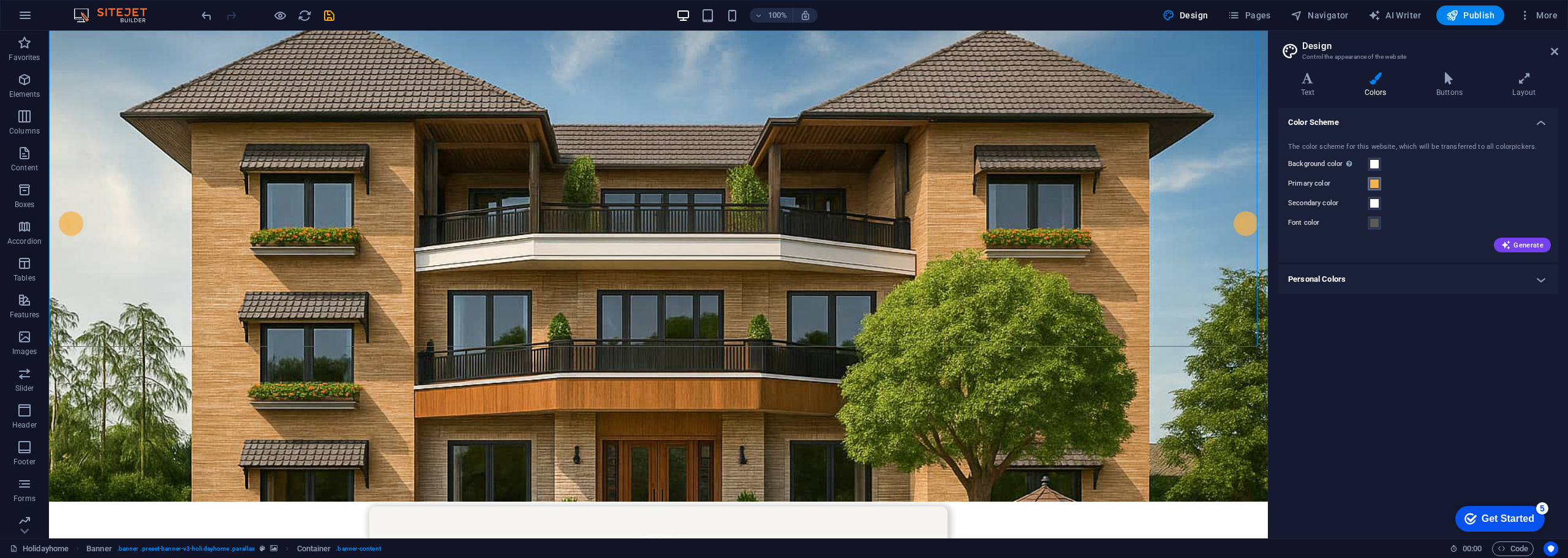
click at [1373, 181] on span at bounding box center [1374, 184] width 10 height 10
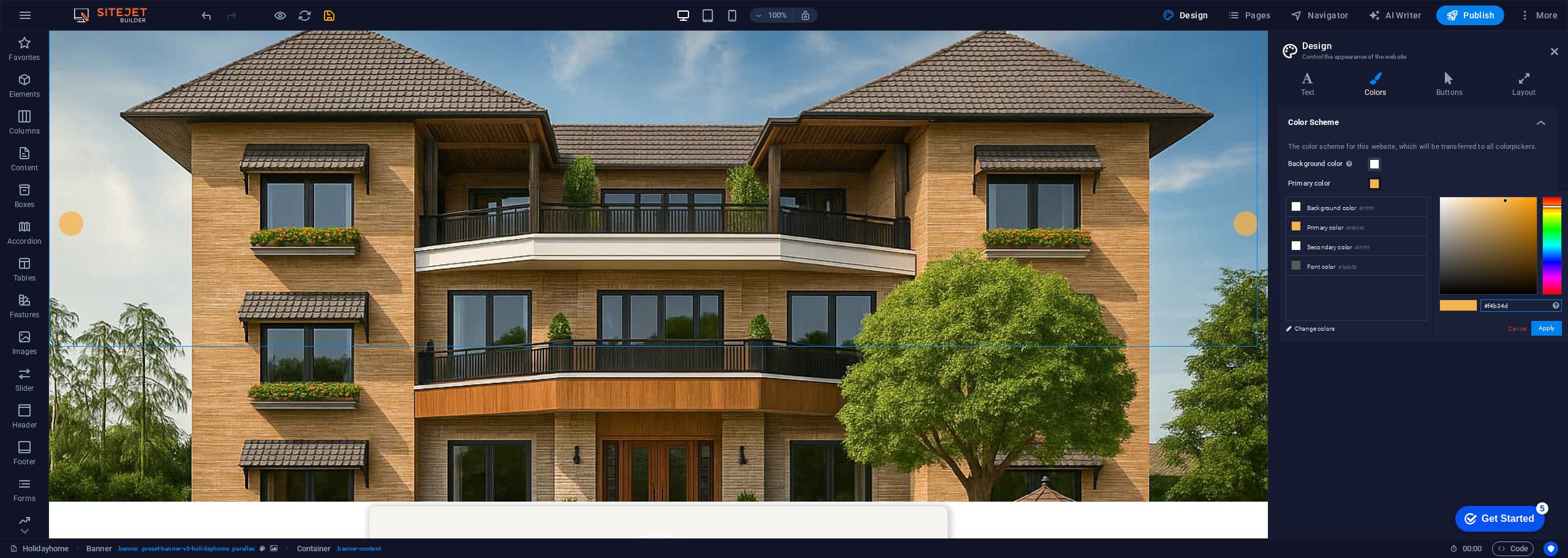
drag, startPoint x: 1520, startPoint y: 309, endPoint x: 1469, endPoint y: 309, distance: 51.0
click at [1469, 309] on div "#f4b34d Supported formats #0852ed rgb(8, 82, 237) rgba(8, 82, 237, 90%) hsv(221…" at bounding box center [1500, 355] width 135 height 329
type input "2"
type input "#2b1d1a"
click at [1453, 326] on div "#2b1d1a Supported formats #0852ed rgb(8, 82, 237) rgba(8, 82, 237, 90%) hsv(221…" at bounding box center [1500, 355] width 135 height 329
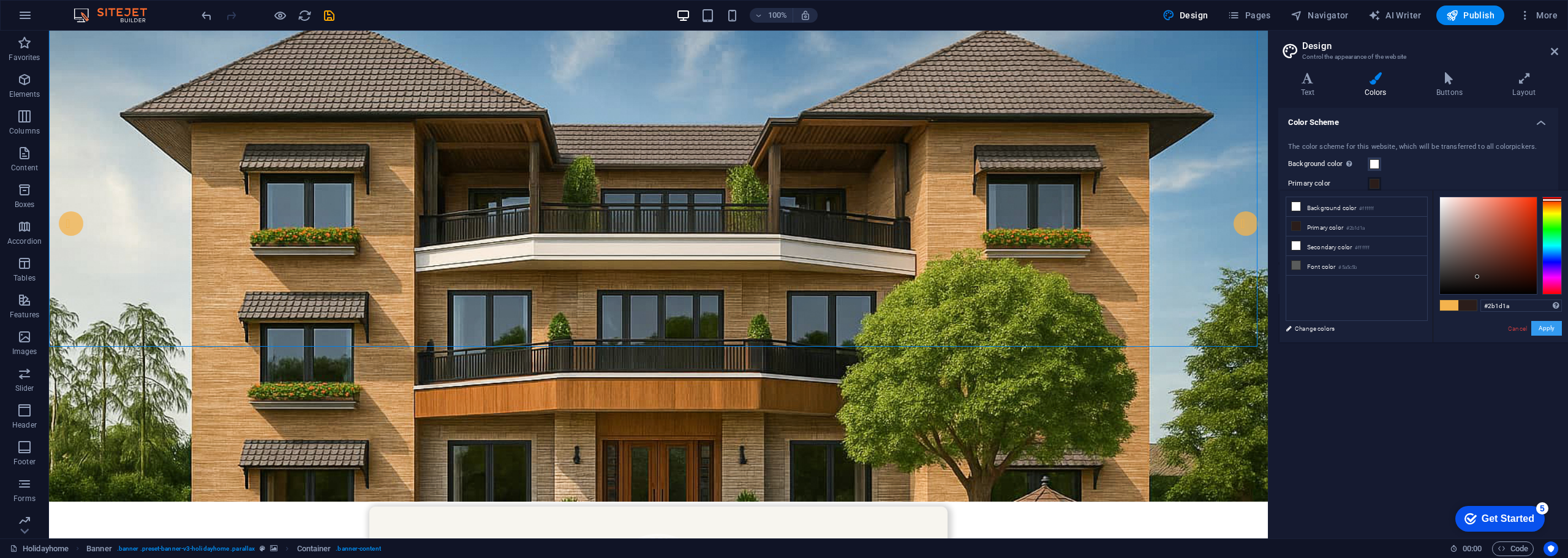
click at [1548, 328] on button "Apply" at bounding box center [1547, 328] width 30 height 14
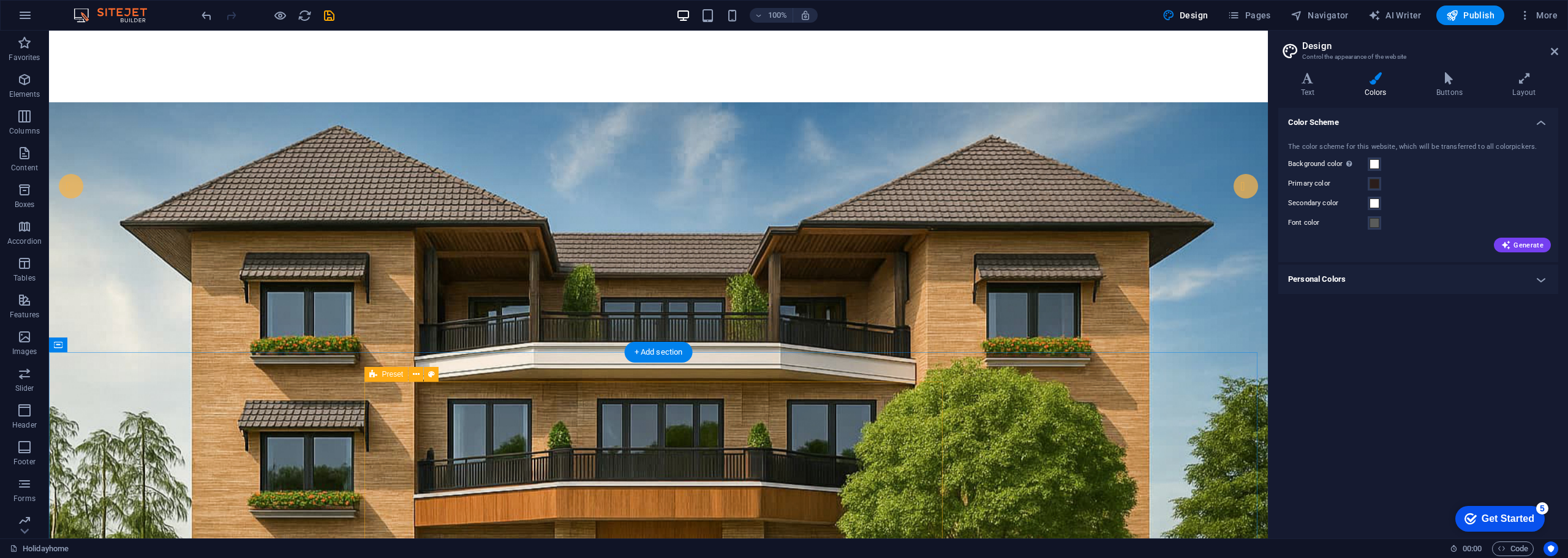
scroll to position [0, 0]
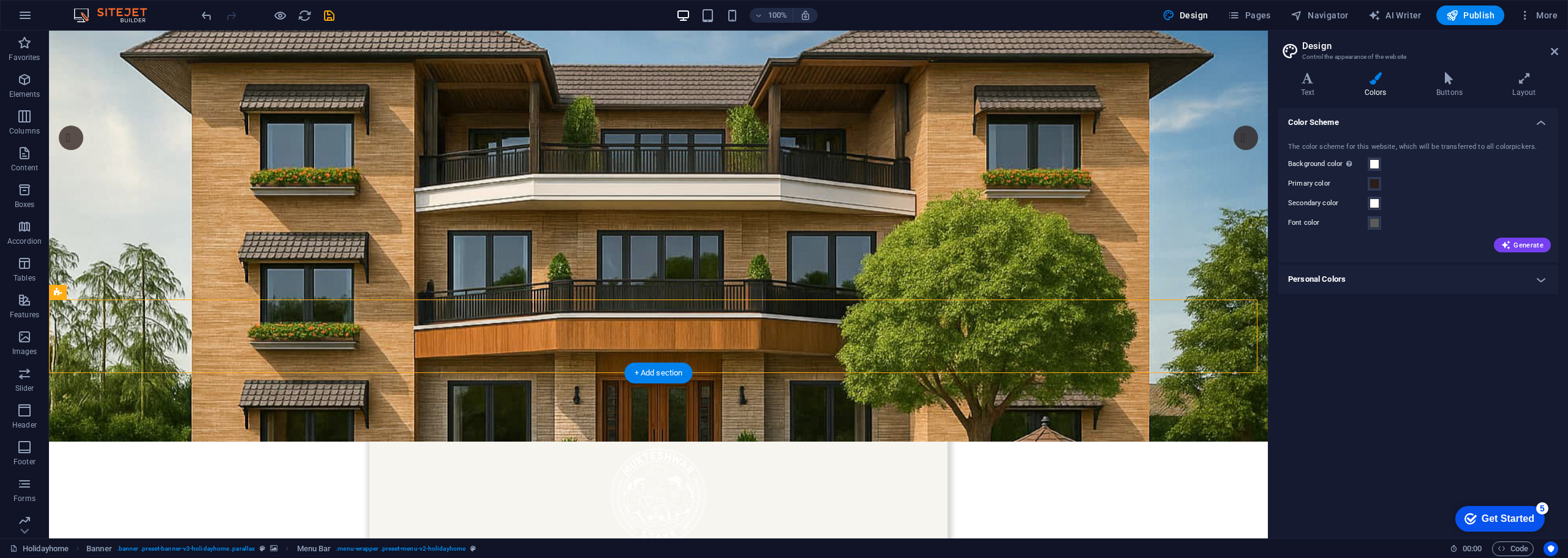
scroll to position [184, 0]
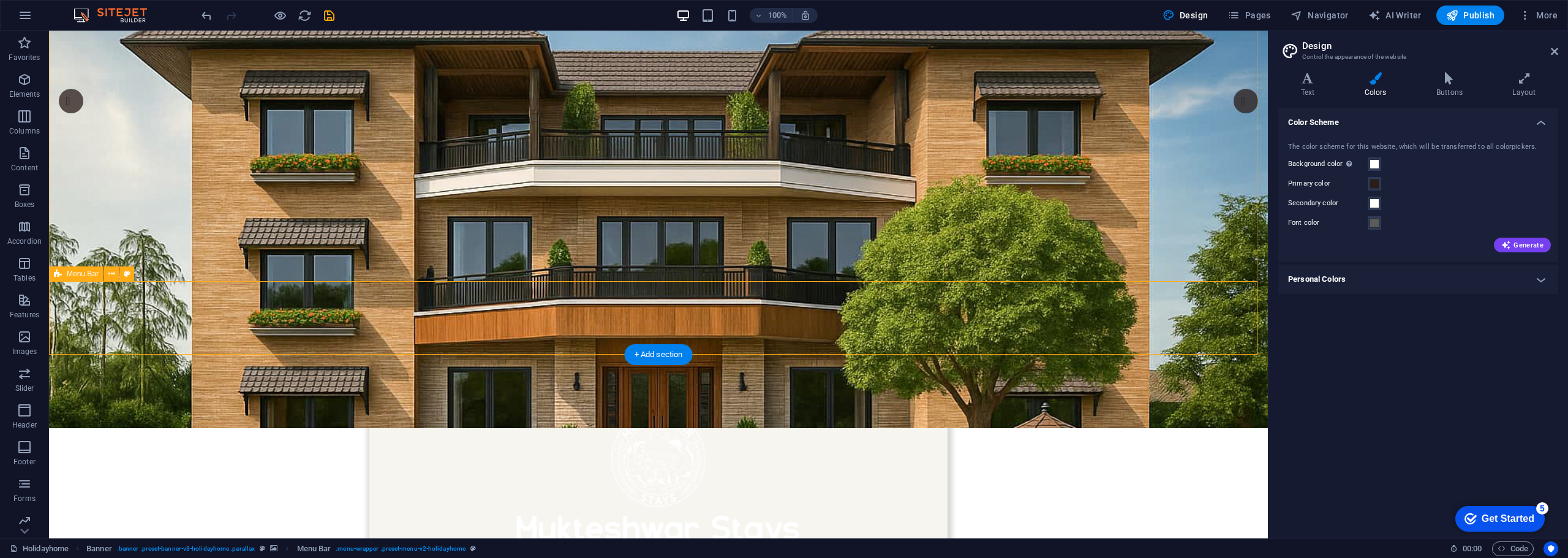
click at [110, 276] on icon at bounding box center [112, 274] width 7 height 13
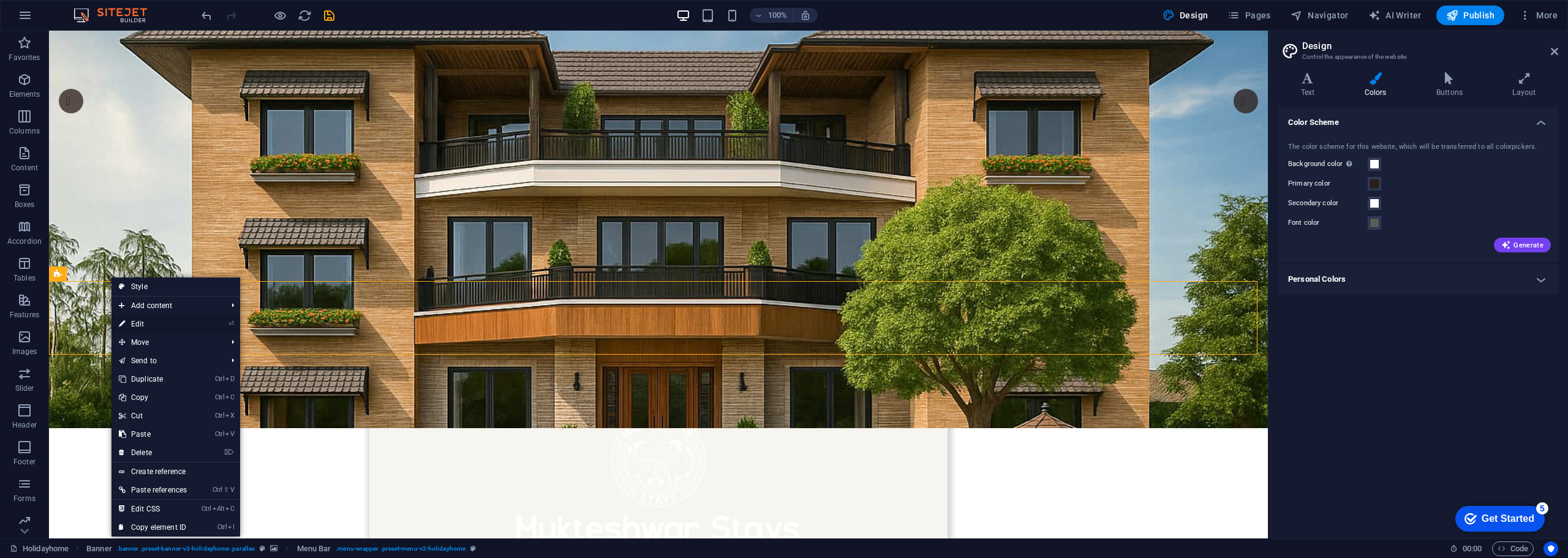
drag, startPoint x: 144, startPoint y: 323, endPoint x: 51, endPoint y: 195, distance: 158.2
click at [144, 323] on link "⏎ Edit" at bounding box center [153, 324] width 83 height 18
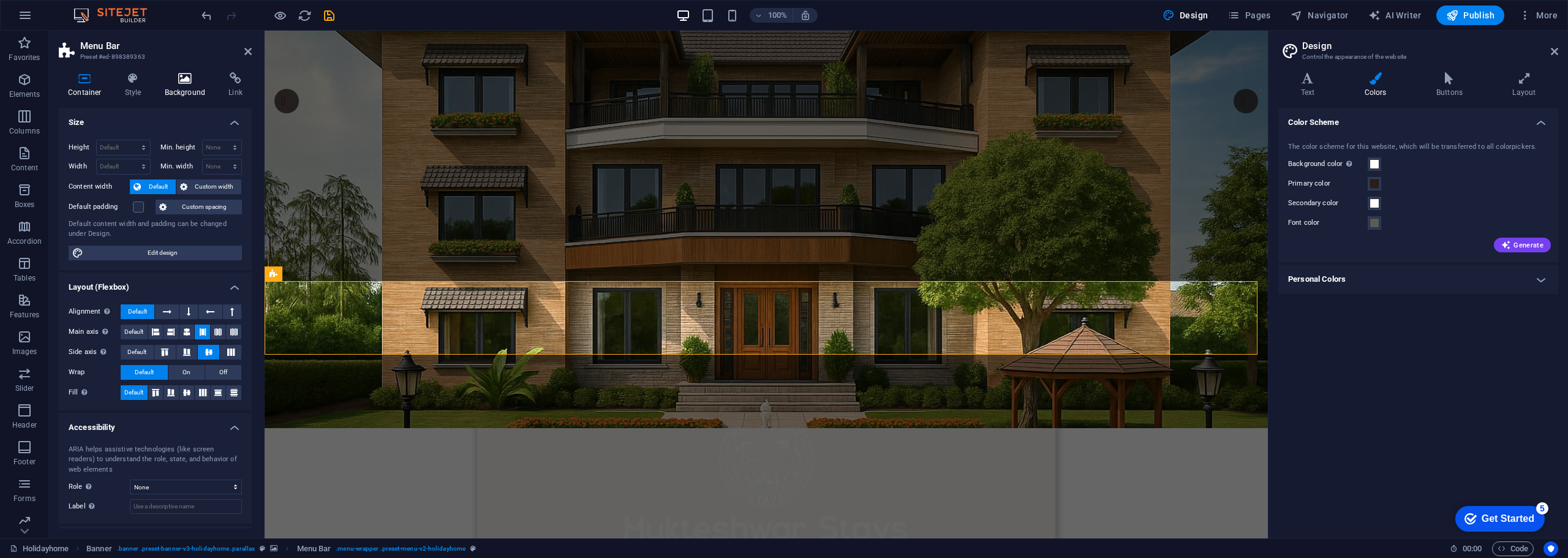
click at [187, 80] on icon at bounding box center [185, 78] width 59 height 12
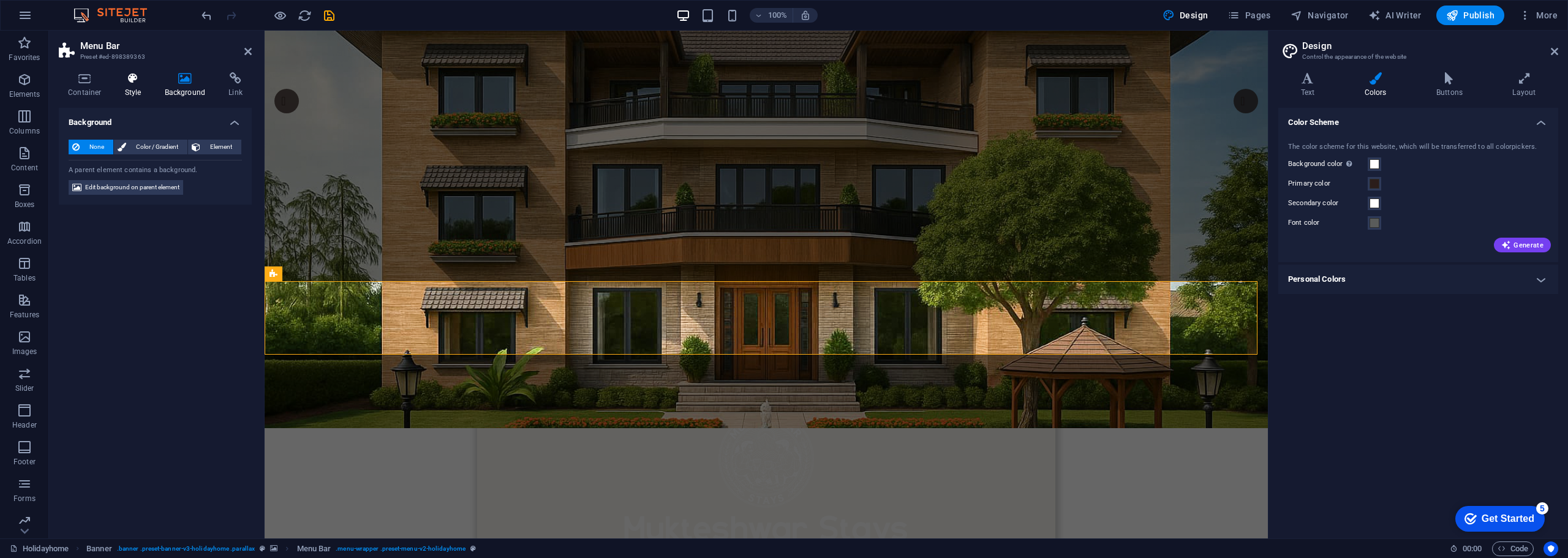
click at [137, 80] on icon at bounding box center [133, 78] width 35 height 12
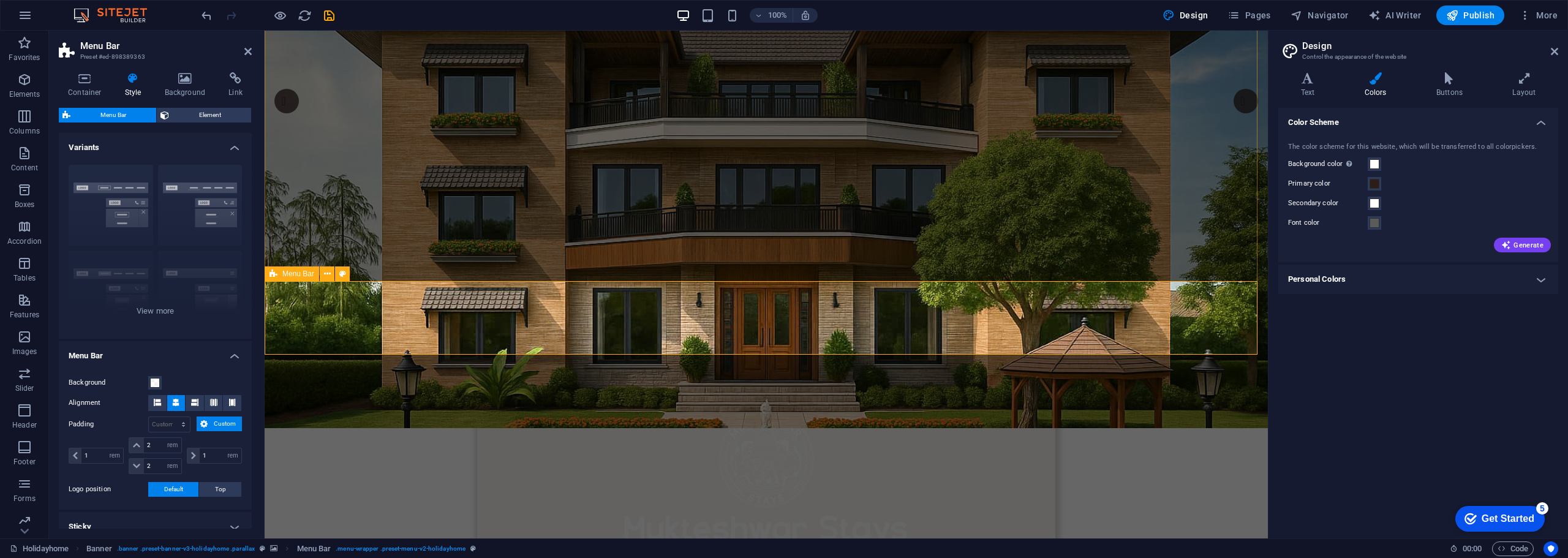
click at [1374, 163] on span at bounding box center [1374, 164] width 10 height 10
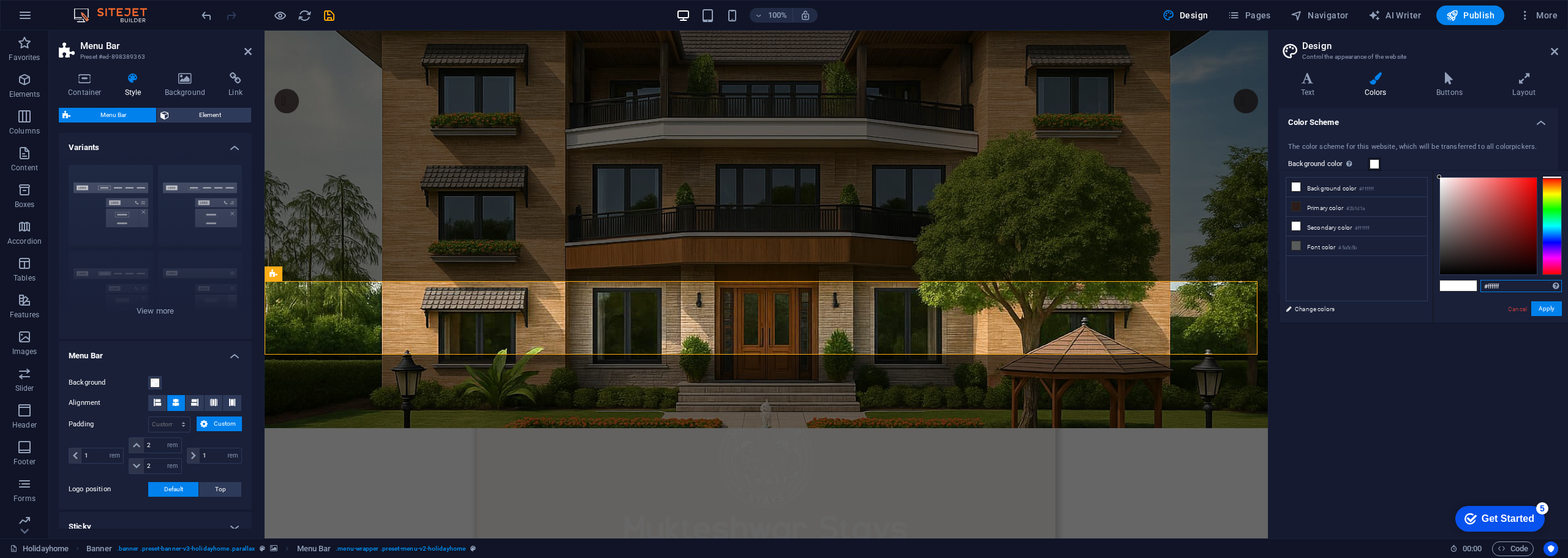
drag, startPoint x: 1513, startPoint y: 283, endPoint x: 1494, endPoint y: 291, distance: 20.6
click at [1488, 290] on input "#ffffff" at bounding box center [1521, 286] width 81 height 12
type input "#e8e3d0"
click at [1469, 311] on div "#e8e3d0 Supported formats #0852ed rgb(8, 82, 237) rgba(8, 82, 237, 90%) hsv(221…" at bounding box center [1500, 336] width 135 height 329
click at [1551, 309] on button "Apply" at bounding box center [1547, 308] width 30 height 14
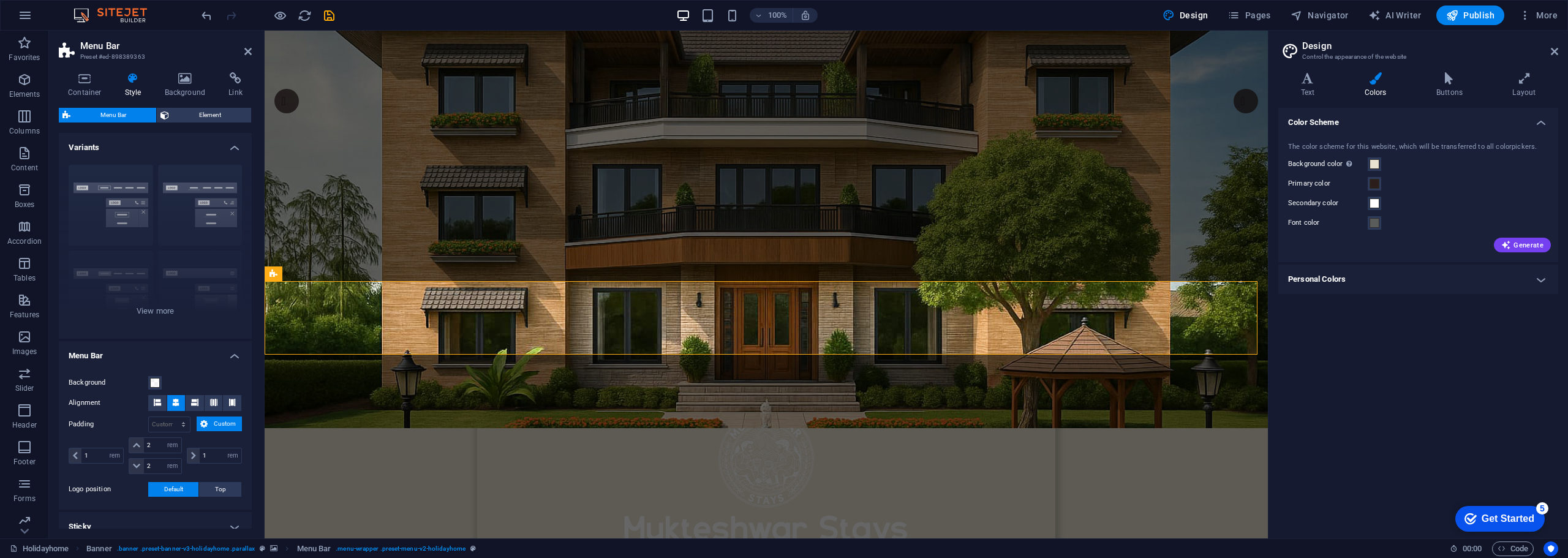
click at [1539, 280] on h4 "Personal Colors" at bounding box center [1418, 279] width 280 height 30
click at [1539, 280] on h4 "Personal Colors" at bounding box center [1418, 276] width 280 height 22
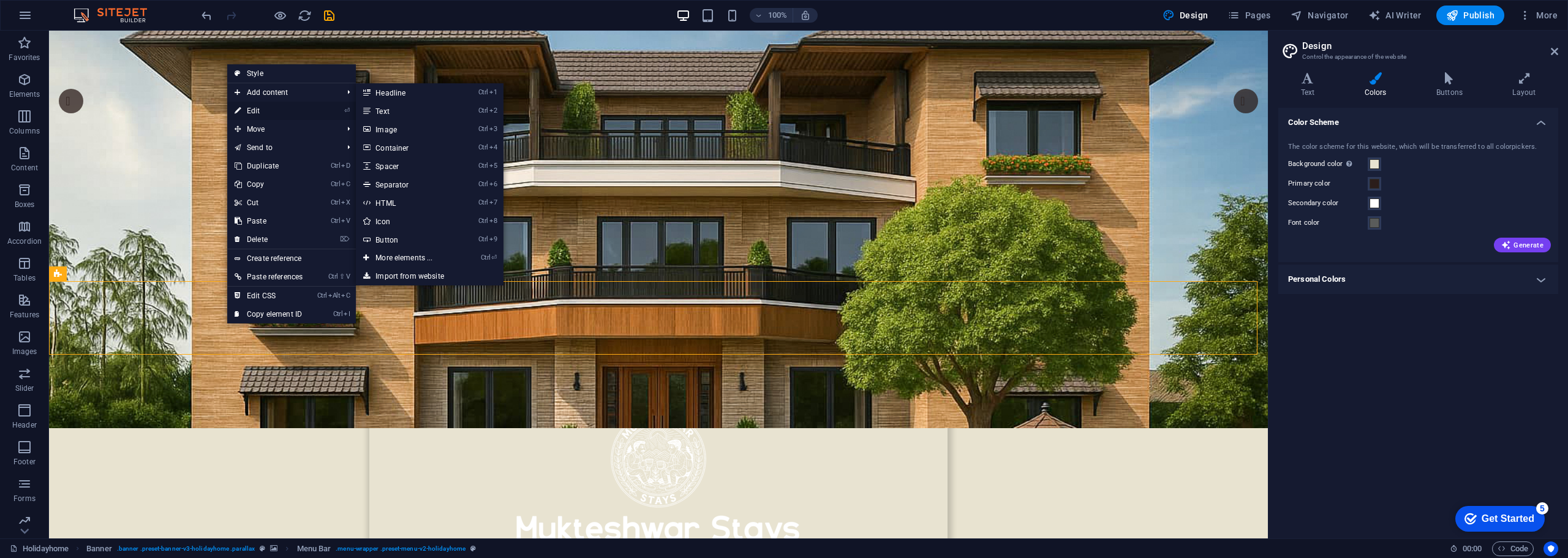
click at [260, 112] on link "⏎ Edit" at bounding box center [268, 111] width 83 height 18
select select "rem"
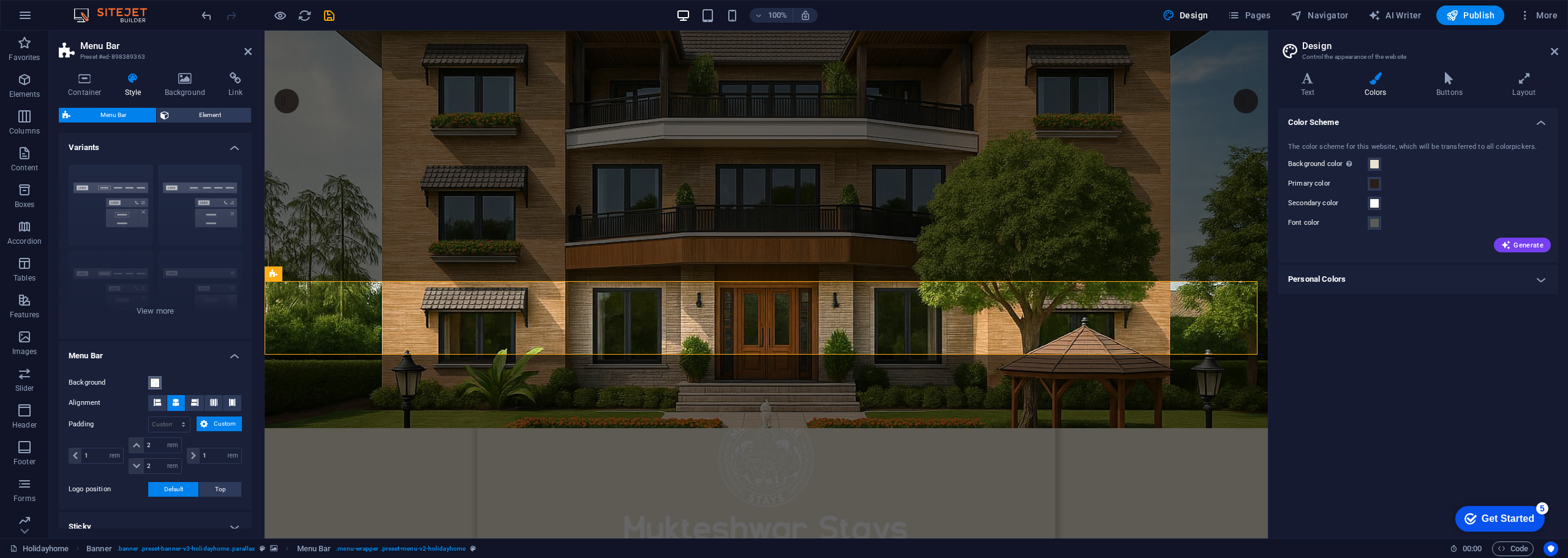
click at [159, 382] on span at bounding box center [155, 383] width 10 height 10
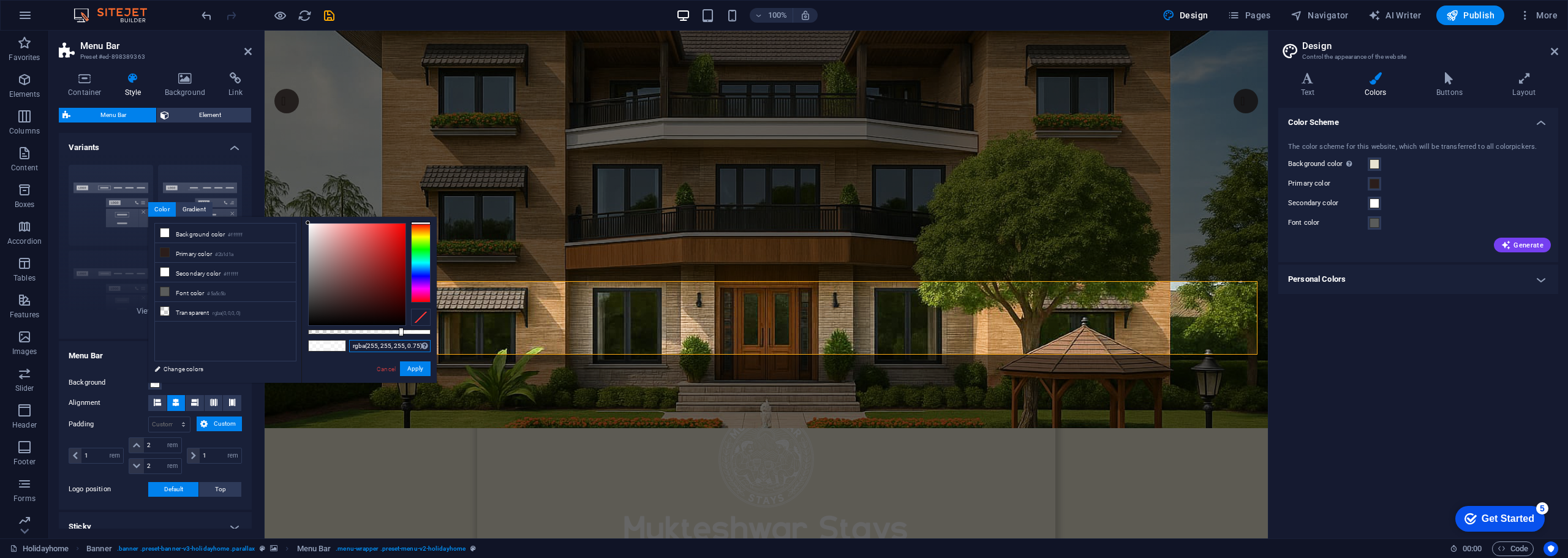
click at [361, 347] on input "rgba(255, 255, 255, 0.75)" at bounding box center [390, 346] width 81 height 12
click at [348, 357] on div "#f4b34d Supported formats #0852ed rgb(8, 82, 237) rgba(8, 82, 237, 90%) hsv(221…" at bounding box center [369, 389] width 135 height 344
type input "rgba(244, 179, 77, 0.54)"
click at [374, 334] on div at bounding box center [369, 332] width 122 height 5
click at [408, 371] on button "Apply" at bounding box center [415, 368] width 30 height 14
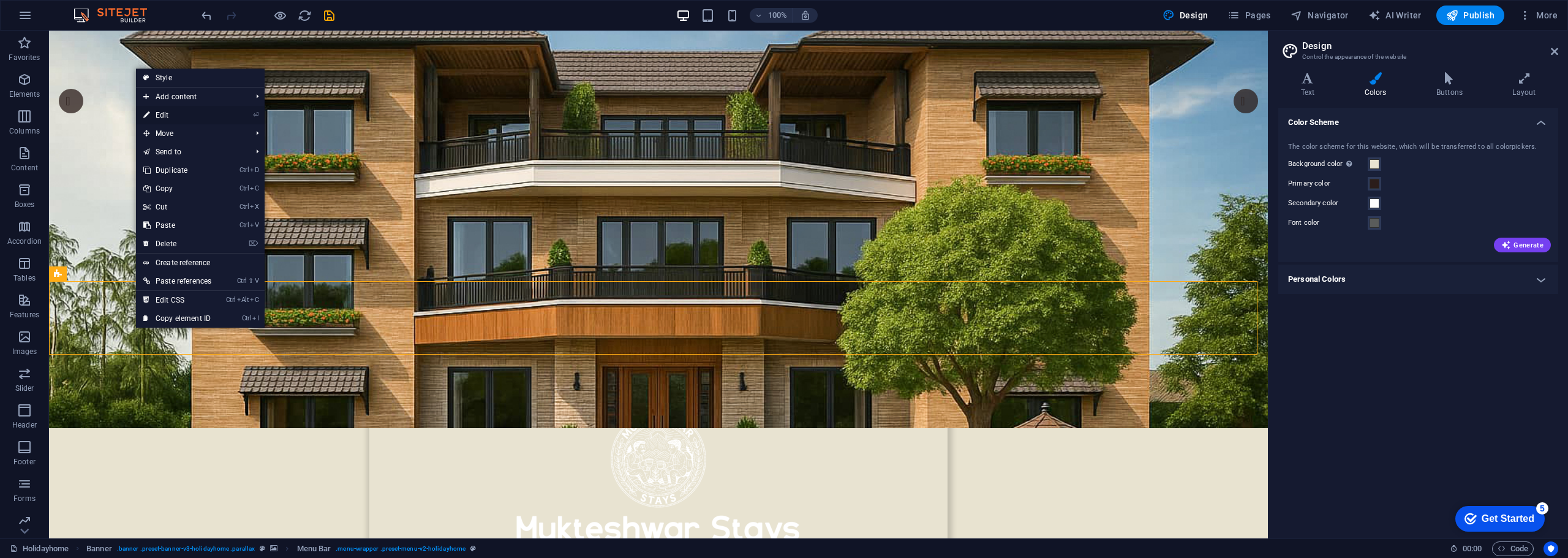
click at [156, 112] on link "⏎ Edit" at bounding box center [177, 115] width 83 height 18
select select "rem"
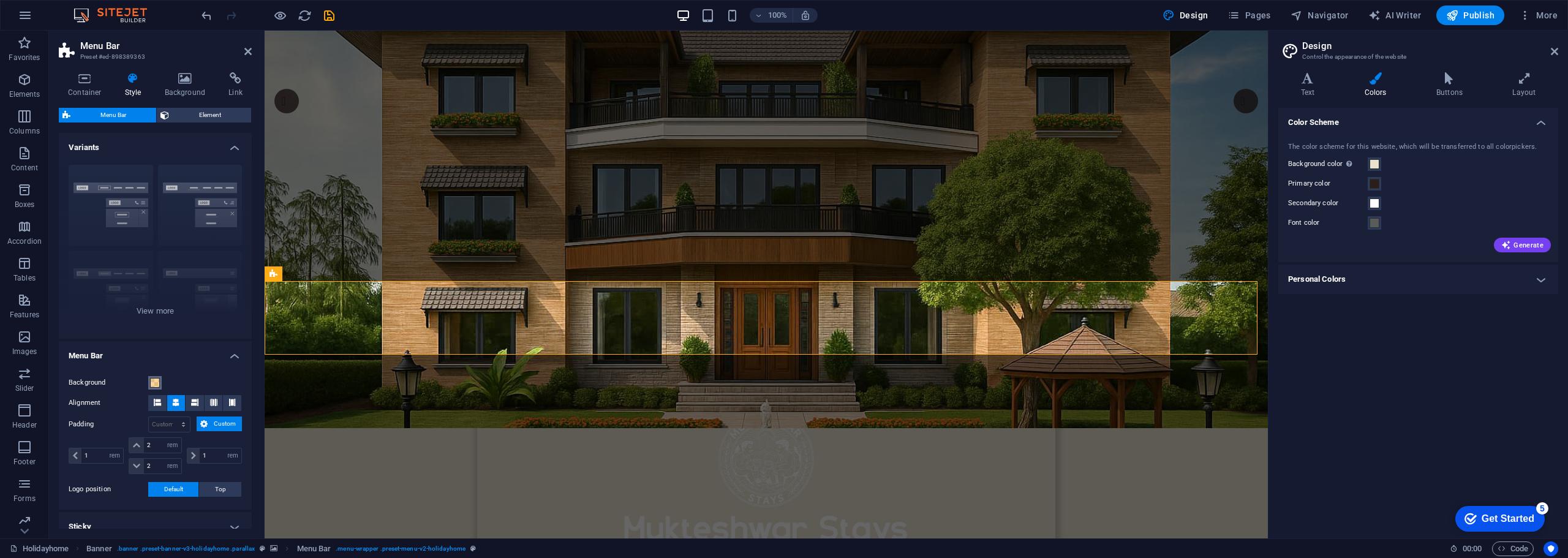
click at [152, 381] on span at bounding box center [155, 383] width 10 height 10
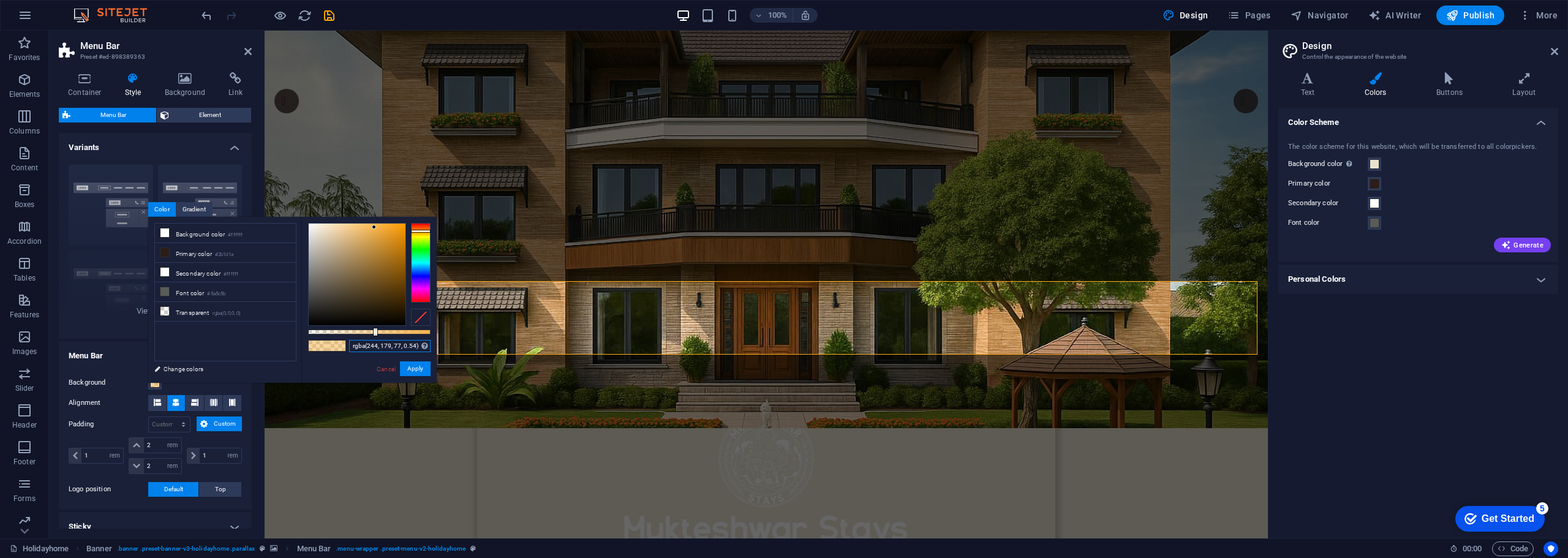
click at [390, 346] on input "rgba(244, 179, 77, 0.54)" at bounding box center [390, 346] width 81 height 12
click at [335, 366] on div "#ebcdb5 Supported formats #0852ed rgb(8, 82, 237) rgba(8, 82, 237, 90%) hsv(221…" at bounding box center [369, 389] width 135 height 344
type input "rgba(235, 205, 181, 0.435)"
drag, startPoint x: 370, startPoint y: 329, endPoint x: 361, endPoint y: 331, distance: 9.2
click at [361, 331] on div at bounding box center [369, 332] width 122 height 5
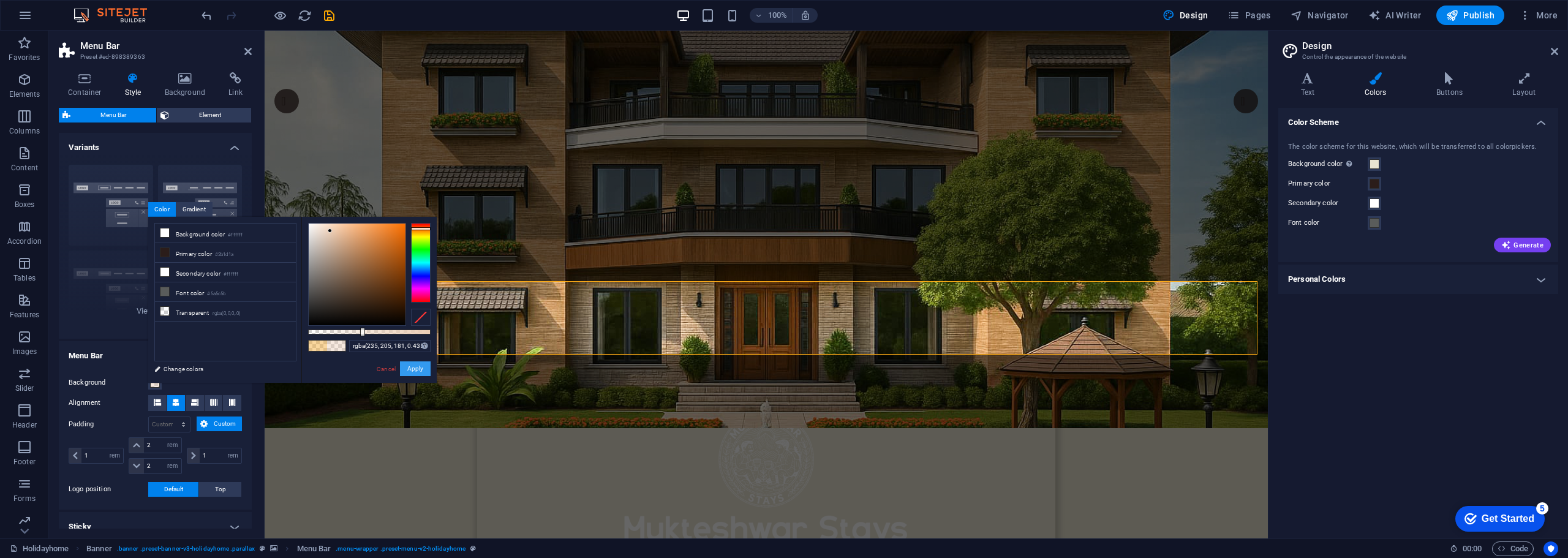
drag, startPoint x: 417, startPoint y: 370, endPoint x: 154, endPoint y: 339, distance: 264.8
click at [417, 370] on button "Apply" at bounding box center [415, 368] width 30 height 14
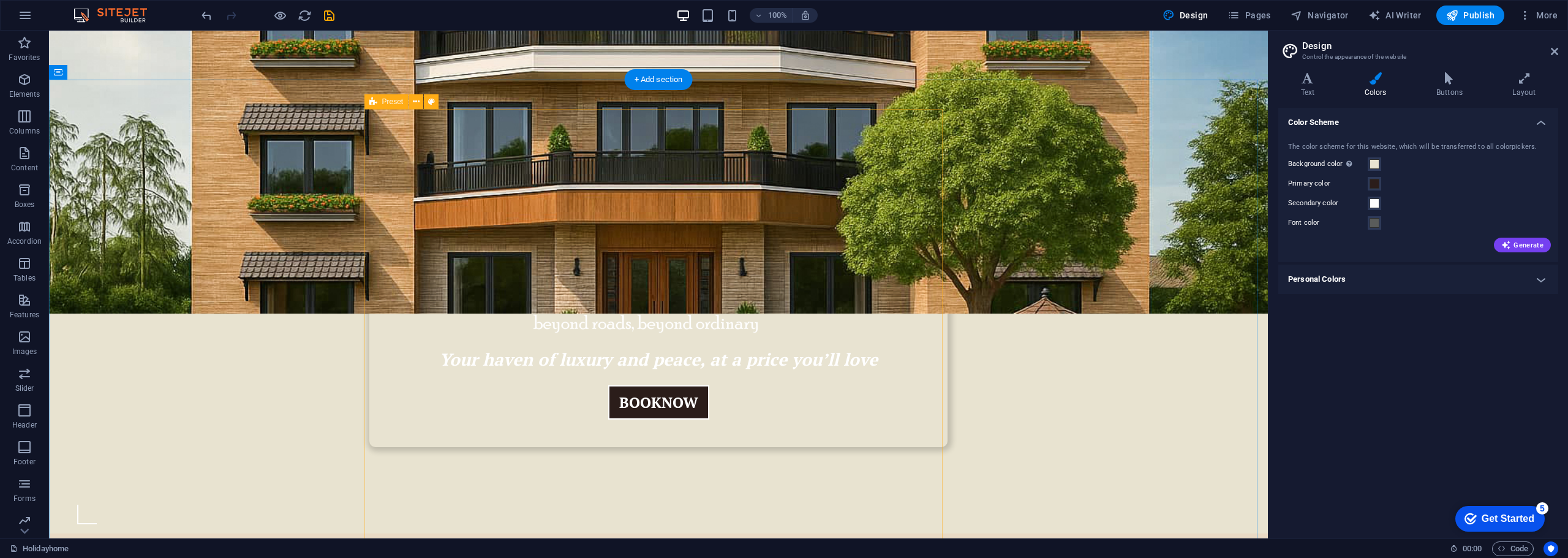
scroll to position [306, 0]
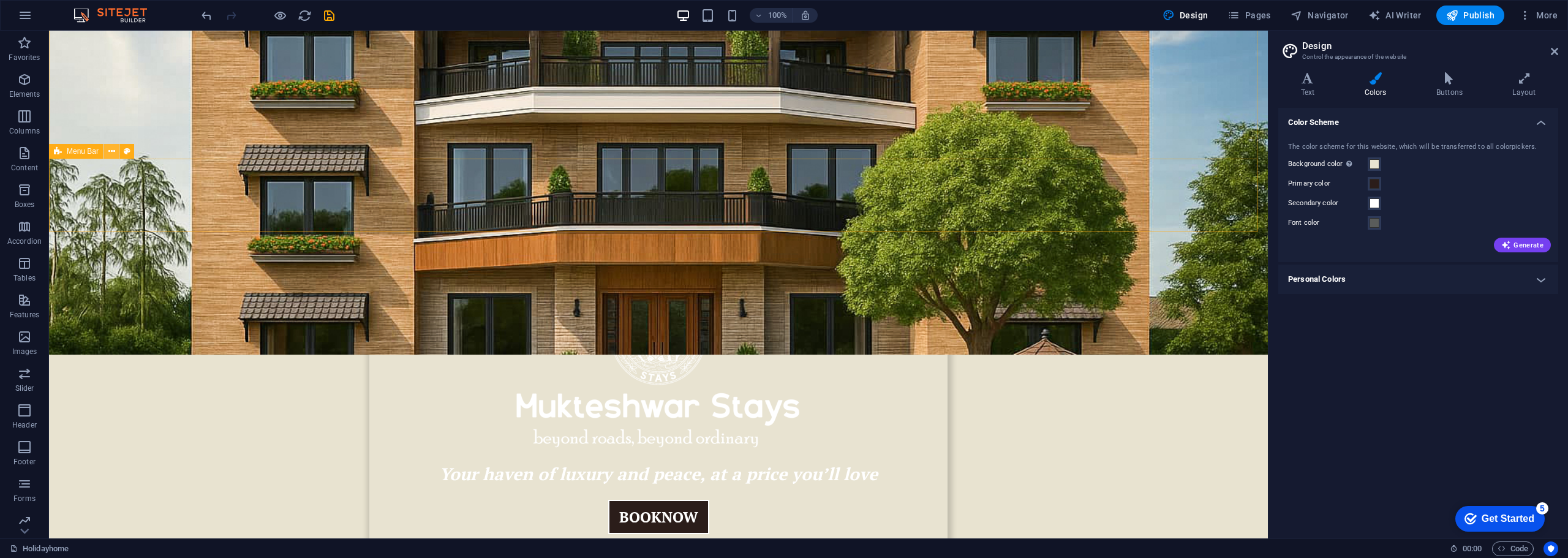
click at [111, 150] on icon at bounding box center [112, 151] width 7 height 13
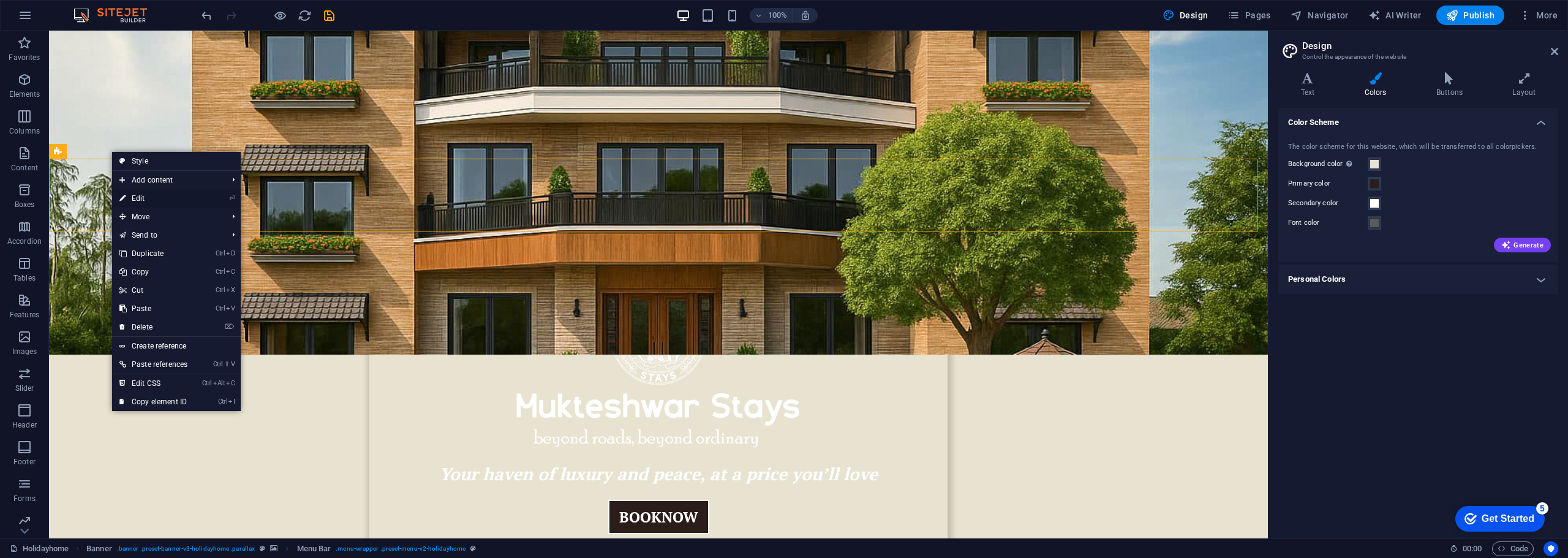
click at [140, 195] on link "⏎ Edit" at bounding box center [153, 198] width 83 height 18
select select "rem"
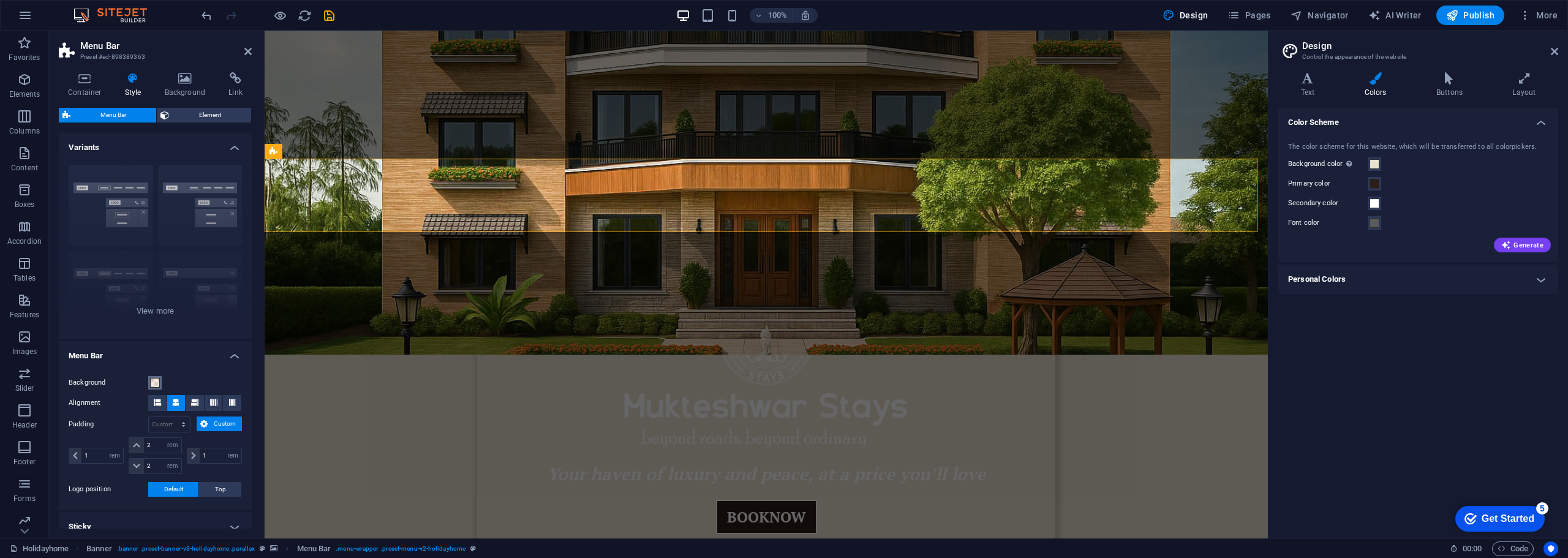
click at [156, 380] on span at bounding box center [155, 383] width 10 height 10
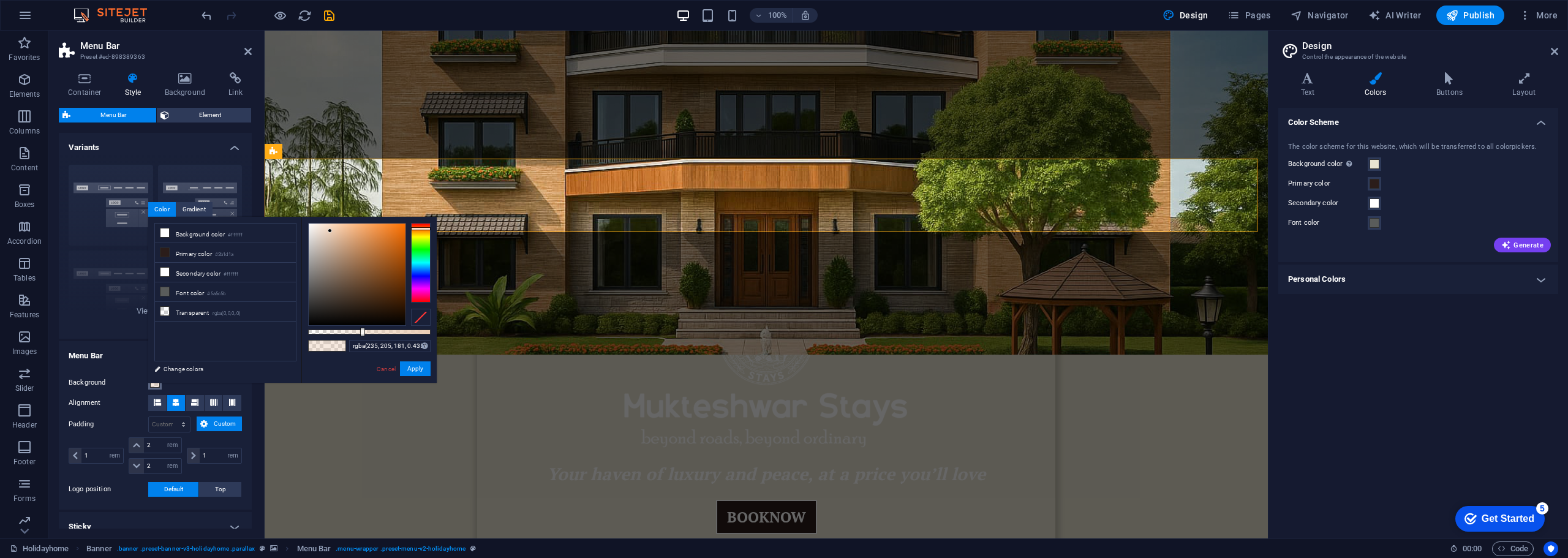
type input "rgba(235, 205, 181, 0.57)"
click at [378, 331] on div at bounding box center [369, 332] width 122 height 5
drag, startPoint x: 407, startPoint y: 367, endPoint x: 191, endPoint y: 336, distance: 218.2
click at [407, 367] on button "Apply" at bounding box center [415, 368] width 30 height 14
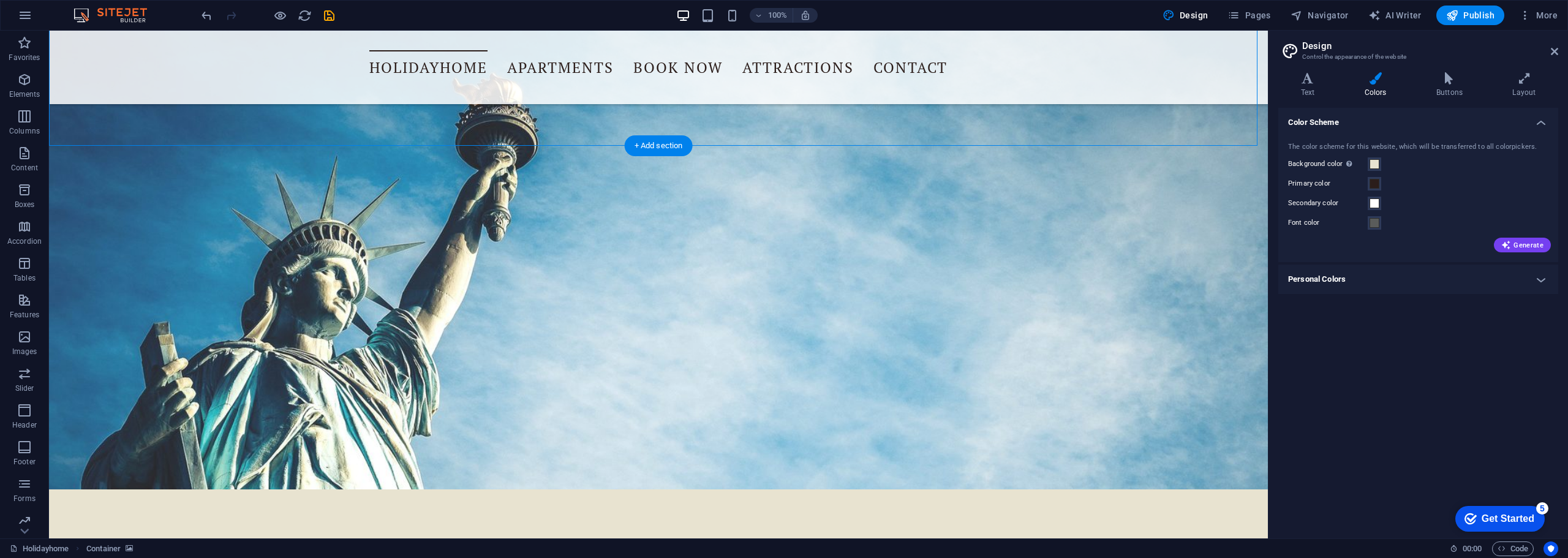
scroll to position [1102, 0]
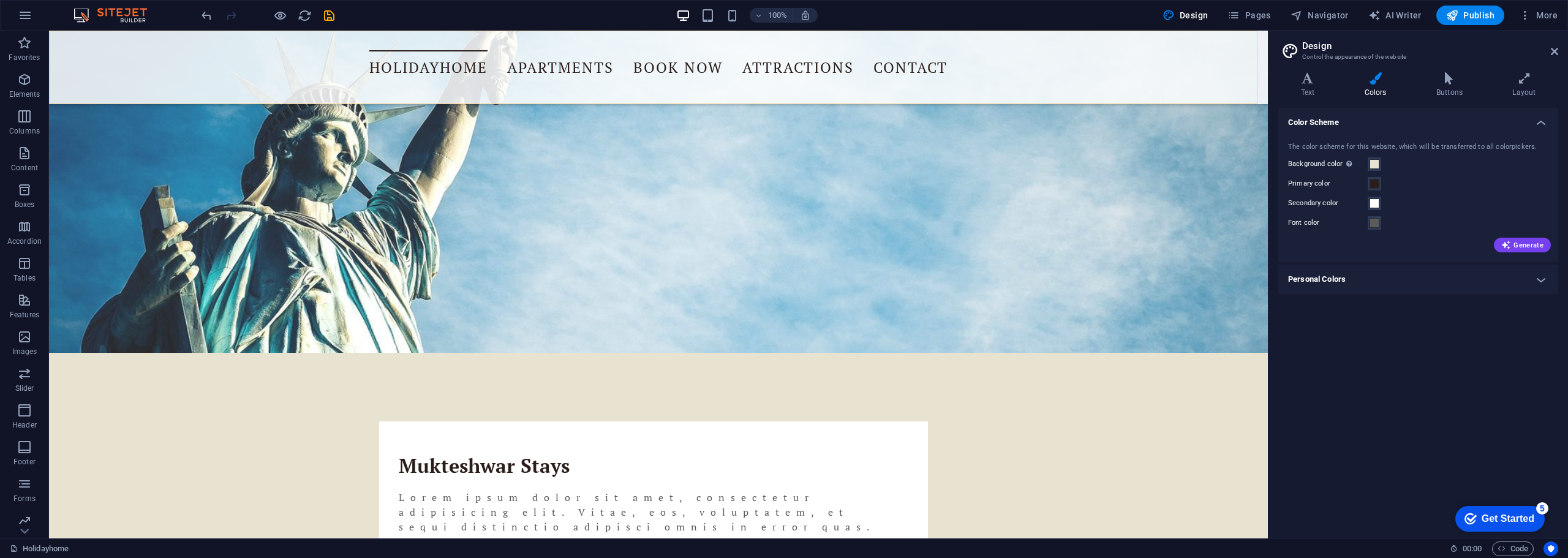
click at [163, 74] on div "Holidayhome Apartments Book Now Attractions Contact" at bounding box center [658, 67] width 1219 height 74
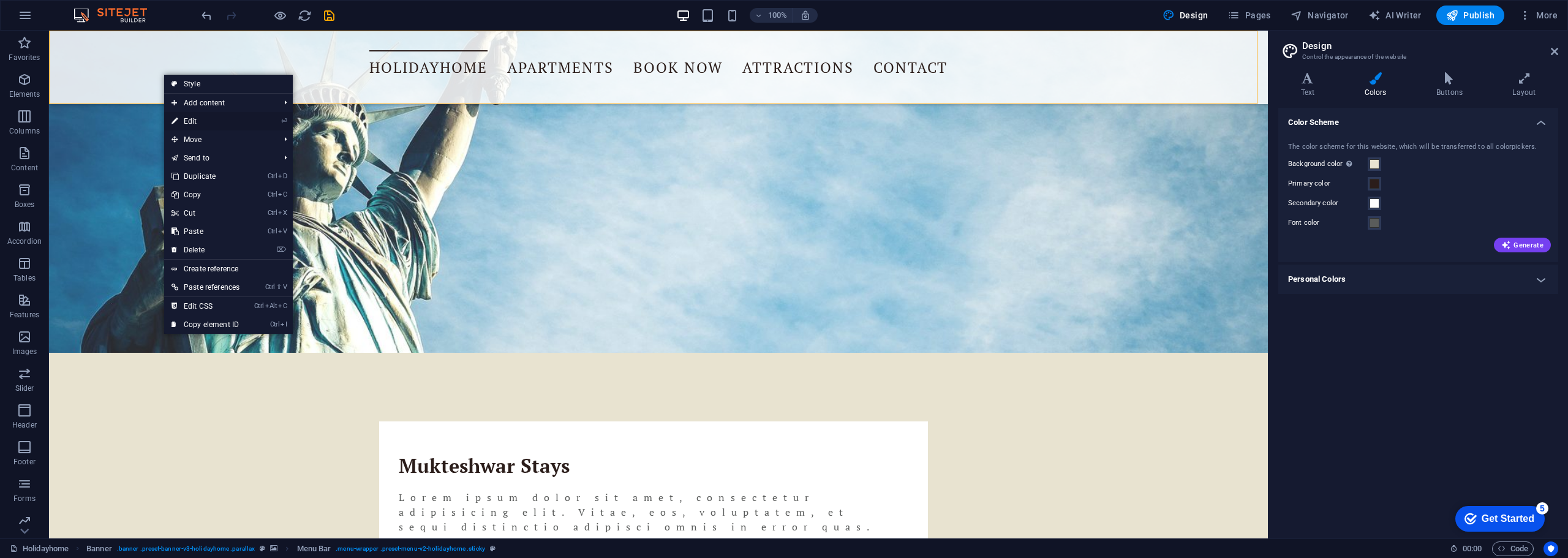
click at [194, 122] on link "⏎ Edit" at bounding box center [205, 121] width 83 height 18
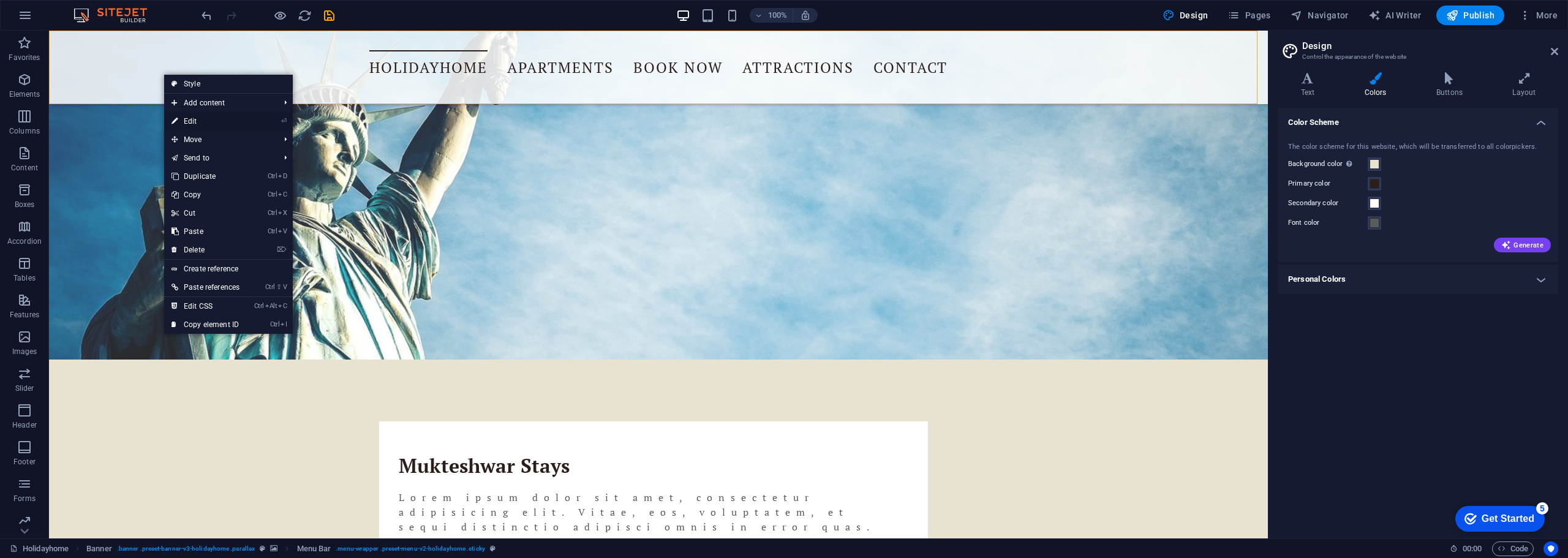
select select "rem"
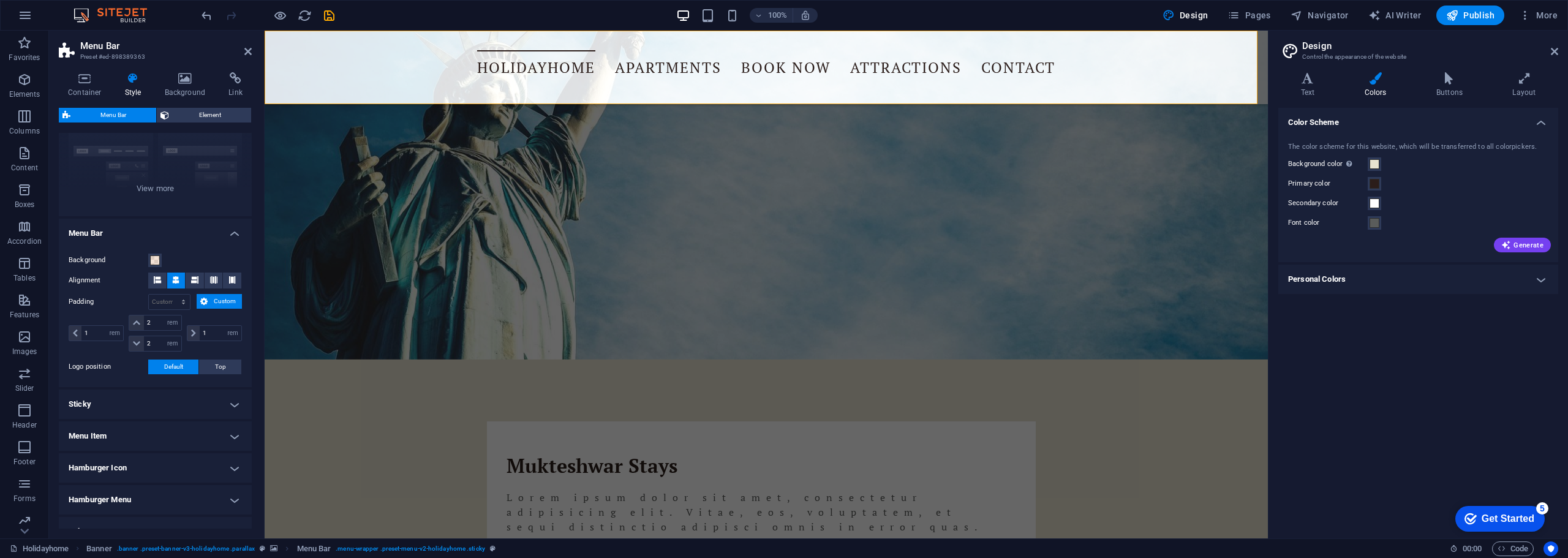
scroll to position [184, 0]
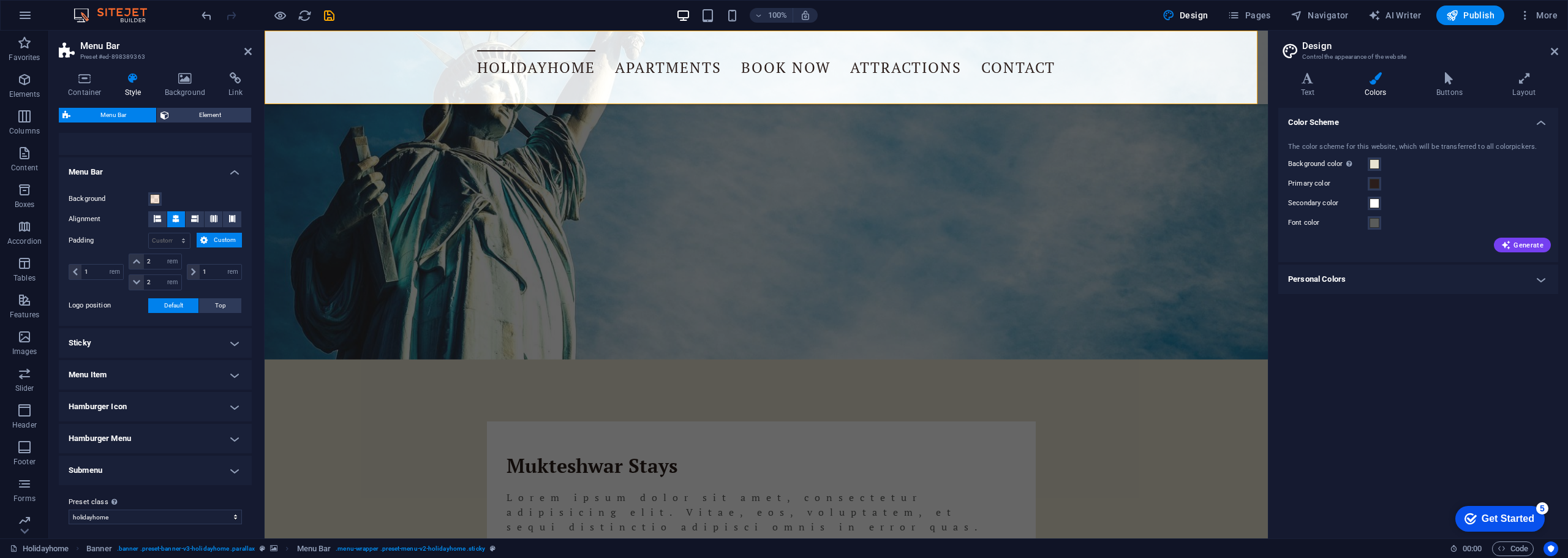
click at [238, 375] on h4 "Menu Item" at bounding box center [155, 374] width 193 height 30
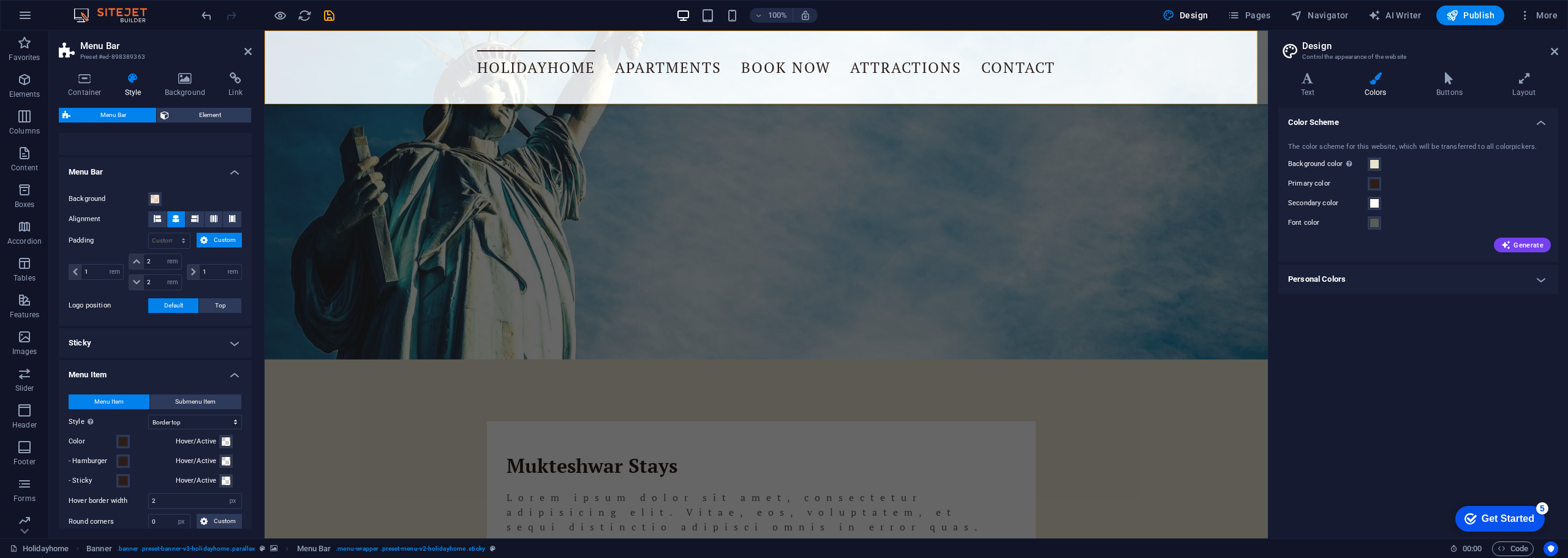
click at [238, 378] on h4 "Menu Item" at bounding box center [155, 370] width 193 height 22
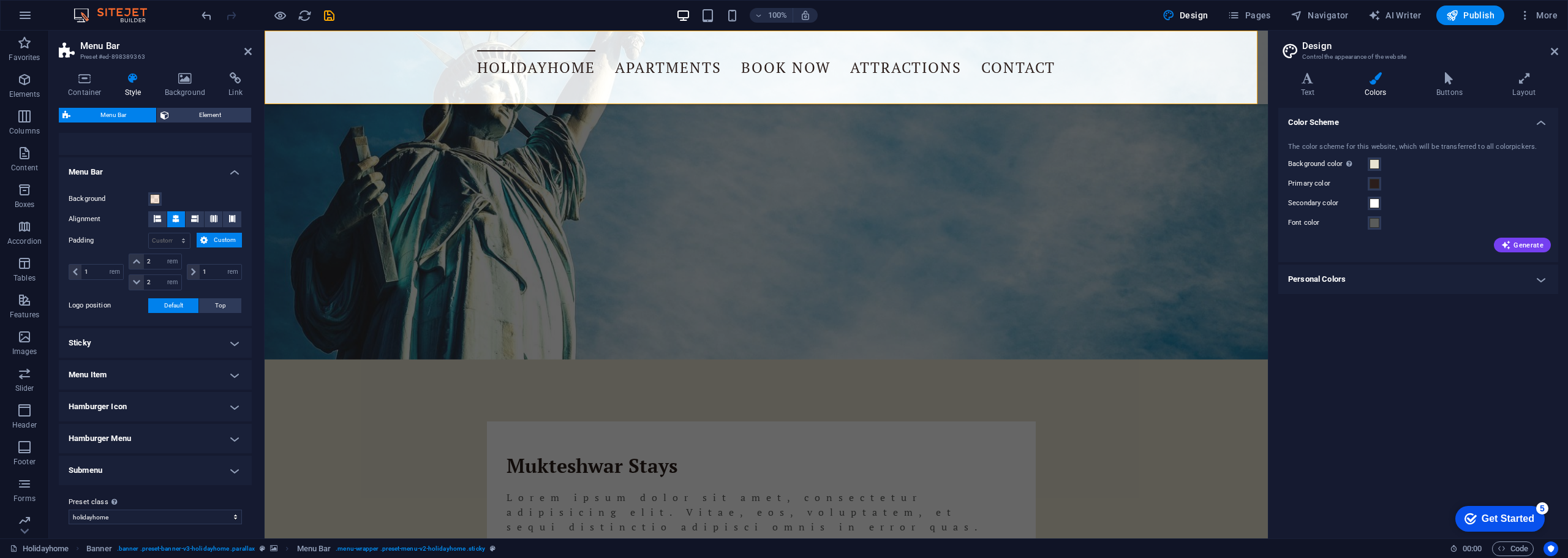
click at [238, 378] on h4 "Menu Item" at bounding box center [155, 374] width 193 height 30
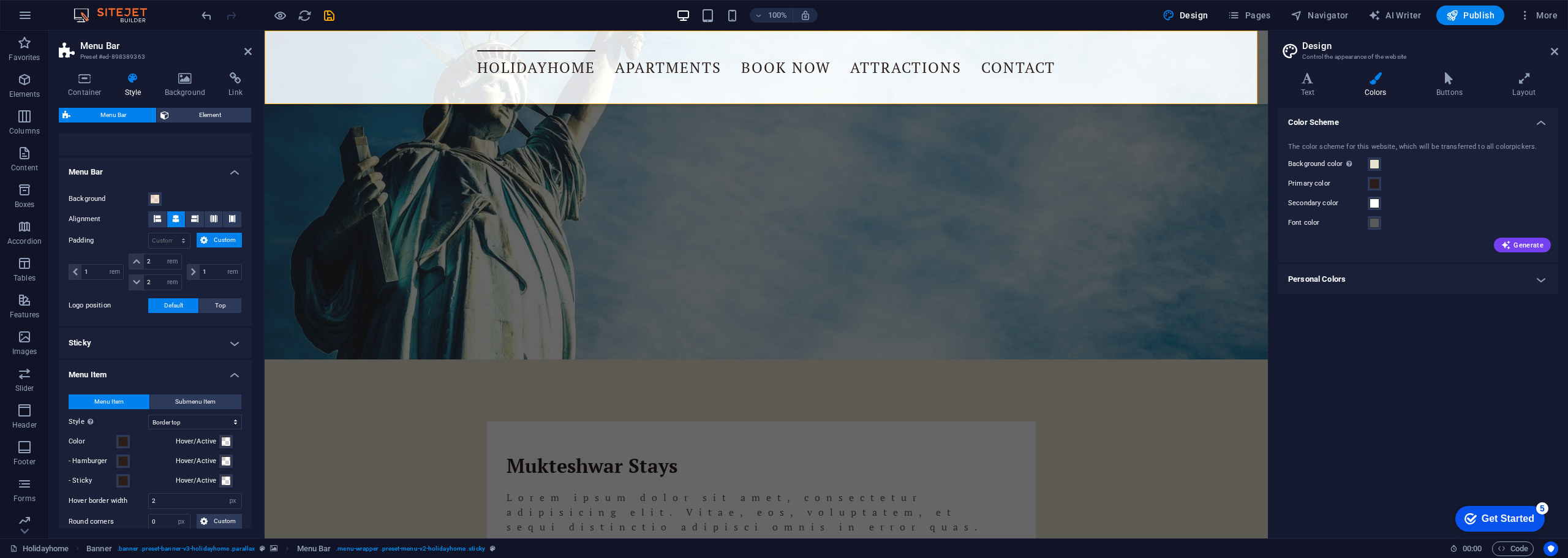
click at [238, 378] on h4 "Menu Item" at bounding box center [155, 370] width 193 height 22
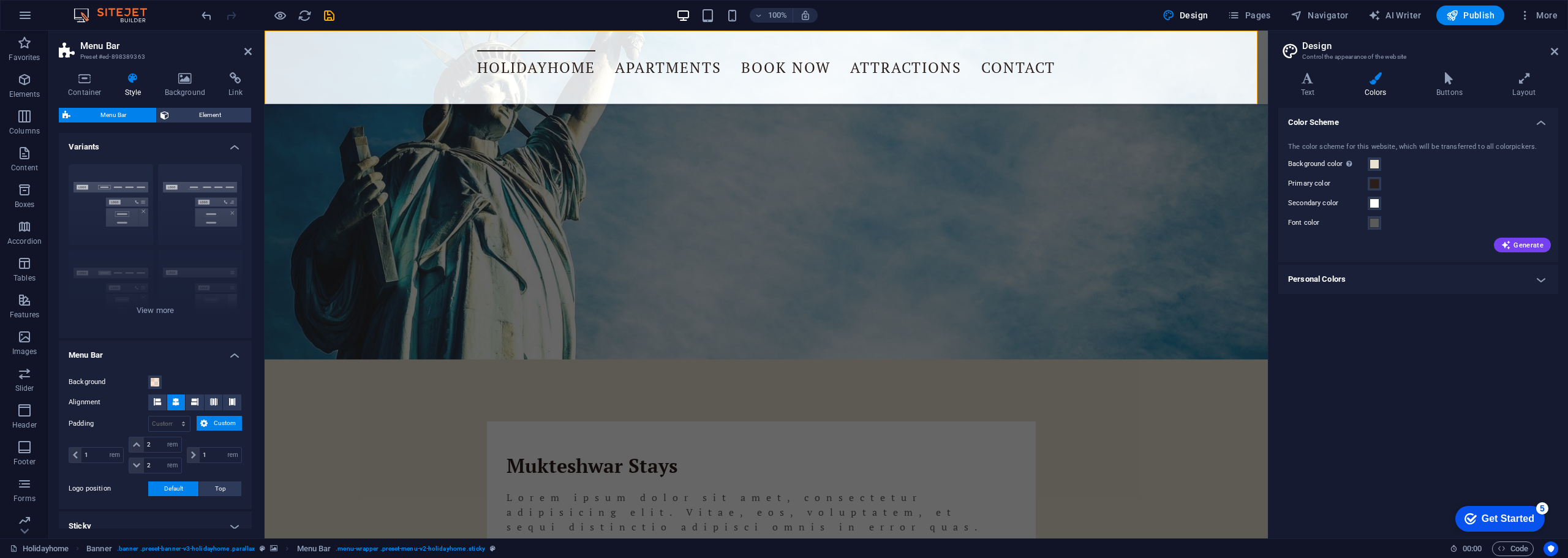
scroll to position [0, 0]
click at [214, 419] on span "Custom" at bounding box center [224, 424] width 27 height 14
click at [134, 466] on icon at bounding box center [137, 466] width 8 height 8
click at [137, 446] on icon at bounding box center [137, 446] width 8 height 8
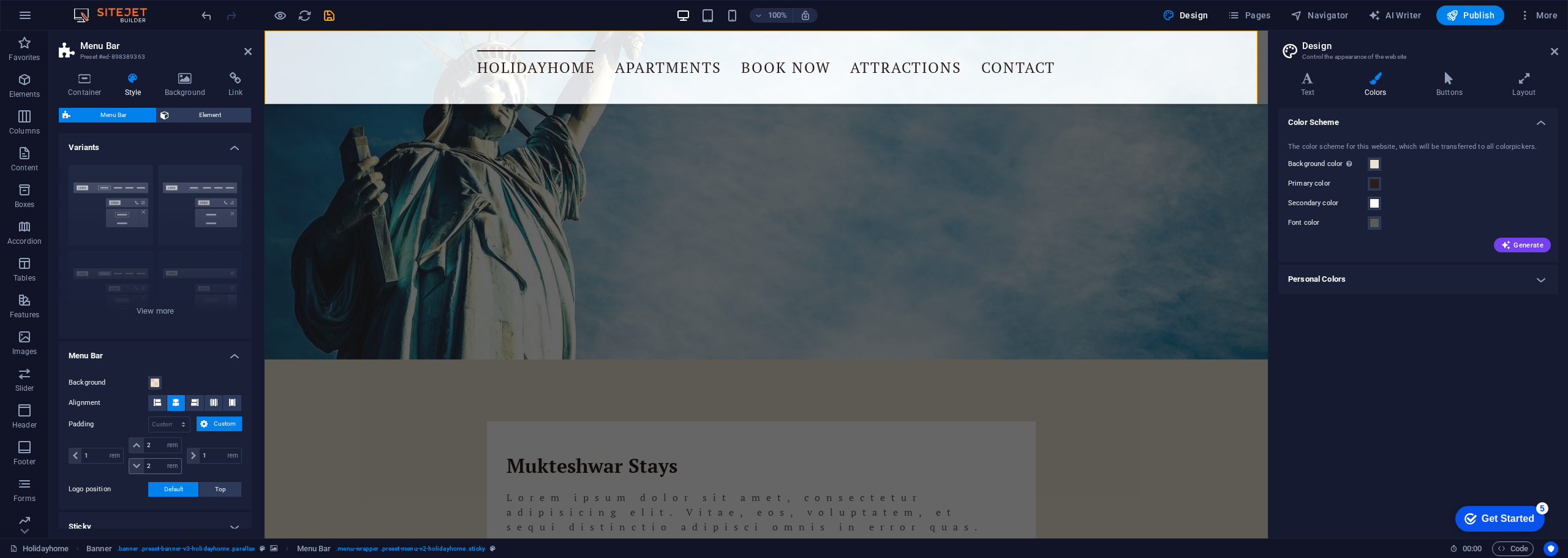
click at [137, 465] on icon at bounding box center [137, 466] width 8 height 8
click at [219, 490] on span "Top" at bounding box center [220, 489] width 11 height 14
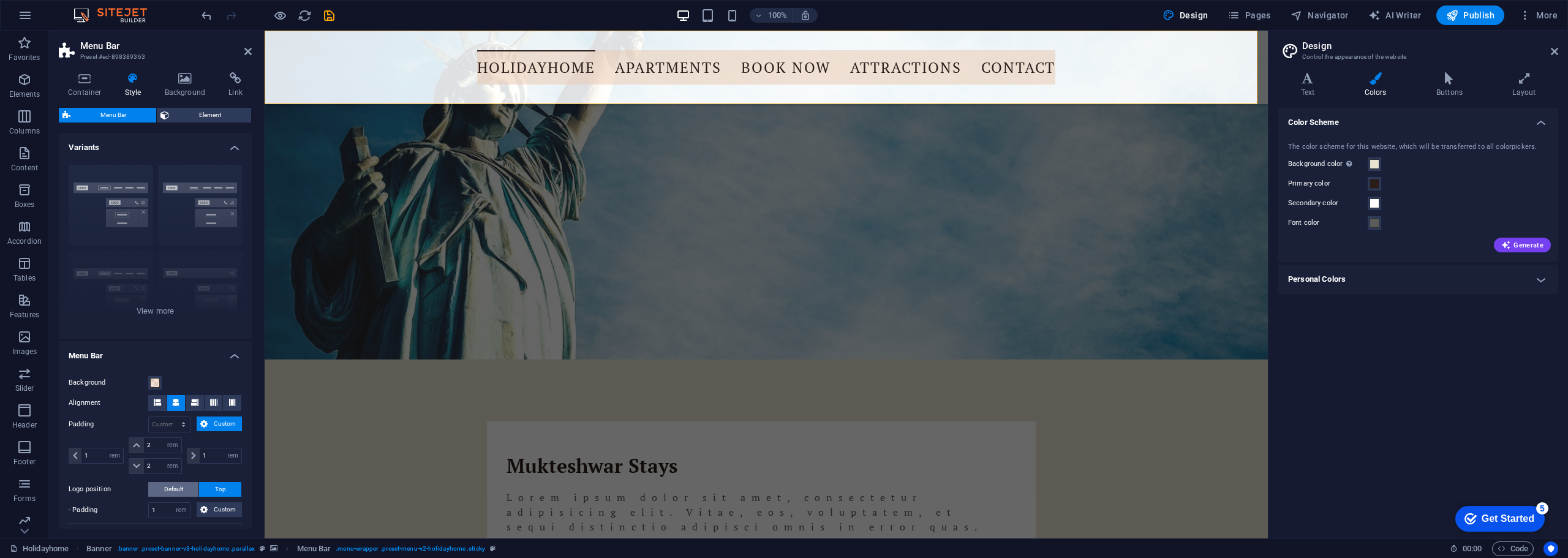
click at [180, 489] on span "Default" at bounding box center [173, 489] width 19 height 14
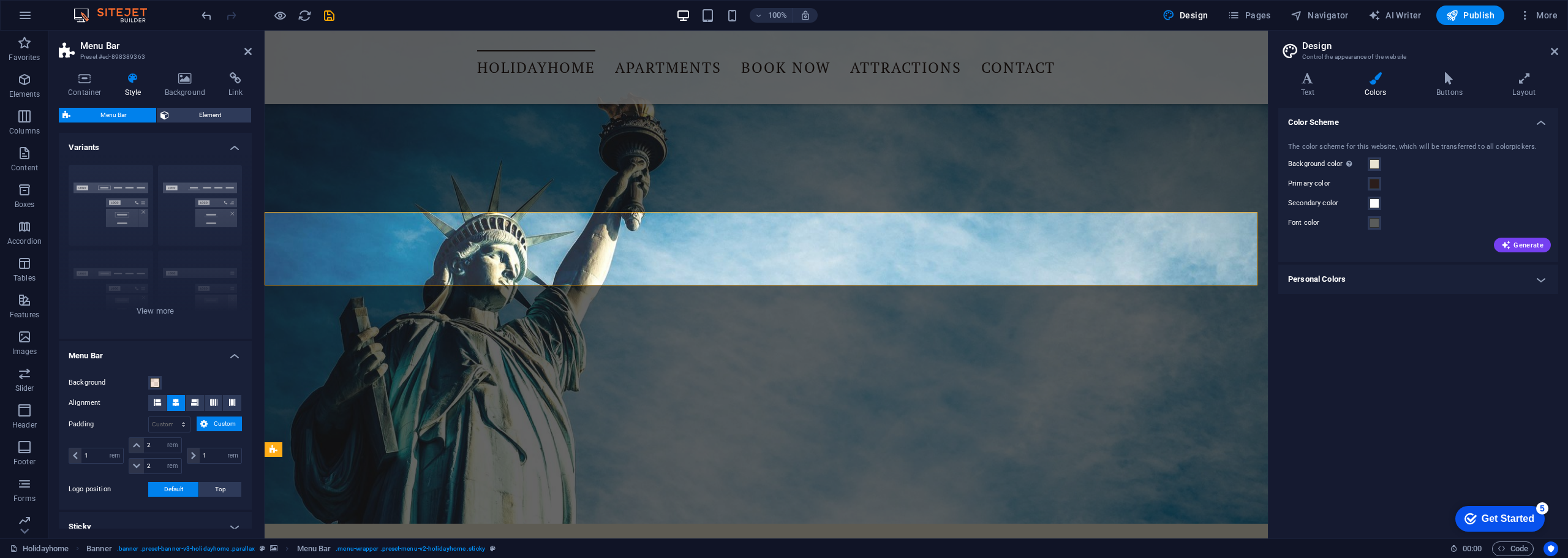
scroll to position [919, 0]
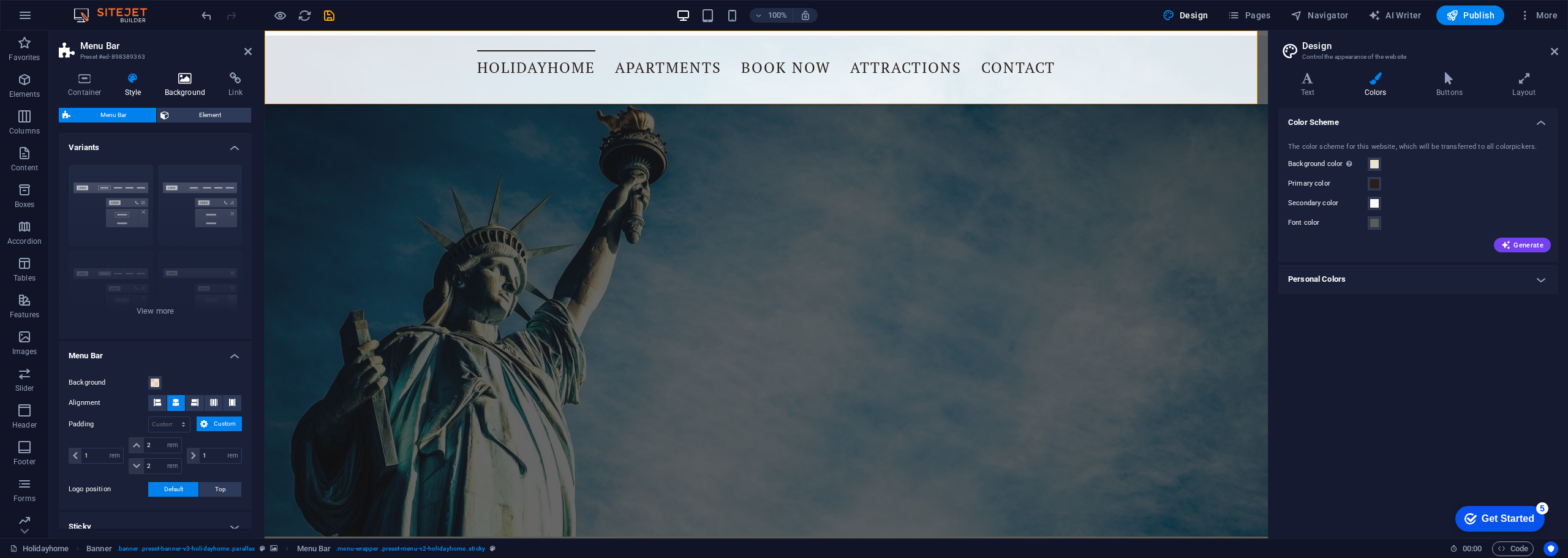
click at [187, 91] on h4 "Background" at bounding box center [188, 85] width 65 height 26
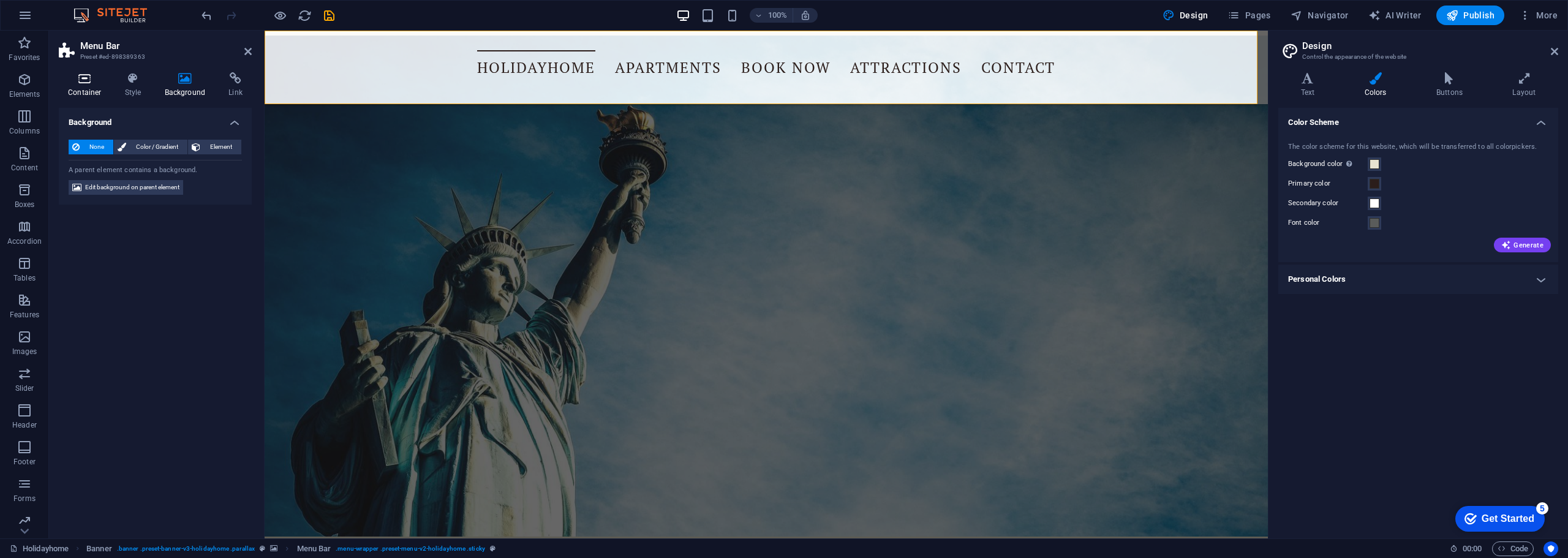
click at [80, 85] on h4 "Container" at bounding box center [87, 85] width 57 height 26
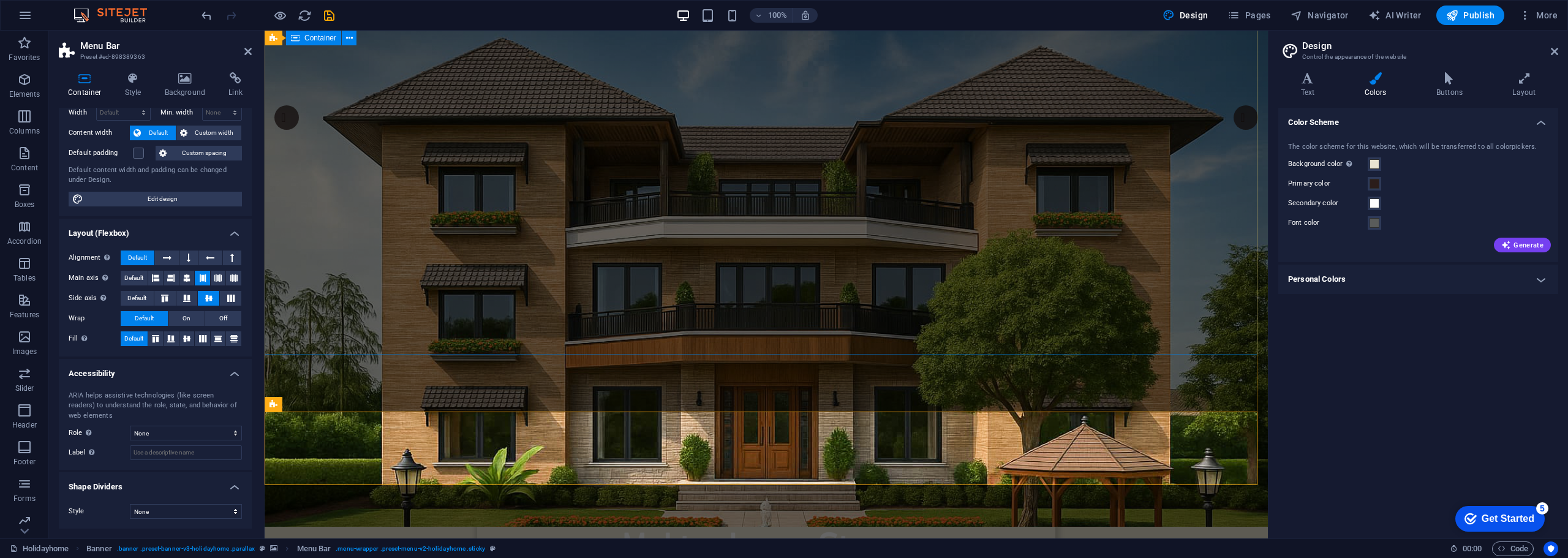
scroll to position [0, 0]
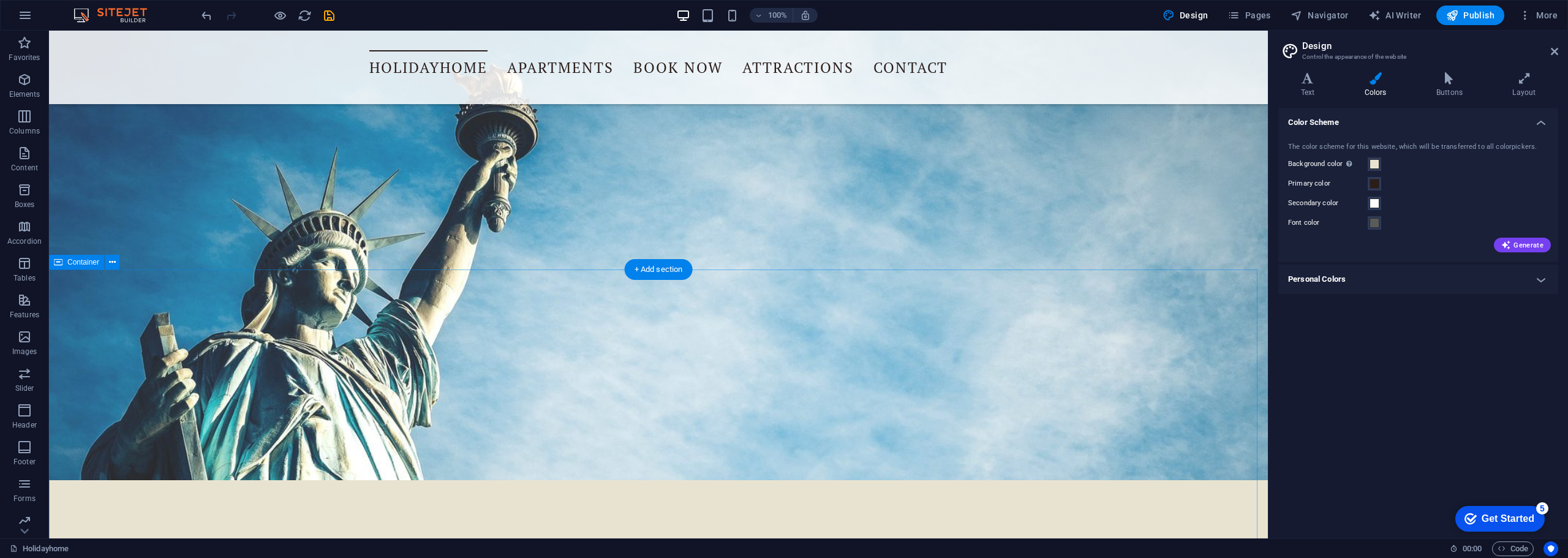
scroll to position [980, 0]
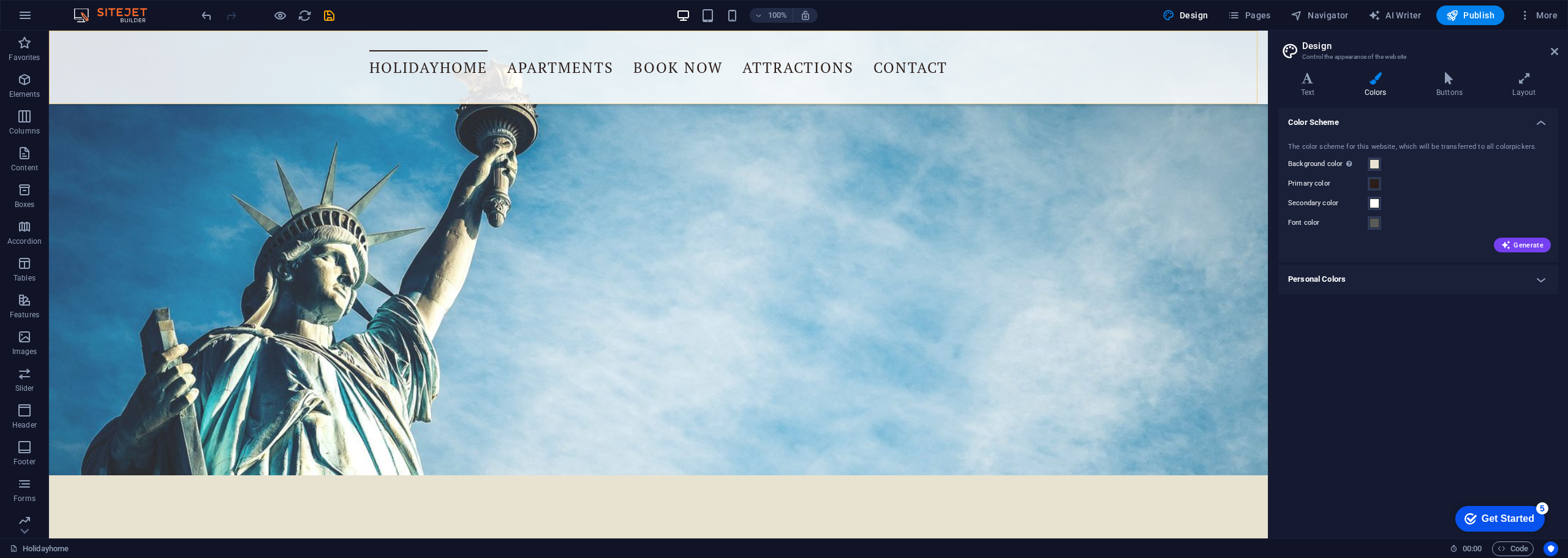
click at [204, 72] on div "Holidayhome Apartments Book Now Attractions Contact" at bounding box center [658, 67] width 1219 height 74
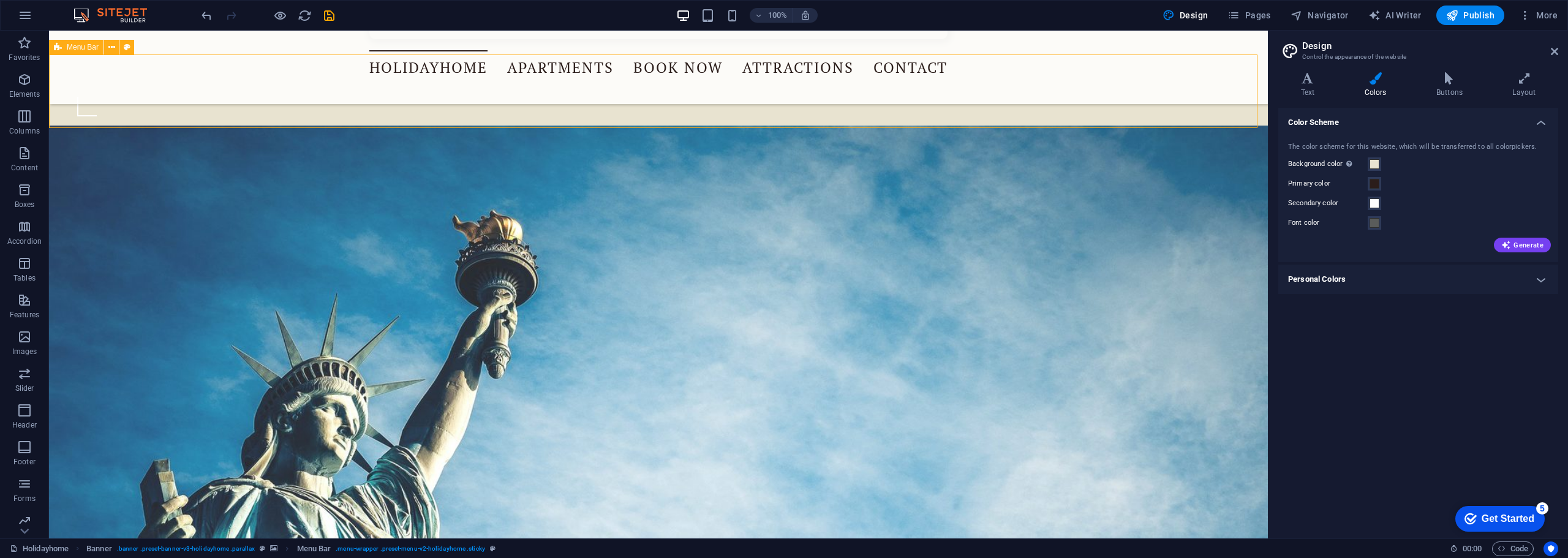
scroll to position [673, 0]
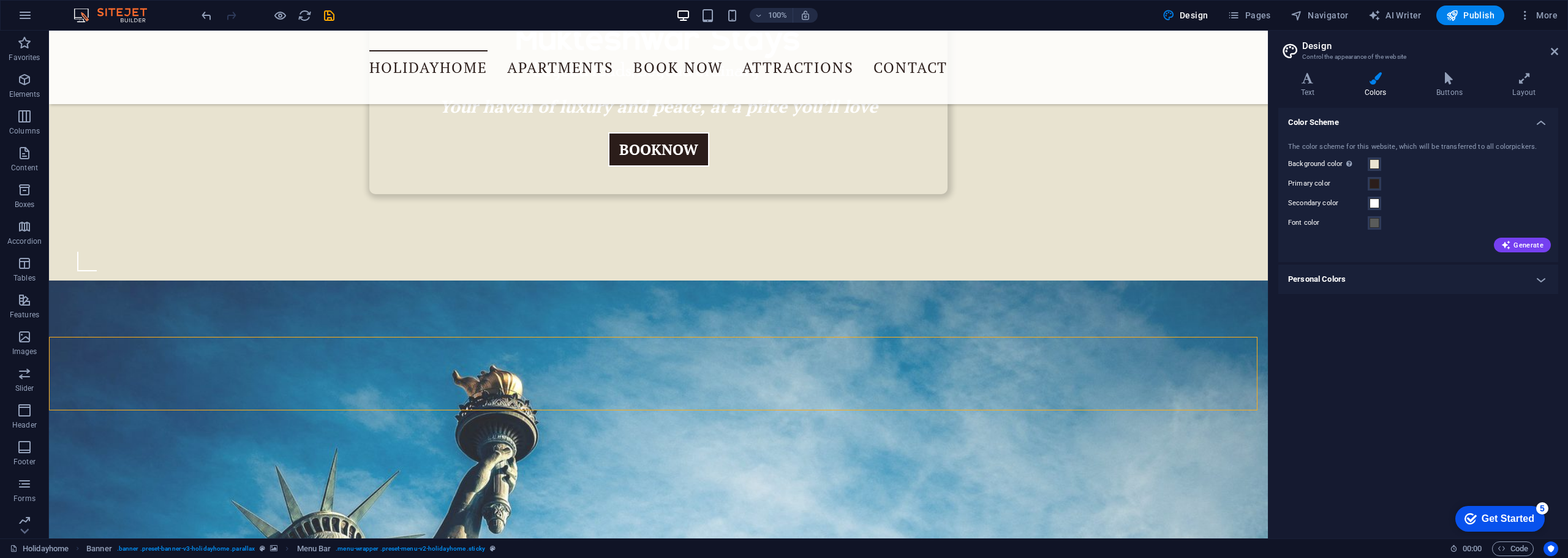
click at [287, 78] on div "Holidayhome Apartments Book Now Attractions Contact" at bounding box center [658, 67] width 1219 height 74
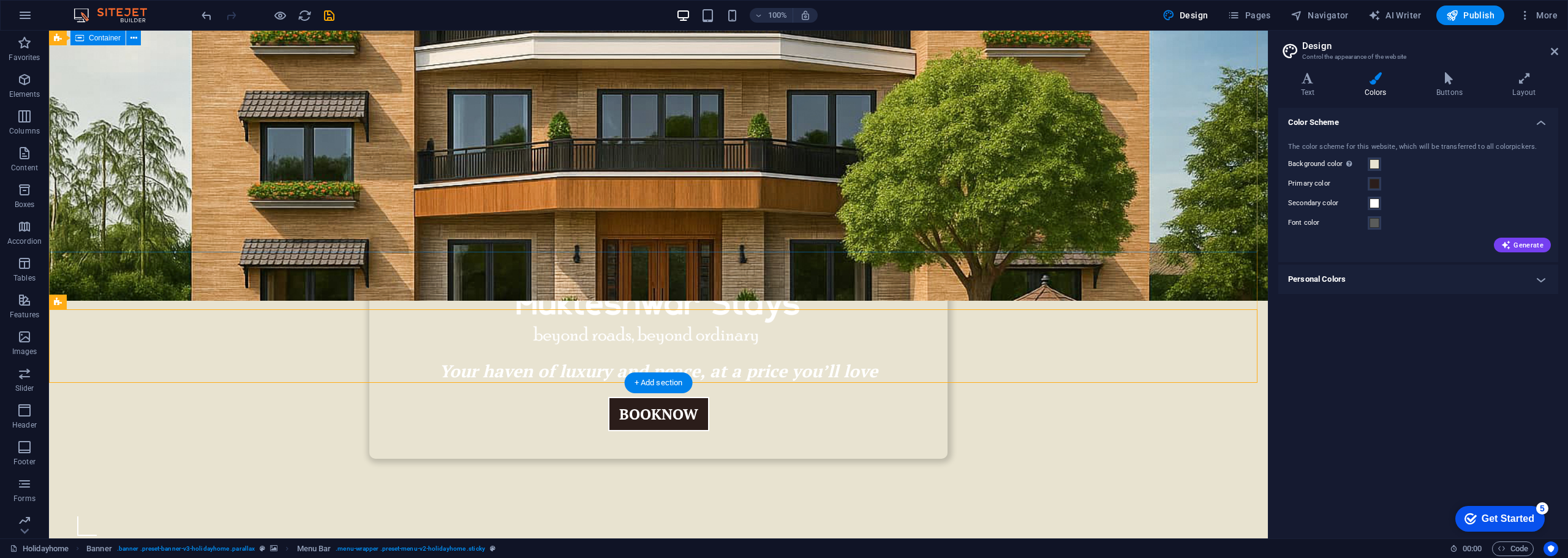
scroll to position [429, 0]
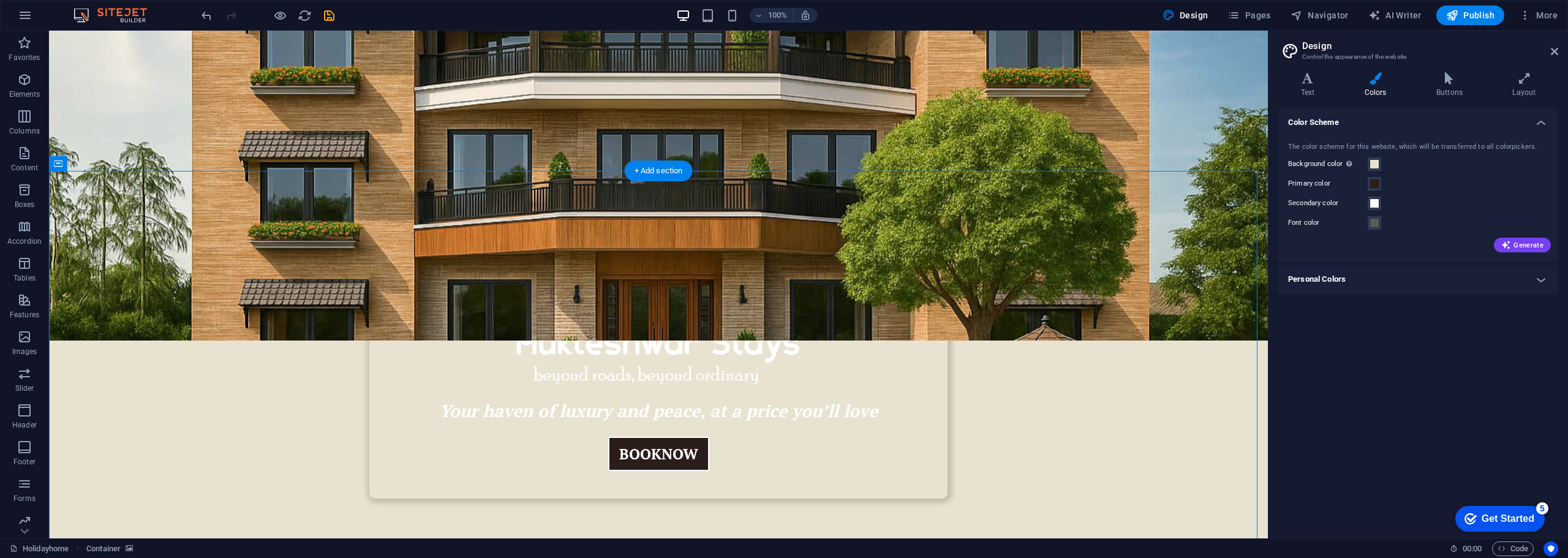
scroll to position [367, 0]
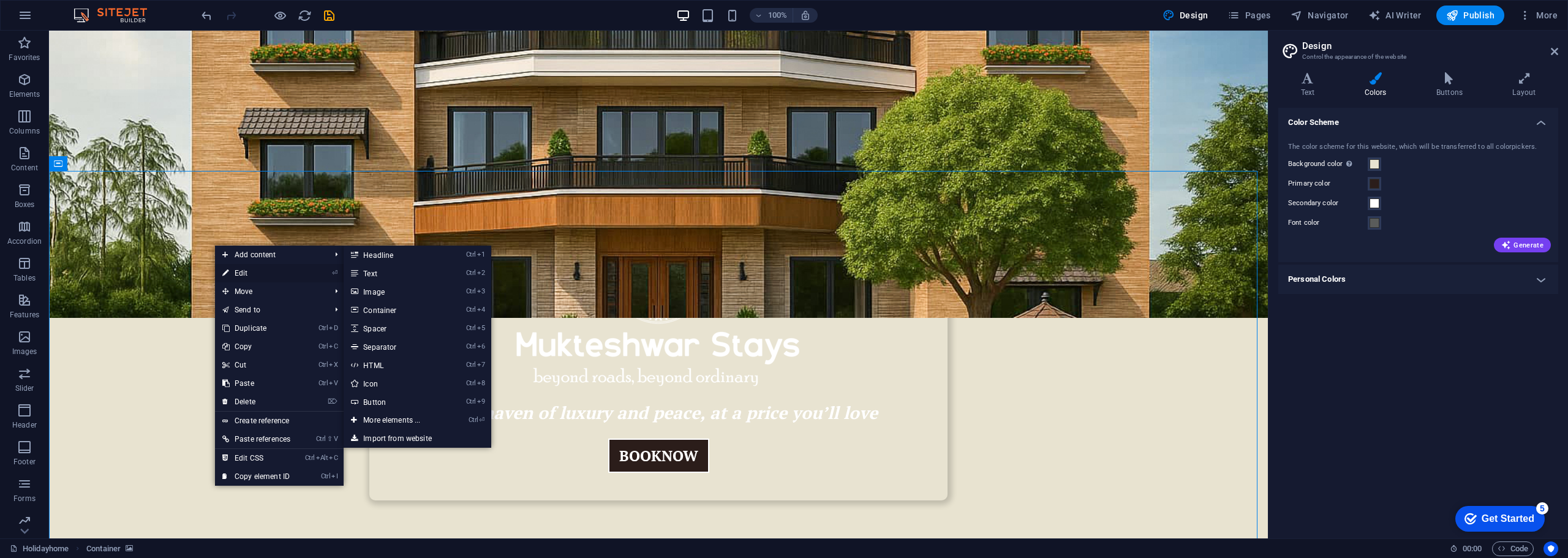
click at [250, 273] on link "⏎ Edit" at bounding box center [256, 273] width 83 height 18
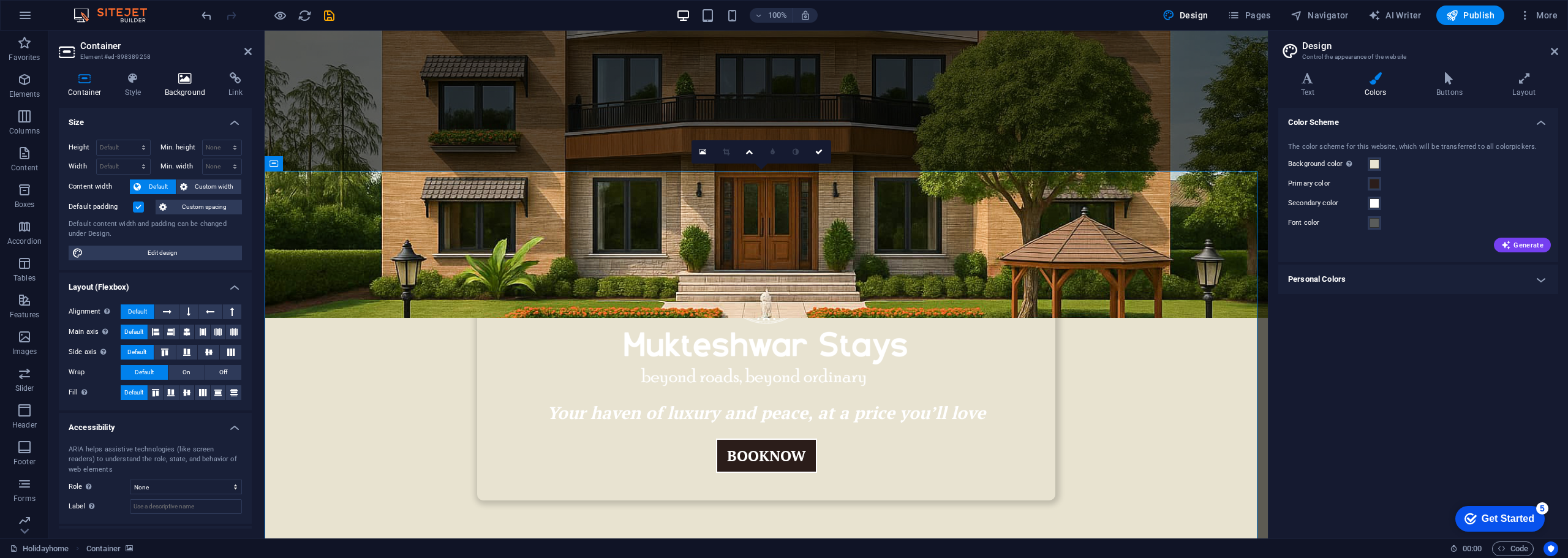
click at [188, 80] on icon at bounding box center [185, 78] width 59 height 12
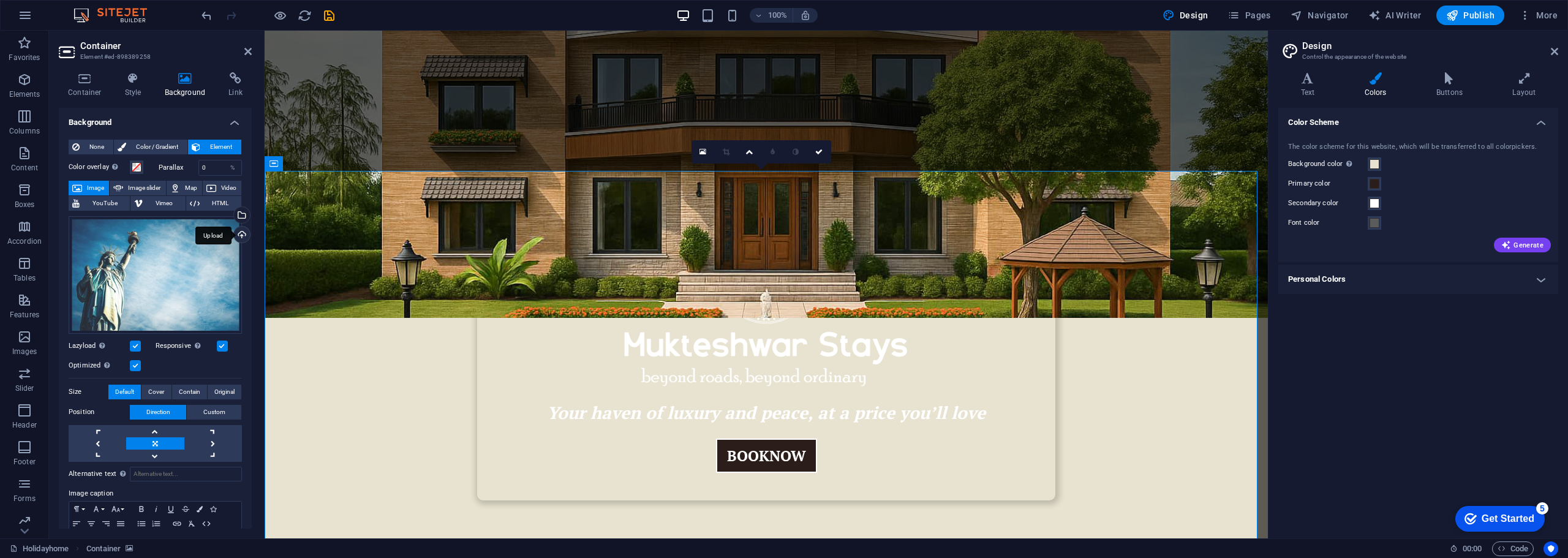
click at [238, 234] on div "Upload" at bounding box center [241, 235] width 18 height 18
click at [331, 160] on icon at bounding box center [328, 163] width 7 height 13
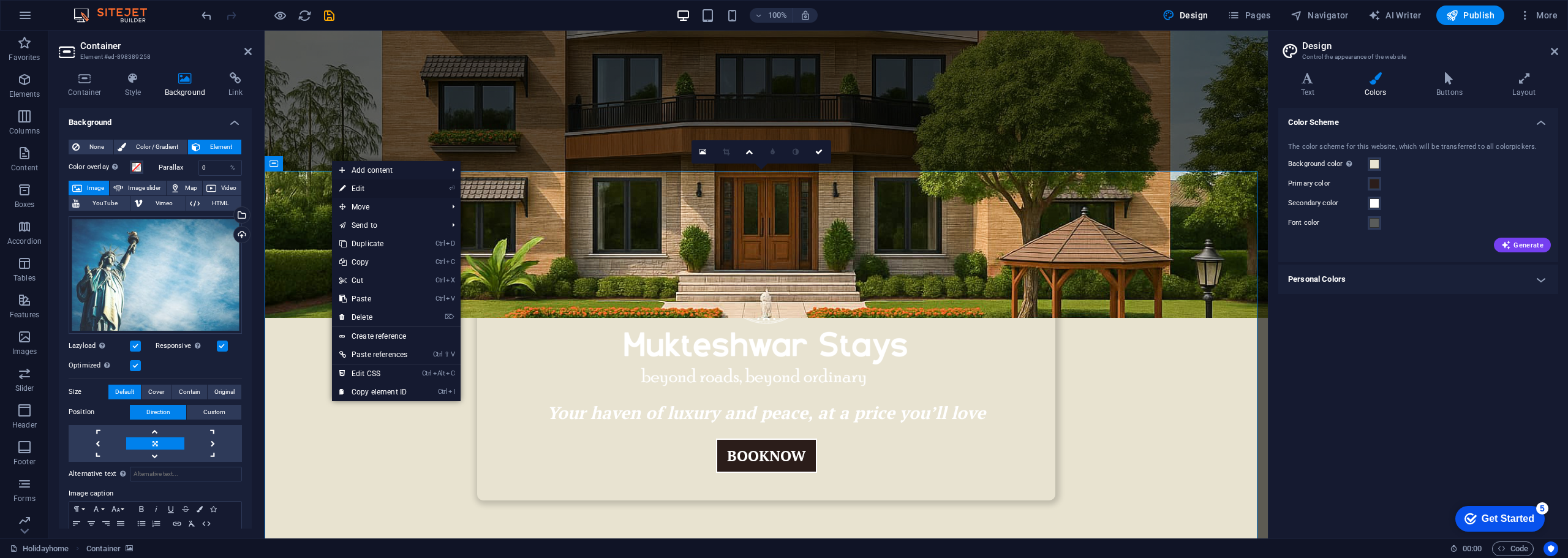
drag, startPoint x: 96, startPoint y: 156, endPoint x: 360, endPoint y: 186, distance: 265.7
click at [360, 186] on link "⏎ Edit" at bounding box center [373, 188] width 83 height 18
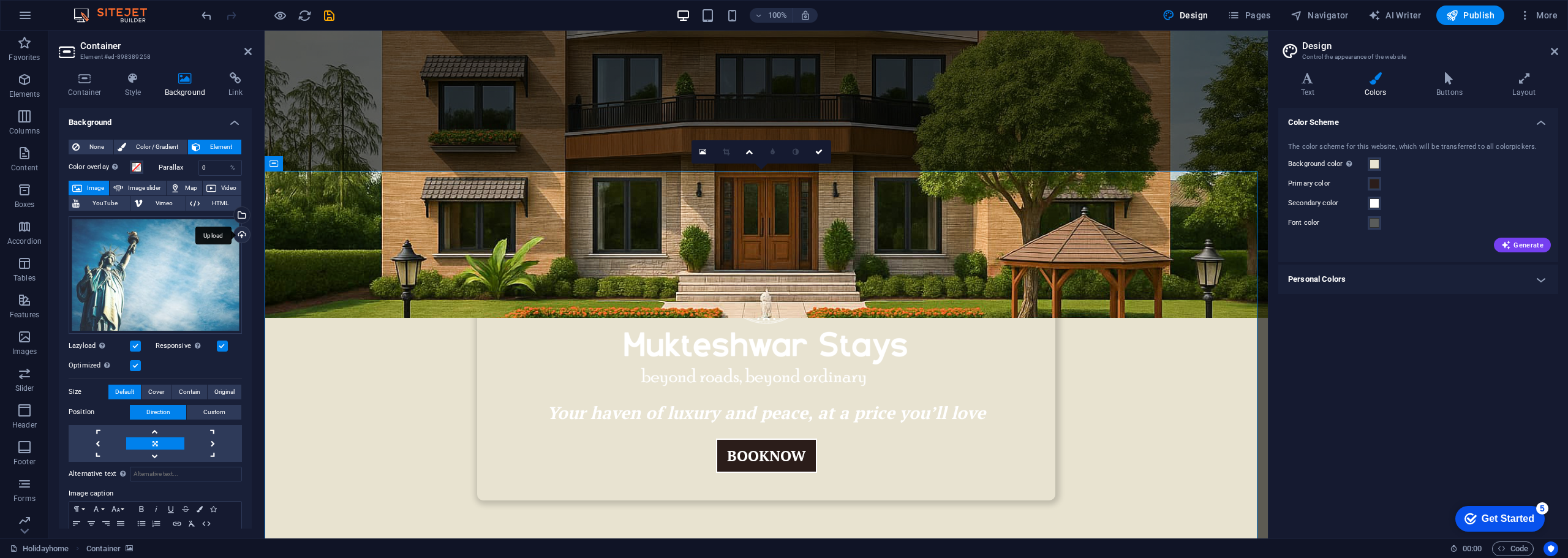
click at [236, 233] on div "Upload" at bounding box center [241, 235] width 18 height 18
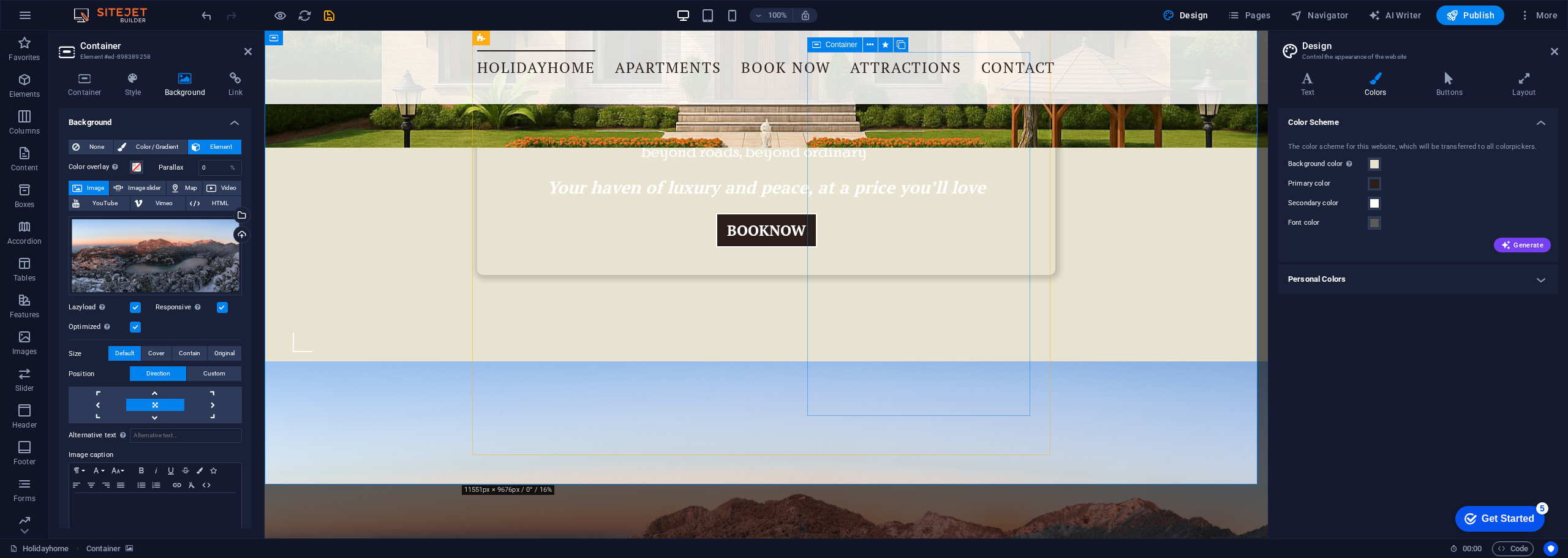
scroll to position [613, 0]
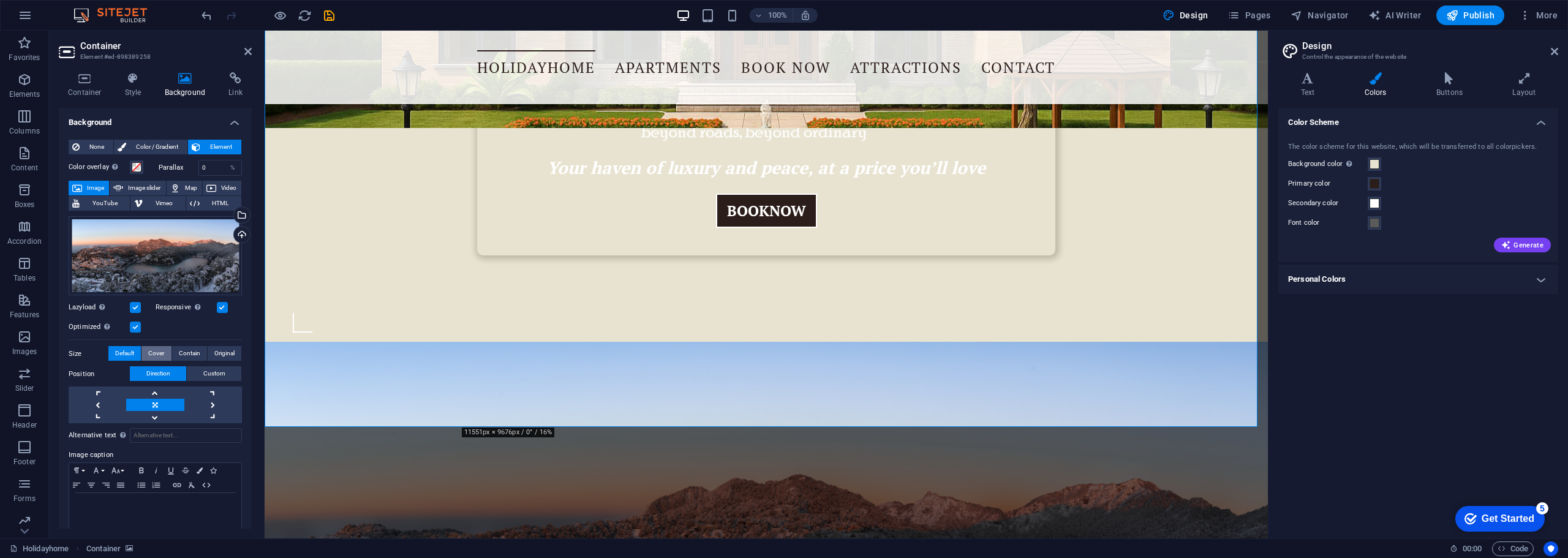
click at [150, 350] on span "Cover" at bounding box center [156, 353] width 16 height 14
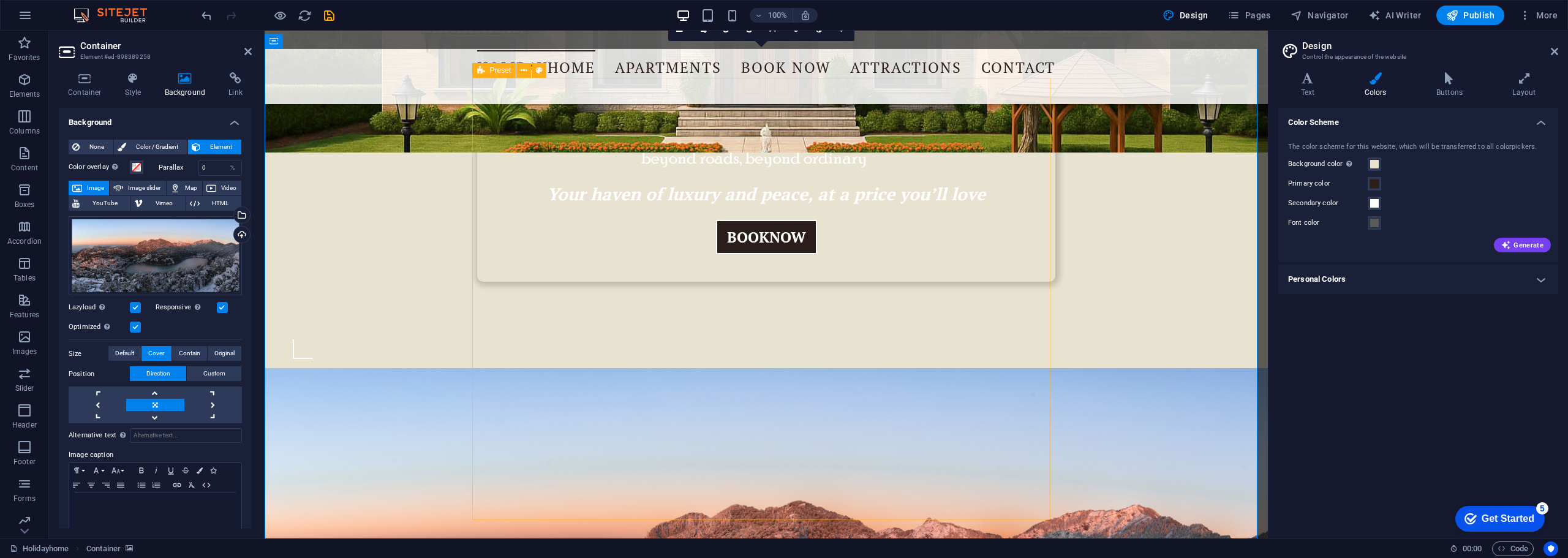
scroll to position [735, 0]
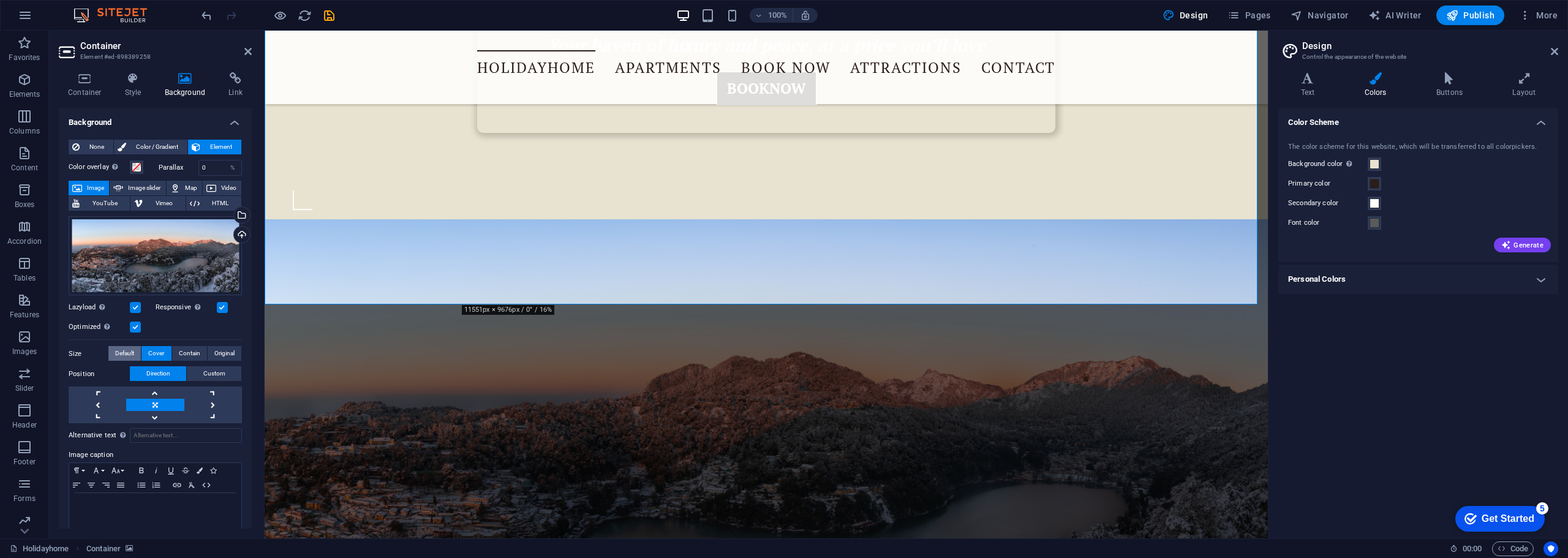
click at [128, 356] on span "Default" at bounding box center [125, 353] width 19 height 14
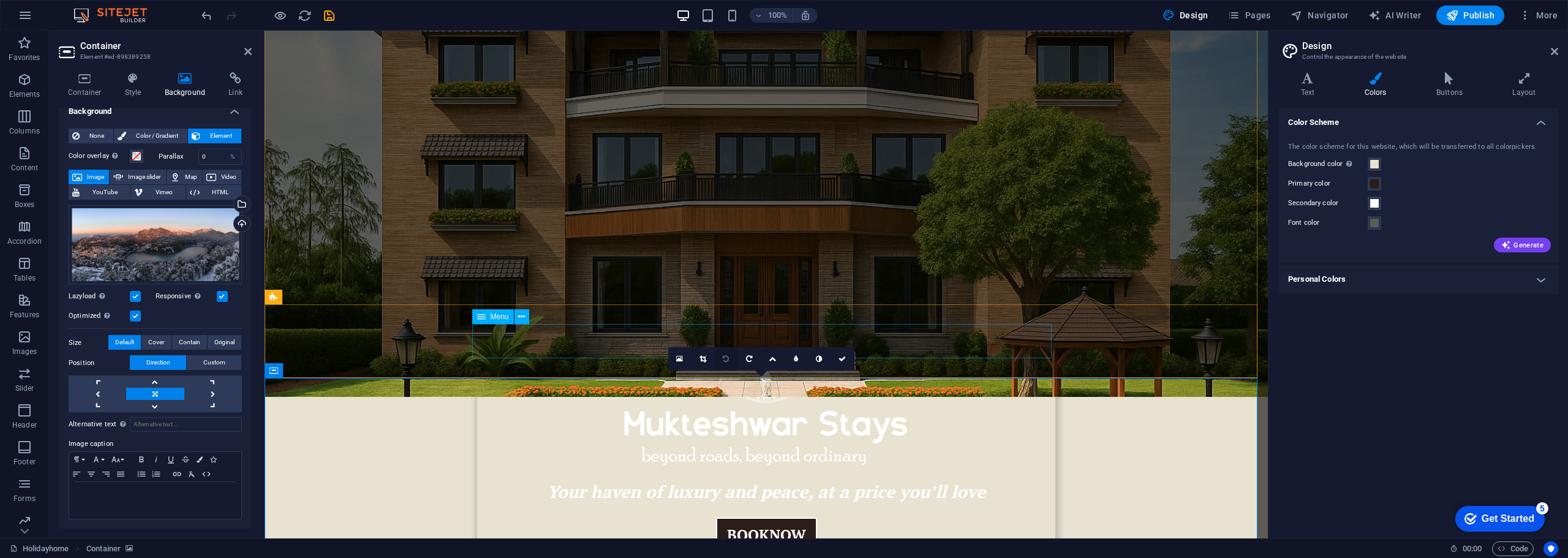
scroll to position [367, 0]
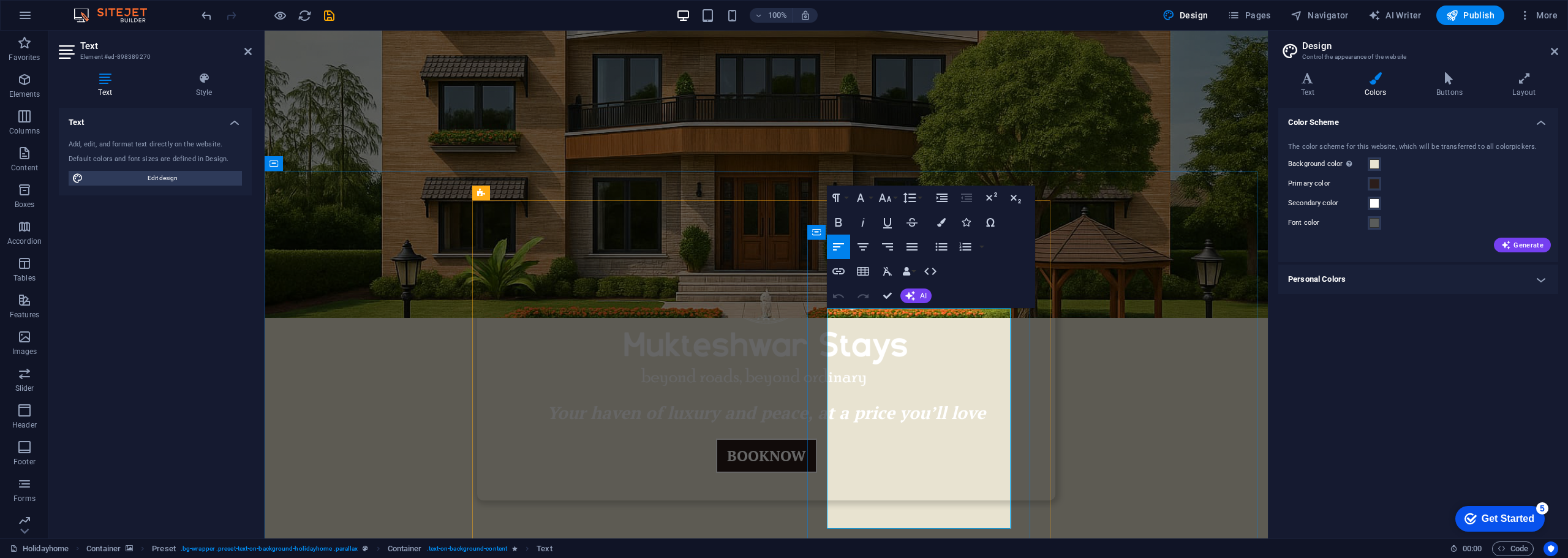
click at [113, 89] on h4 "Text" at bounding box center [107, 85] width 97 height 26
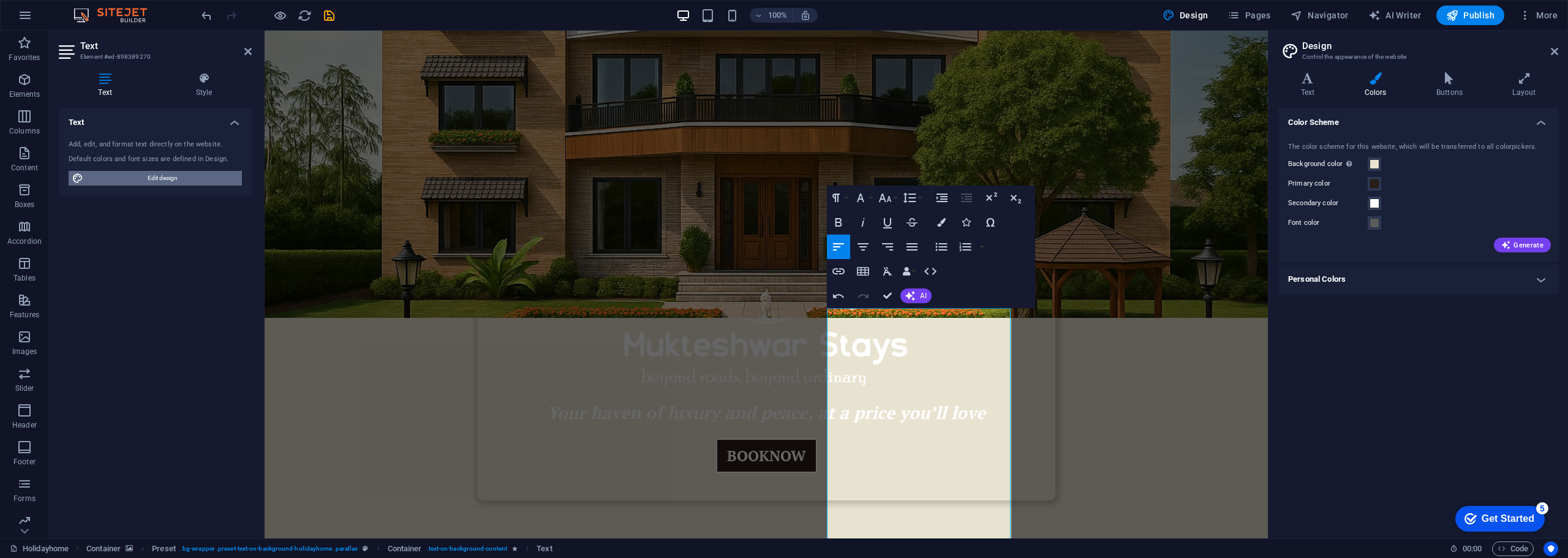
click at [166, 178] on span "Edit design" at bounding box center [162, 178] width 151 height 14
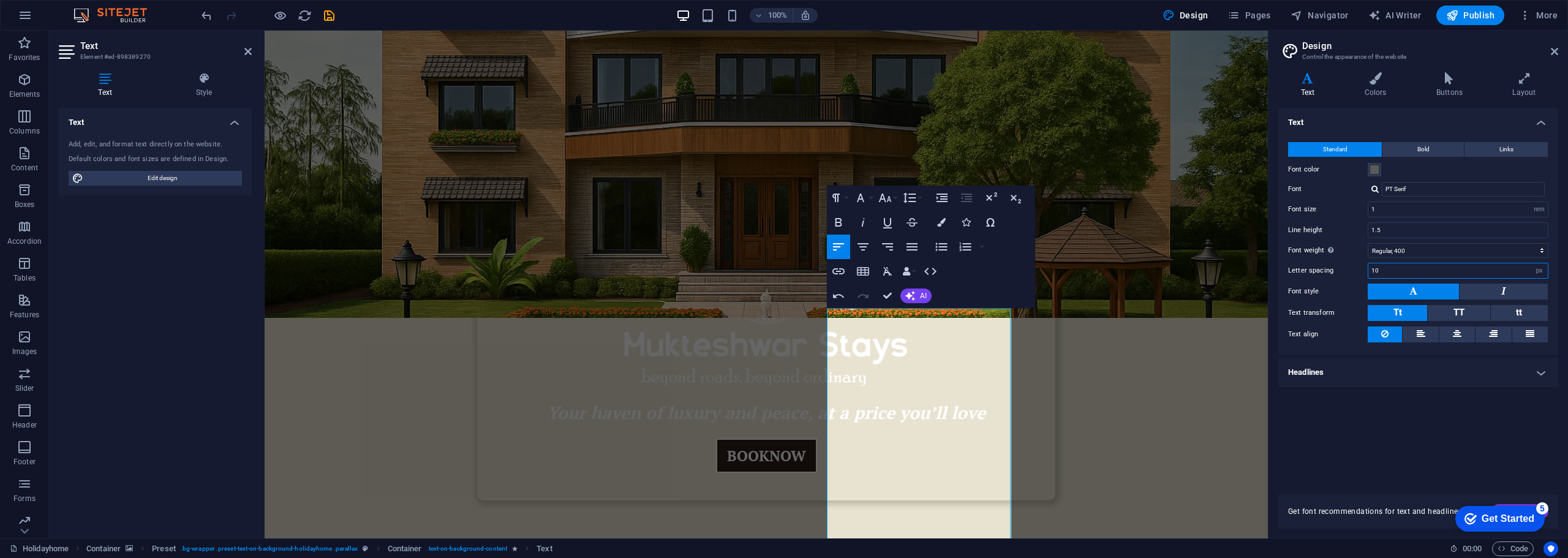
drag, startPoint x: 1391, startPoint y: 271, endPoint x: 1327, endPoint y: 271, distance: 64.0
click at [1327, 271] on div "Letter spacing 10 rem px" at bounding box center [1418, 270] width 260 height 16
type input "0"
click at [1452, 427] on div "Text Standard Bold Links Font color Font PT Serif Playfair Display PT Serif Man…" at bounding box center [1418, 294] width 280 height 372
click at [838, 221] on icon "button" at bounding box center [838, 222] width 14 height 14
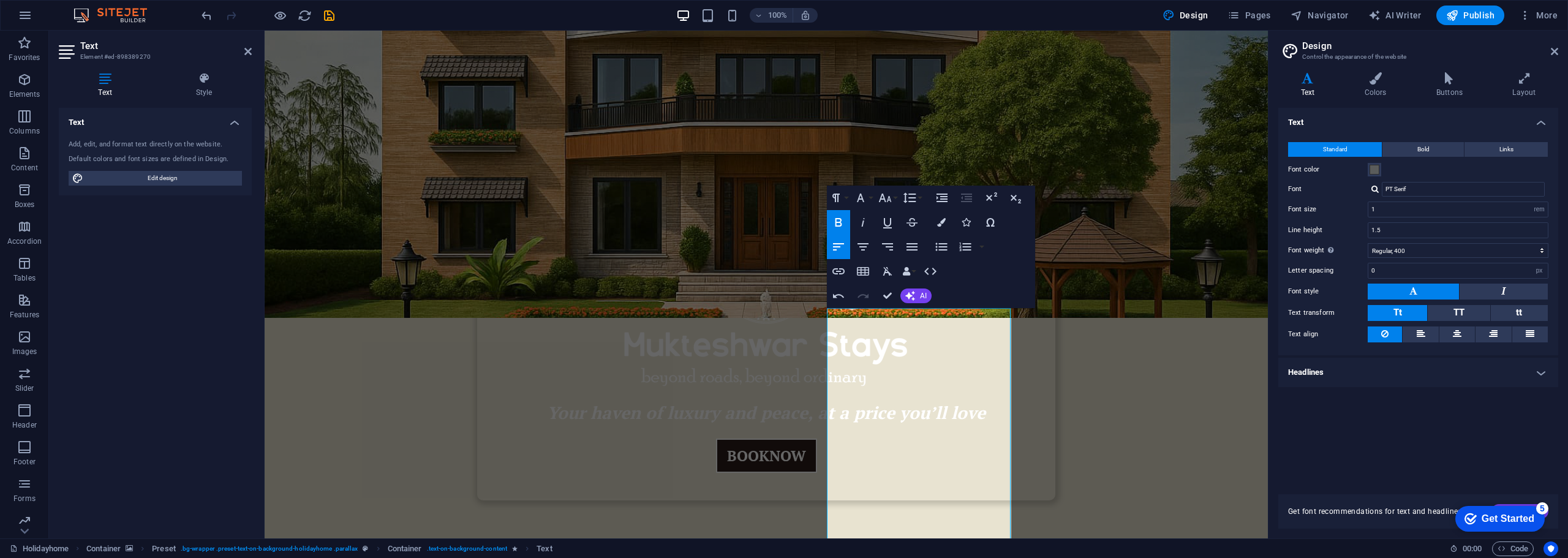
click at [838, 221] on icon "button" at bounding box center [838, 222] width 14 height 14
click at [1403, 422] on div "Text Standard Bold Links Font color Font PT Serif Playfair Display PT Serif Man…" at bounding box center [1418, 294] width 280 height 372
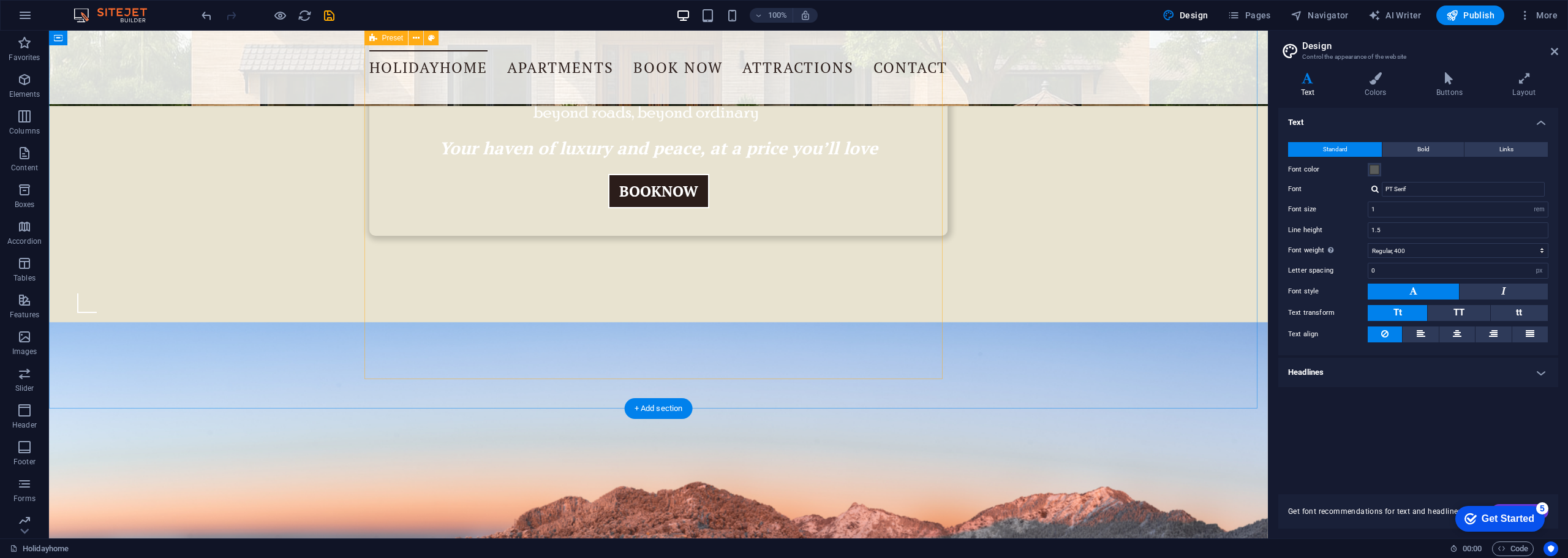
scroll to position [735, 0]
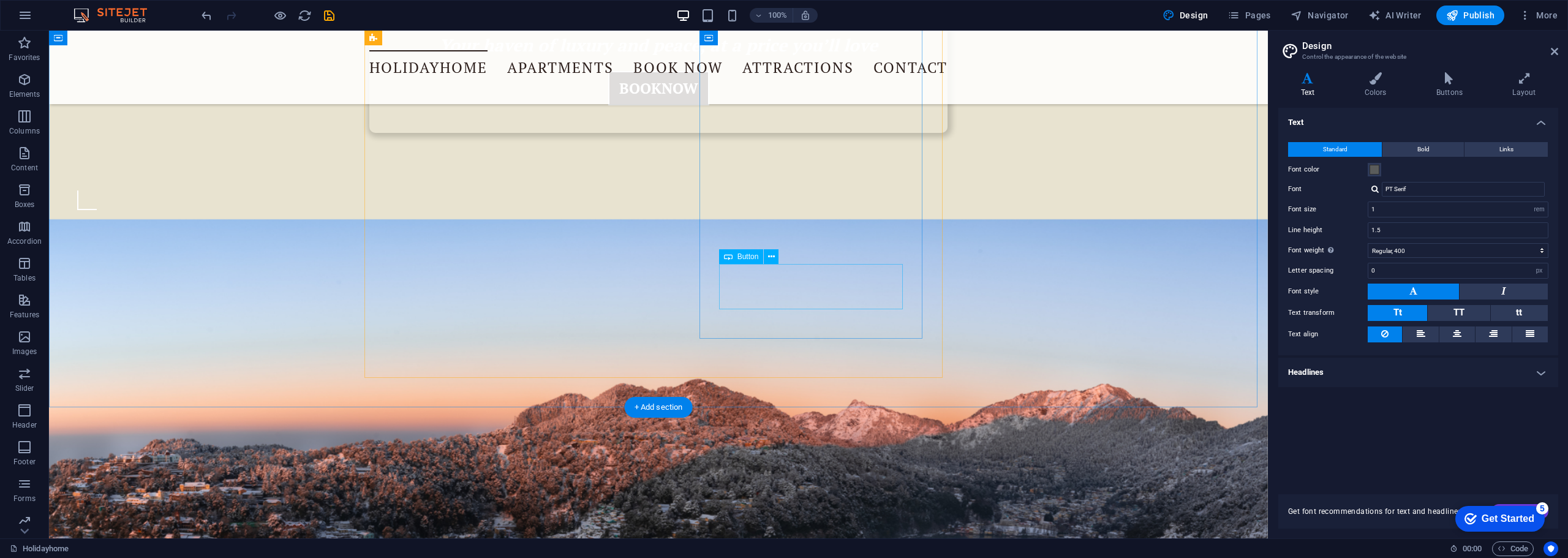
click at [767, 261] on button at bounding box center [771, 256] width 14 height 14
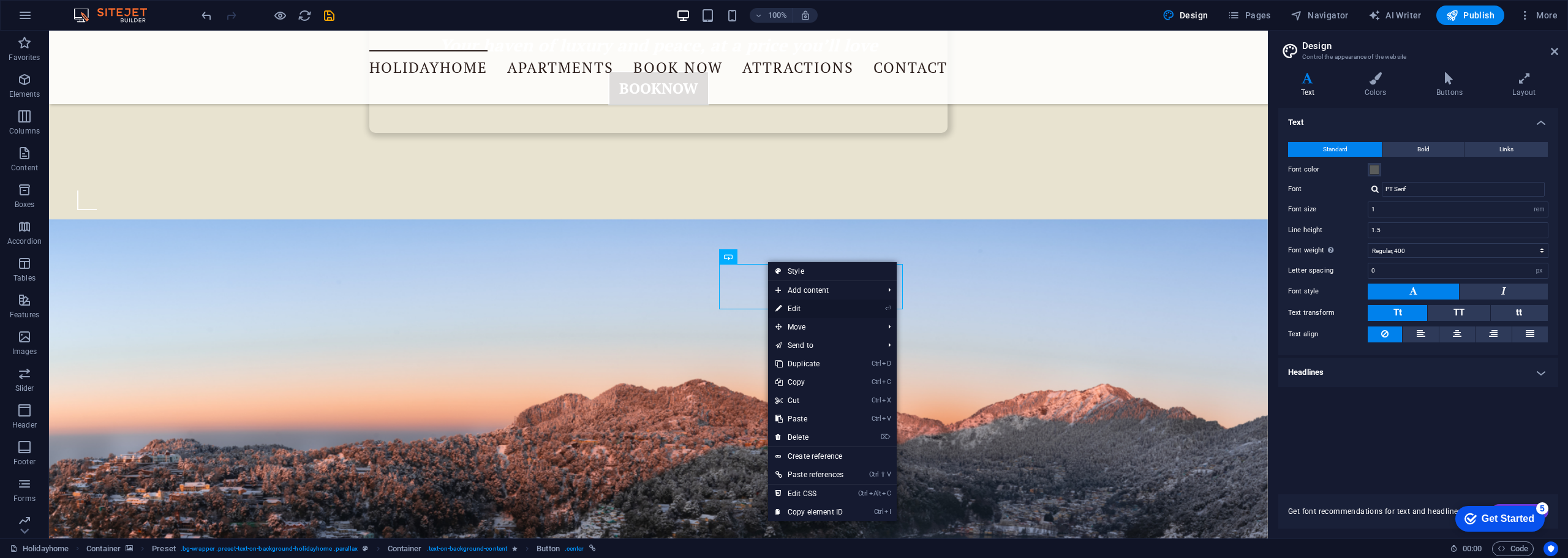
click at [797, 308] on link "⏎ Edit" at bounding box center [809, 309] width 83 height 18
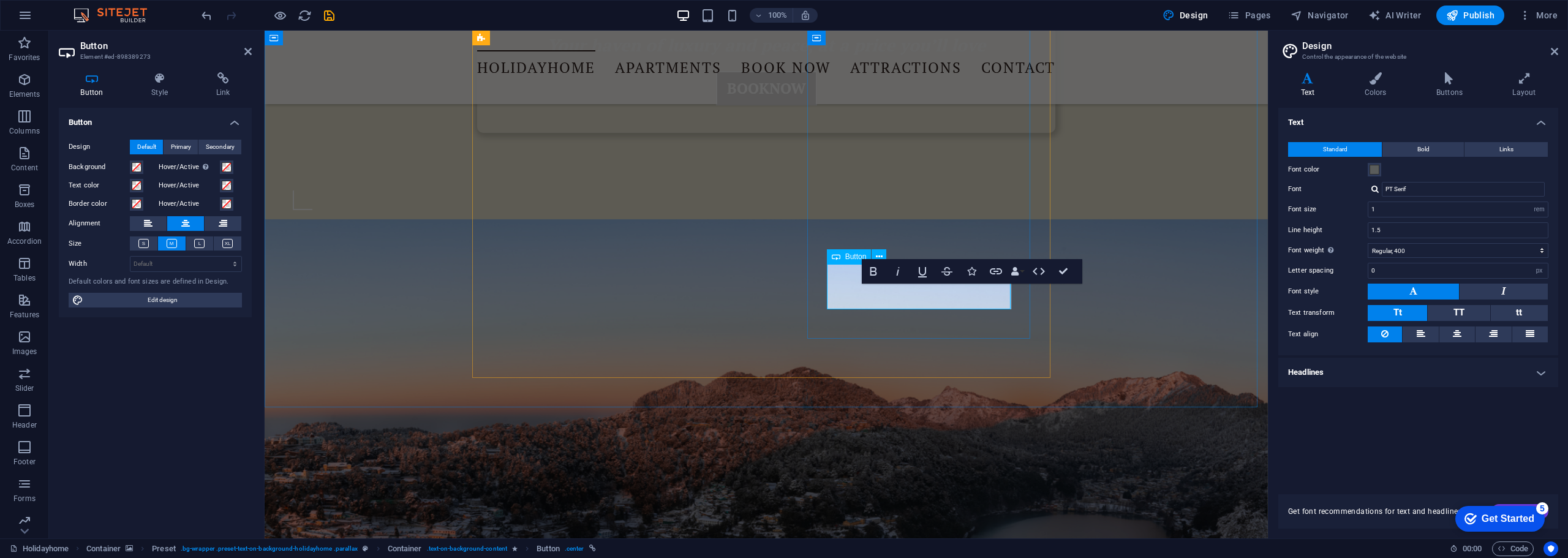
drag, startPoint x: 926, startPoint y: 296, endPoint x: 851, endPoint y: 302, distance: 75.2
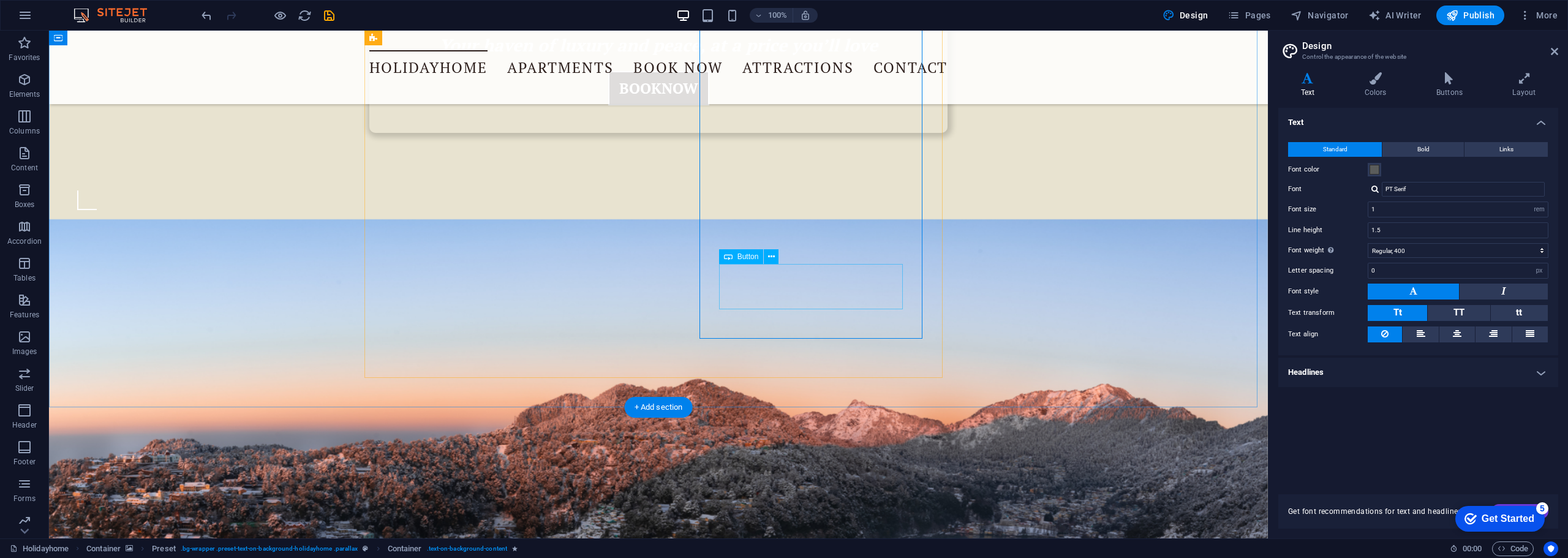
click at [771, 257] on icon at bounding box center [771, 257] width 7 height 13
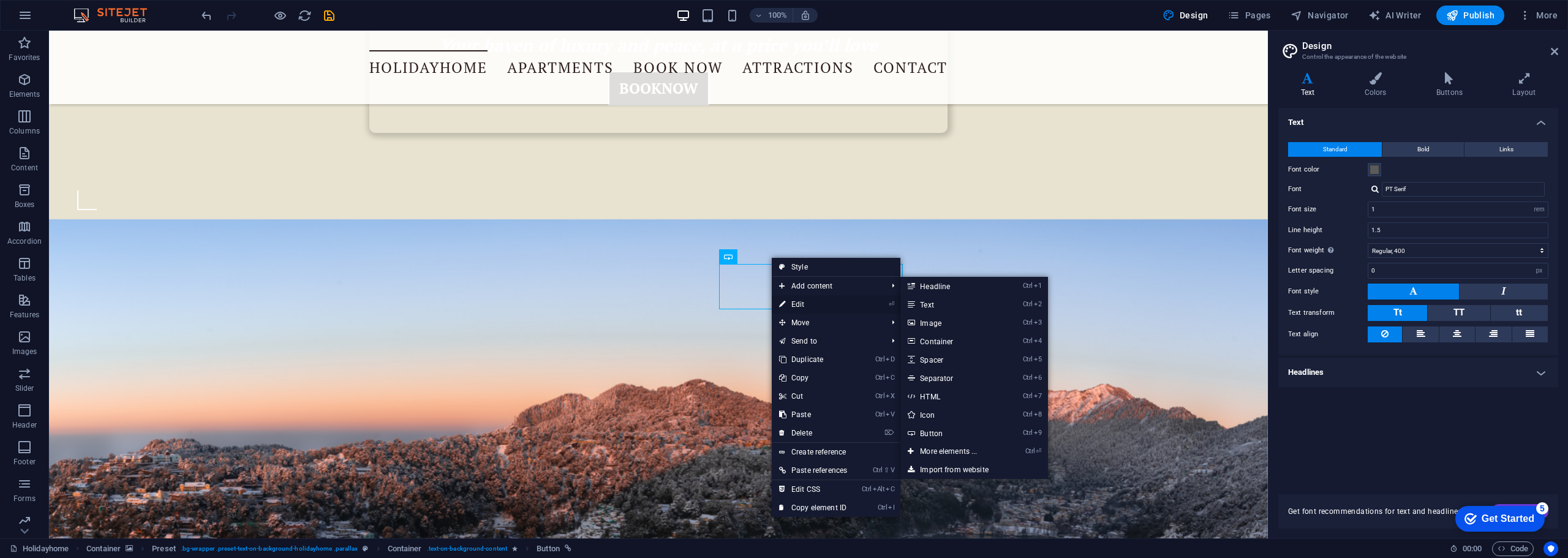
click at [794, 298] on link "⏎ Edit" at bounding box center [813, 304] width 83 height 18
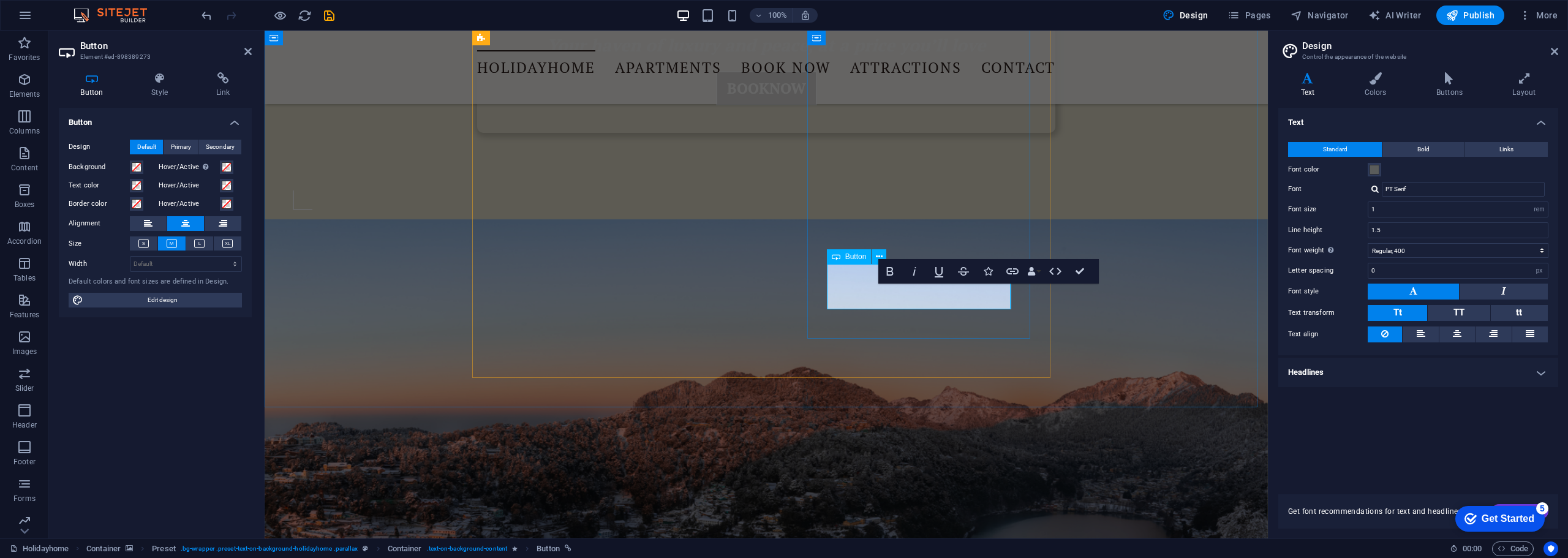
drag, startPoint x: 915, startPoint y: 296, endPoint x: 812, endPoint y: 301, distance: 103.1
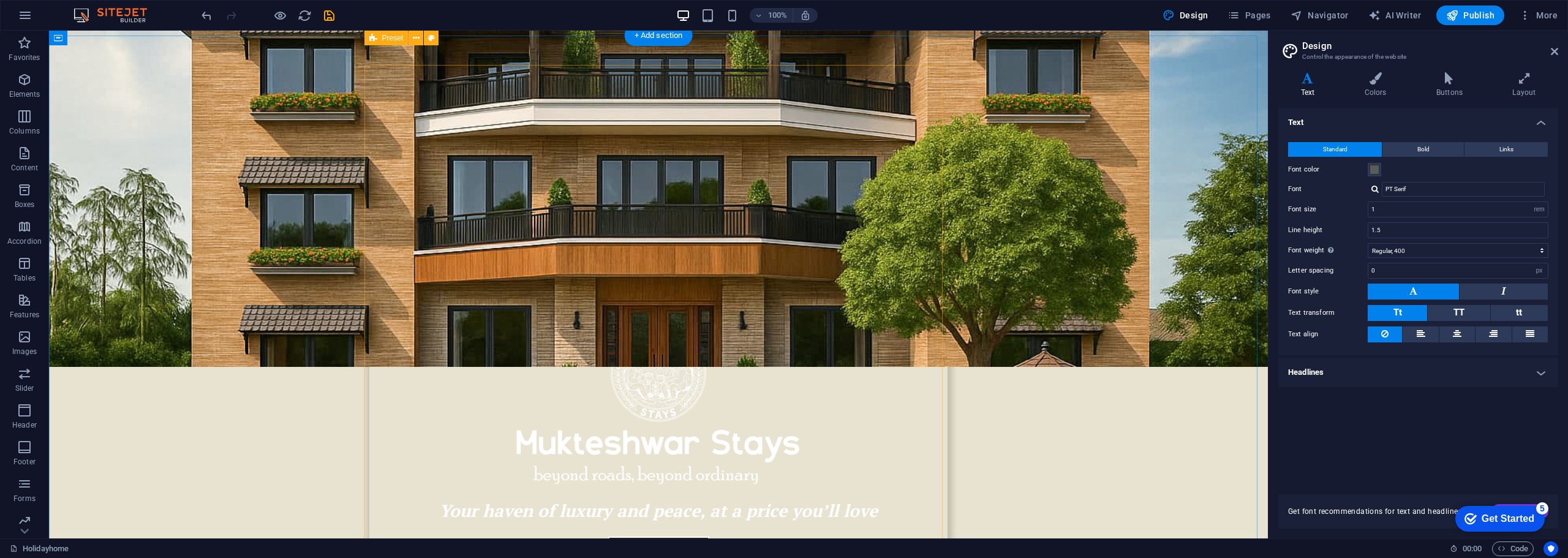
scroll to position [245, 0]
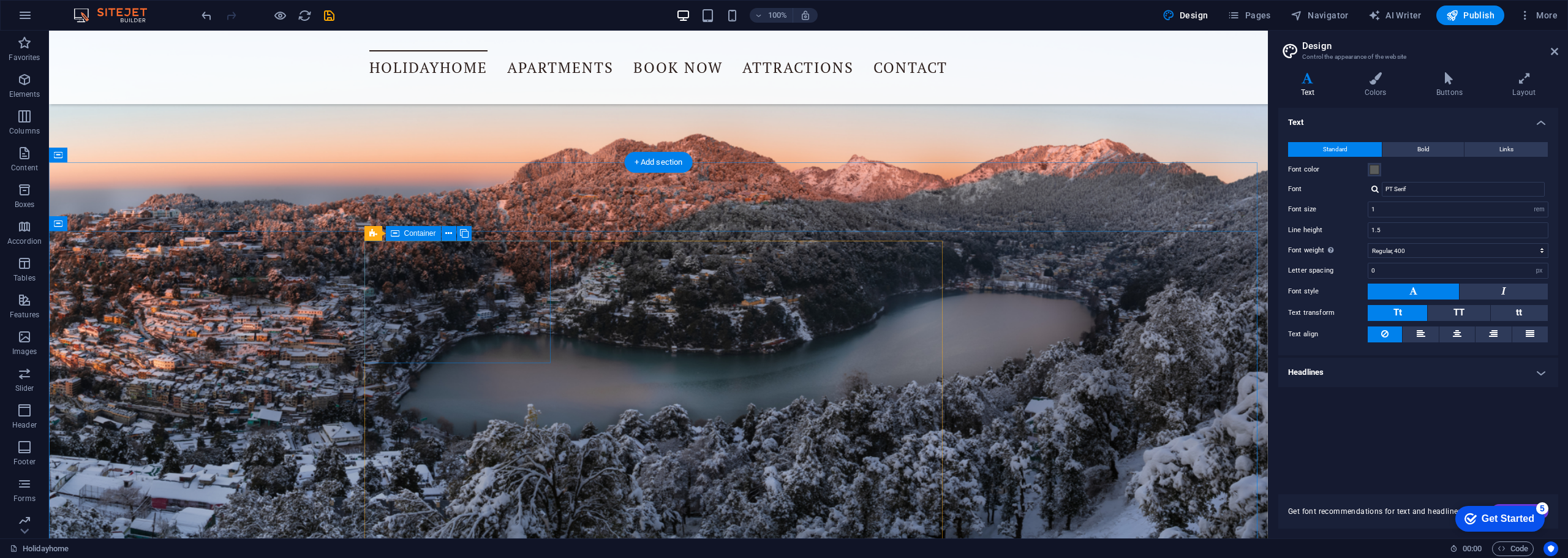
scroll to position [429, 0]
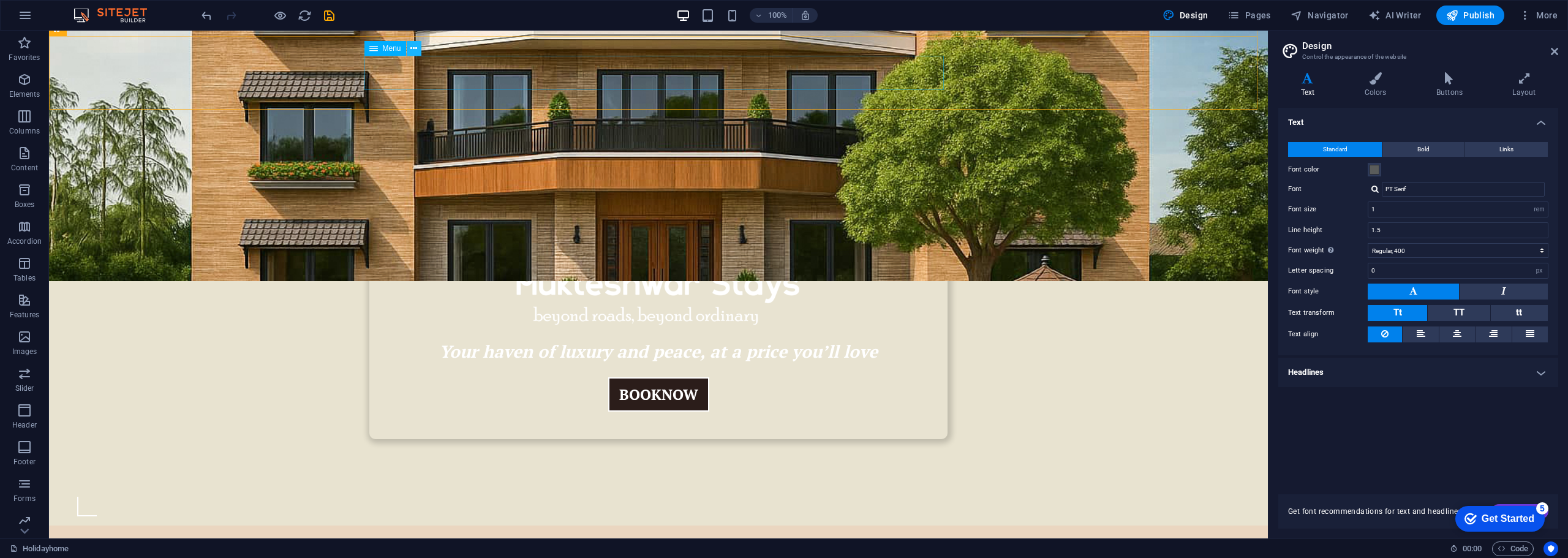
click at [411, 49] on icon at bounding box center [414, 49] width 7 height 13
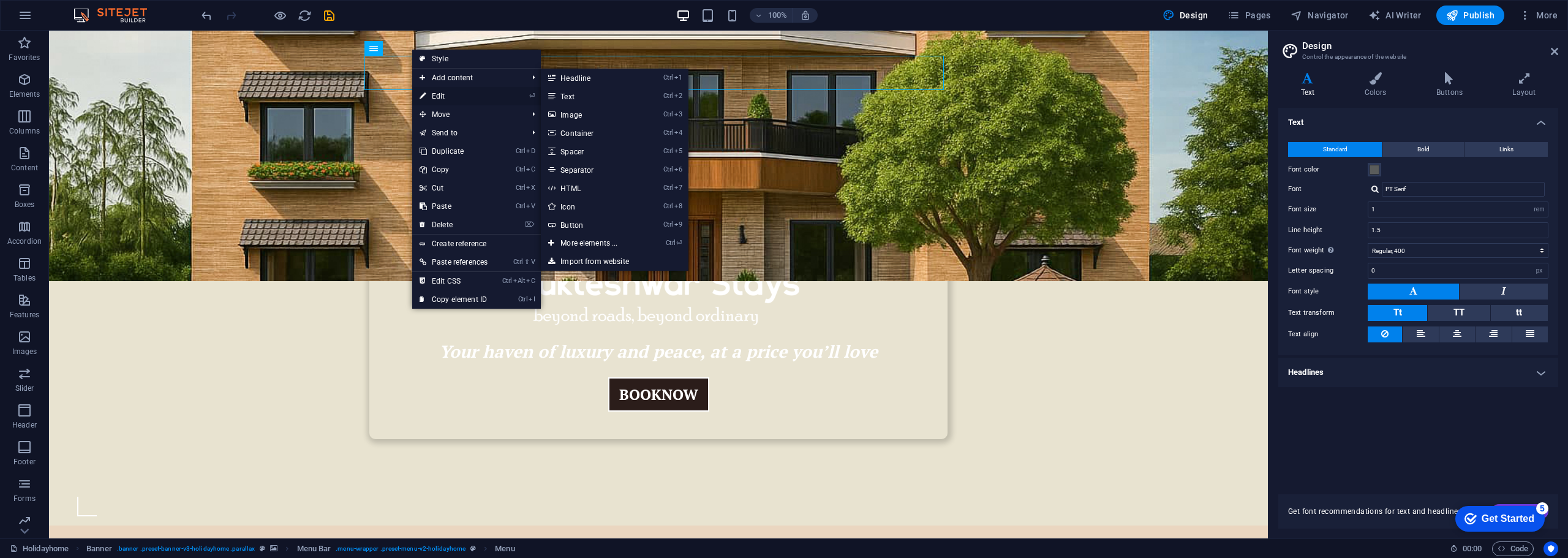
drag, startPoint x: 431, startPoint y: 93, endPoint x: 176, endPoint y: 63, distance: 256.8
click at [431, 93] on link "⏎ Edit" at bounding box center [453, 96] width 83 height 18
select select
select select "1"
select select
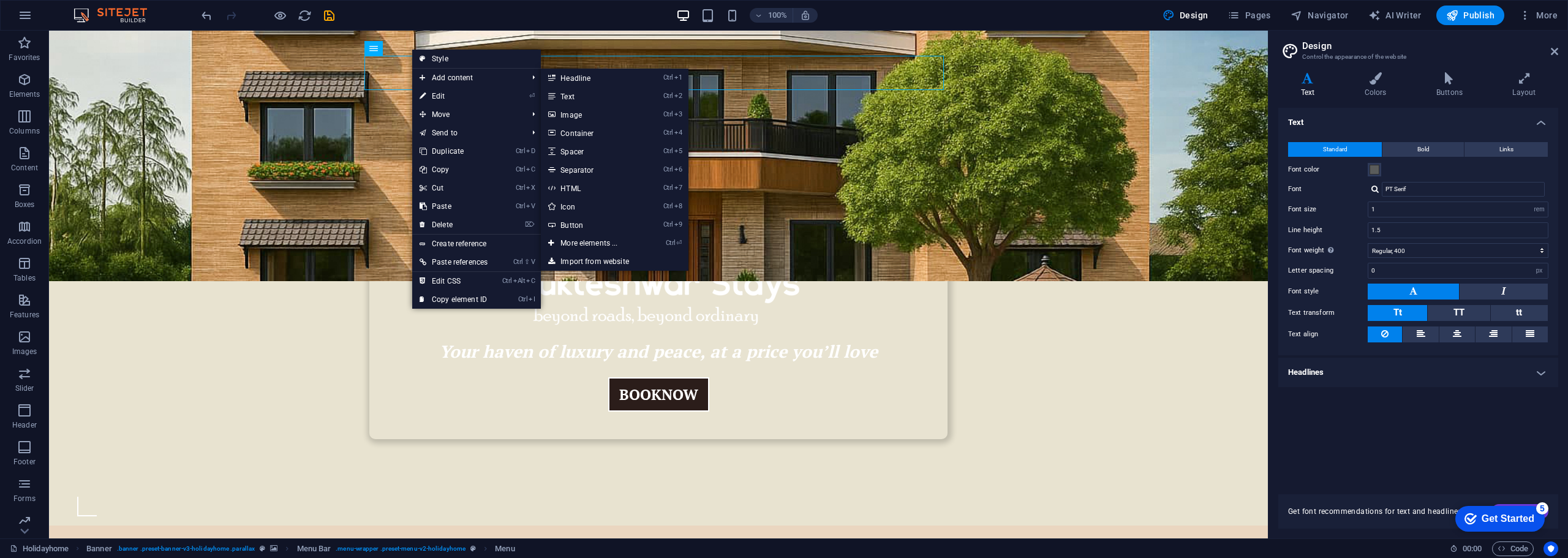
select select
select select "2"
select select
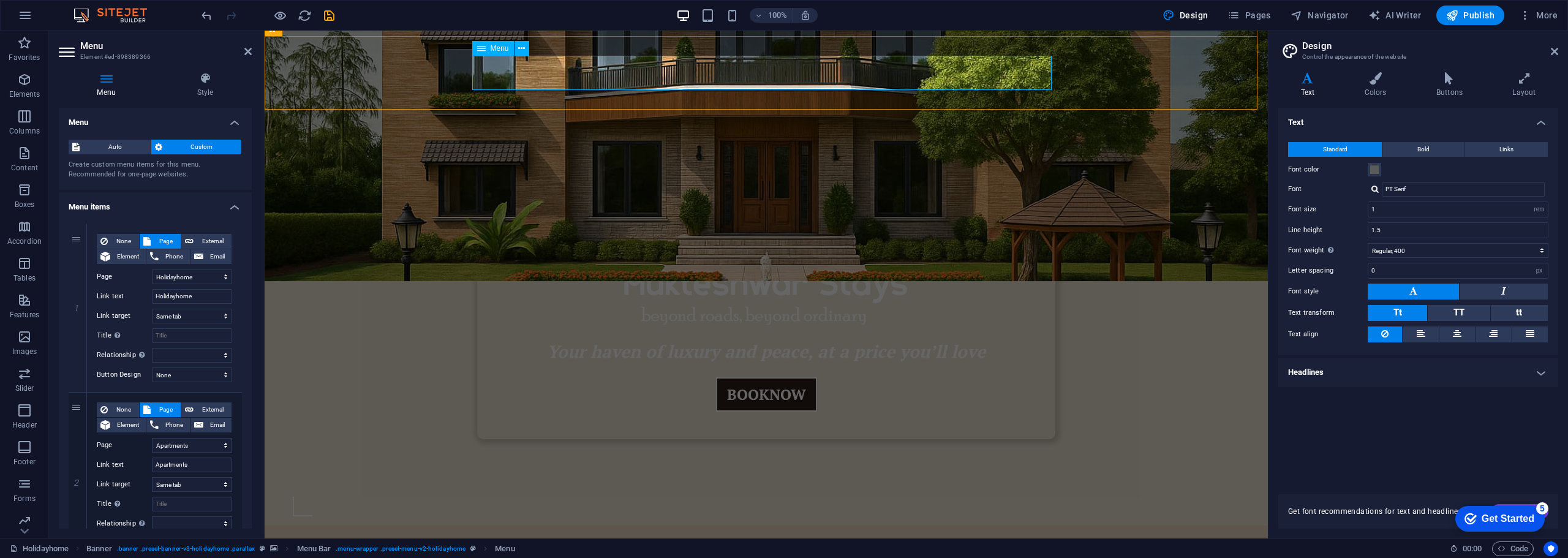
click at [546, 545] on nav "Holidayhome Apartments Book Now Attractions Contact" at bounding box center [766, 562] width 579 height 34
click at [198, 279] on select "Holidayhome Apartments Attractions Subpage Legal Notice Privacy" at bounding box center [192, 276] width 80 height 14
click at [118, 283] on label "Page" at bounding box center [124, 276] width 55 height 14
click at [152, 283] on select "Holidayhome Apartments Attractions Subpage Legal Notice Privacy" at bounding box center [192, 276] width 80 height 14
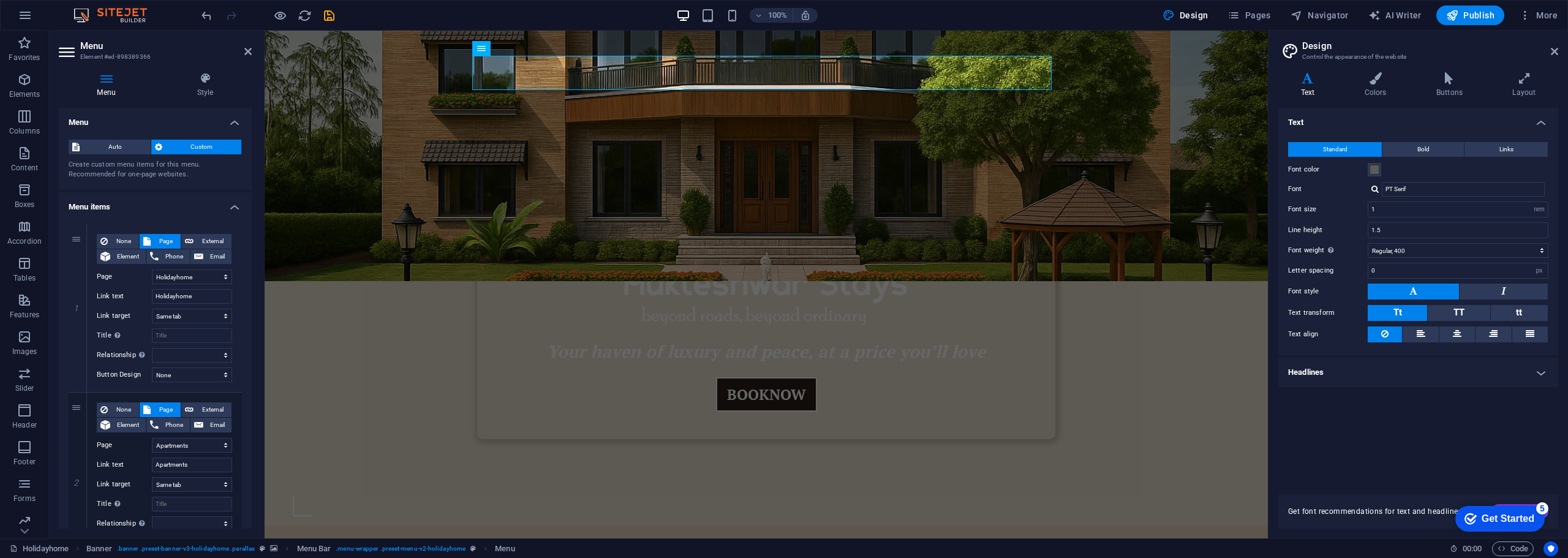
click at [111, 80] on icon at bounding box center [106, 78] width 95 height 12
click at [195, 297] on input "Holidayhome" at bounding box center [192, 296] width 80 height 14
drag, startPoint x: 195, startPoint y: 297, endPoint x: 124, endPoint y: 293, distance: 71.1
click at [124, 293] on div "Link text Holidayhome" at bounding box center [164, 296] width 135 height 14
click at [225, 277] on select "Holidayhome Apartments Attractions Subpage Legal Notice Privacy" at bounding box center [192, 276] width 80 height 14
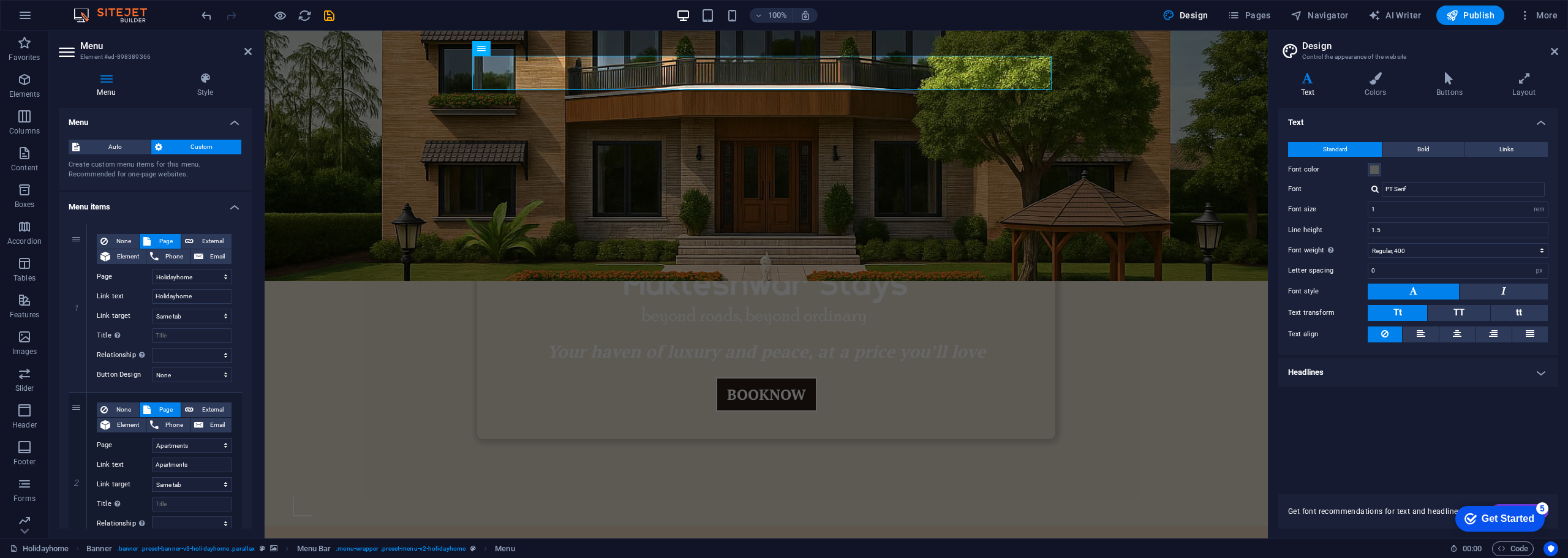
click at [125, 144] on span "Auto" at bounding box center [115, 147] width 64 height 14
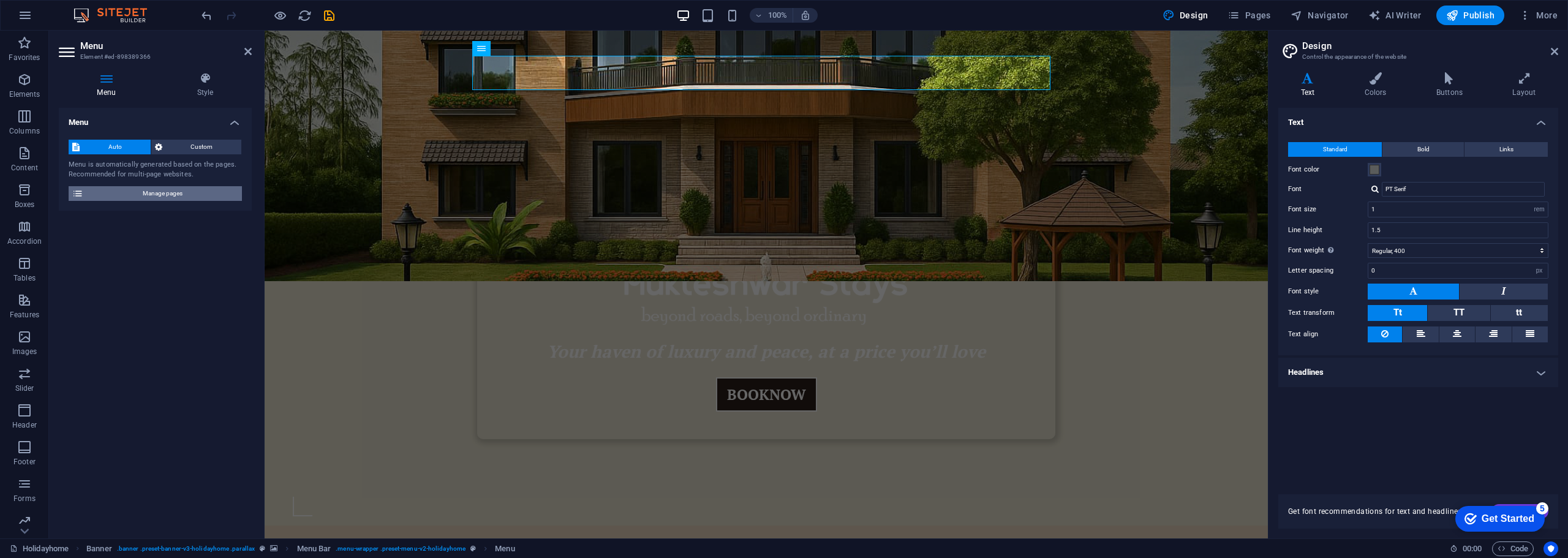
click at [90, 194] on span "Manage pages" at bounding box center [162, 193] width 151 height 14
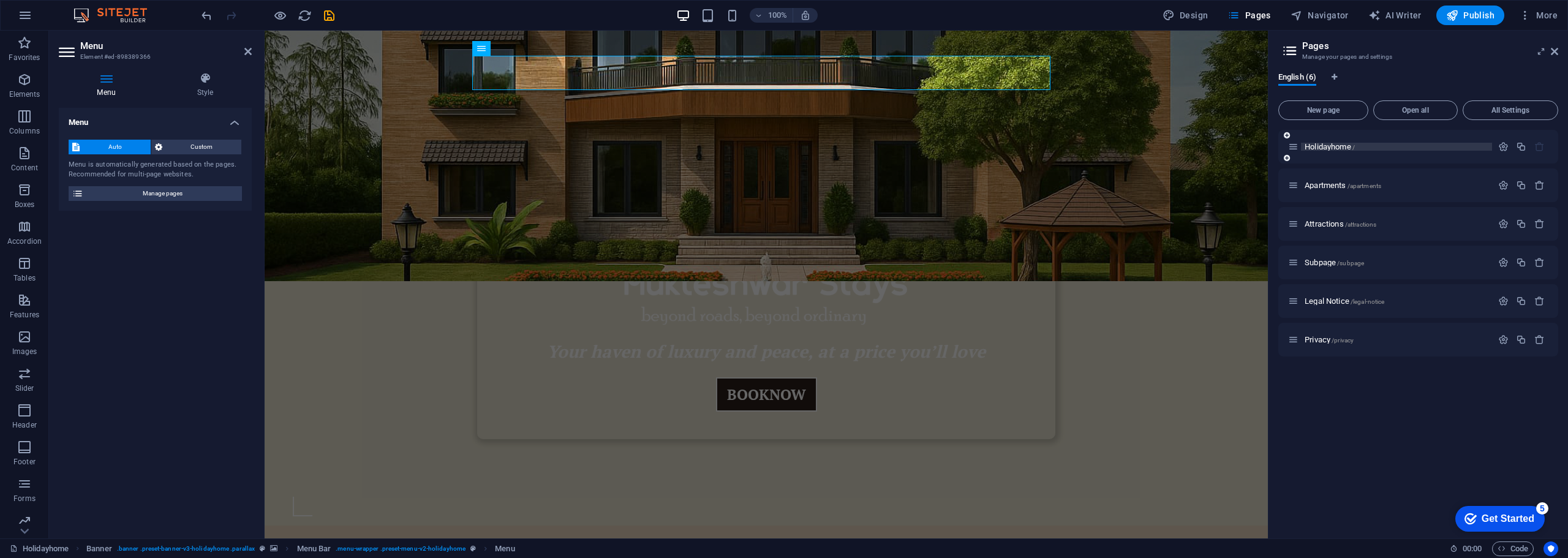
click at [1338, 147] on span "Holidayhome /" at bounding box center [1330, 147] width 50 height 9
click at [1506, 147] on icon "button" at bounding box center [1503, 147] width 11 height 11
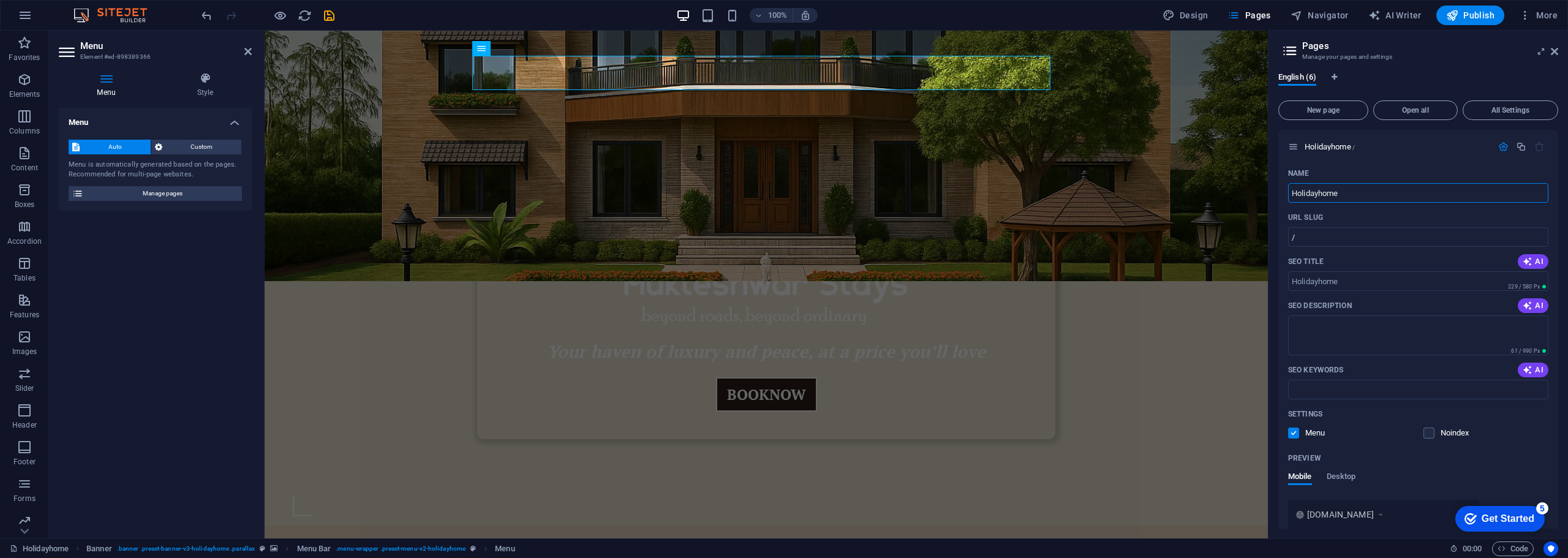
drag, startPoint x: 1619, startPoint y: 220, endPoint x: 1217, endPoint y: 191, distance: 403.0
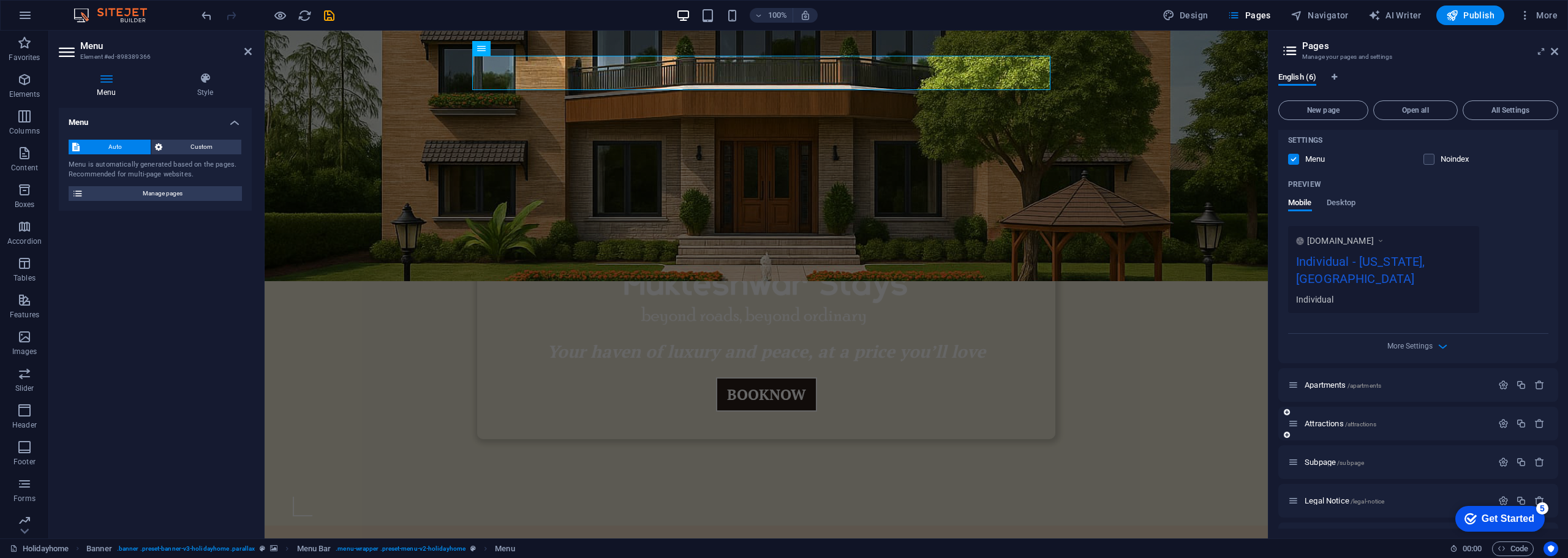
scroll to position [289, 0]
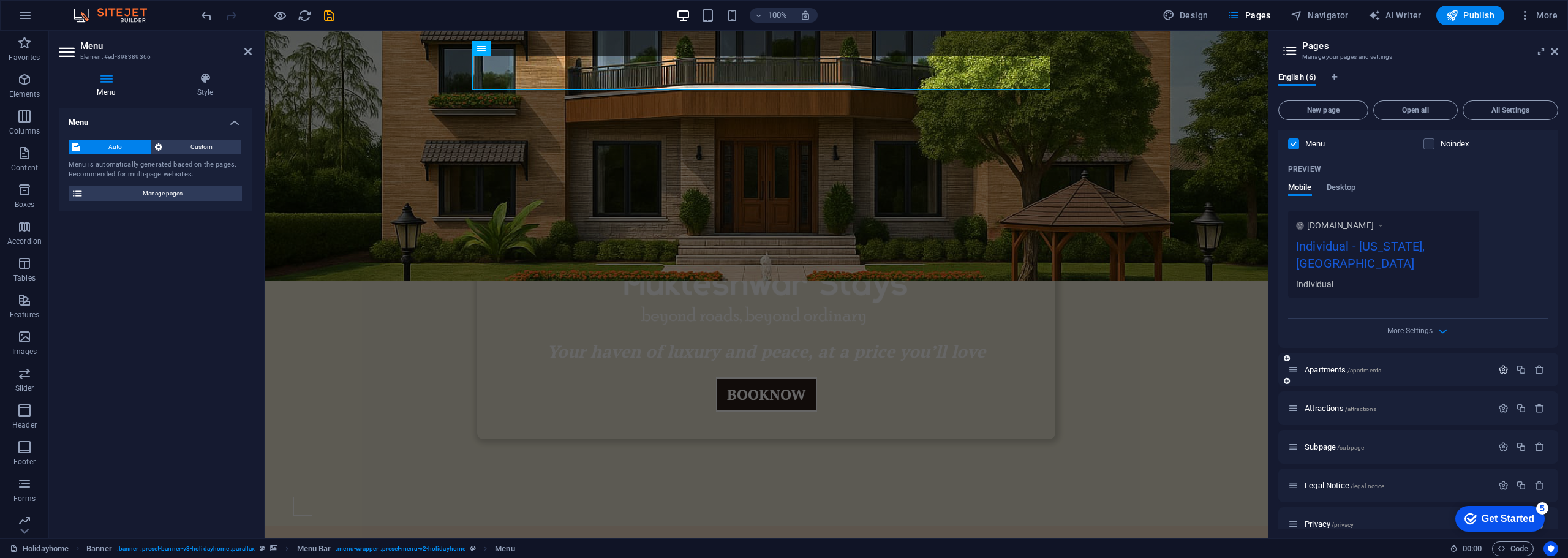
type input "Home"
click at [1501, 364] on icon "button" at bounding box center [1503, 370] width 11 height 11
drag, startPoint x: 1349, startPoint y: 398, endPoint x: 1270, endPoint y: 398, distance: 79.0
click at [1270, 398] on aside "Pages Manage your pages and settings English (6) New page Open all All Settings…" at bounding box center [1418, 284] width 300 height 508
type input "Roo"
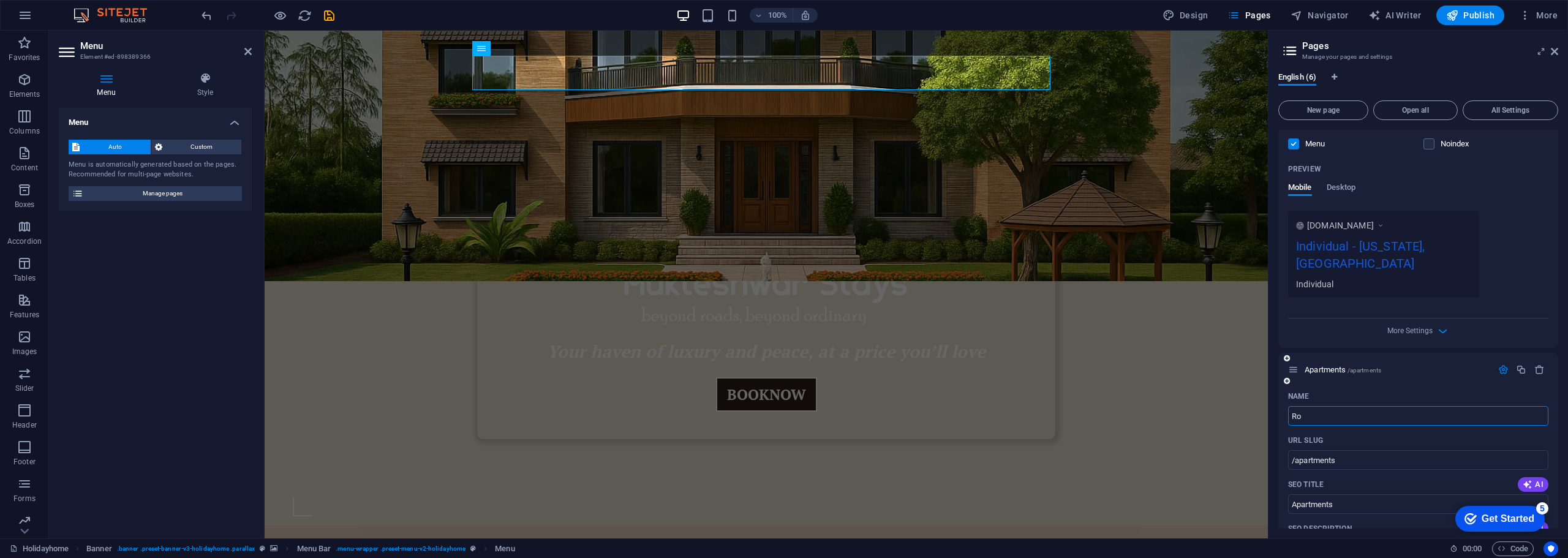
type input "/r"
type input "R"
type input "Roo"
type input "/roo"
type input "Roo"
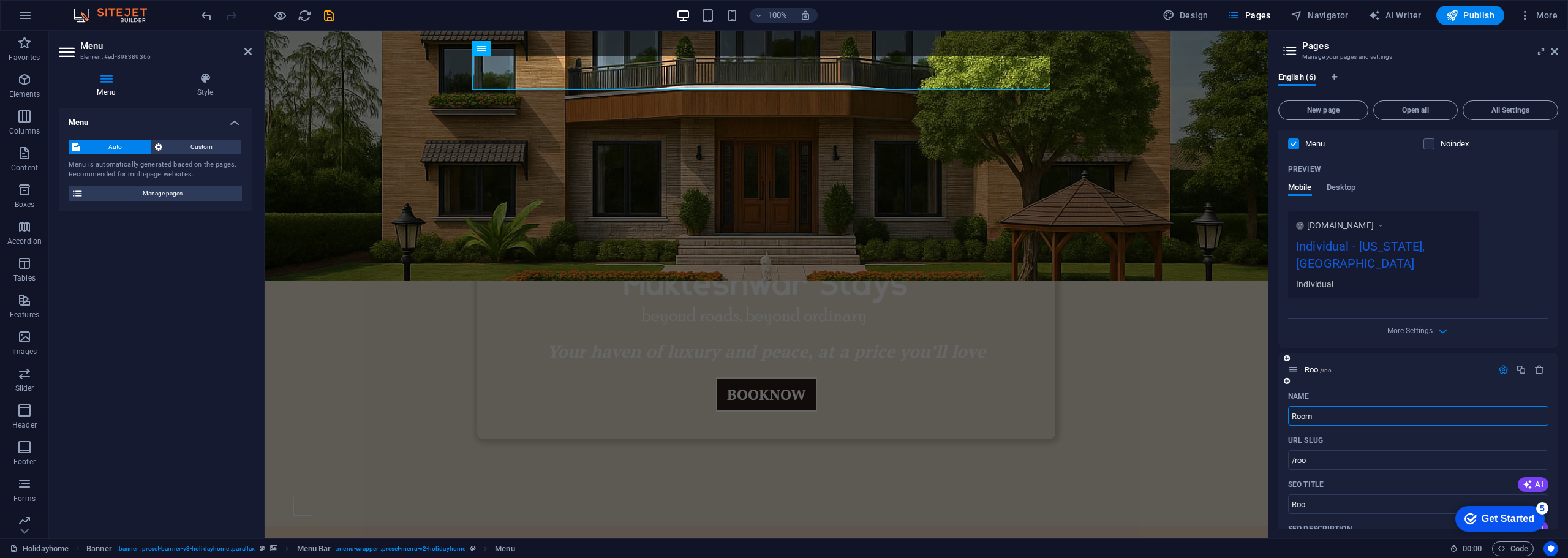
type input "Room"
type input "/room"
type input "Room"
type input "Rooms"
type input "/rooms"
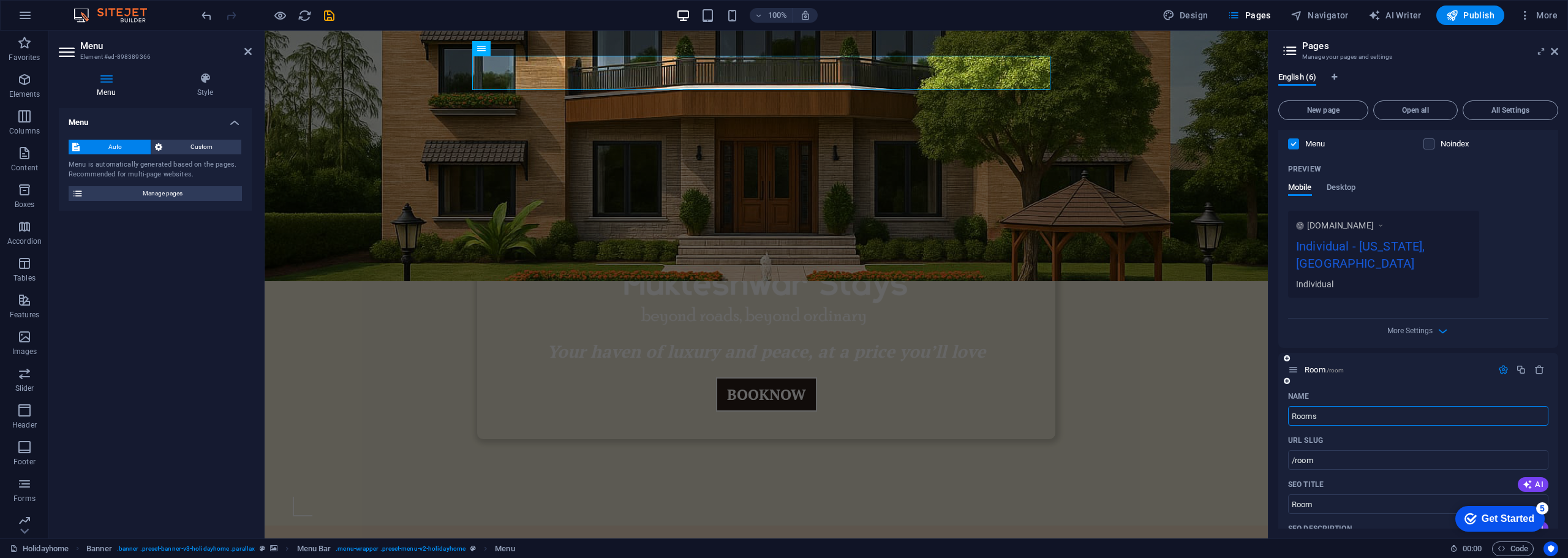
type input "Rooms"
click at [1456, 366] on p "Rooms /rooms" at bounding box center [1396, 370] width 184 height 8
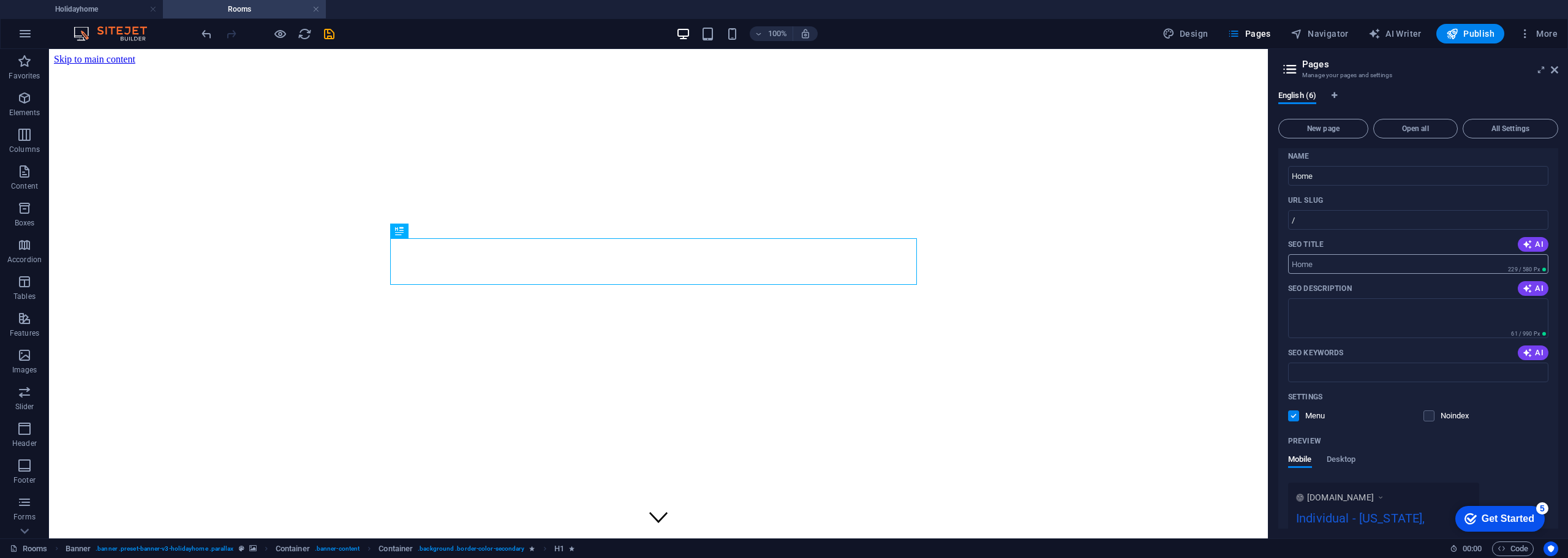
scroll to position [0, 0]
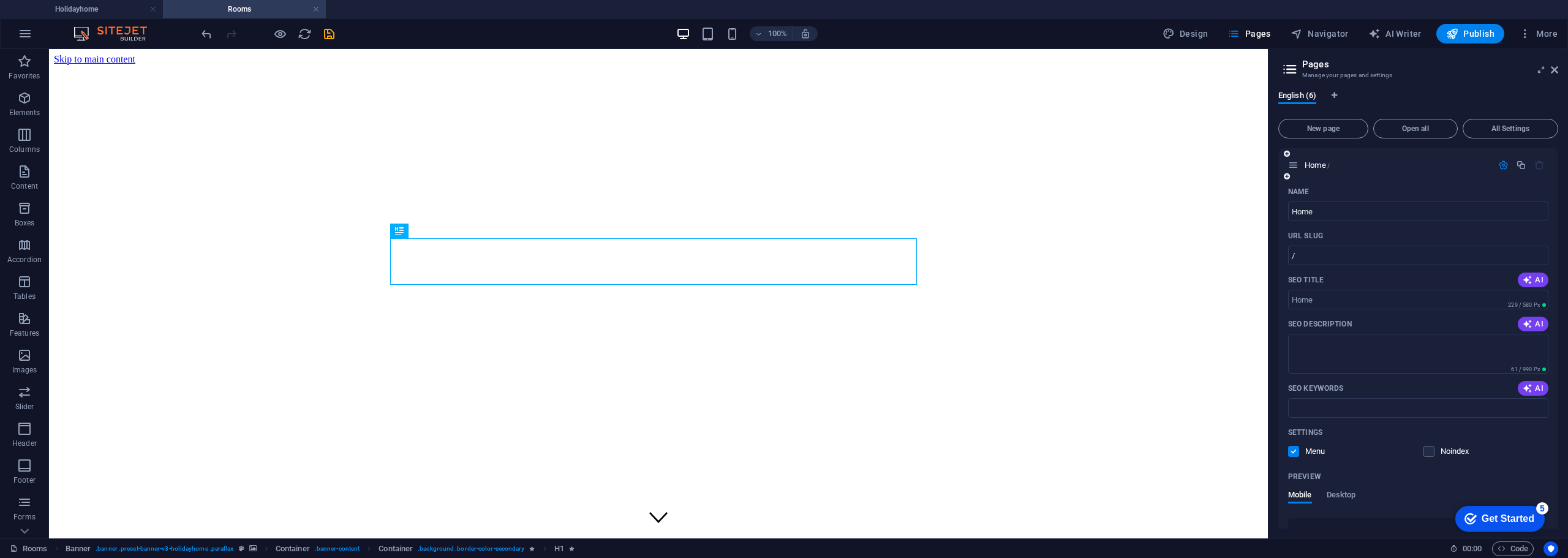
click at [1498, 166] on icon "button" at bounding box center [1503, 166] width 11 height 11
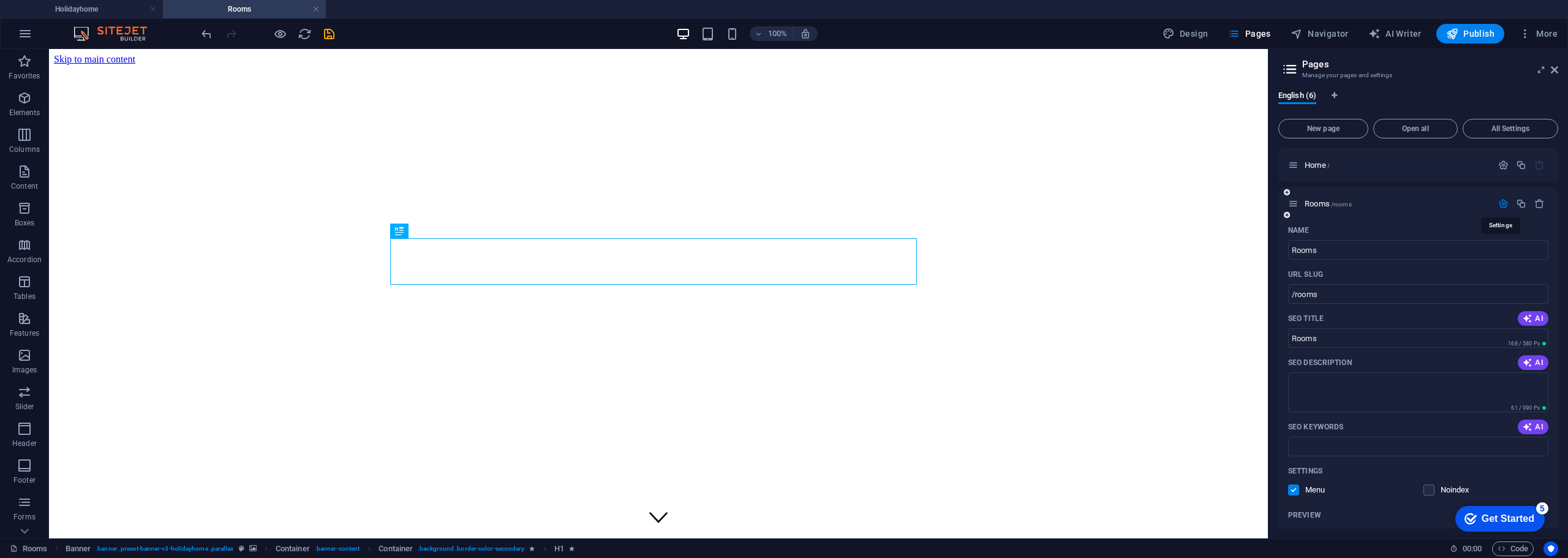
click at [1500, 201] on icon "button" at bounding box center [1503, 203] width 11 height 11
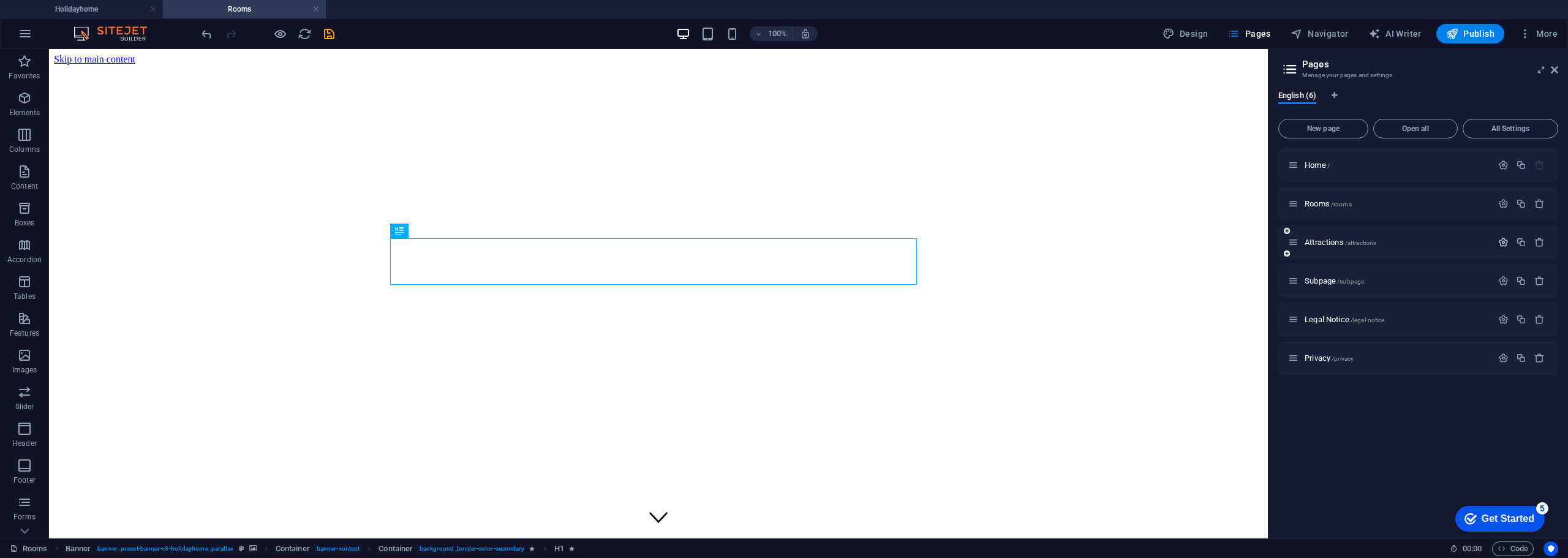
click at [1501, 246] on icon "button" at bounding box center [1503, 242] width 11 height 11
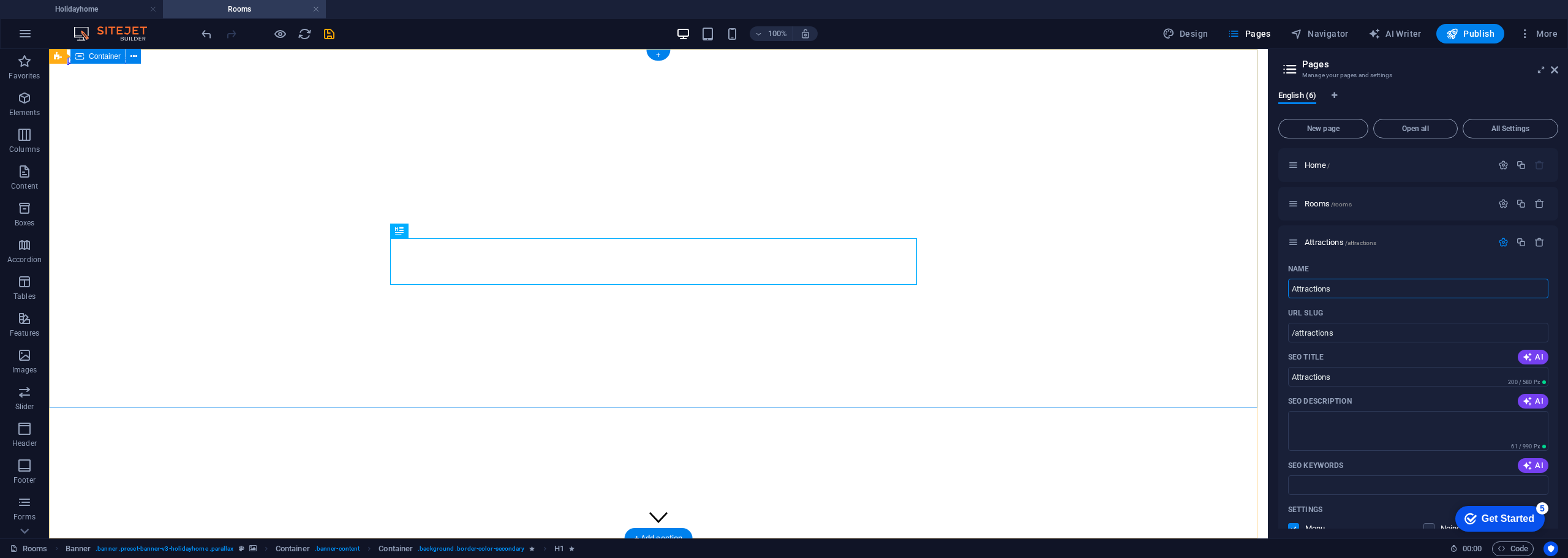
drag, startPoint x: 1393, startPoint y: 334, endPoint x: 1251, endPoint y: 292, distance: 148.1
click at [1373, 289] on input "Attractions" at bounding box center [1418, 288] width 260 height 20
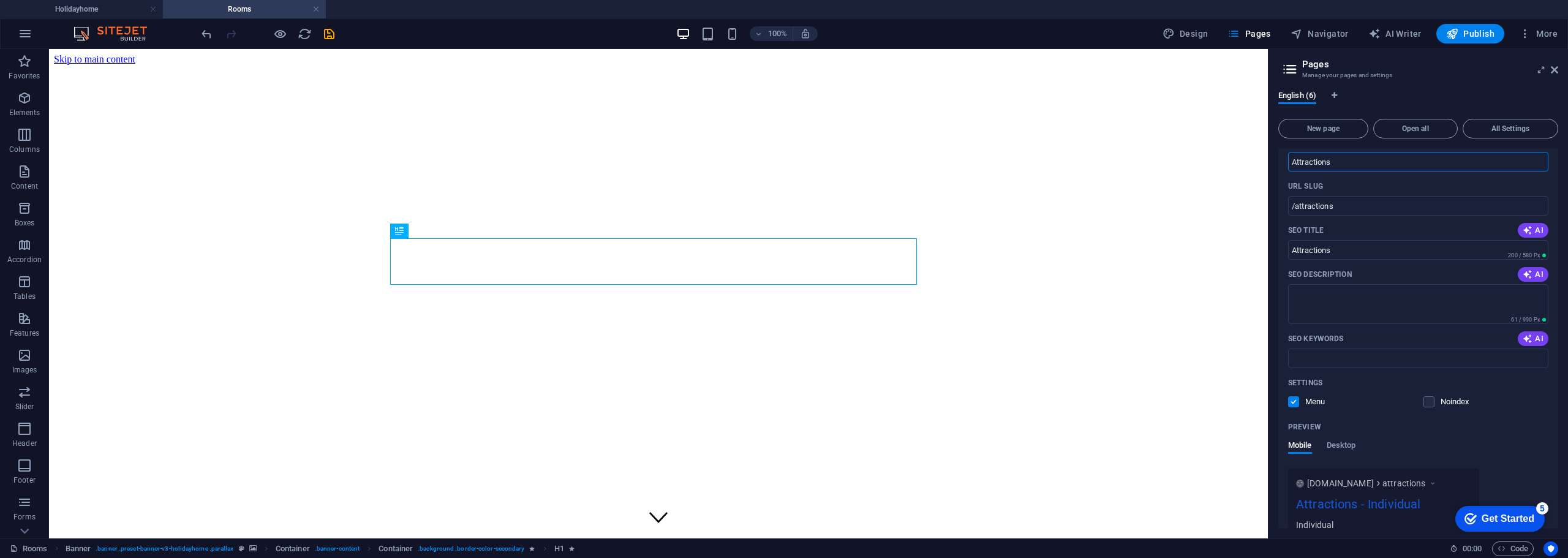
scroll to position [2, 0]
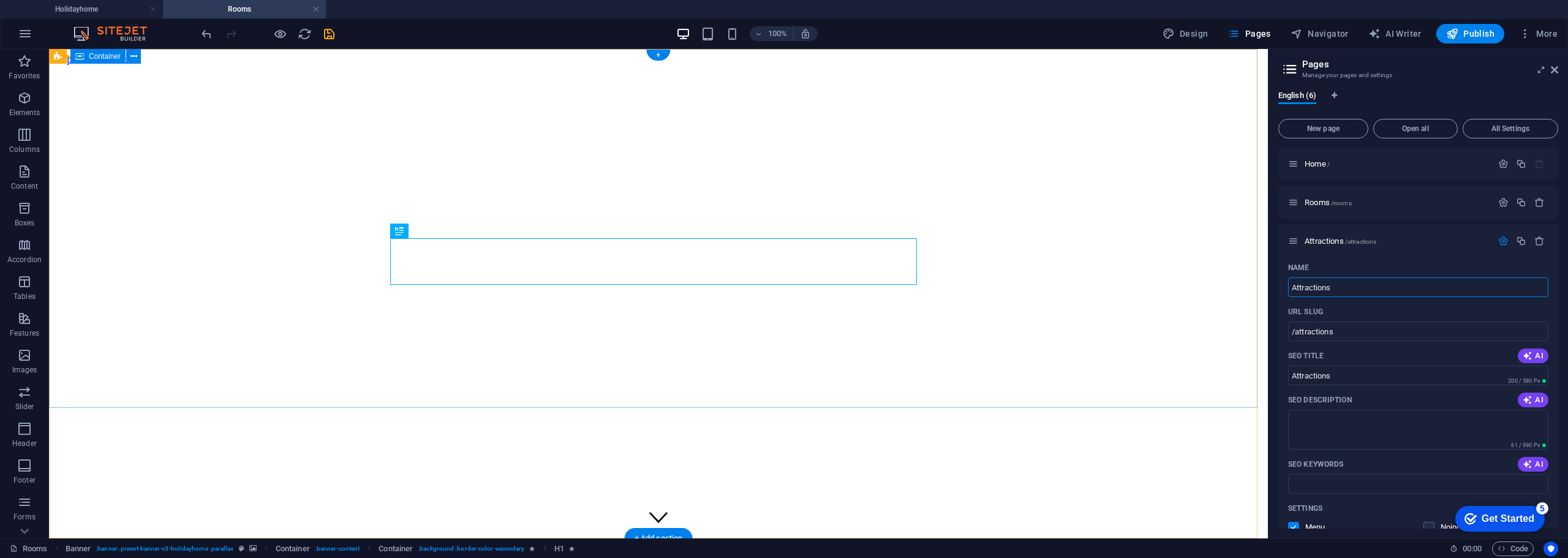
drag, startPoint x: 1410, startPoint y: 341, endPoint x: 1251, endPoint y: 285, distance: 168.6
type input "AME"
type input "/ame"
type input "AME"
type input "A"
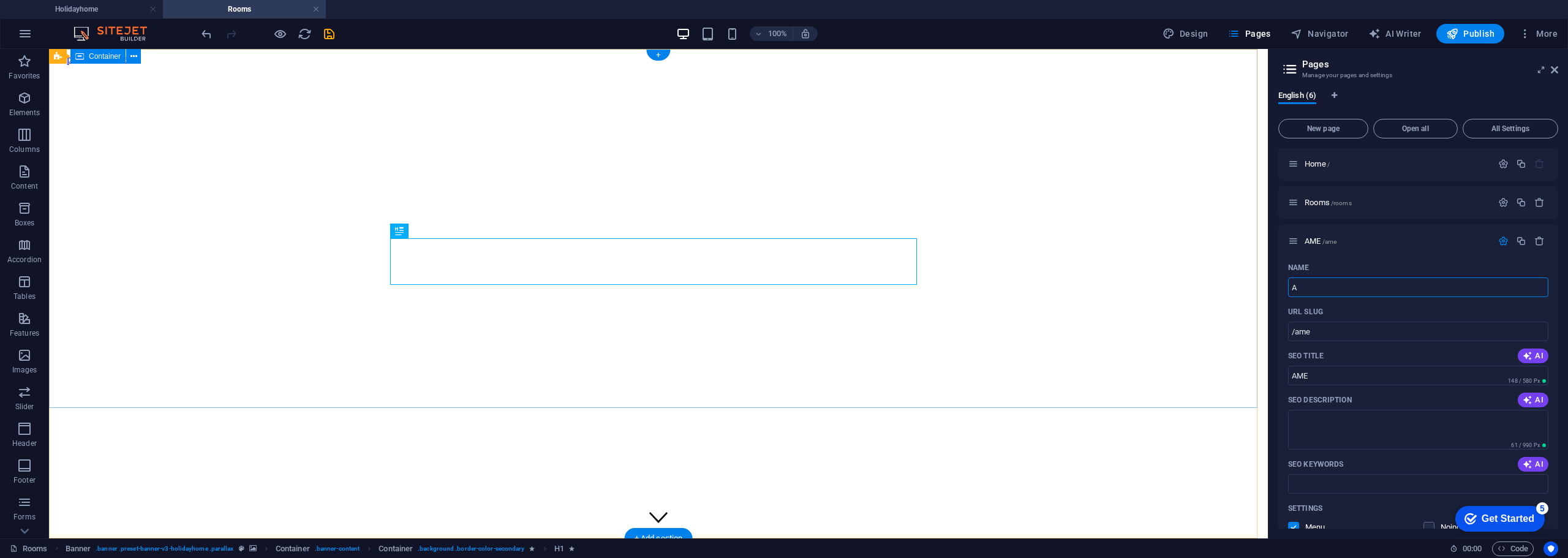
type input "/a"
type input "A"
type input "Amenitie"
type input "/ameniti"
type input "Ameniti"
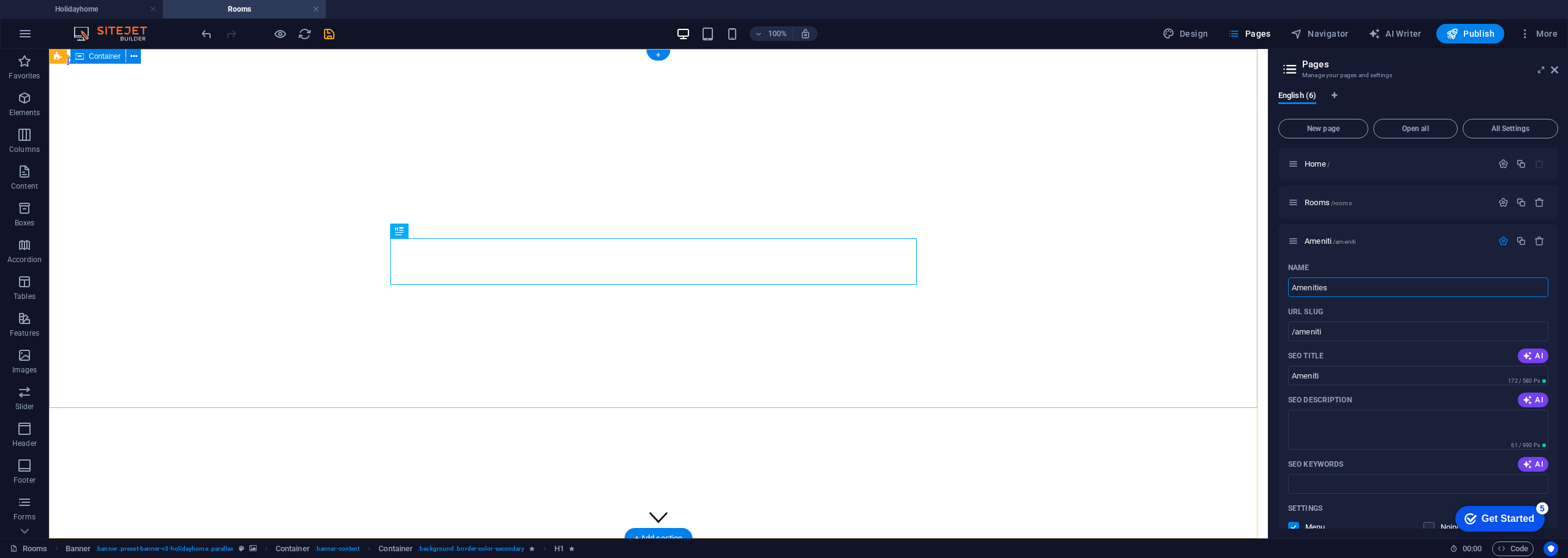
type input "Amenities"
type input "/amenities"
type input "Amenities"
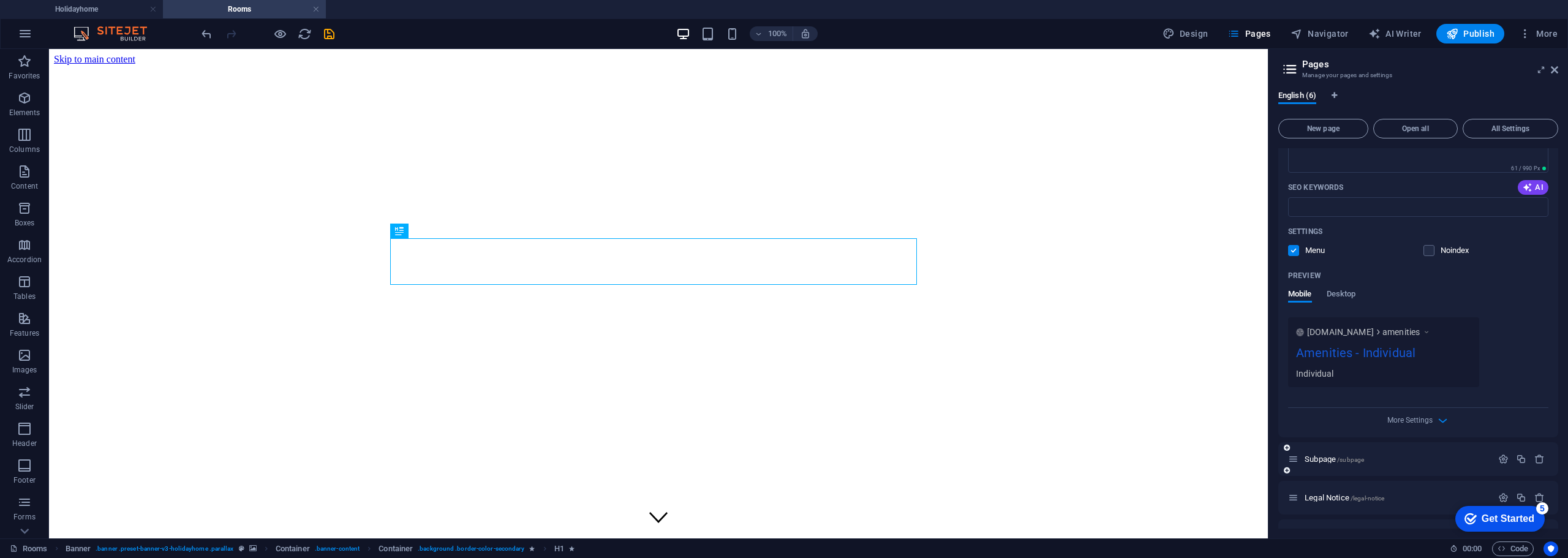
scroll to position [307, 0]
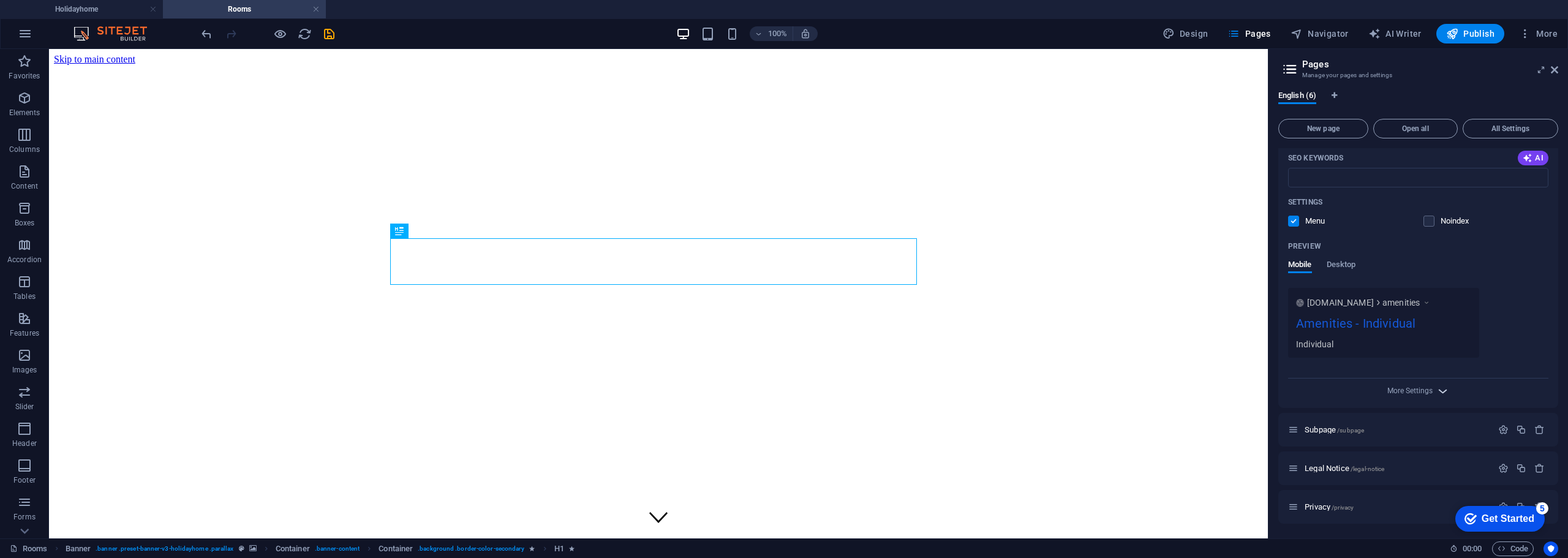
type input "Amenities"
click at [1437, 384] on icon "button" at bounding box center [1443, 391] width 14 height 14
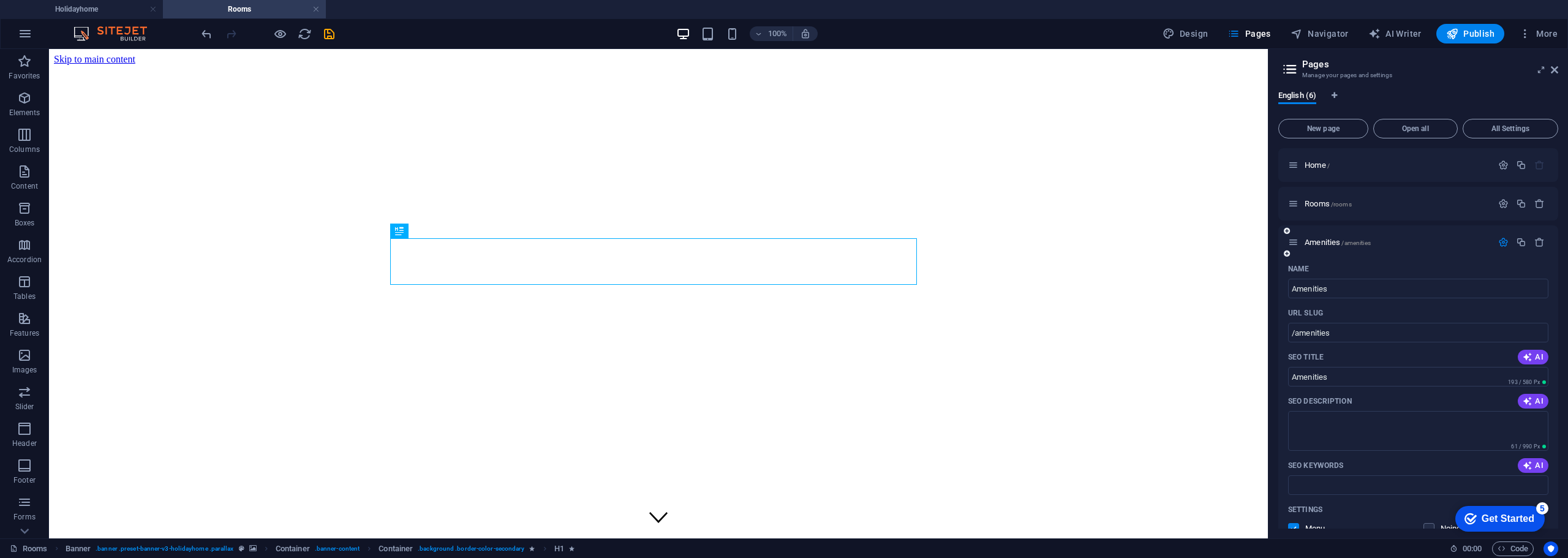
click at [1500, 244] on icon "button" at bounding box center [1503, 242] width 11 height 11
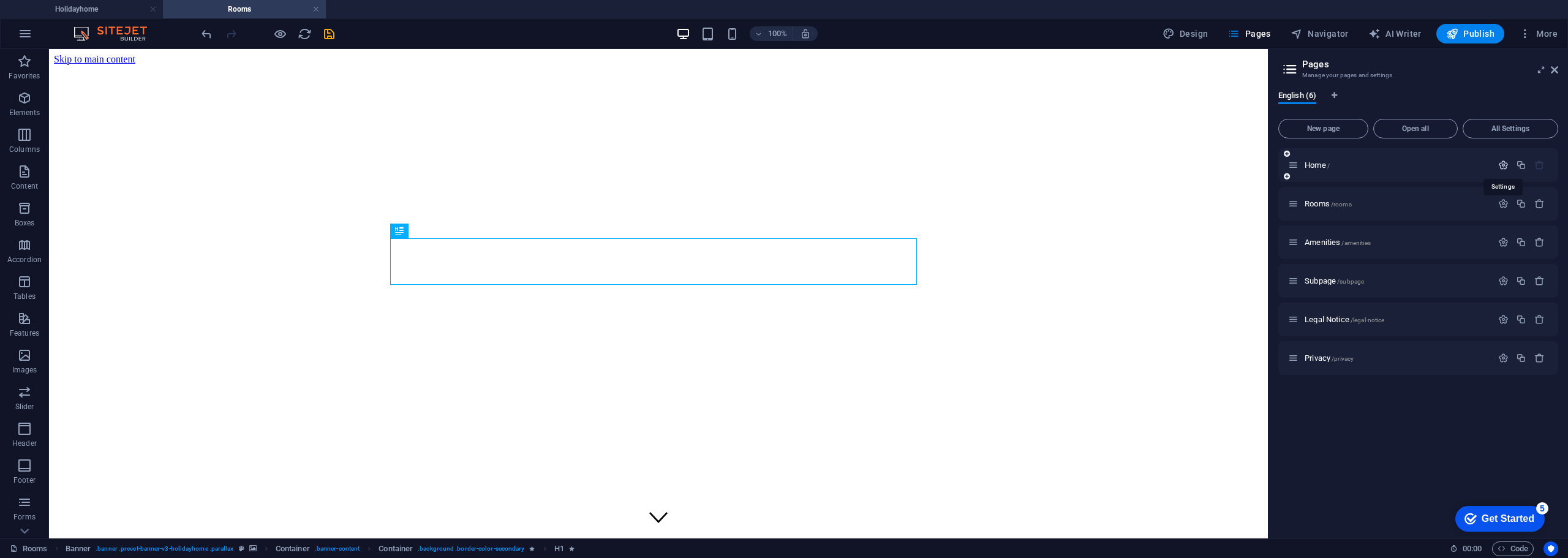
click at [1503, 163] on icon "button" at bounding box center [1503, 166] width 11 height 11
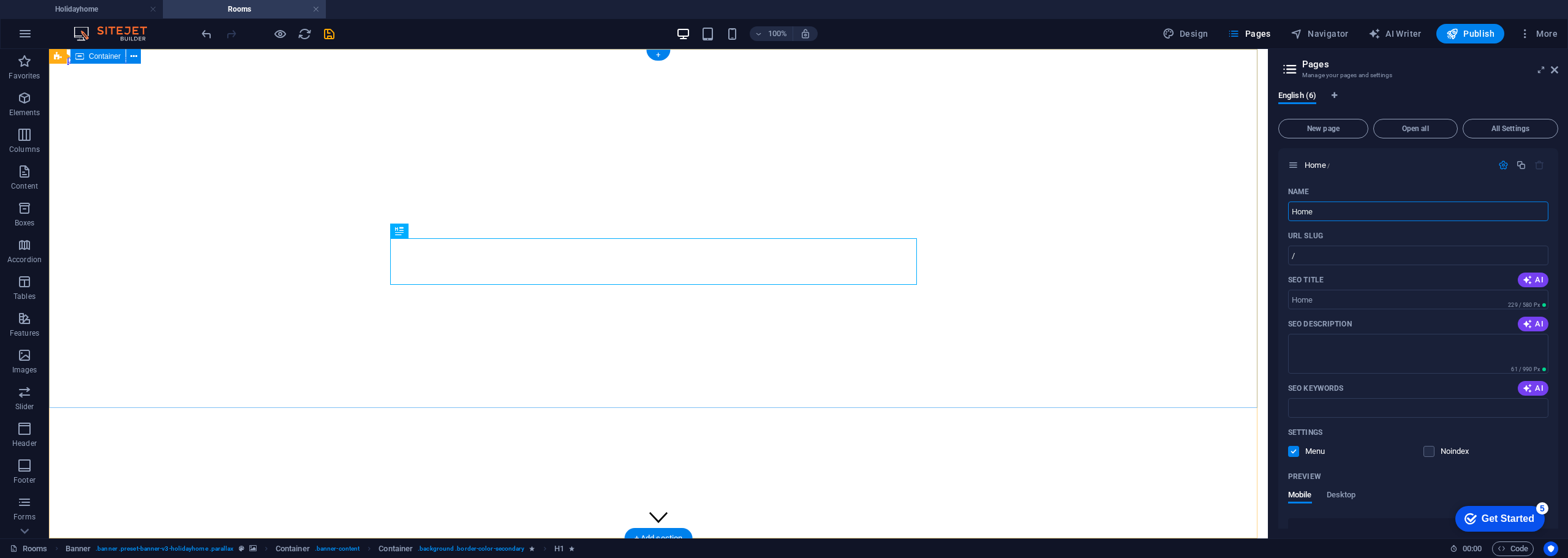
drag, startPoint x: 1382, startPoint y: 260, endPoint x: 1172, endPoint y: 203, distance: 217.6
type input "Who Are We"
click at [1437, 156] on div "Who Are We /" at bounding box center [1418, 165] width 280 height 33
click at [1503, 165] on icon "button" at bounding box center [1503, 166] width 11 height 11
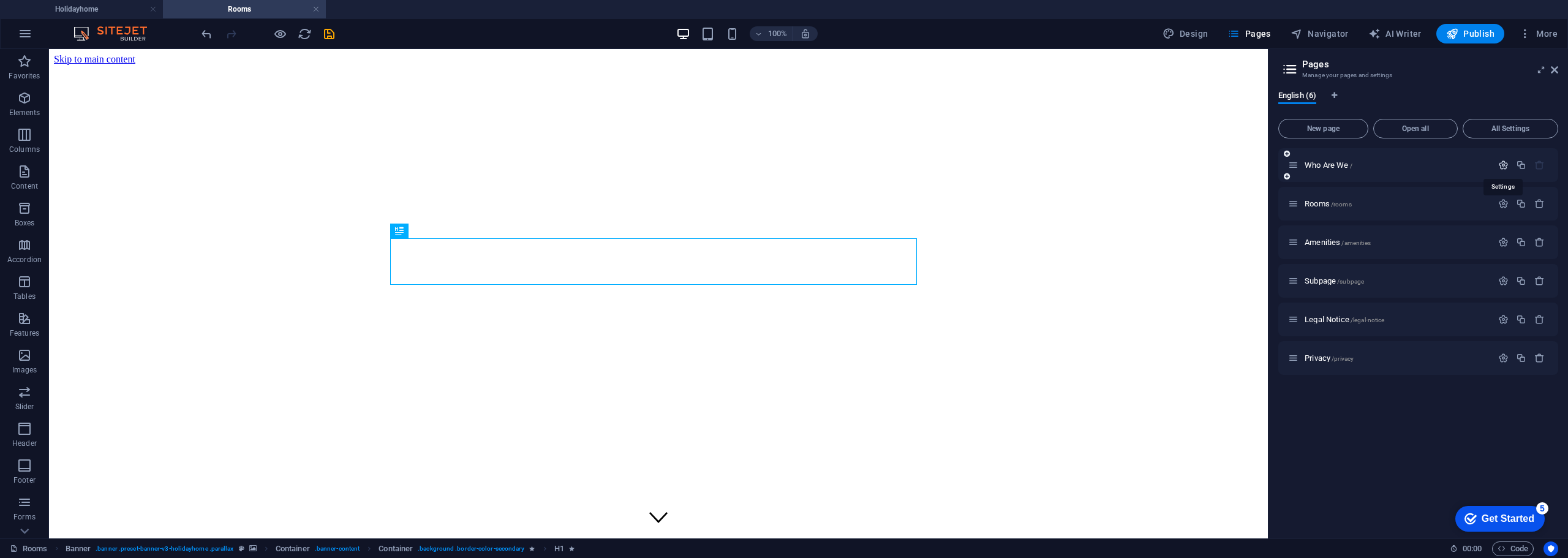
click at [1503, 165] on icon "button" at bounding box center [1503, 166] width 11 height 11
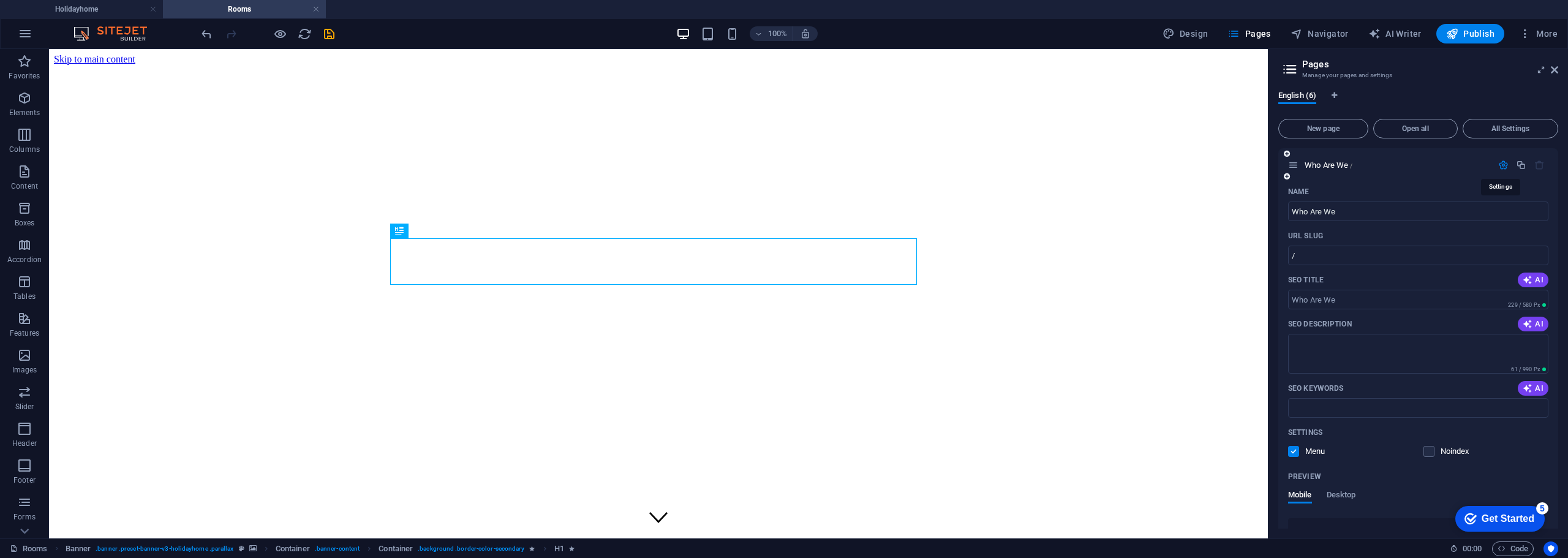
click at [1503, 165] on icon "button" at bounding box center [1503, 166] width 11 height 11
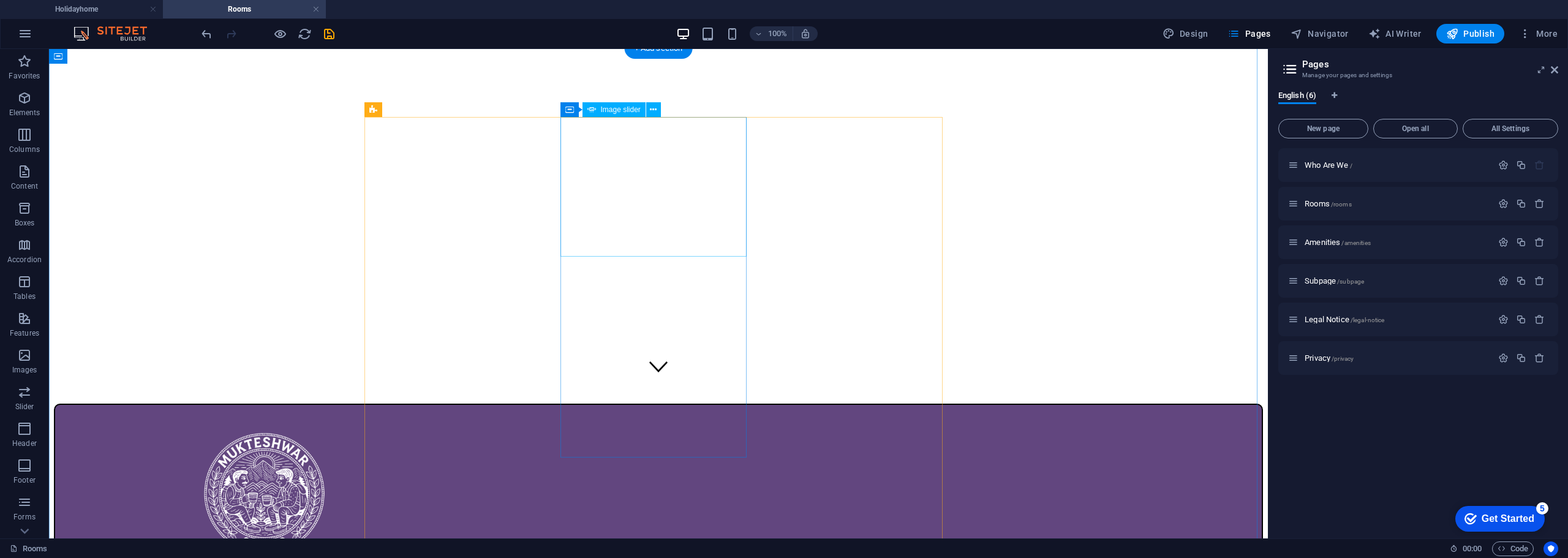
scroll to position [122, 0]
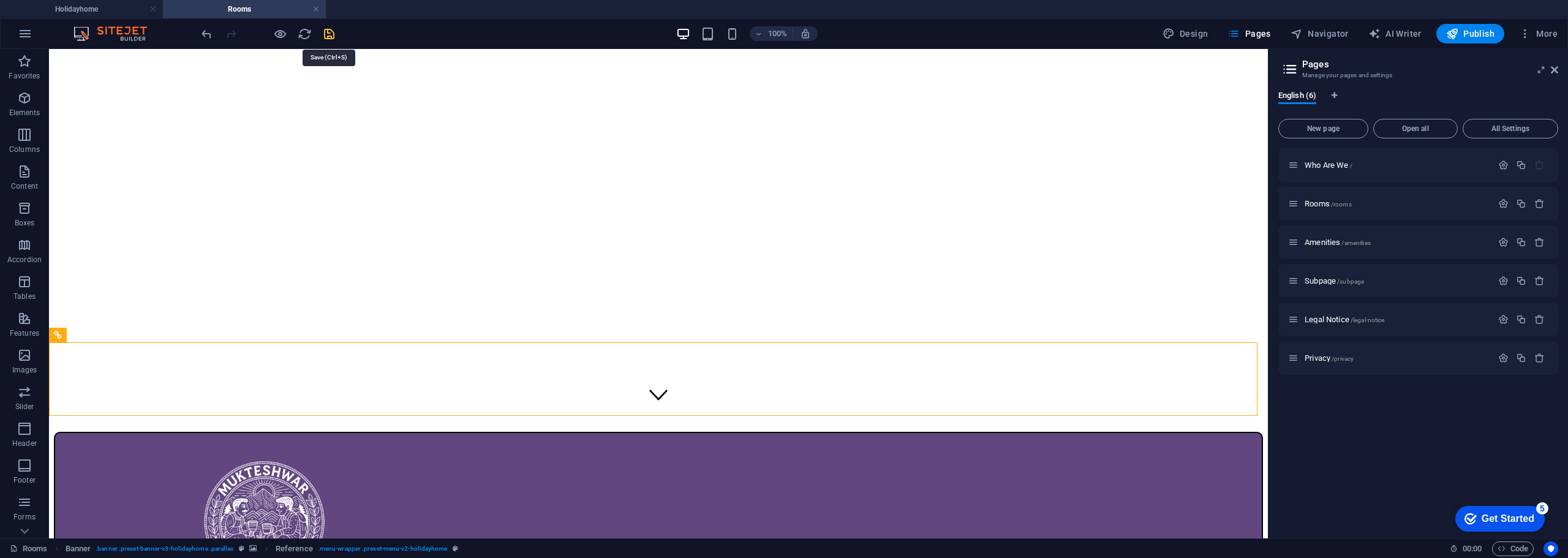
click at [328, 36] on icon "save" at bounding box center [329, 33] width 14 height 14
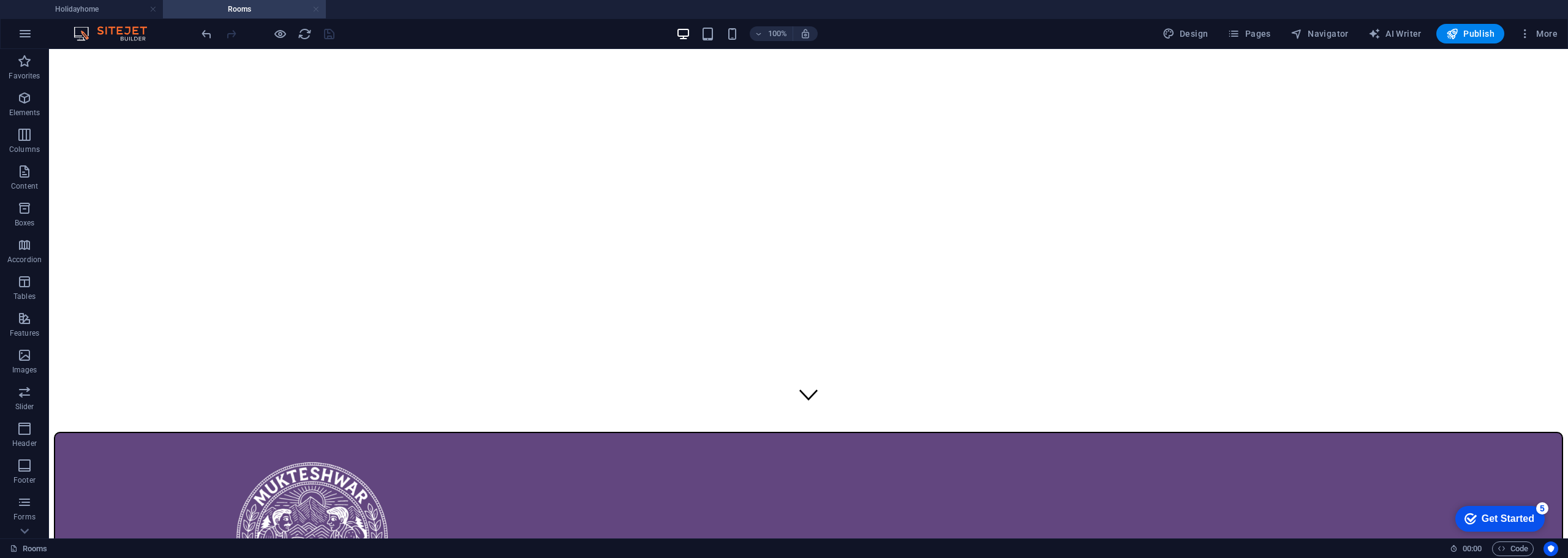
click at [317, 8] on link at bounding box center [316, 9] width 8 height 11
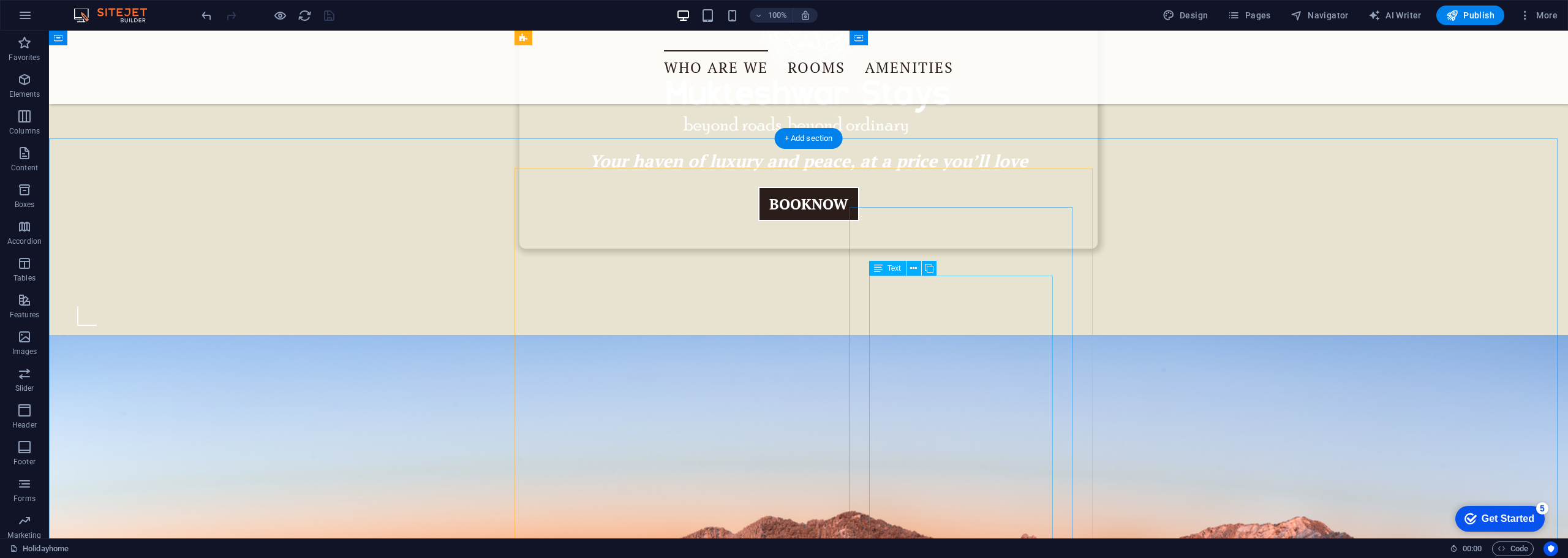
scroll to position [306, 0]
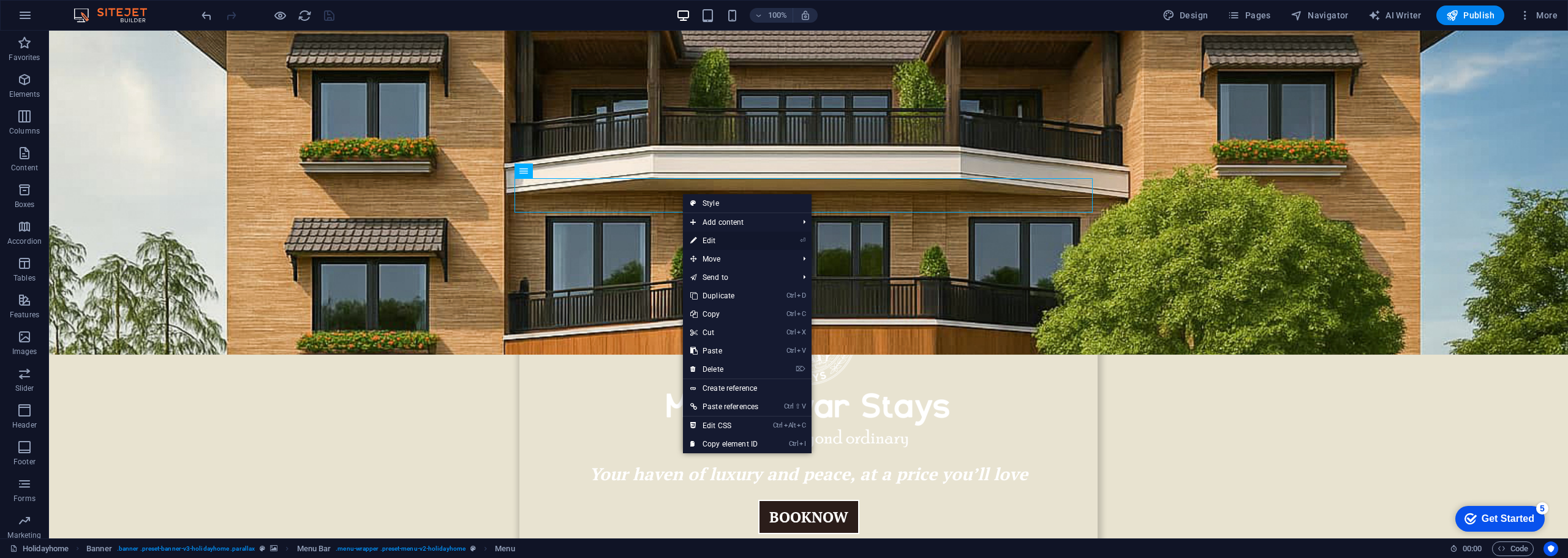
click at [716, 238] on link "⏎ Edit" at bounding box center [724, 241] width 83 height 18
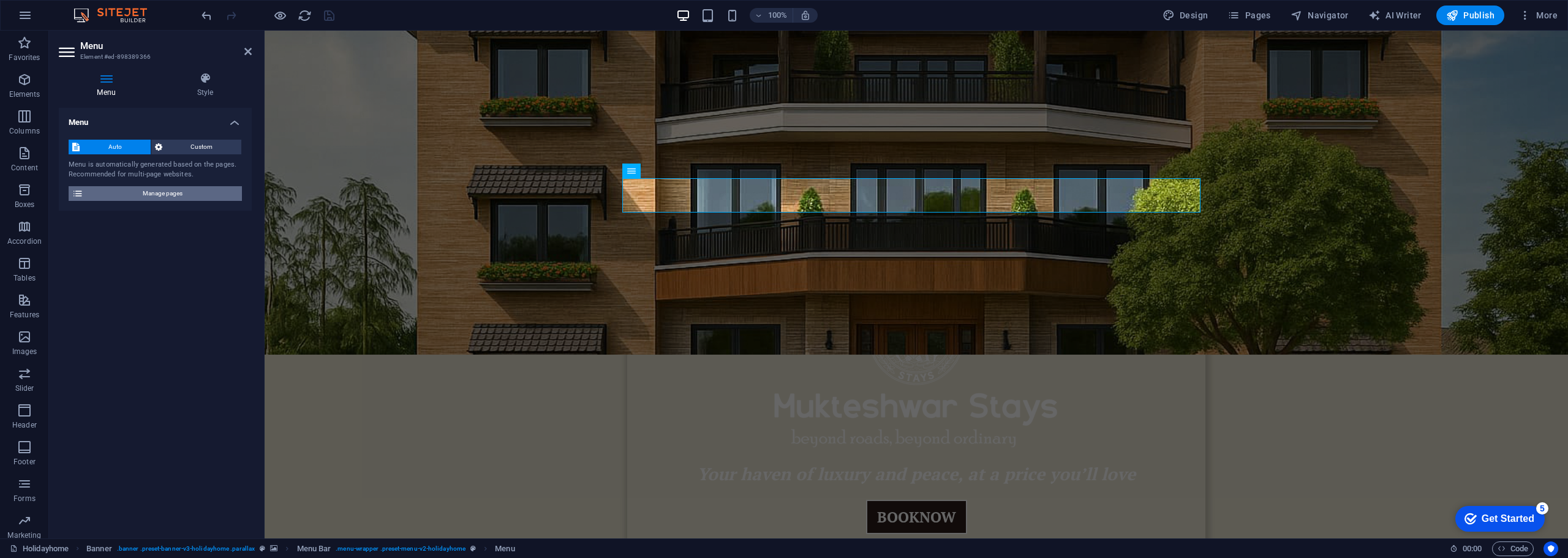
click at [161, 191] on span "Manage pages" at bounding box center [162, 193] width 151 height 14
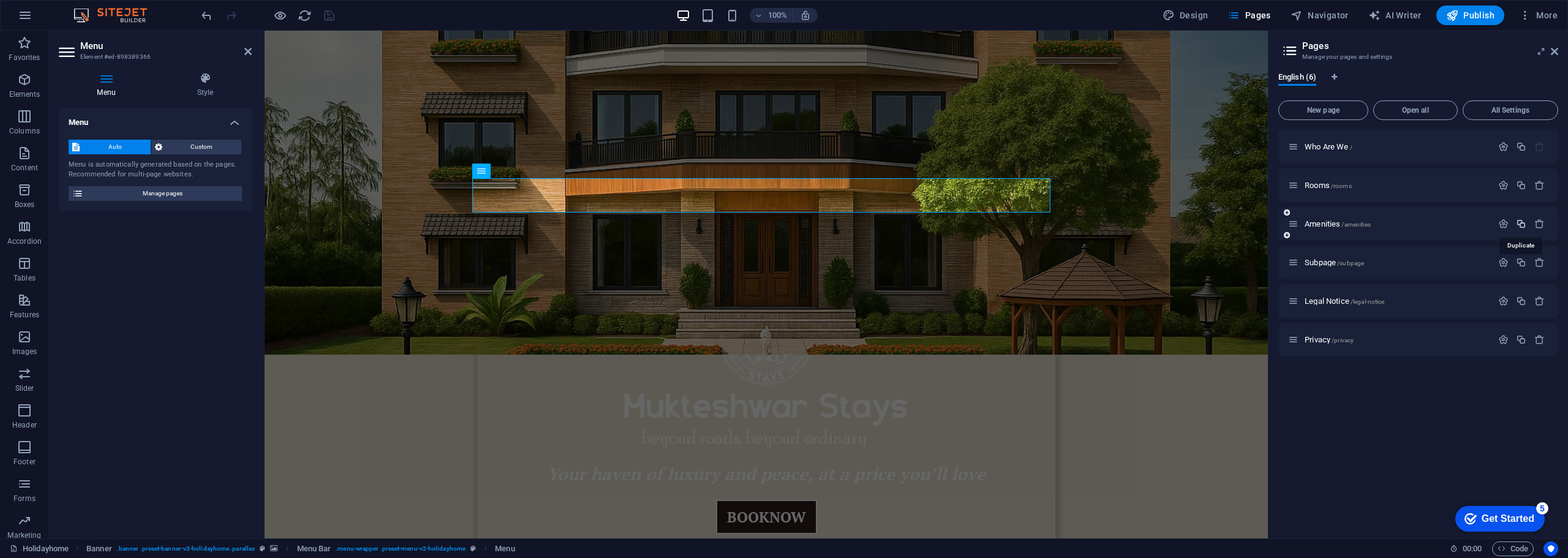
click at [1523, 222] on icon "button" at bounding box center [1522, 224] width 11 height 11
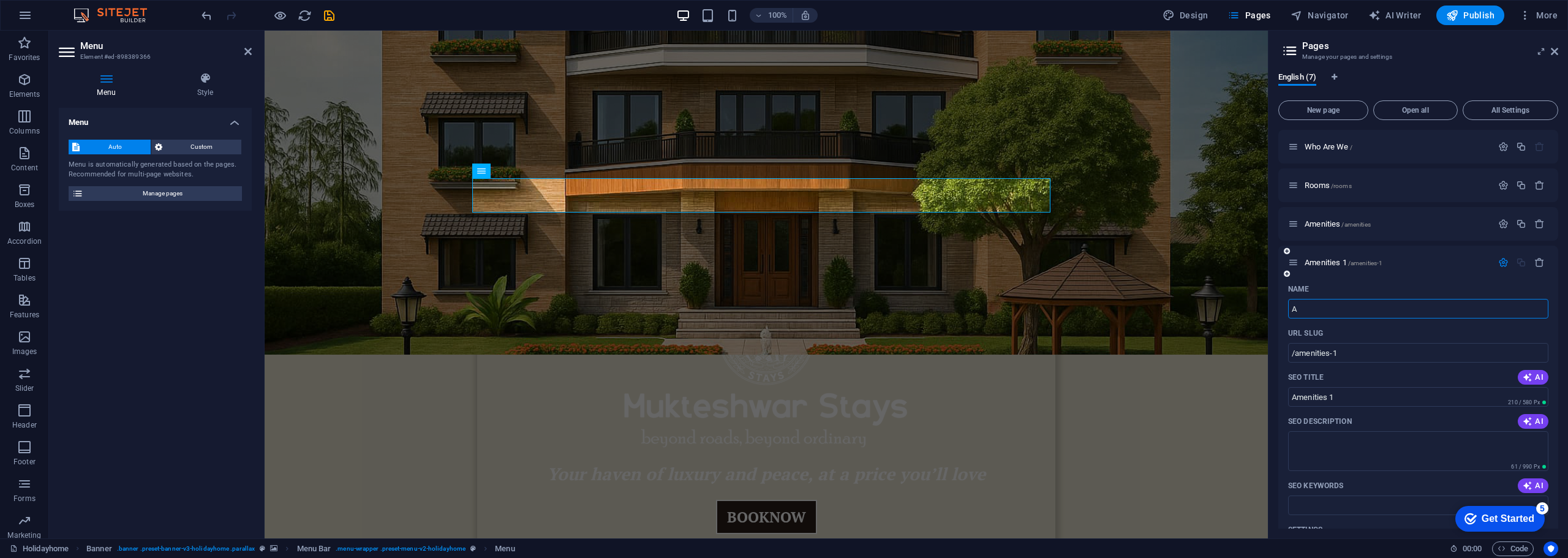
type input "A"
type input "/a"
type input "A"
type input "Acti"
type input "/act"
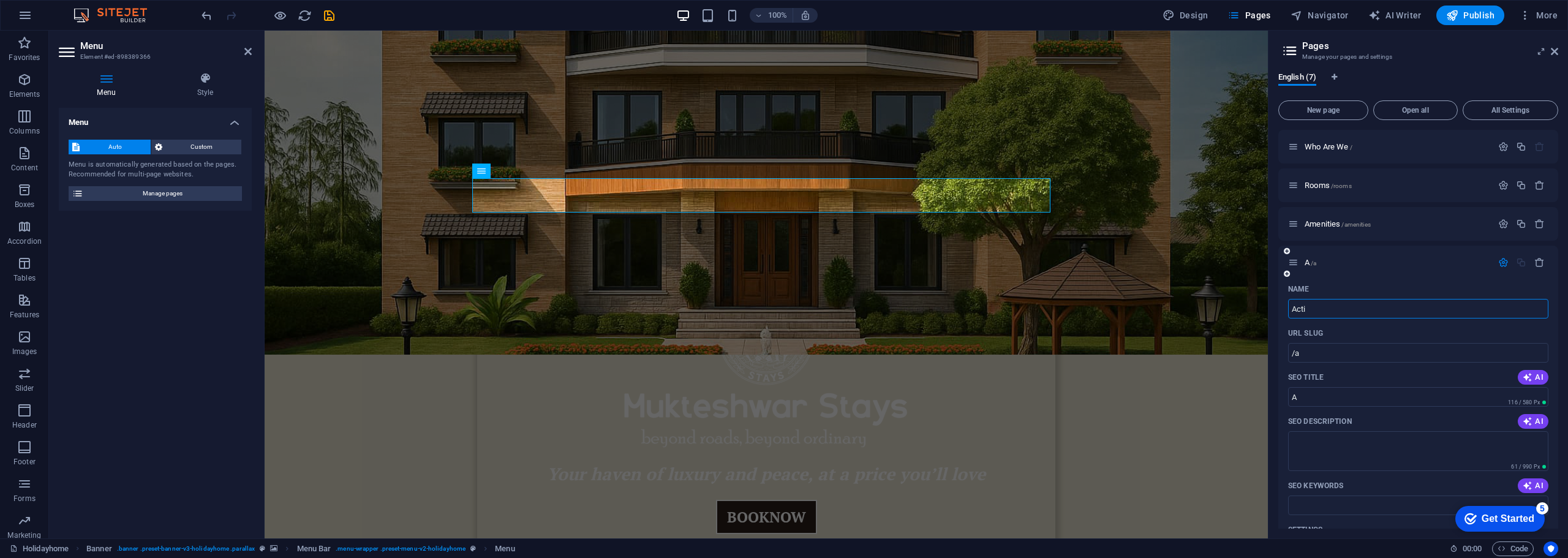
type input "Act"
type input "Acti"
type input "/acti"
type input "Acti"
type input "Activities"
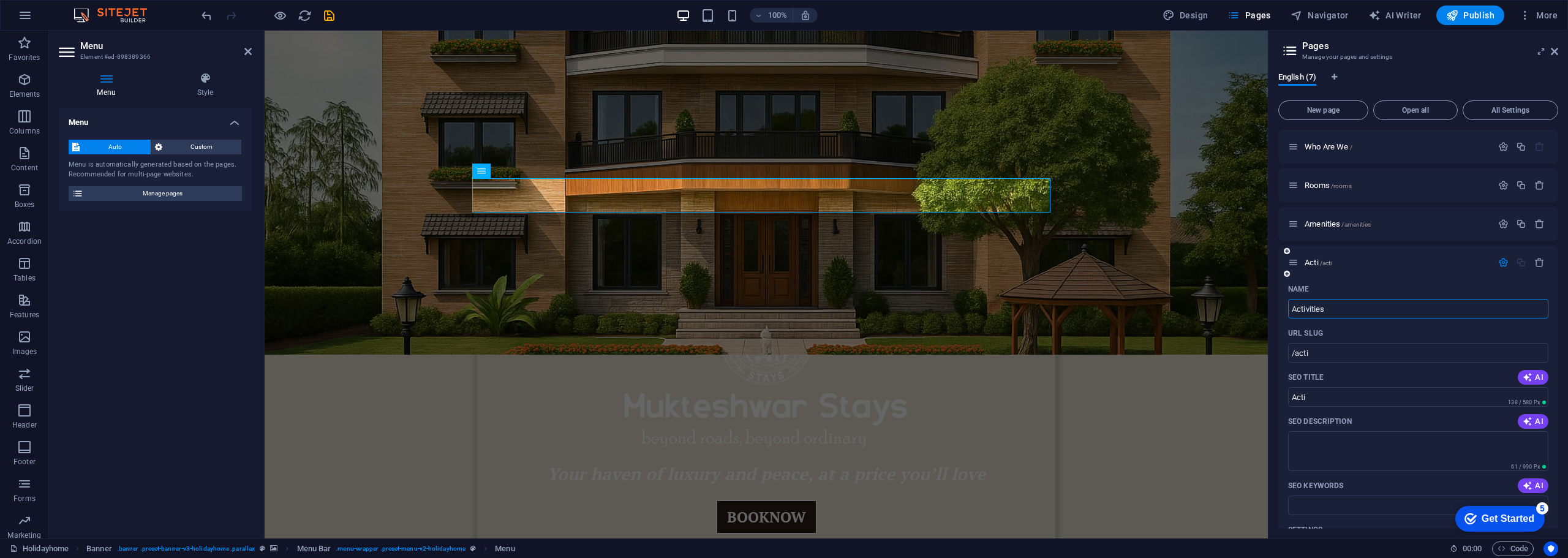
type input "/activities"
type input "Activities"
click at [1499, 261] on icon "button" at bounding box center [1503, 263] width 11 height 11
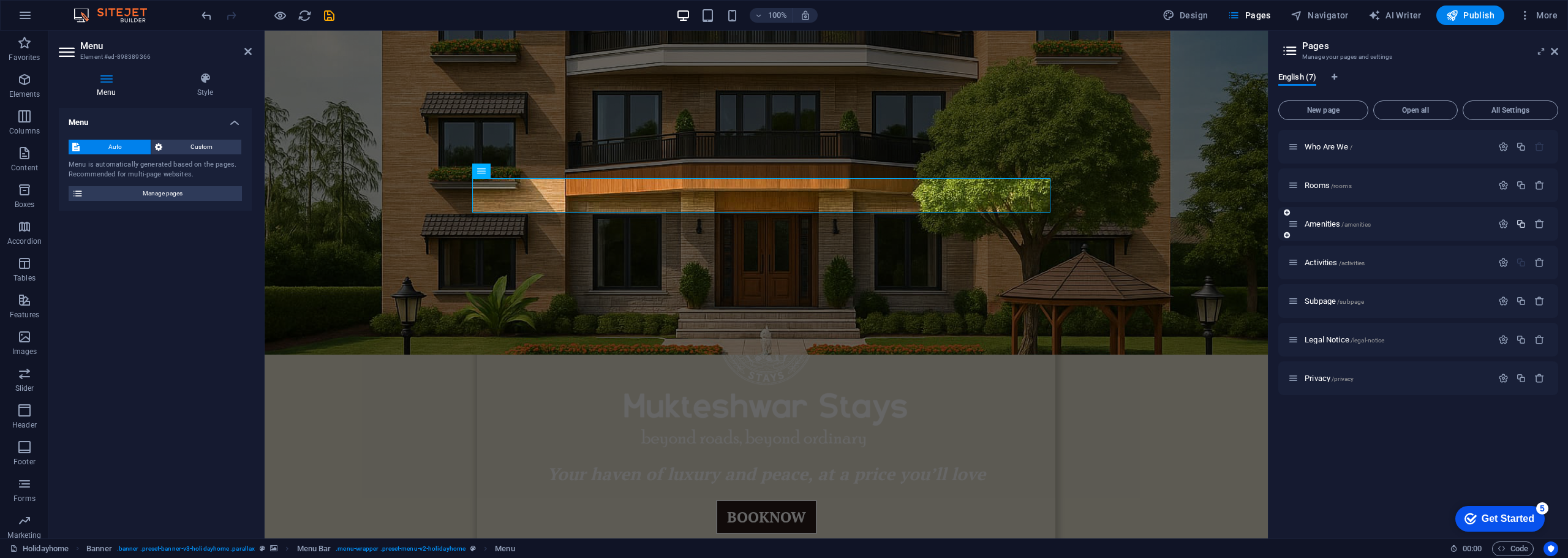
click at [1521, 224] on icon "button" at bounding box center [1522, 224] width 11 height 11
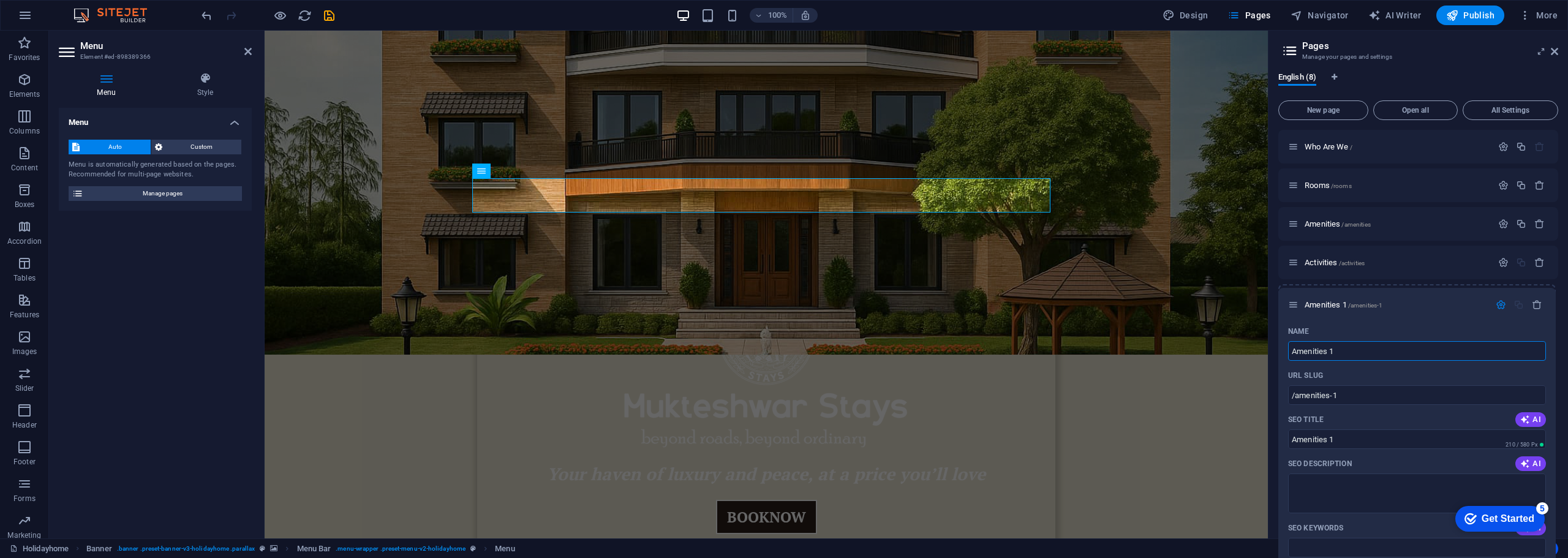
drag, startPoint x: 1297, startPoint y: 264, endPoint x: 1295, endPoint y: 309, distance: 45.0
click at [1295, 309] on div "Who Are We / Rooms /rooms Amenities /amenities Amenities 1 /amenities-1 Name Am…" at bounding box center [1418, 509] width 280 height 760
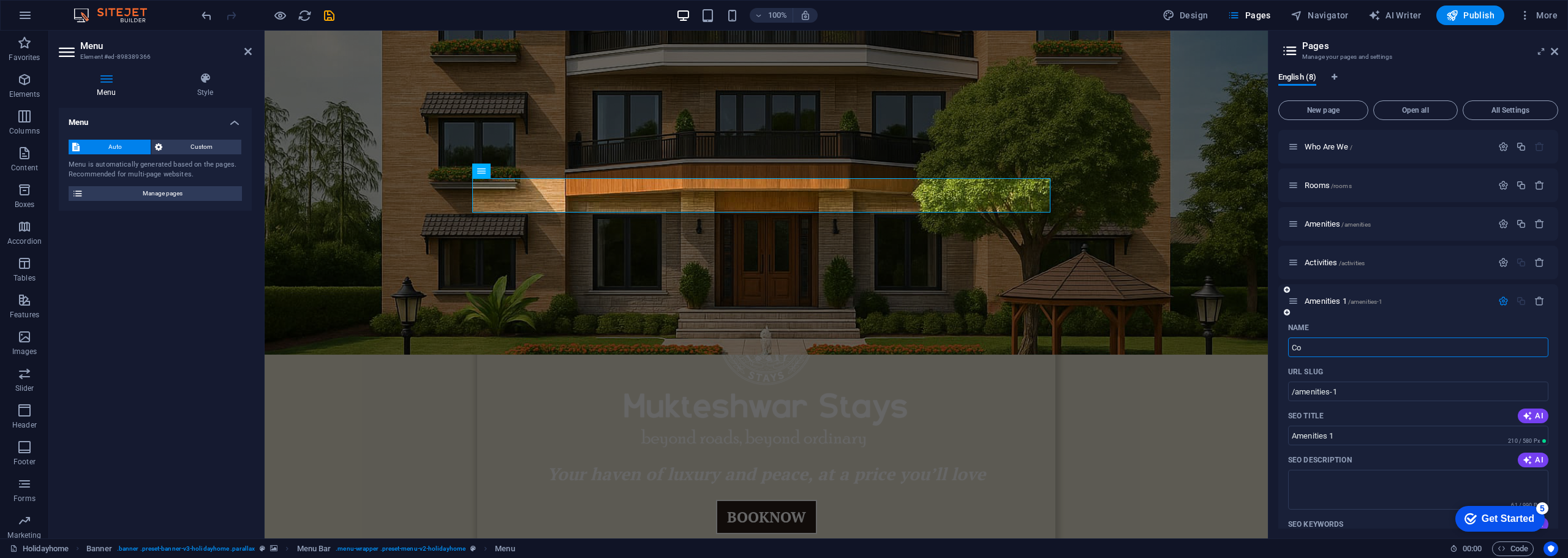
type input "Co"
type input "/co"
type input "Co"
type input "Contact Us"
type input "/contact-us"
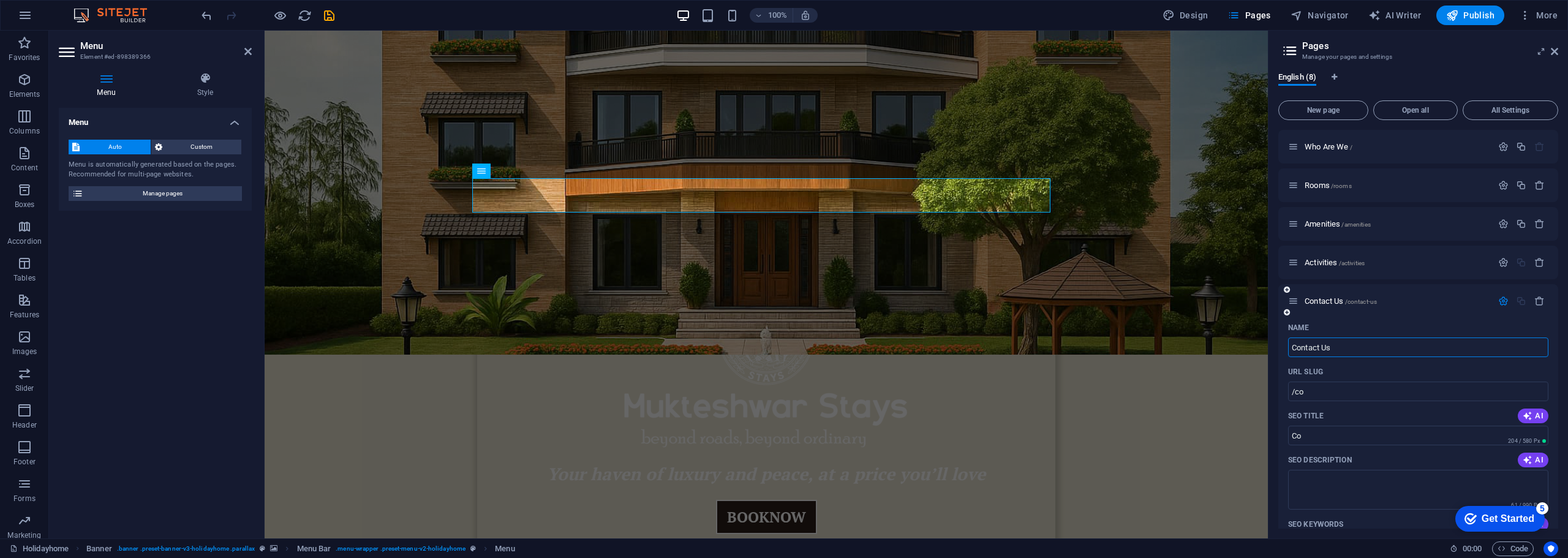
type input "Contact Us"
click at [1501, 301] on icon "button" at bounding box center [1503, 301] width 11 height 11
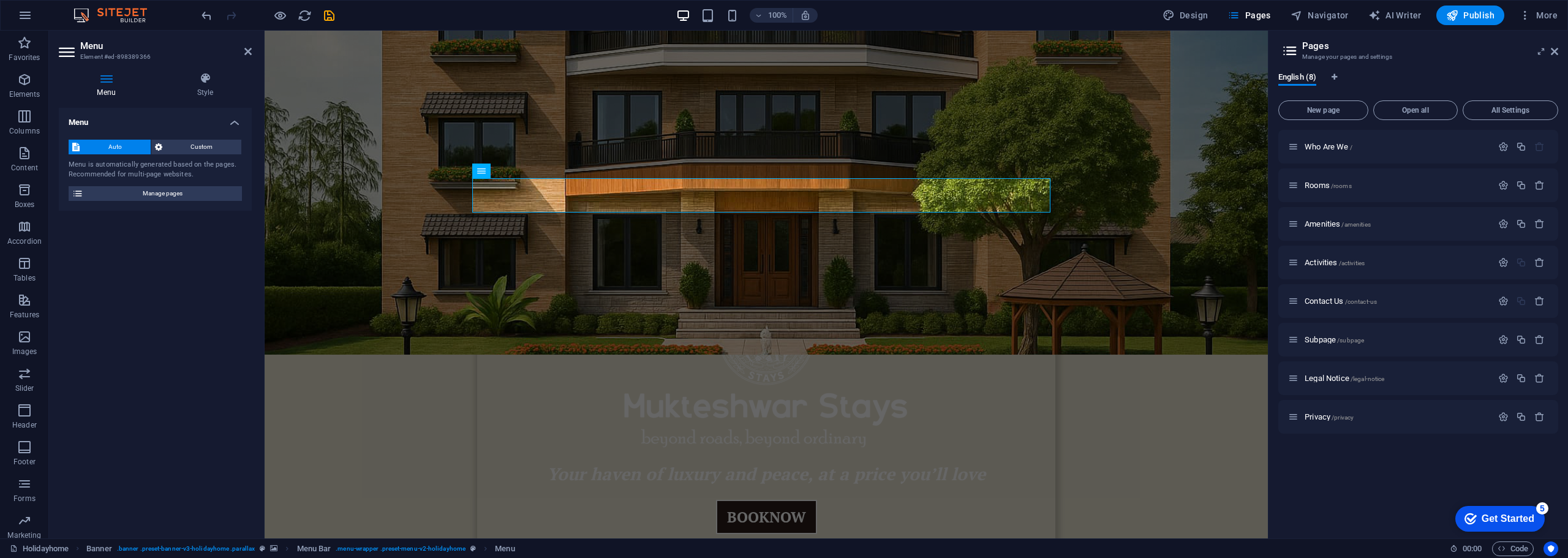
click at [1311, 456] on div "Who Are We / Rooms /rooms Amenities /amenities Activities /activities Contact U…" at bounding box center [1418, 329] width 280 height 399
click at [1501, 414] on icon "button" at bounding box center [1503, 417] width 11 height 11
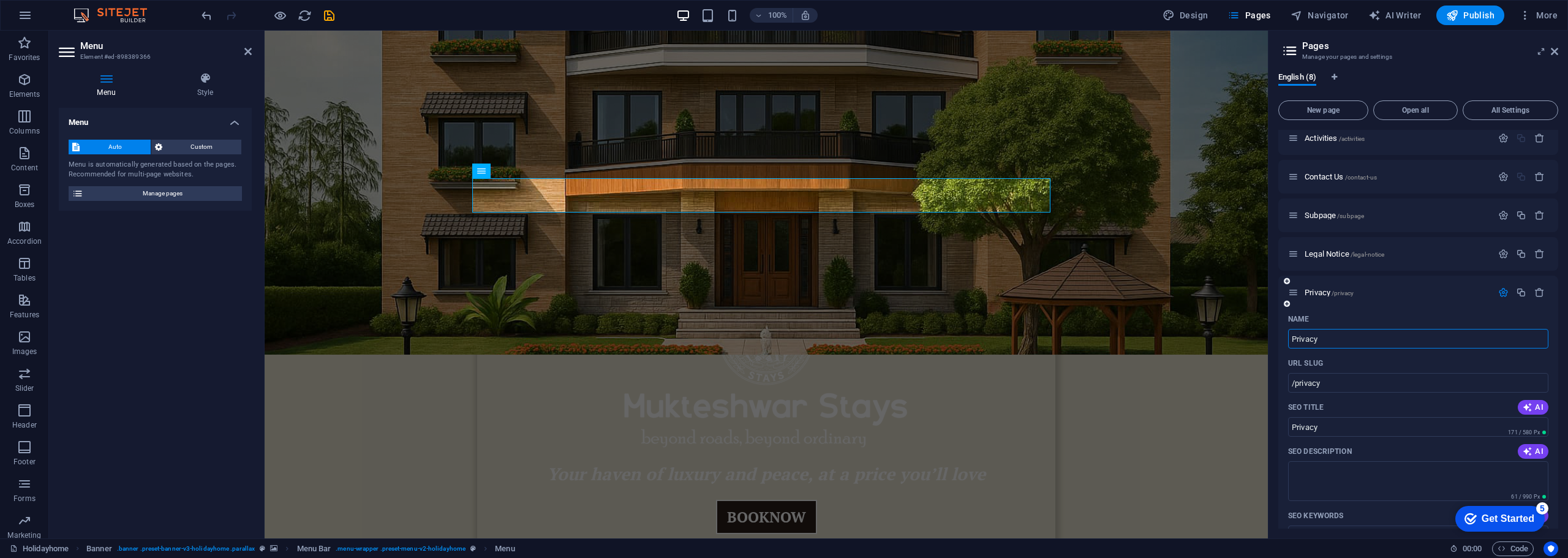
scroll to position [0, 0]
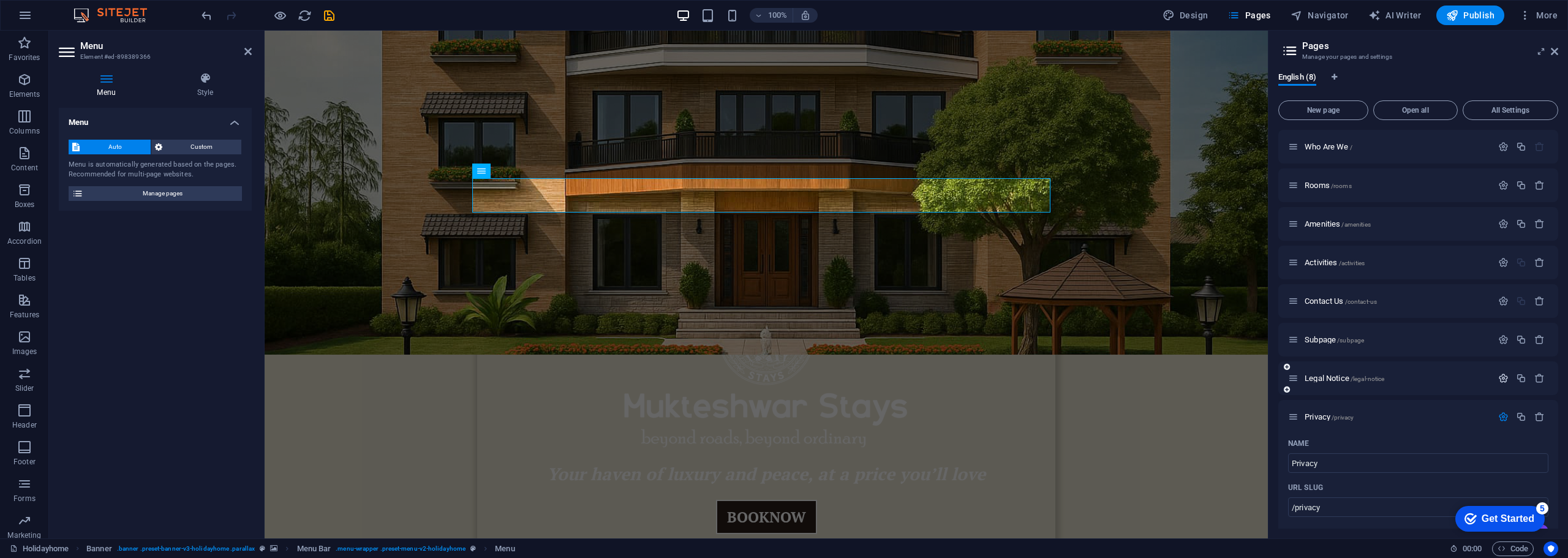
click at [1504, 376] on icon "button" at bounding box center [1503, 378] width 11 height 11
click at [1506, 415] on icon "button" at bounding box center [1503, 417] width 11 height 11
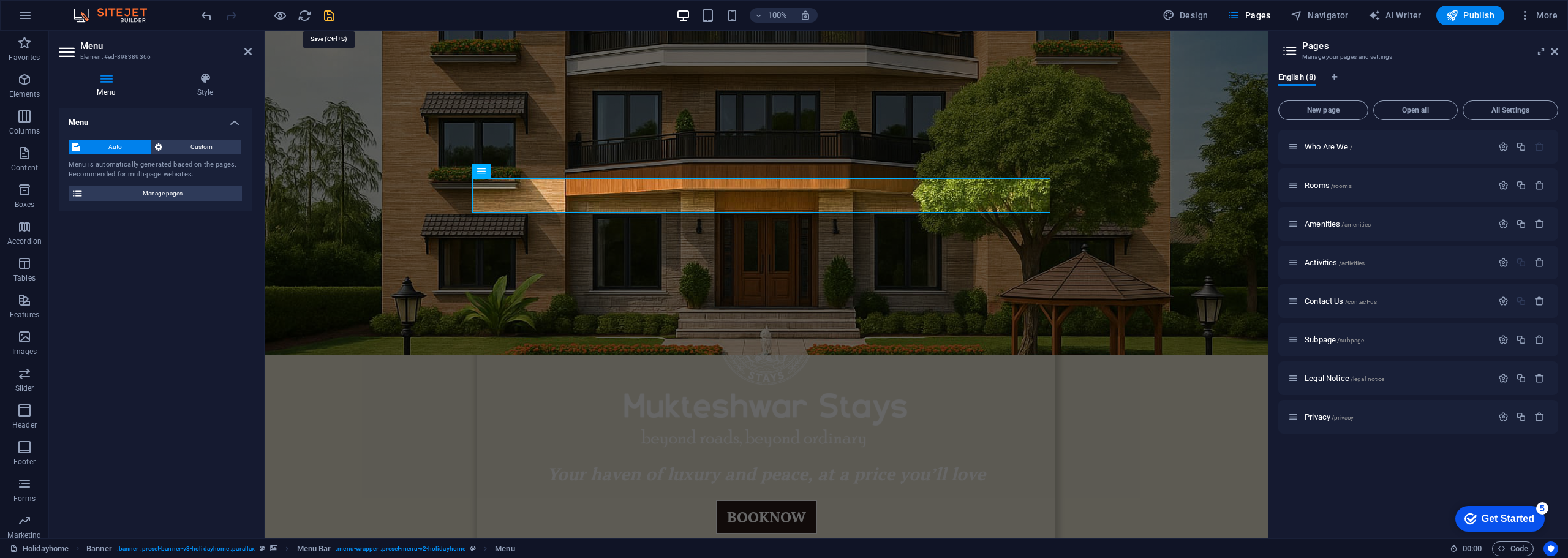
click at [330, 14] on icon "save" at bounding box center [329, 15] width 14 height 14
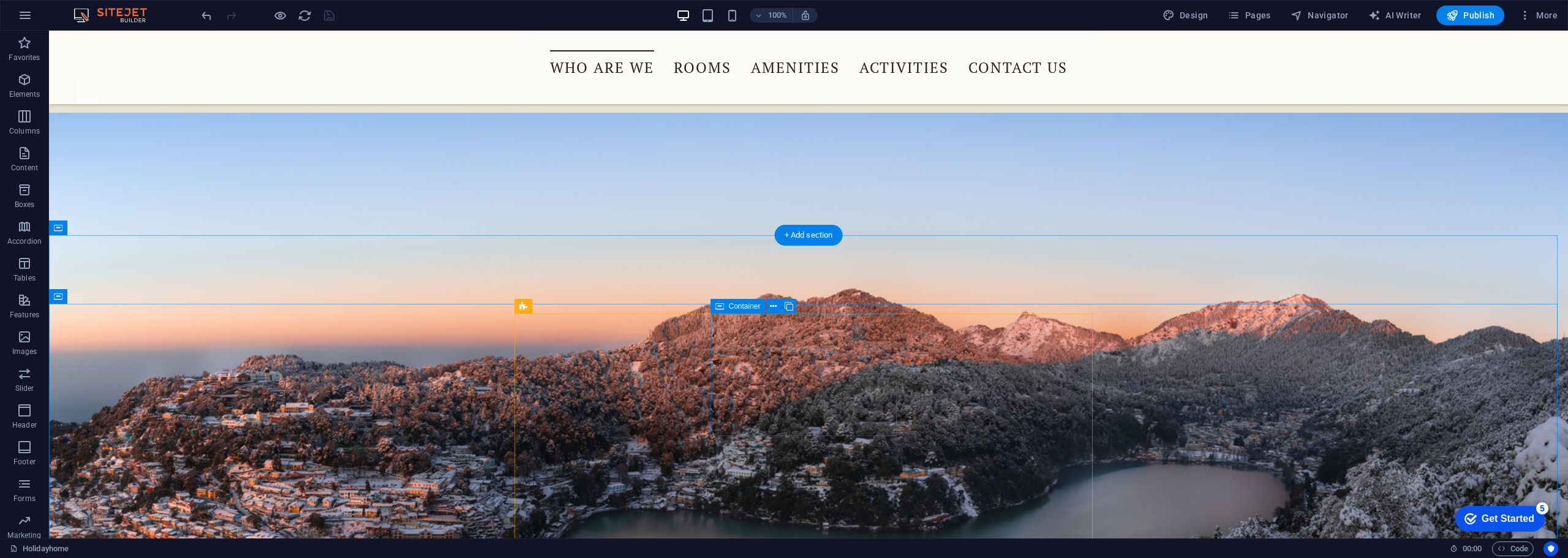
scroll to position [1164, 0]
